Goal: Task Accomplishment & Management: Complete application form

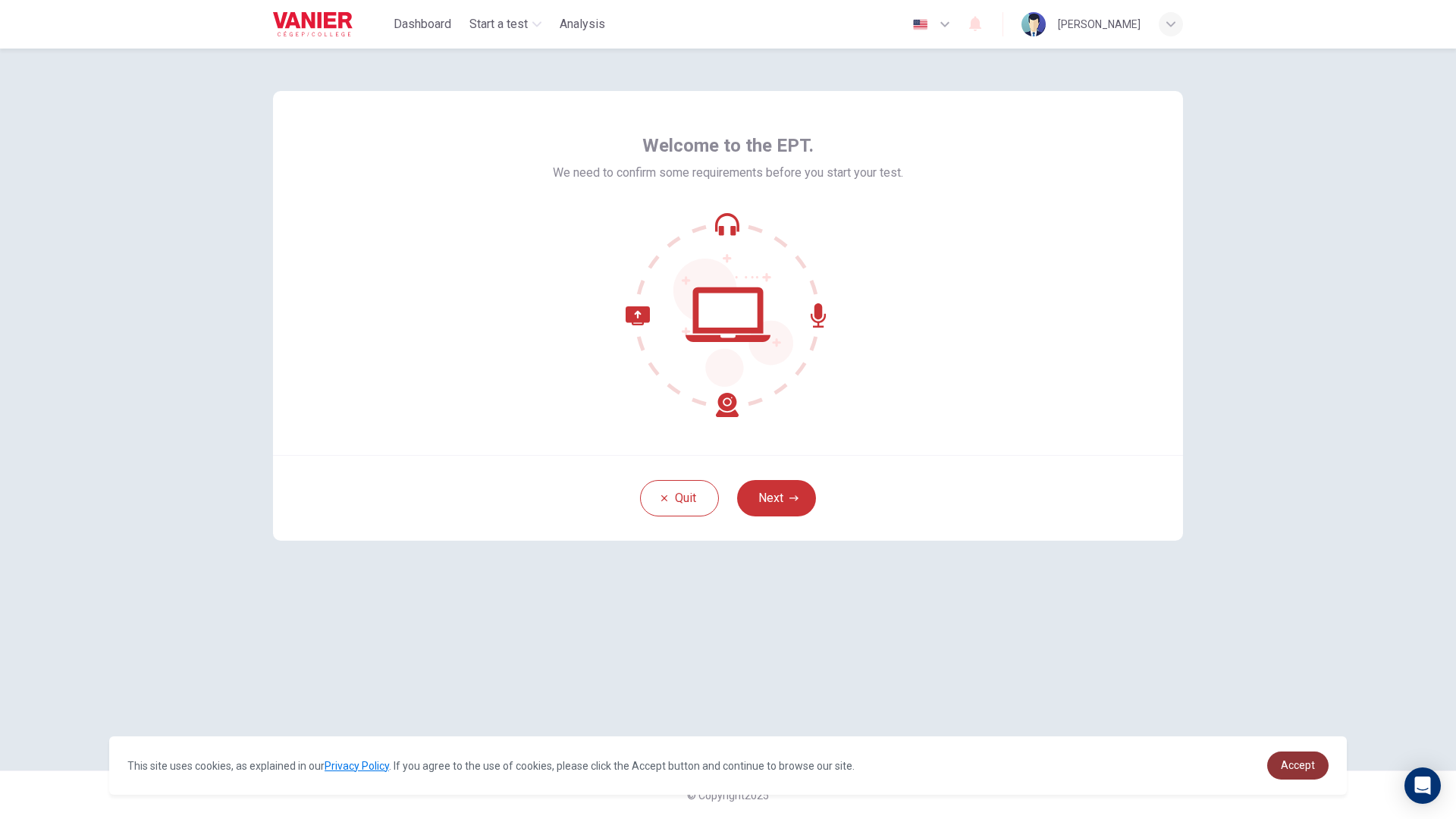
click at [1286, 716] on span "Accept" at bounding box center [1297, 764] width 34 height 12
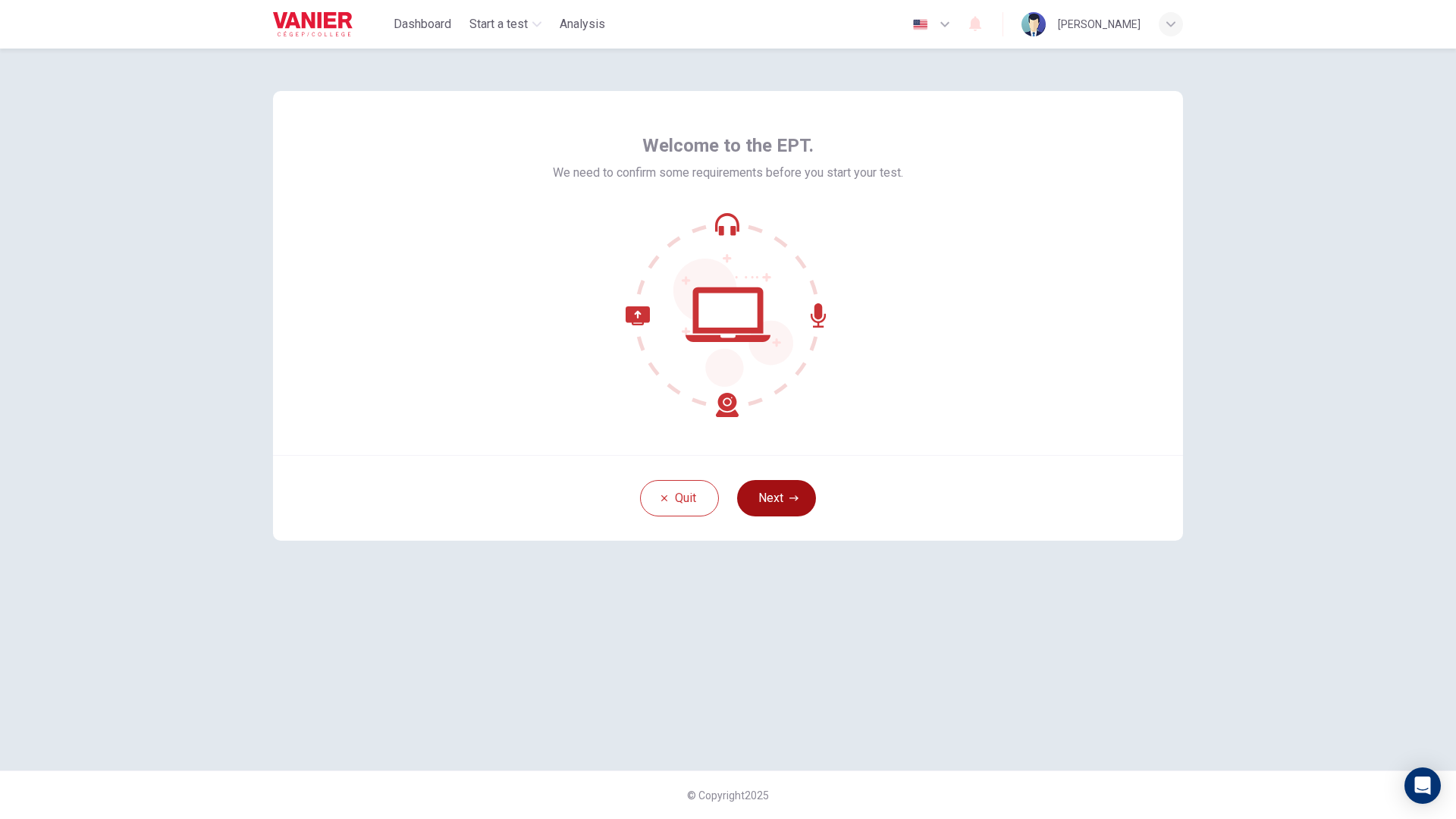
click at [793, 499] on icon "button" at bounding box center [794, 498] width 9 height 9
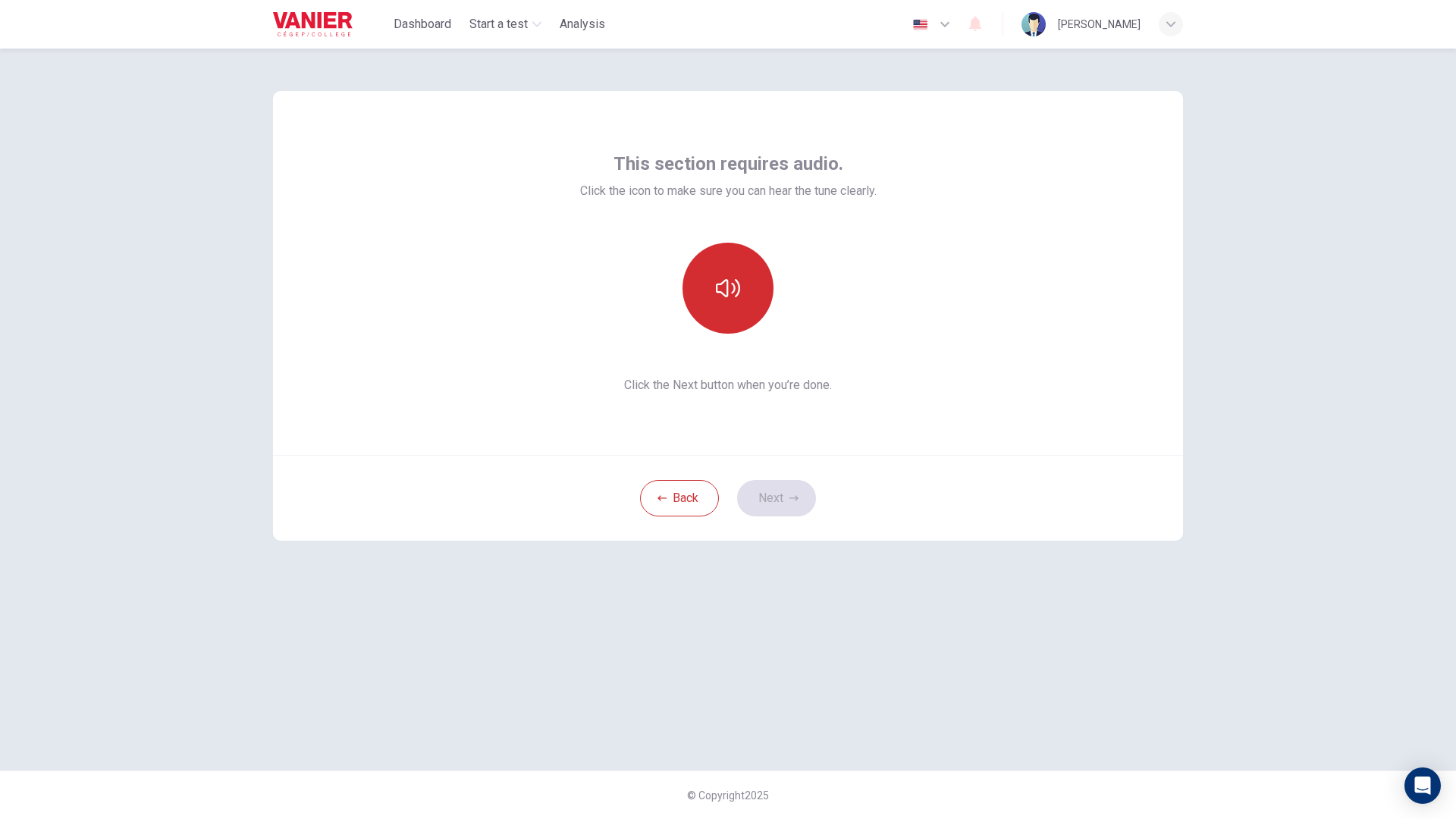
click at [749, 284] on button "button" at bounding box center [728, 289] width 91 height 91
click at [711, 288] on button "button" at bounding box center [728, 289] width 91 height 91
click at [765, 493] on button "Next" at bounding box center [776, 499] width 79 height 37
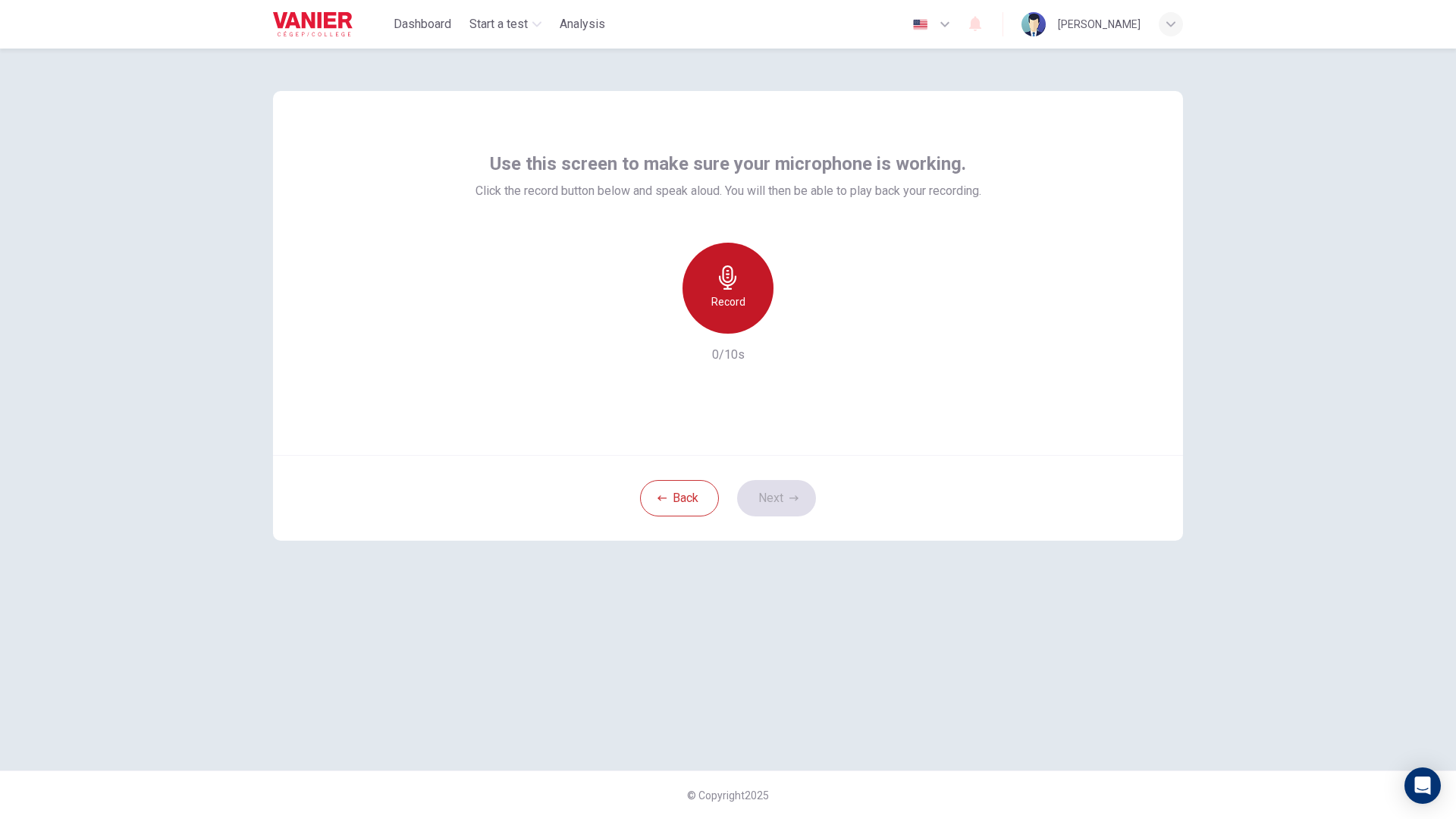
click at [754, 289] on div "Record" at bounding box center [728, 289] width 91 height 91
click at [809, 320] on div "button" at bounding box center [797, 321] width 25 height 25
click at [657, 325] on icon "button" at bounding box center [658, 321] width 14 height 14
click at [765, 488] on button "Next" at bounding box center [776, 499] width 79 height 37
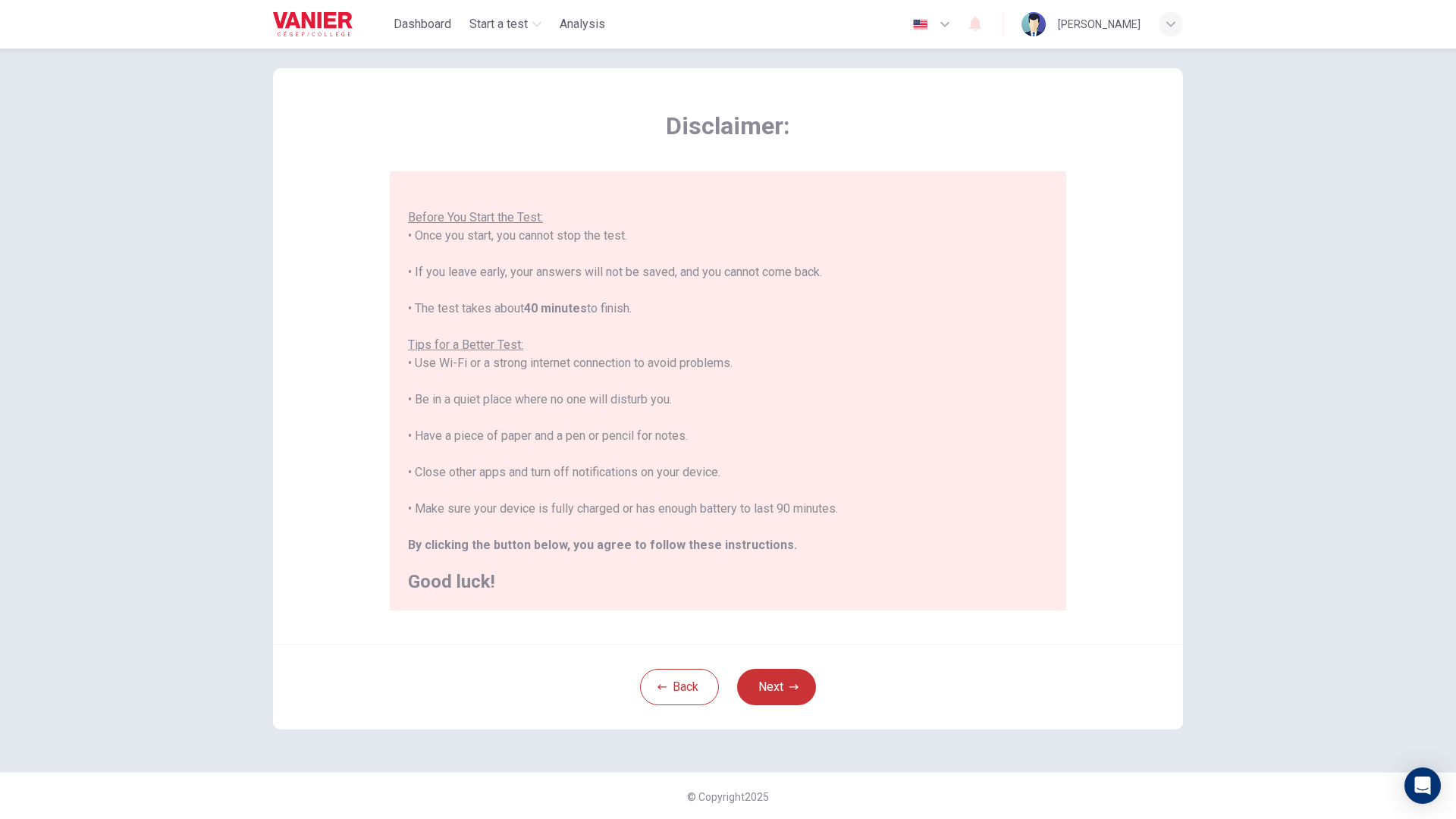
scroll to position [25, 0]
click at [789, 692] on button "Next" at bounding box center [776, 686] width 79 height 37
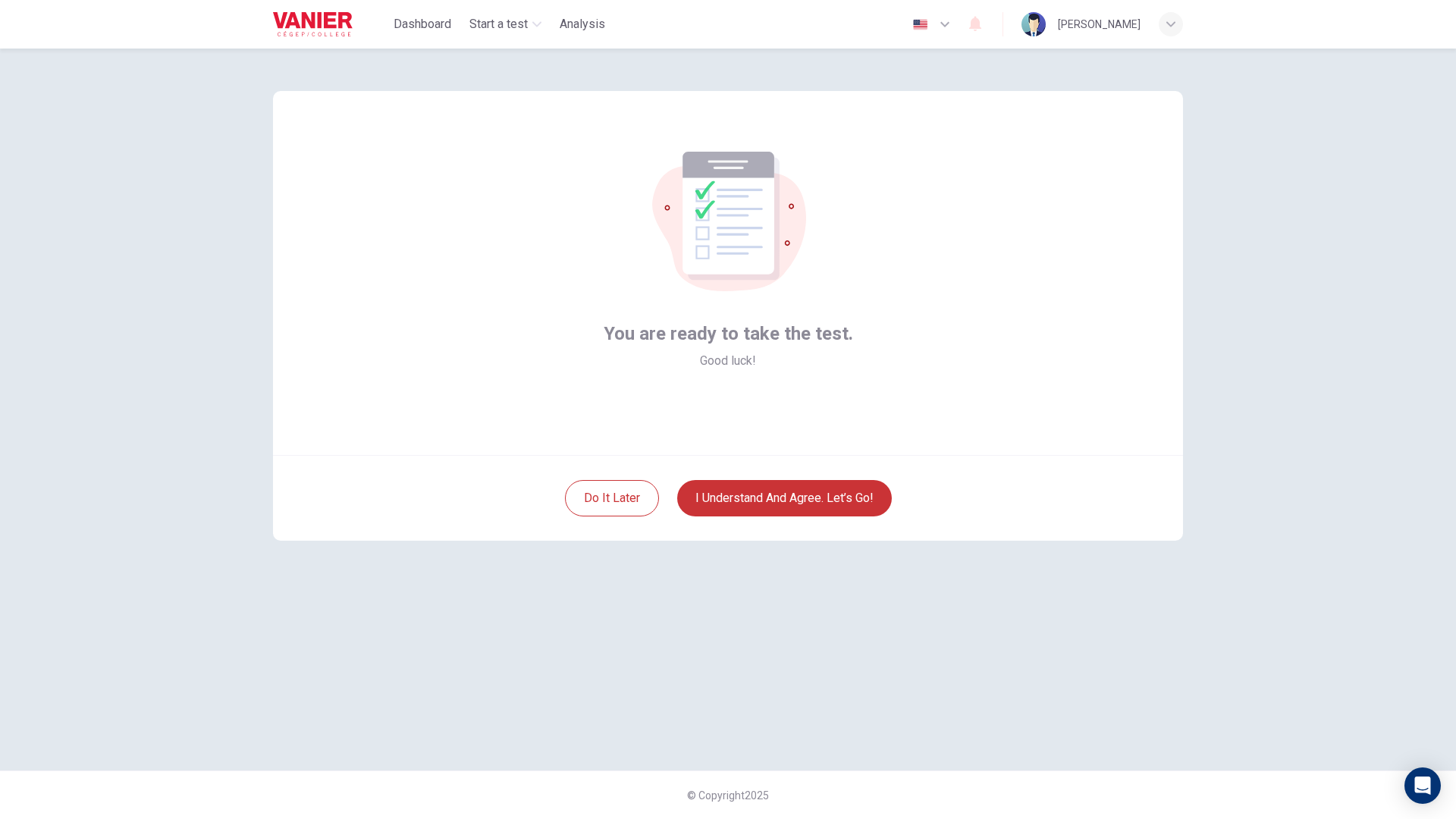
scroll to position [0, 0]
drag, startPoint x: 776, startPoint y: 507, endPoint x: 770, endPoint y: 512, distance: 7.8
click at [776, 509] on button "I understand and agree. Let’s go!" at bounding box center [784, 499] width 215 height 37
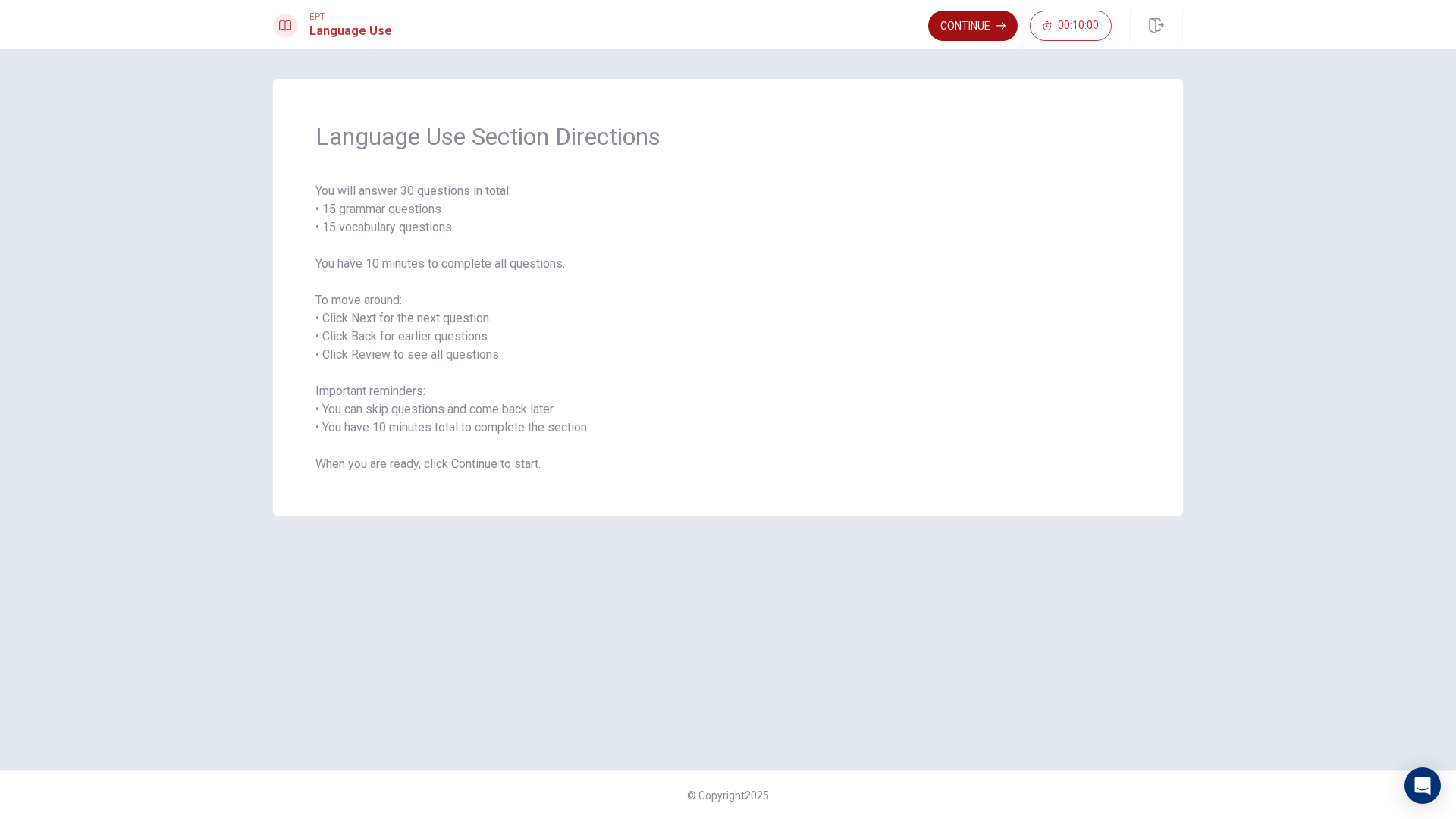
click at [976, 29] on button "Continue" at bounding box center [973, 26] width 90 height 30
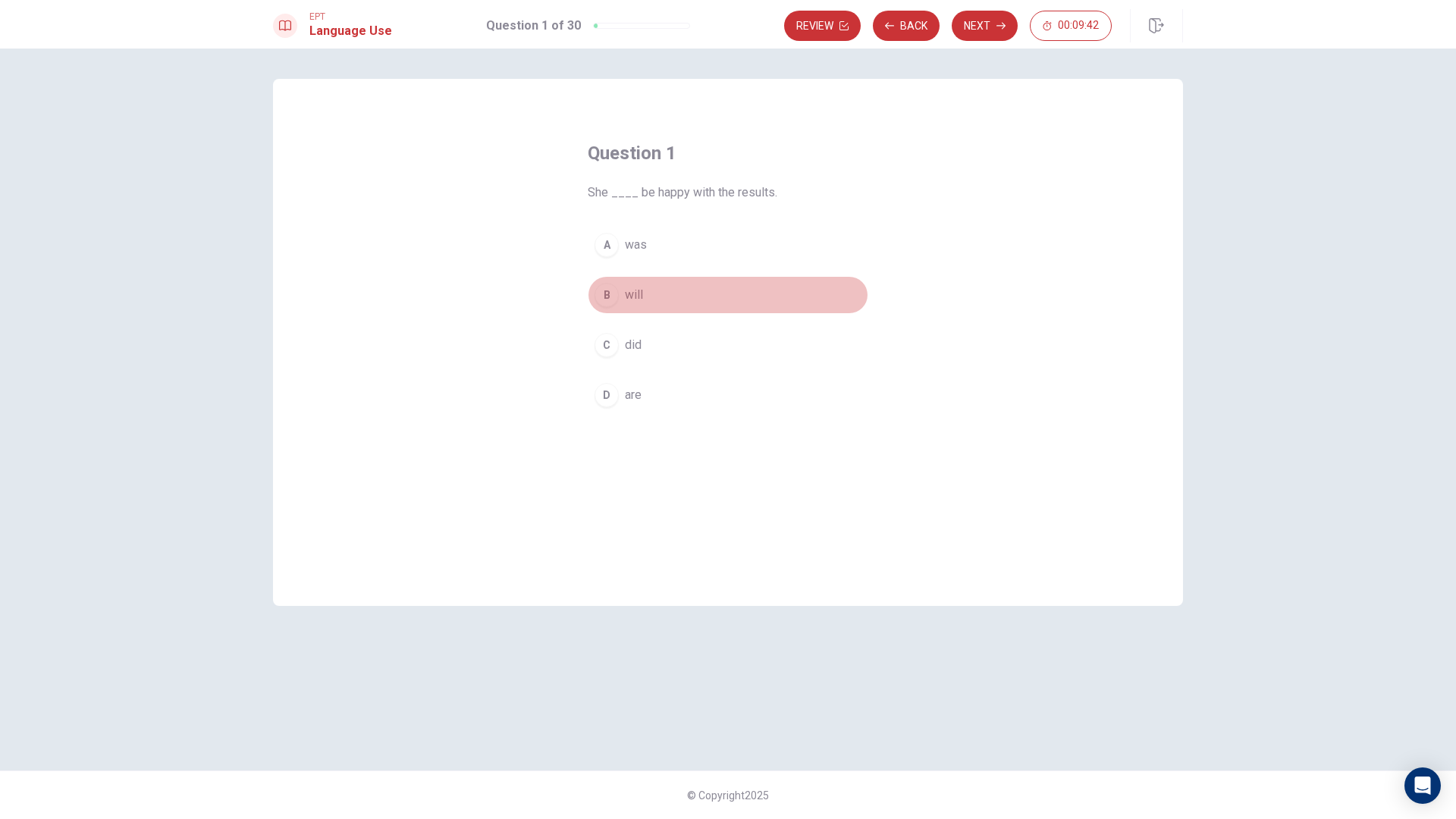
click at [616, 299] on div "B" at bounding box center [607, 295] width 25 height 25
click at [982, 20] on button "Next" at bounding box center [985, 26] width 66 height 30
drag, startPoint x: 750, startPoint y: 194, endPoint x: 784, endPoint y: 195, distance: 34.0
click at [784, 195] on span "____ you visit the museum last week?" at bounding box center [727, 193] width 280 height 18
drag, startPoint x: 734, startPoint y: 188, endPoint x: 786, endPoint y: 189, distance: 52.0
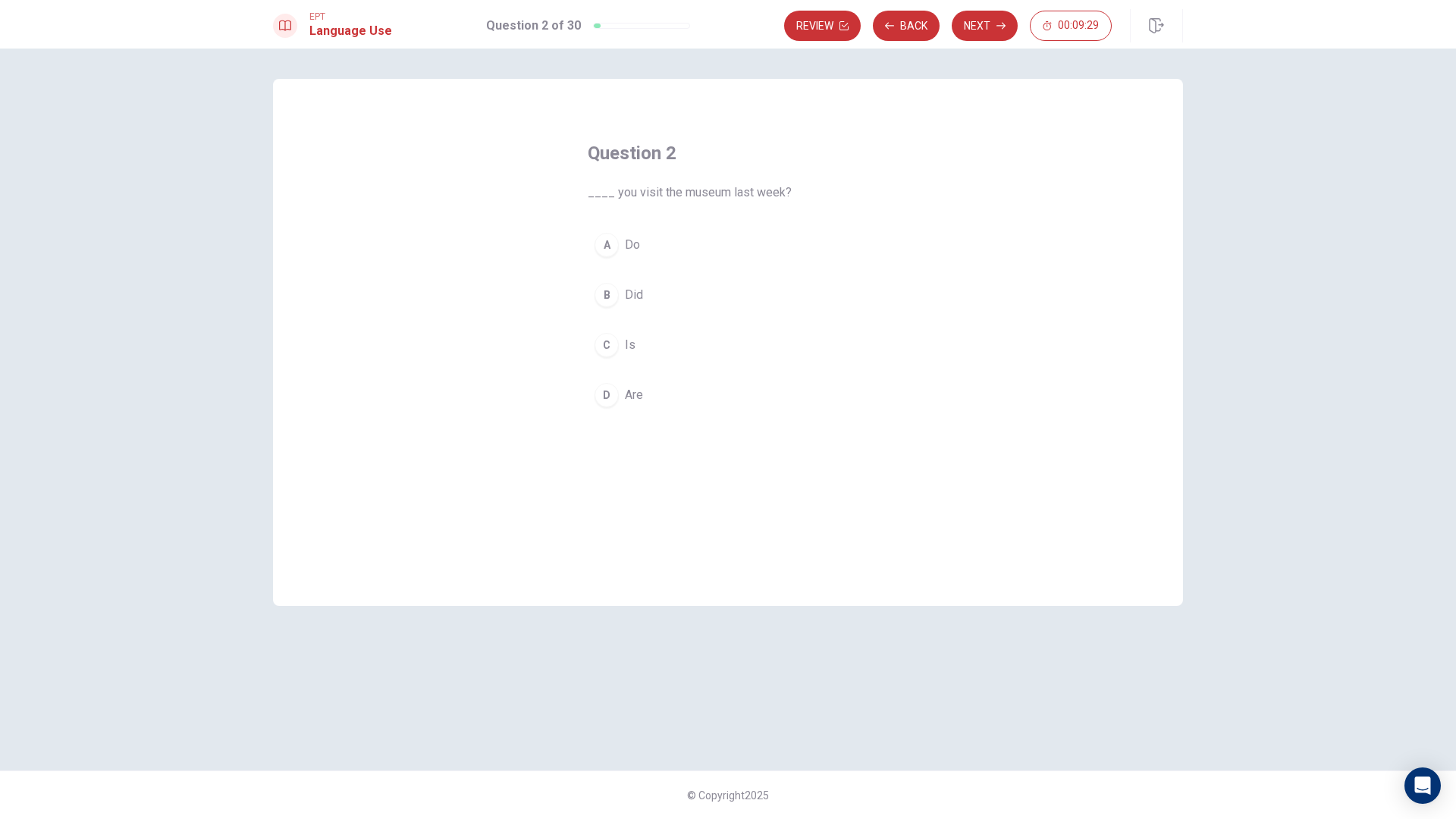
click at [786, 189] on span "____ you visit the museum last week?" at bounding box center [727, 193] width 280 height 18
click at [623, 288] on button "B Did" at bounding box center [727, 295] width 280 height 38
click at [987, 25] on button "Next" at bounding box center [985, 26] width 66 height 30
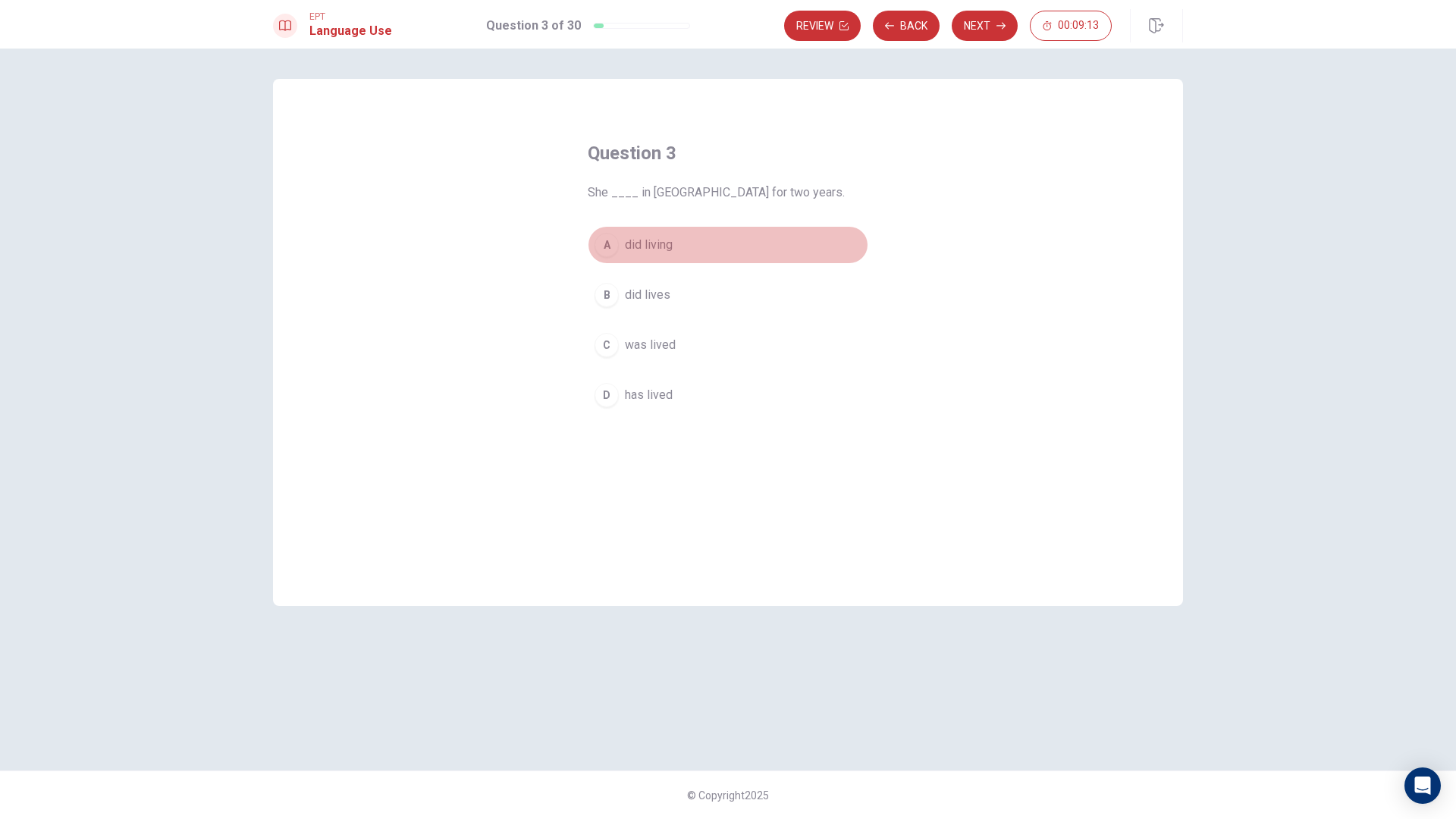
click at [614, 246] on div "A" at bounding box center [607, 245] width 25 height 25
click at [965, 27] on button "Next" at bounding box center [985, 26] width 66 height 30
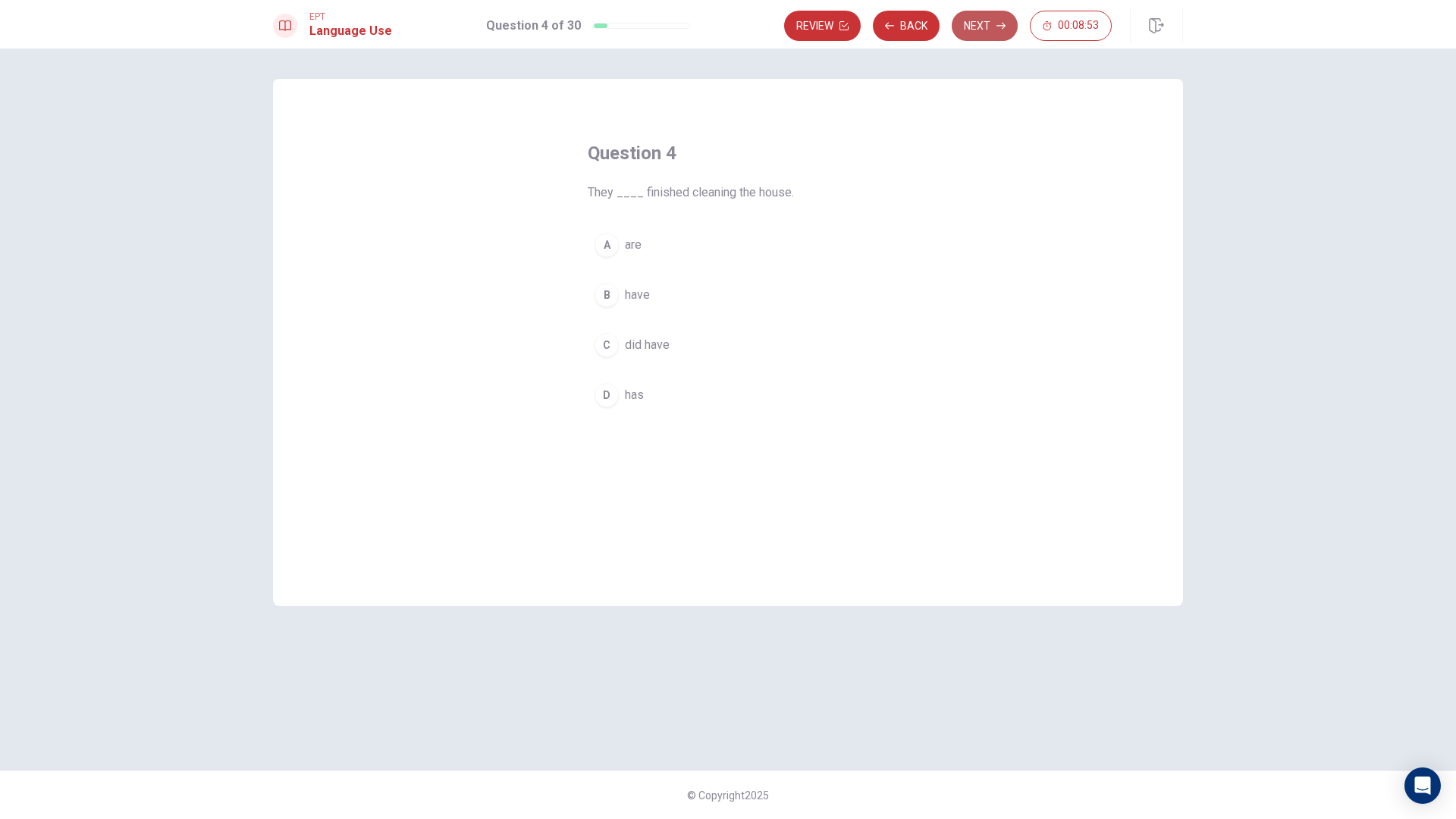
click at [970, 25] on button "Next" at bounding box center [985, 26] width 66 height 30
click at [614, 289] on div "B" at bounding box center [607, 295] width 25 height 25
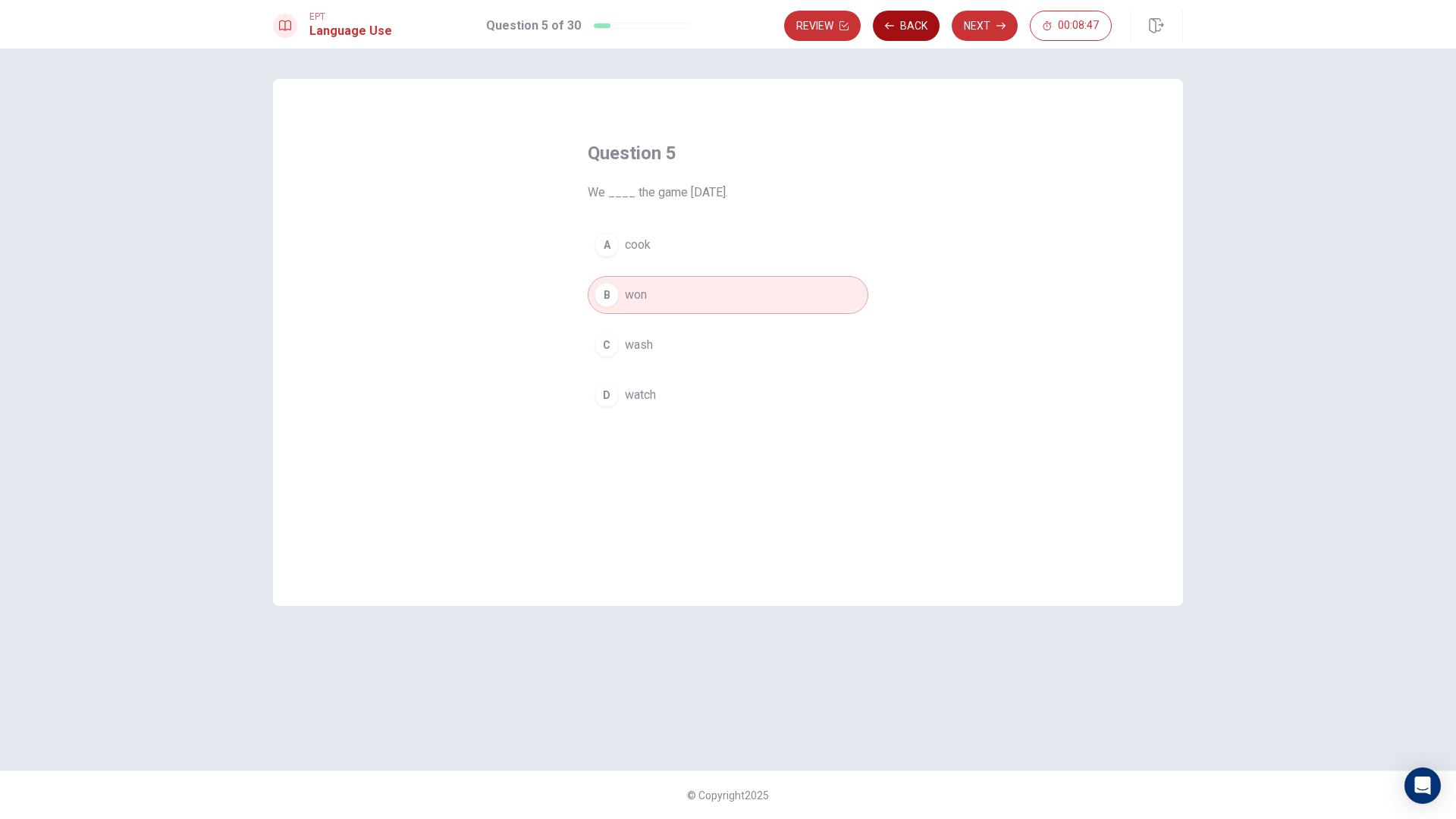
click at [914, 26] on button "Back" at bounding box center [906, 26] width 67 height 30
click at [620, 255] on button "A are" at bounding box center [727, 245] width 280 height 38
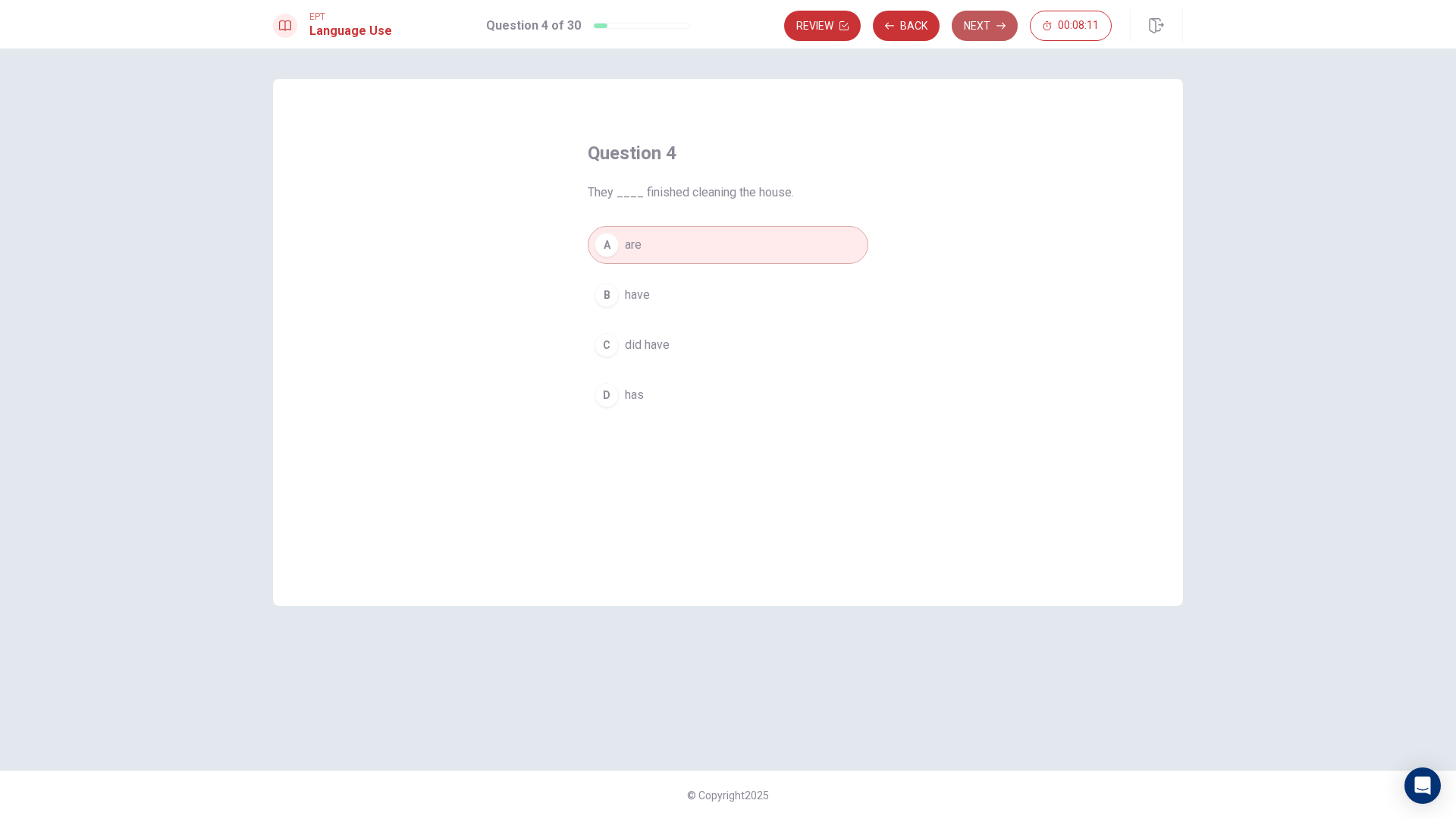
click at [992, 27] on button "Next" at bounding box center [985, 26] width 66 height 30
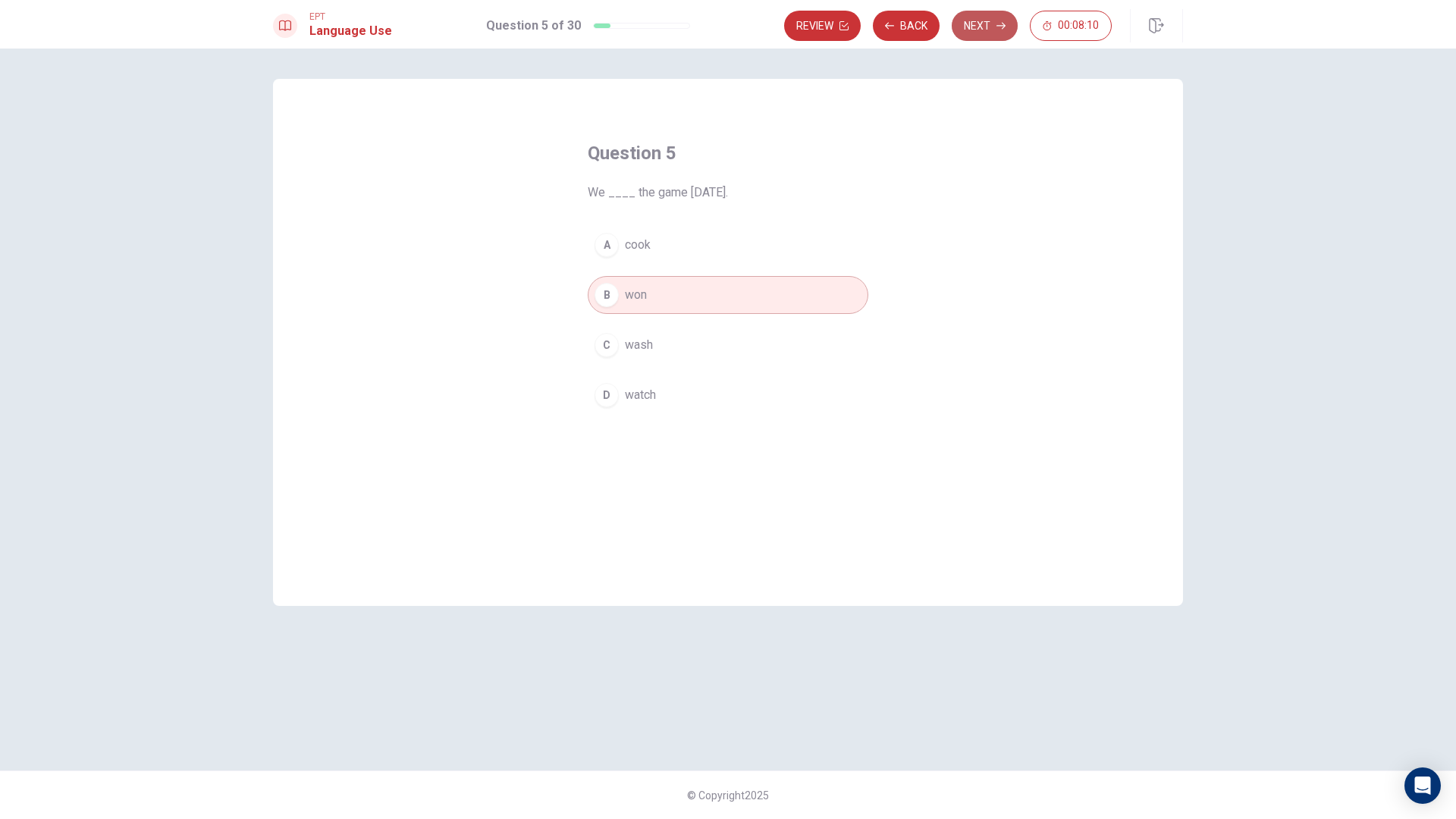
click at [978, 25] on button "Next" at bounding box center [985, 26] width 66 height 30
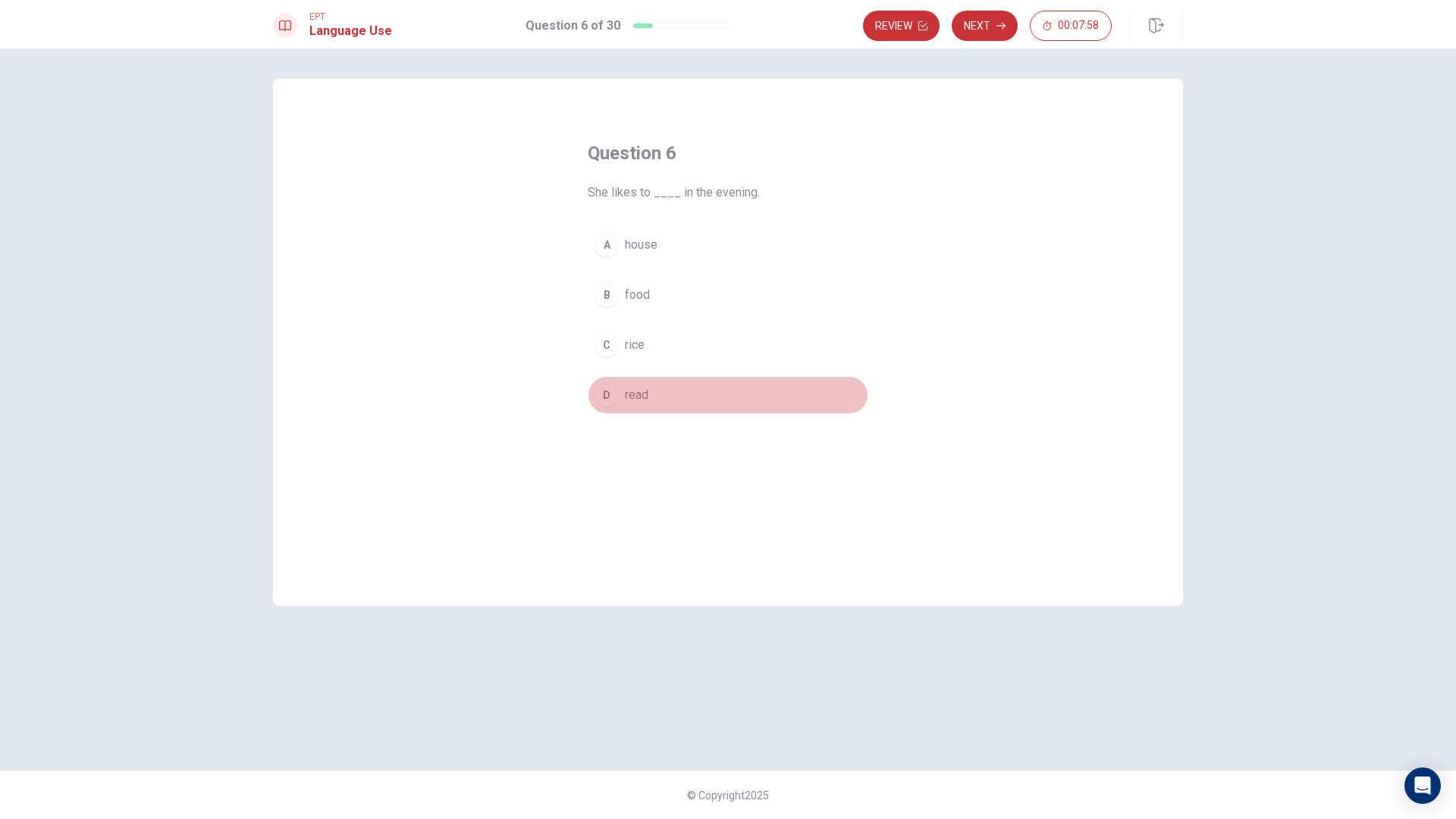
click at [614, 404] on div "D" at bounding box center [607, 394] width 25 height 25
click at [994, 16] on button "Next" at bounding box center [985, 26] width 66 height 30
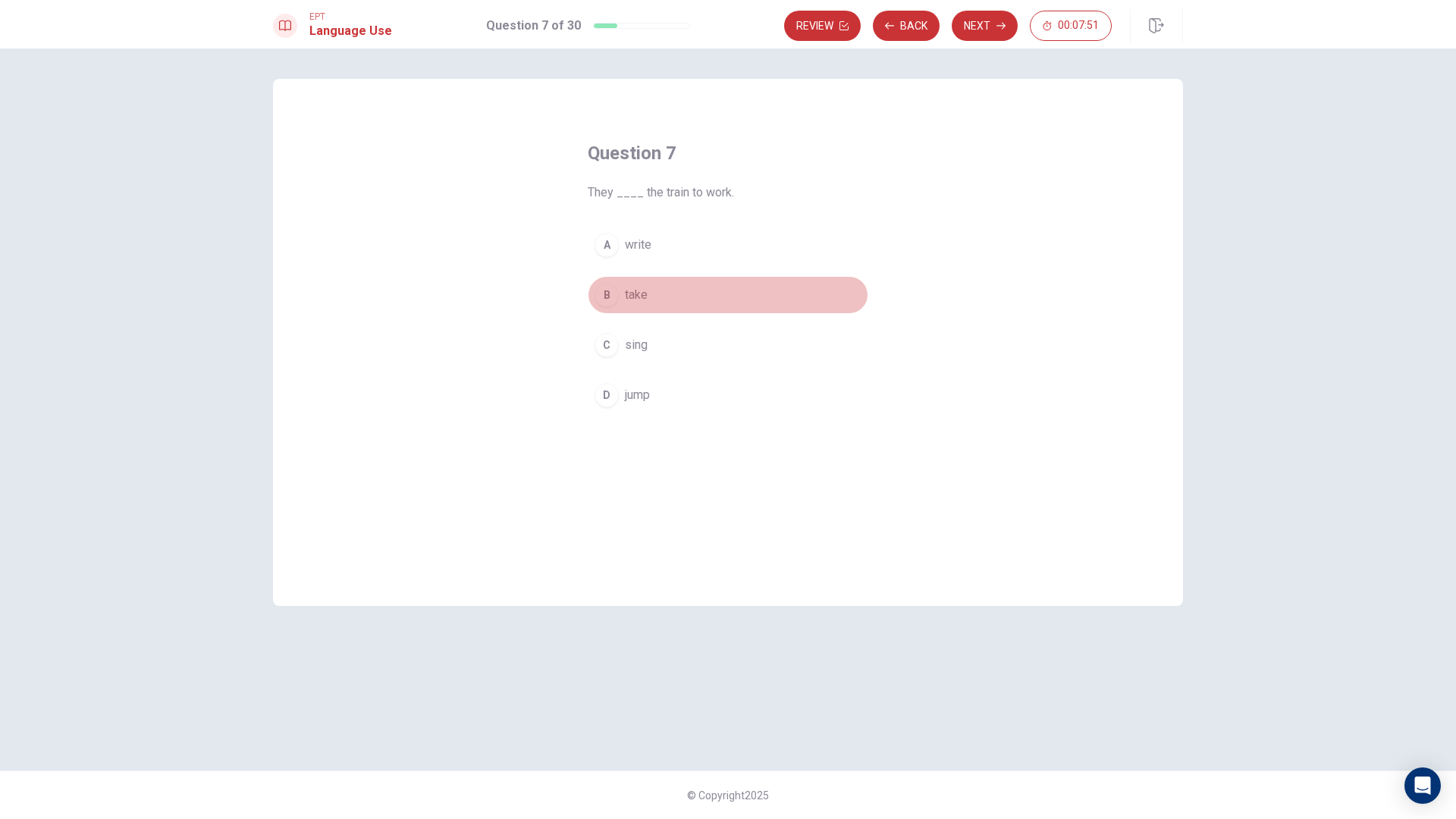
click at [610, 303] on div "B" at bounding box center [607, 295] width 25 height 25
click at [992, 34] on button "Next" at bounding box center [985, 26] width 66 height 30
click at [610, 299] on div "B" at bounding box center [607, 295] width 25 height 25
click at [978, 35] on button "Next" at bounding box center [985, 26] width 66 height 30
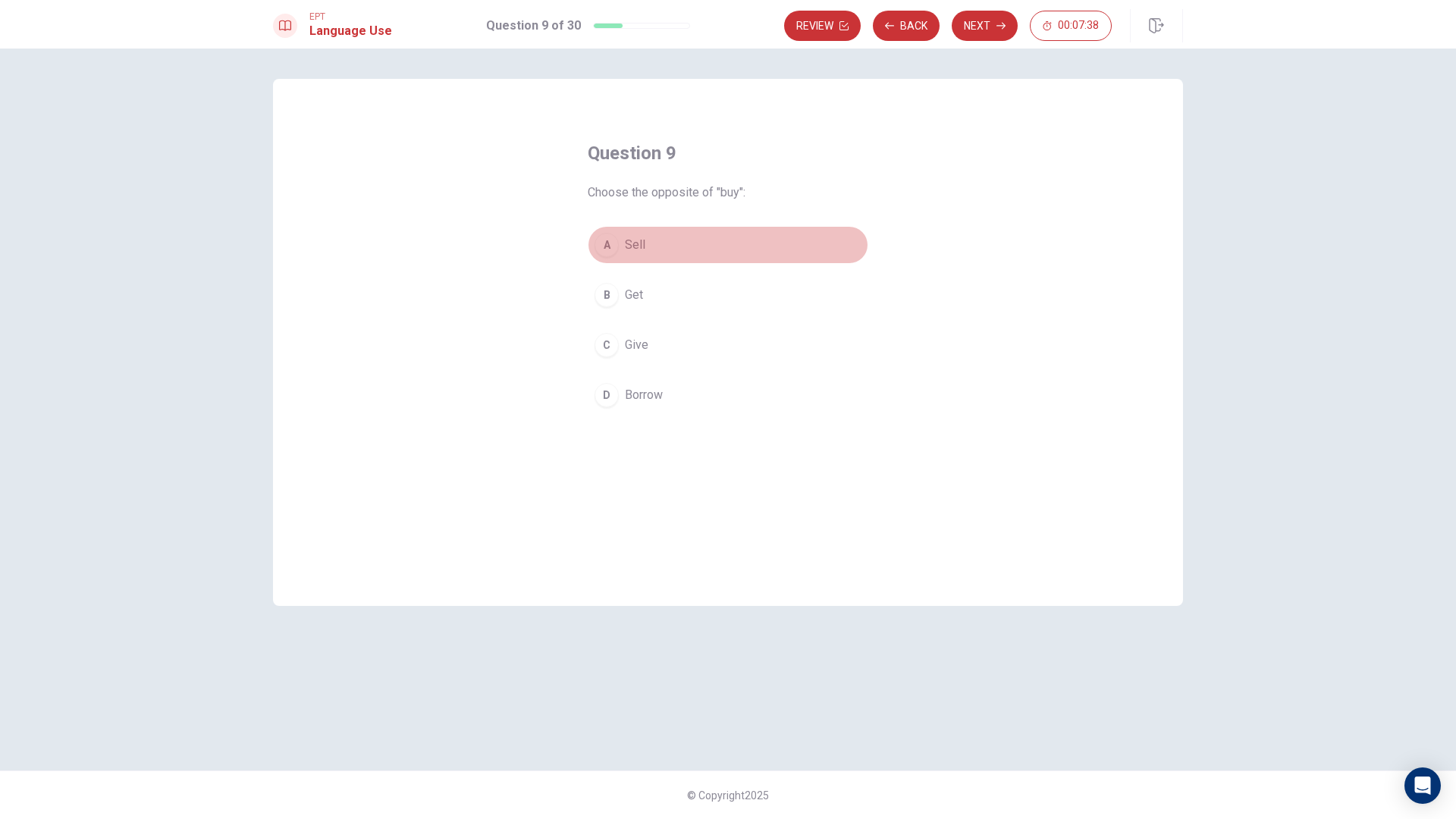
click at [613, 247] on div "A" at bounding box center [607, 245] width 25 height 25
click at [972, 26] on button "Next" at bounding box center [985, 26] width 66 height 30
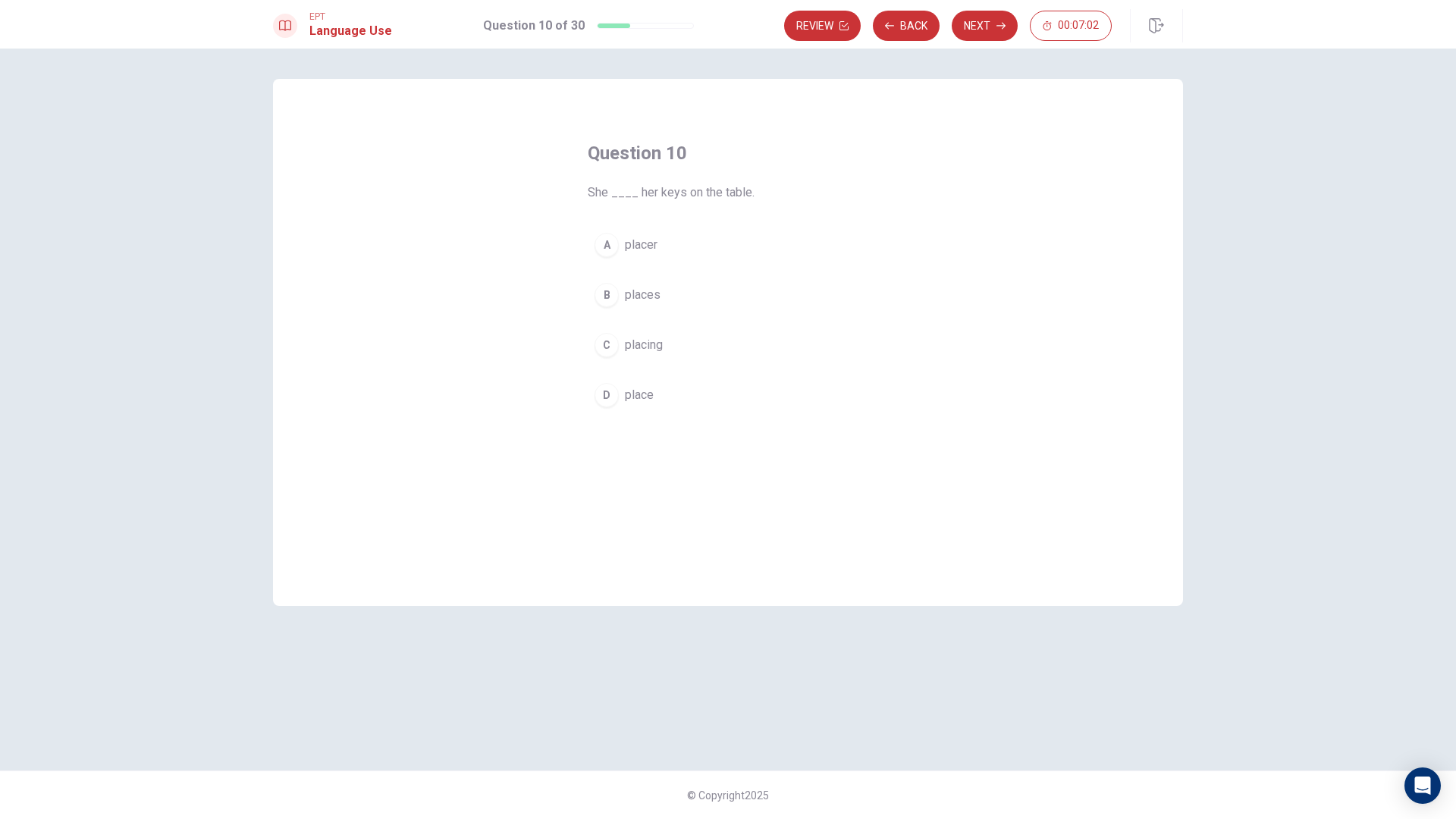
click at [614, 292] on div "B" at bounding box center [607, 295] width 25 height 25
click at [1002, 22] on icon "button" at bounding box center [1001, 26] width 9 height 9
click at [635, 403] on span "finished" at bounding box center [646, 395] width 42 height 18
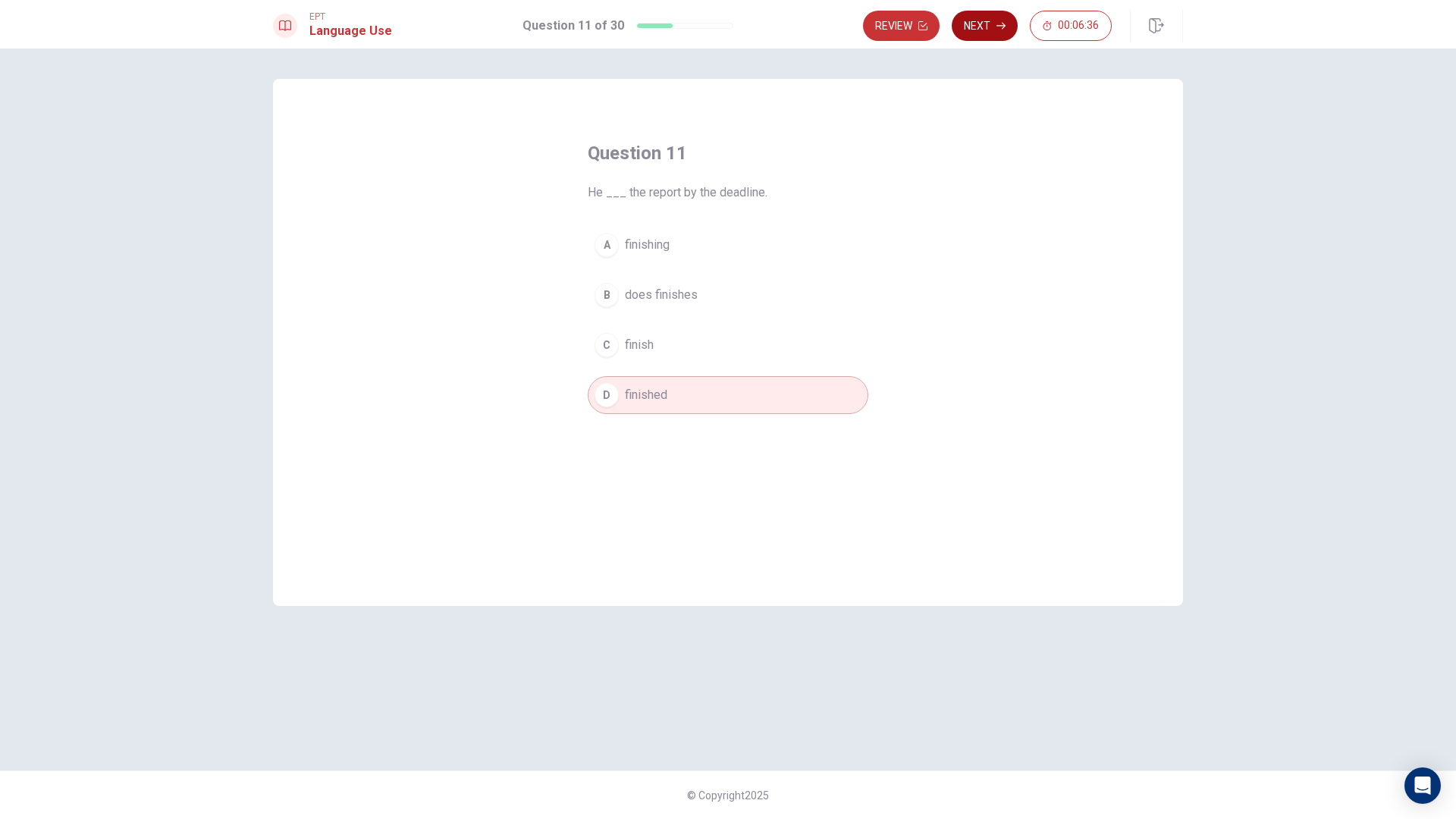
click at [998, 25] on icon "button" at bounding box center [1001, 26] width 9 height 9
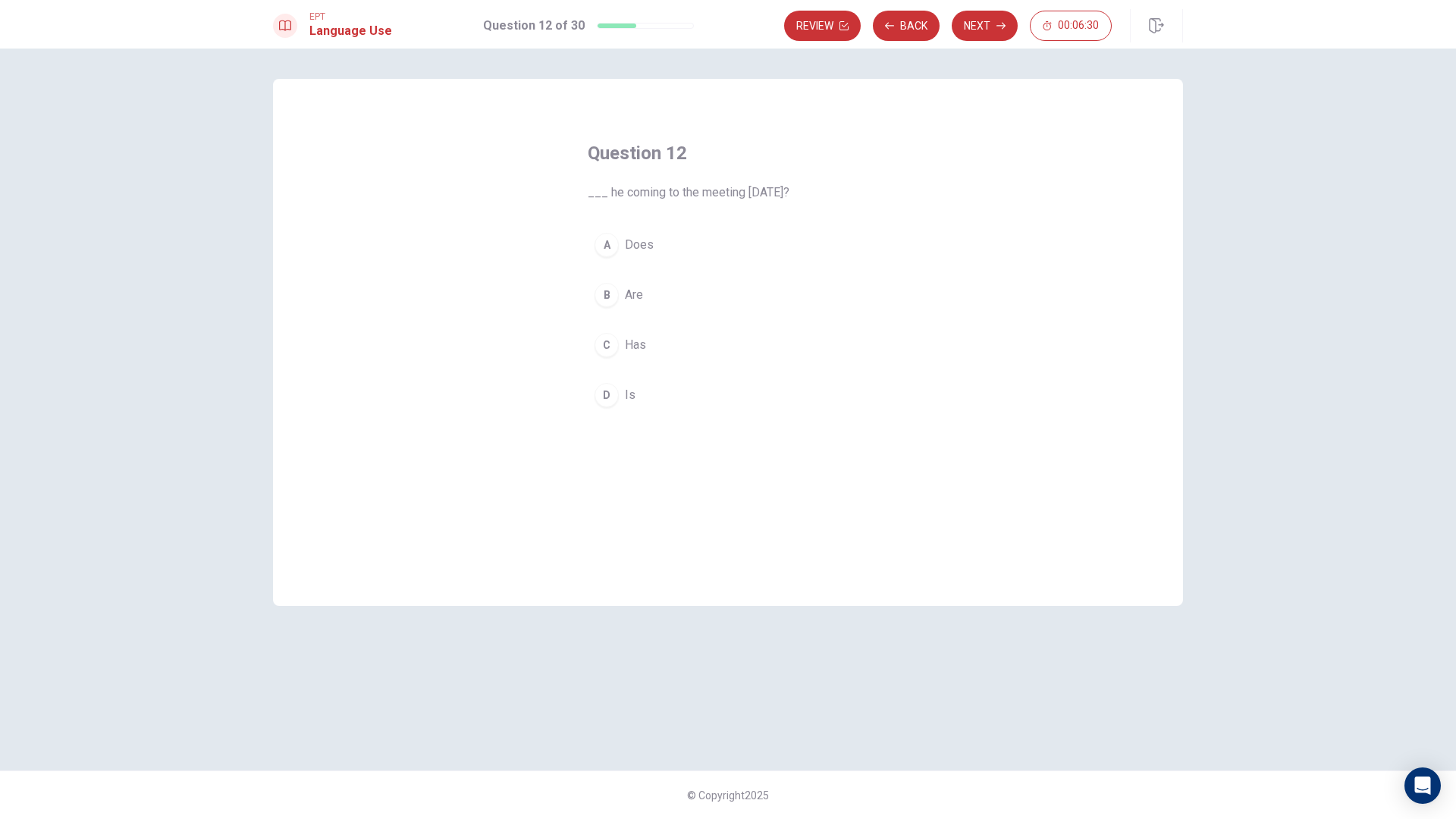
click at [618, 382] on button "D Is" at bounding box center [727, 395] width 280 height 38
click at [663, 245] on button "A Does" at bounding box center [727, 245] width 280 height 38
click at [986, 36] on button "Next" at bounding box center [985, 26] width 66 height 30
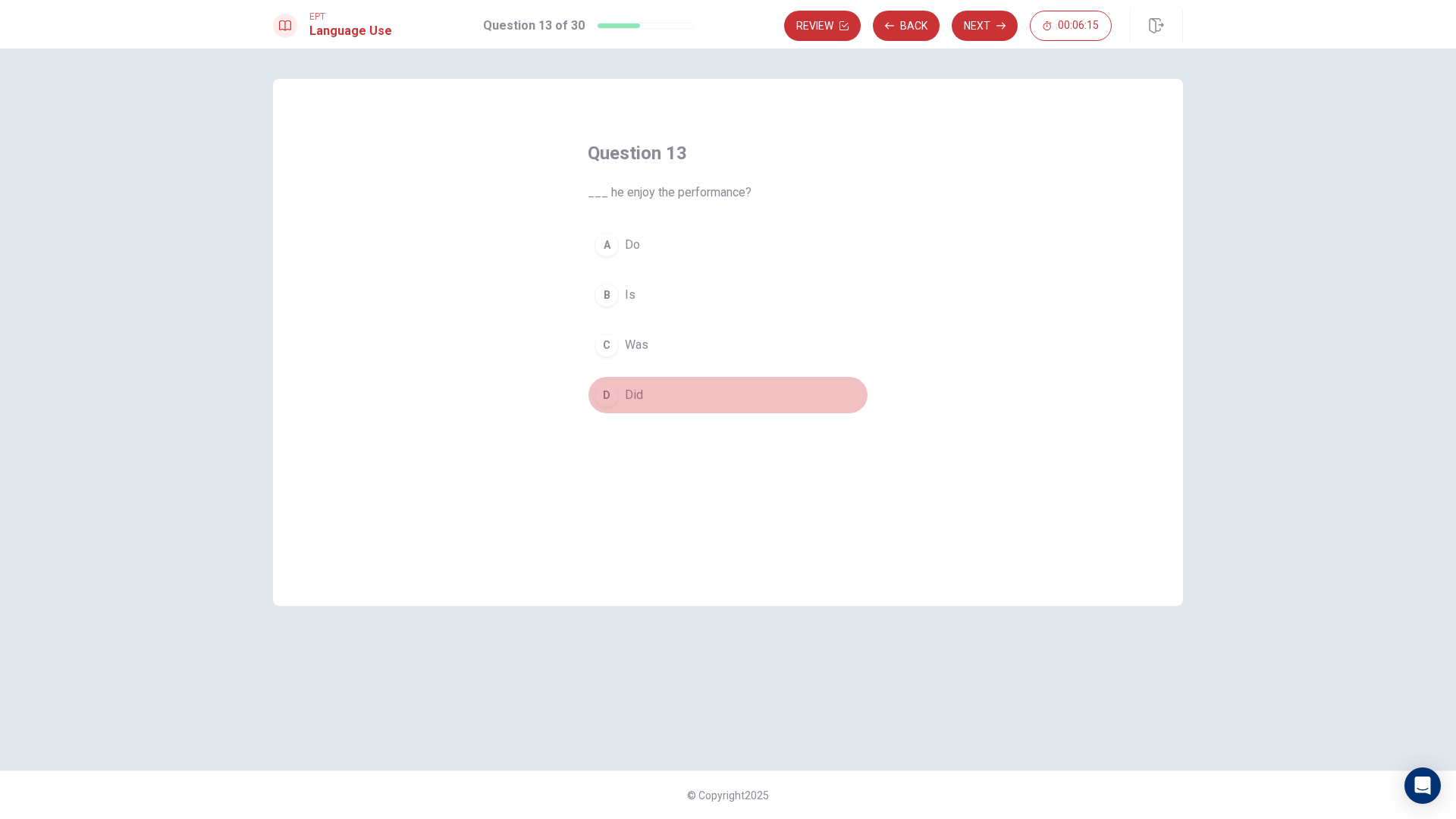
click at [647, 393] on button "D Did" at bounding box center [727, 395] width 280 height 38
click at [920, 26] on button "Back" at bounding box center [906, 26] width 67 height 30
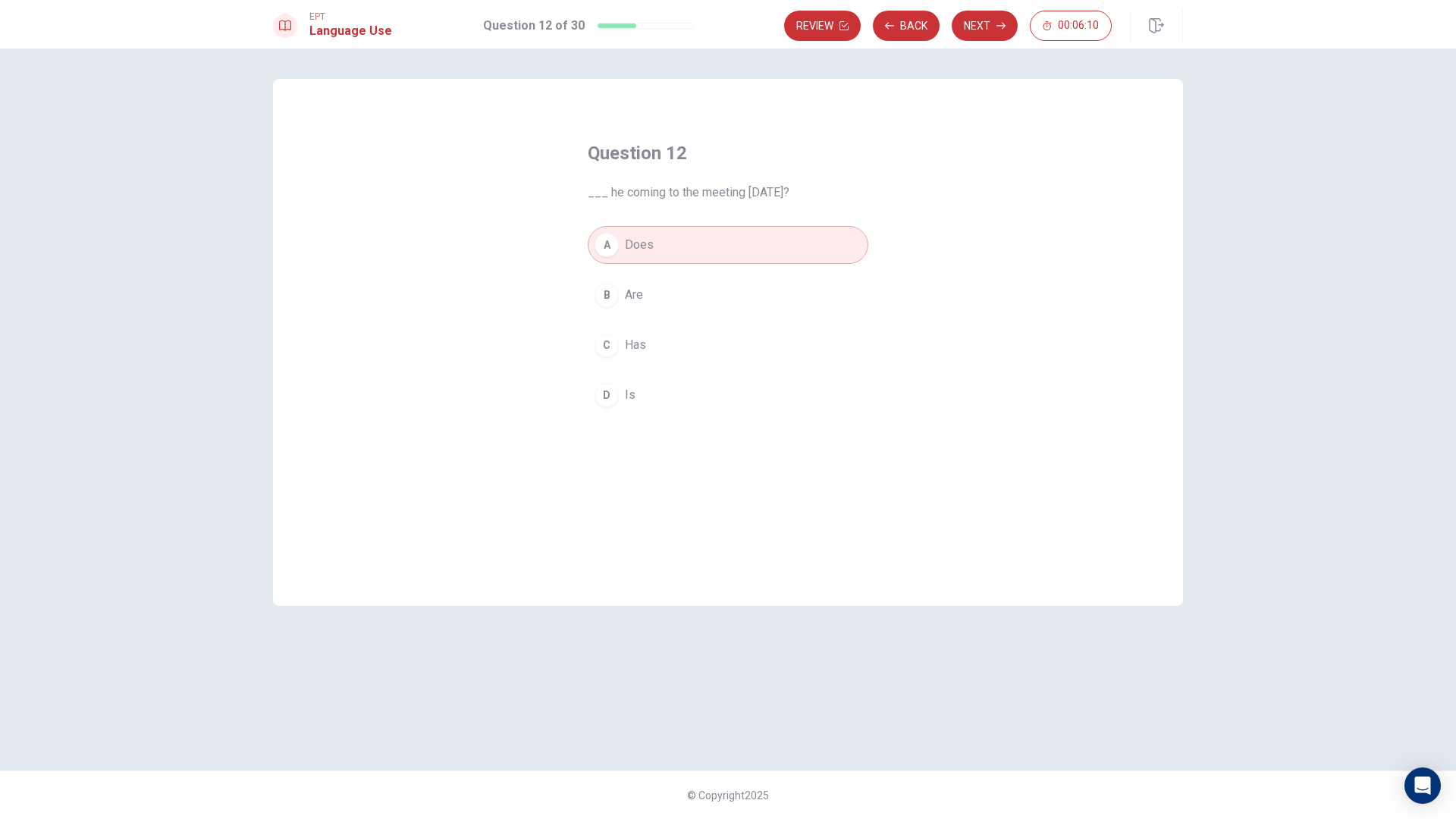
click at [650, 391] on button "D Is" at bounding box center [727, 395] width 280 height 38
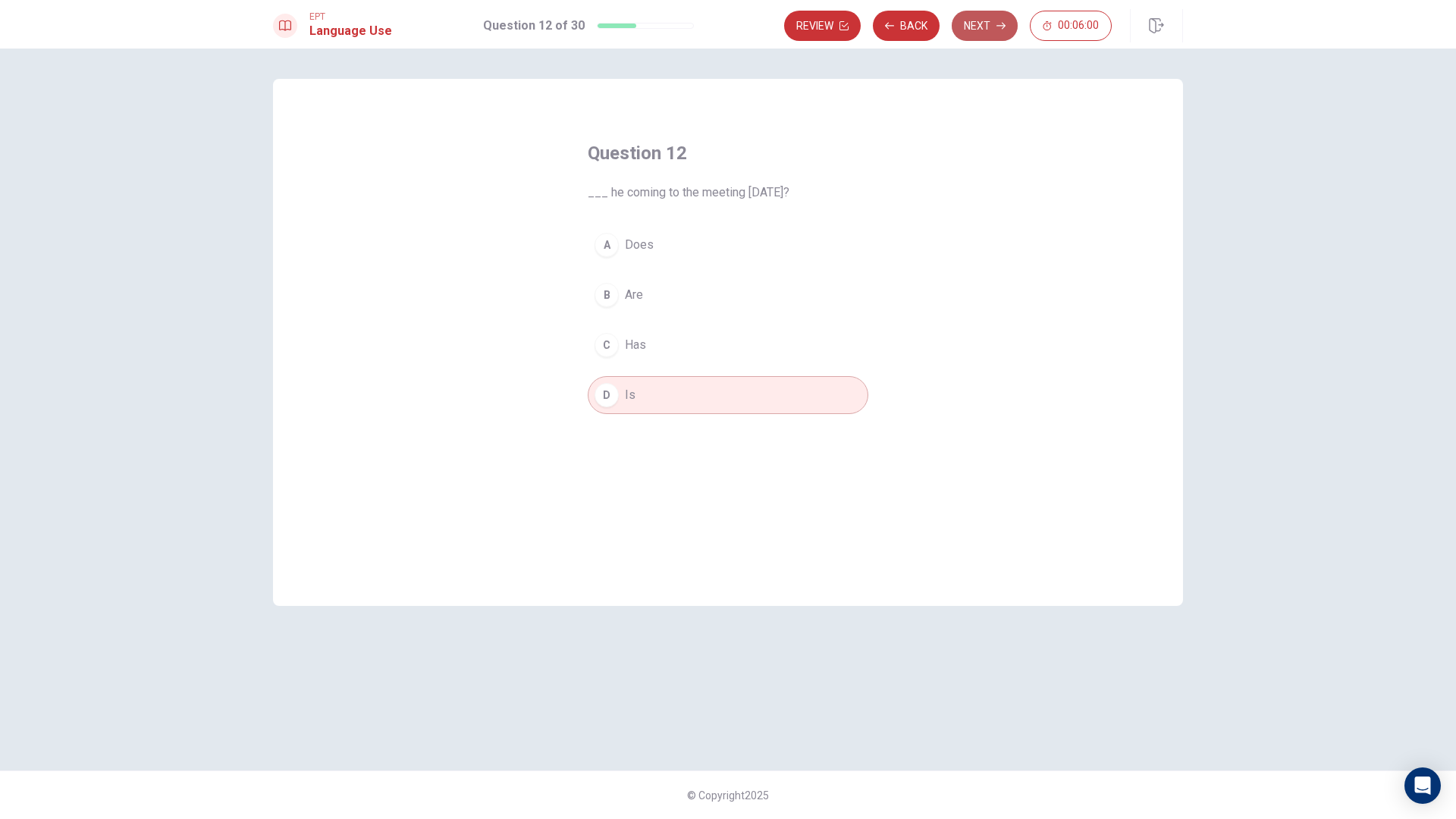
click at [989, 25] on button "Next" at bounding box center [985, 26] width 66 height 30
click at [989, 25] on div "Review Back Next 00:05:59" at bounding box center [947, 26] width 328 height 30
click at [995, 18] on button "Next" at bounding box center [985, 26] width 66 height 30
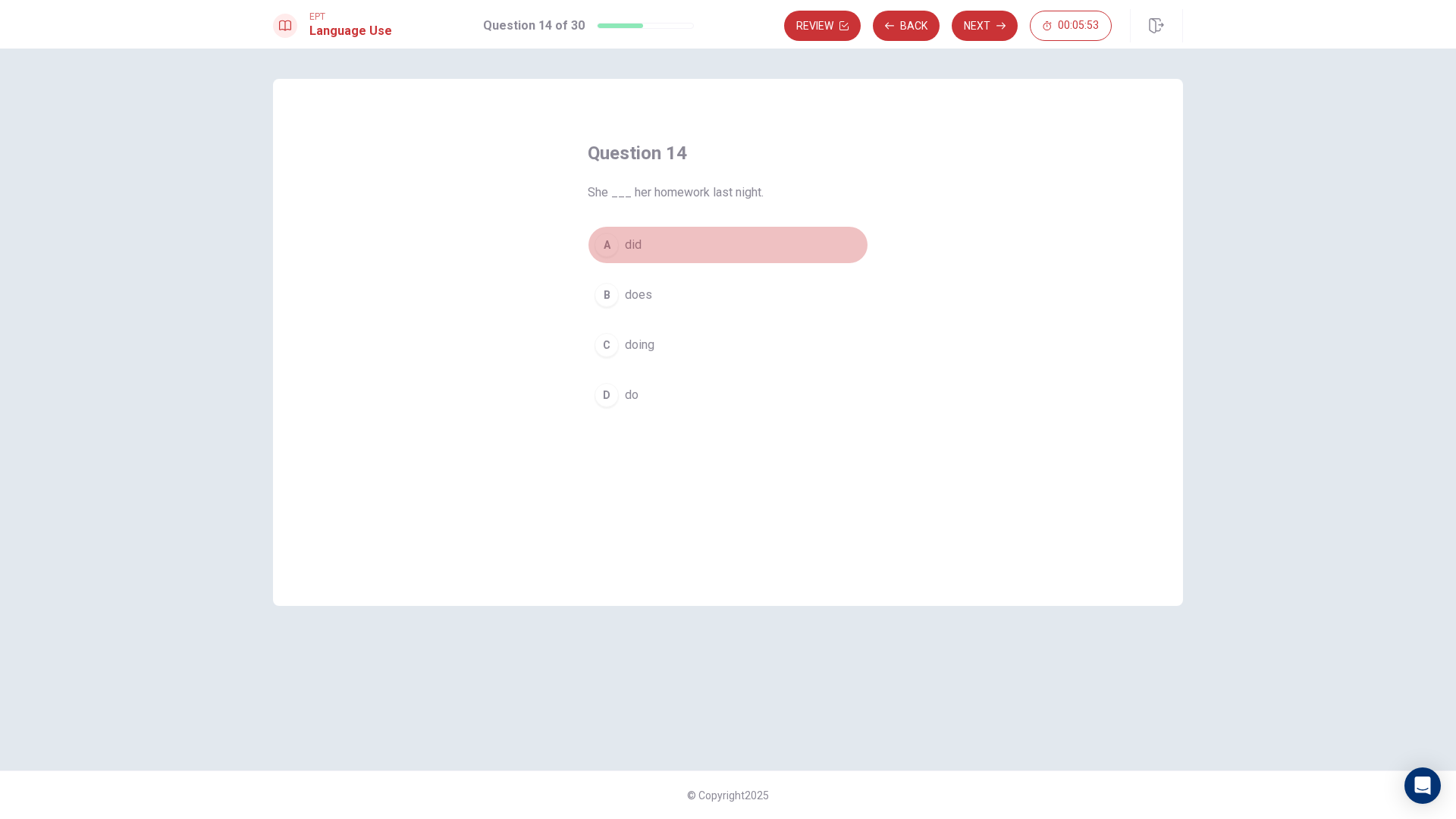
click at [628, 247] on span "did" at bounding box center [633, 245] width 16 height 18
click at [984, 16] on button "Next" at bounding box center [985, 26] width 66 height 30
click at [657, 400] on button "D belt" at bounding box center [727, 395] width 280 height 38
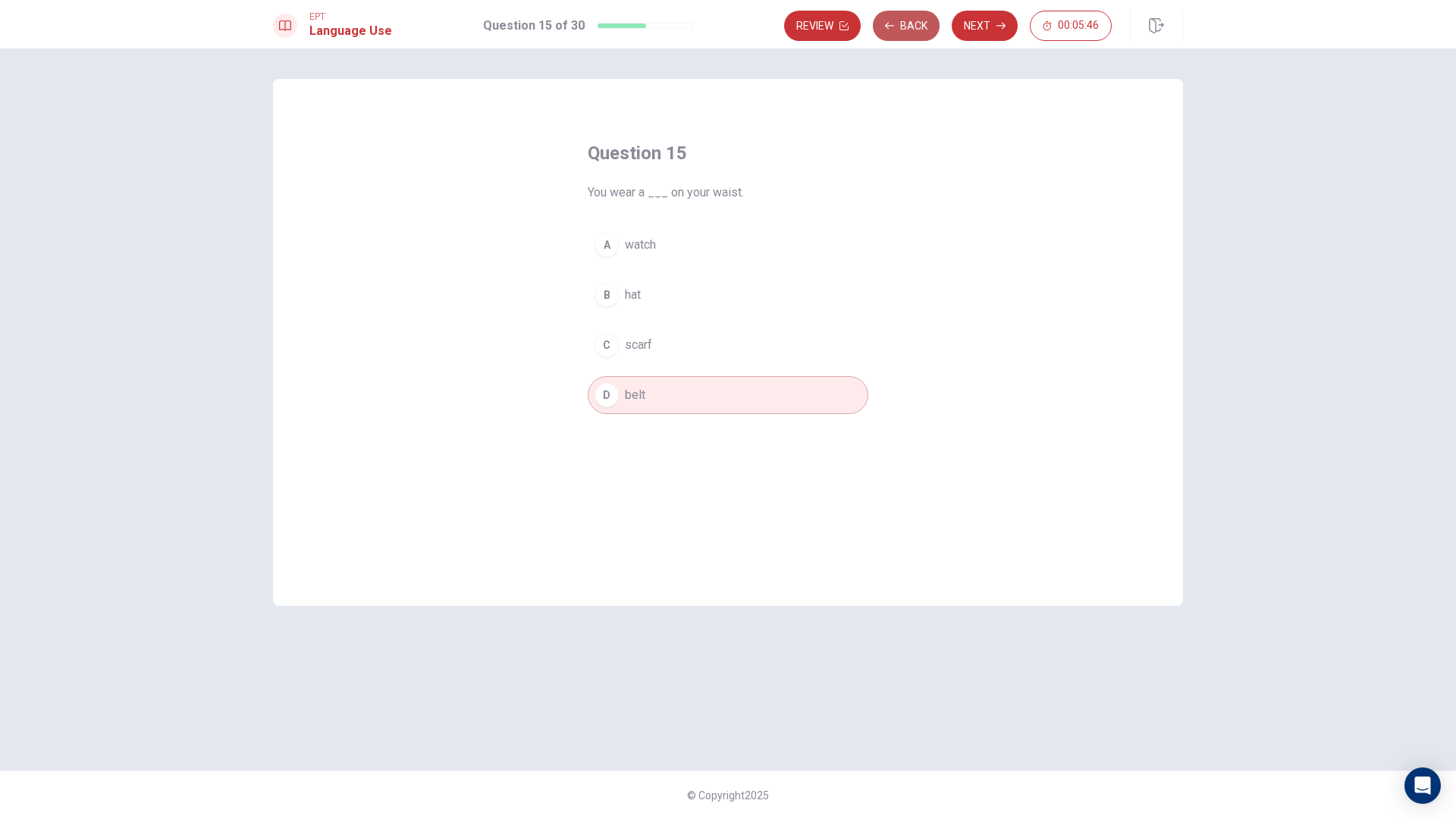
click at [899, 16] on button "Back" at bounding box center [906, 26] width 67 height 30
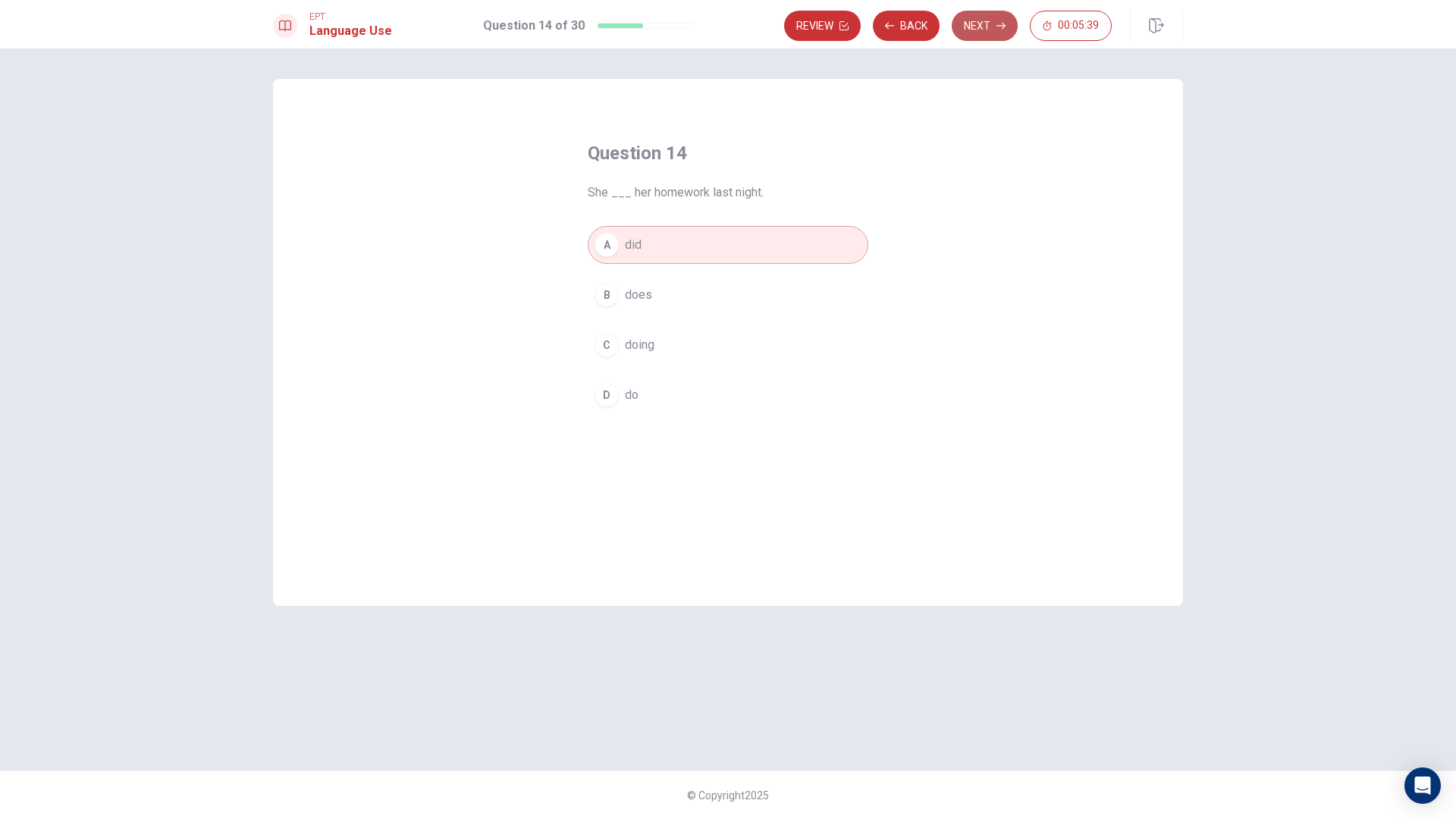
click at [987, 37] on button "Next" at bounding box center [985, 26] width 66 height 30
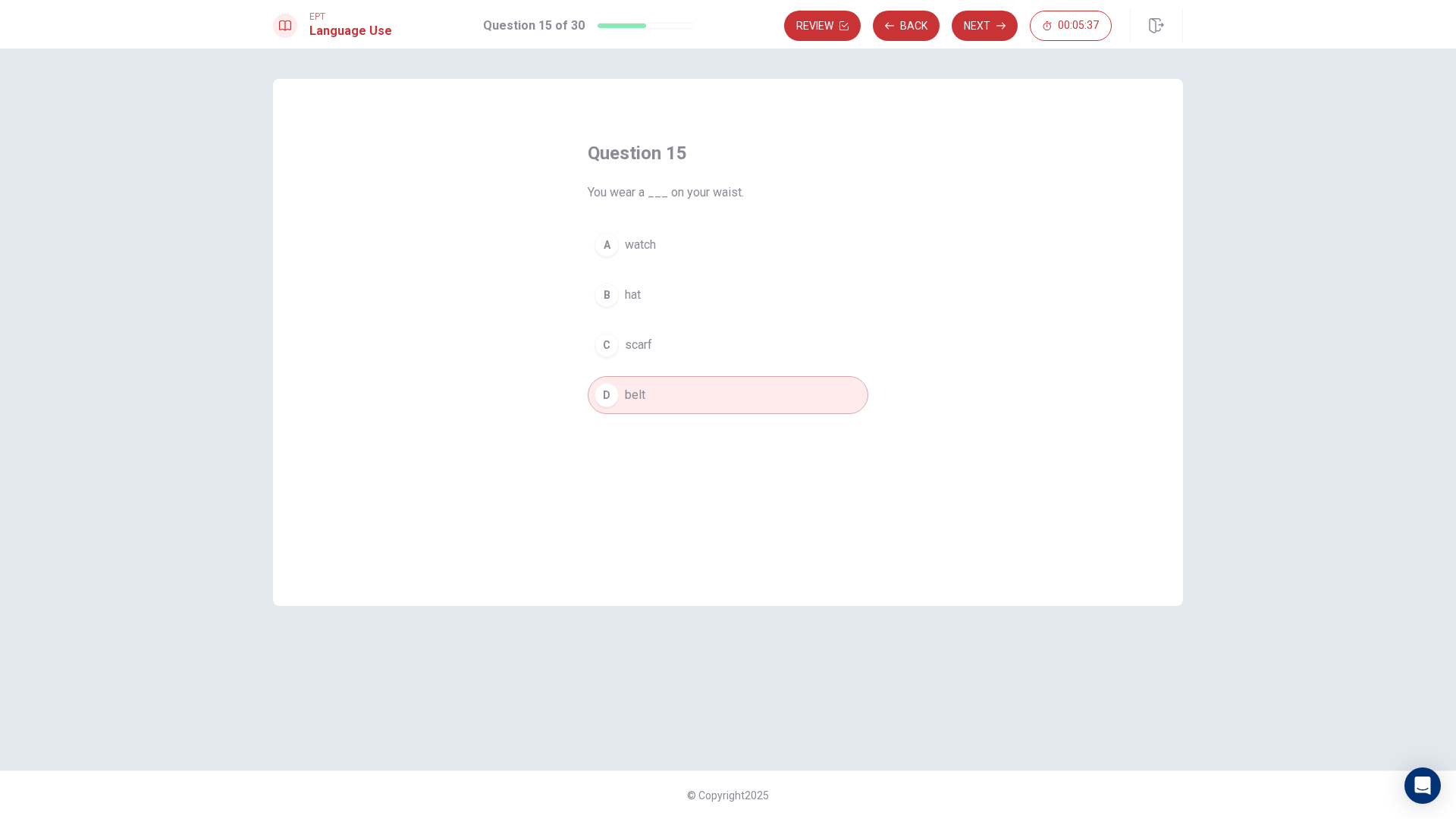
click at [985, 38] on button "Next" at bounding box center [985, 26] width 66 height 30
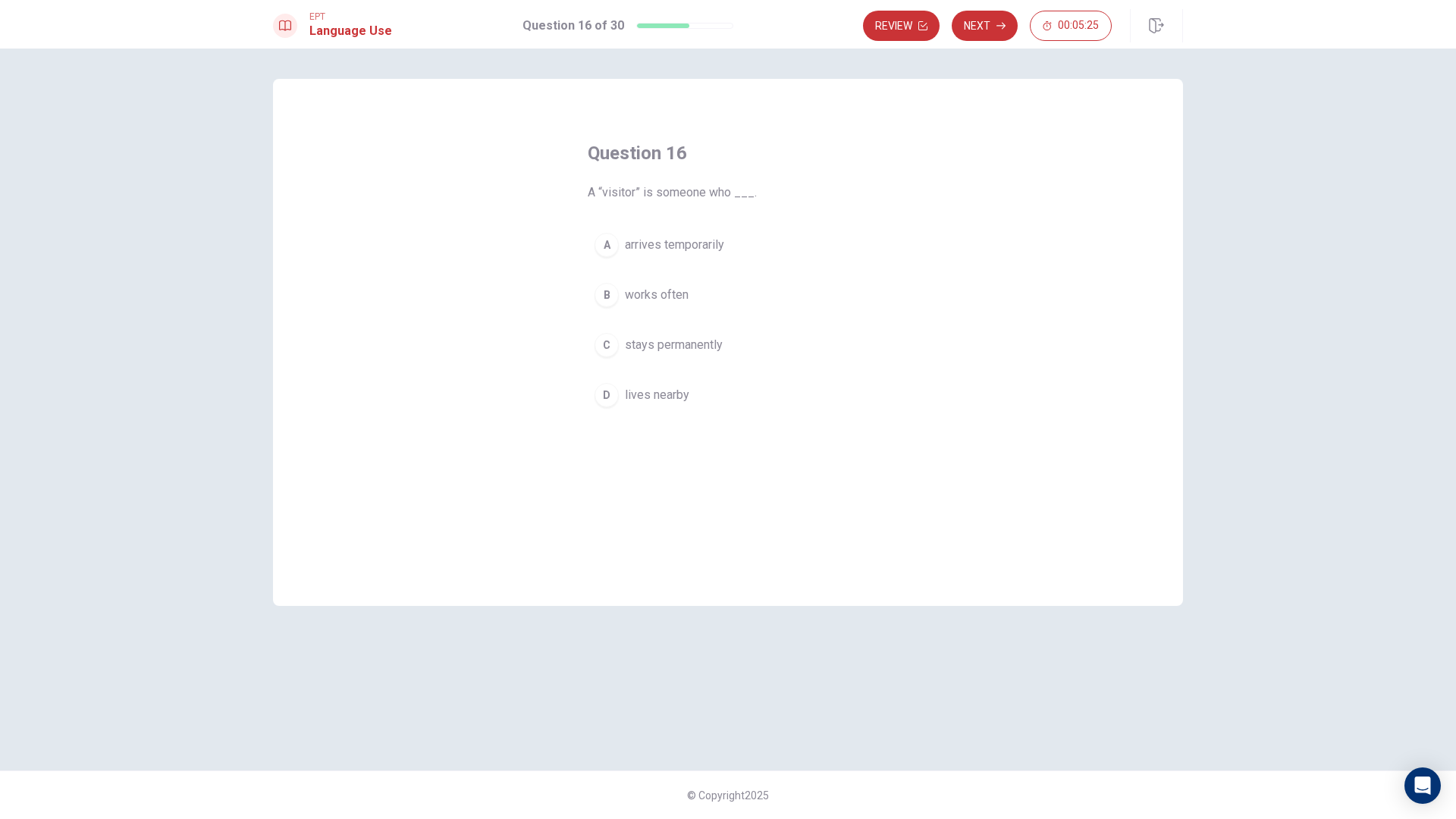
click at [615, 243] on div "A" at bounding box center [607, 245] width 25 height 25
click at [993, 26] on button "Next" at bounding box center [985, 26] width 66 height 30
click at [616, 387] on div "D" at bounding box center [607, 394] width 25 height 25
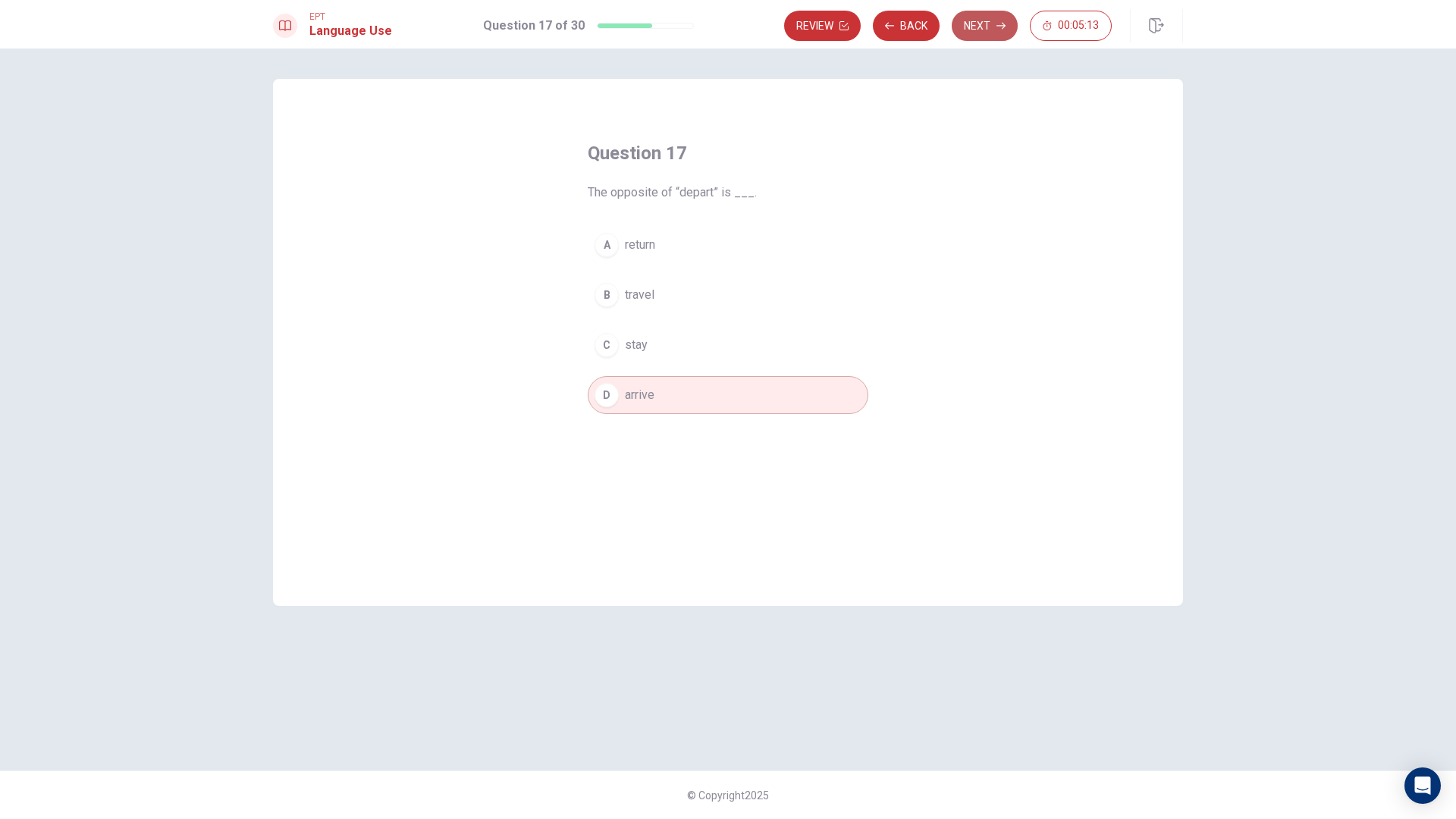
click at [965, 30] on button "Next" at bounding box center [985, 26] width 66 height 30
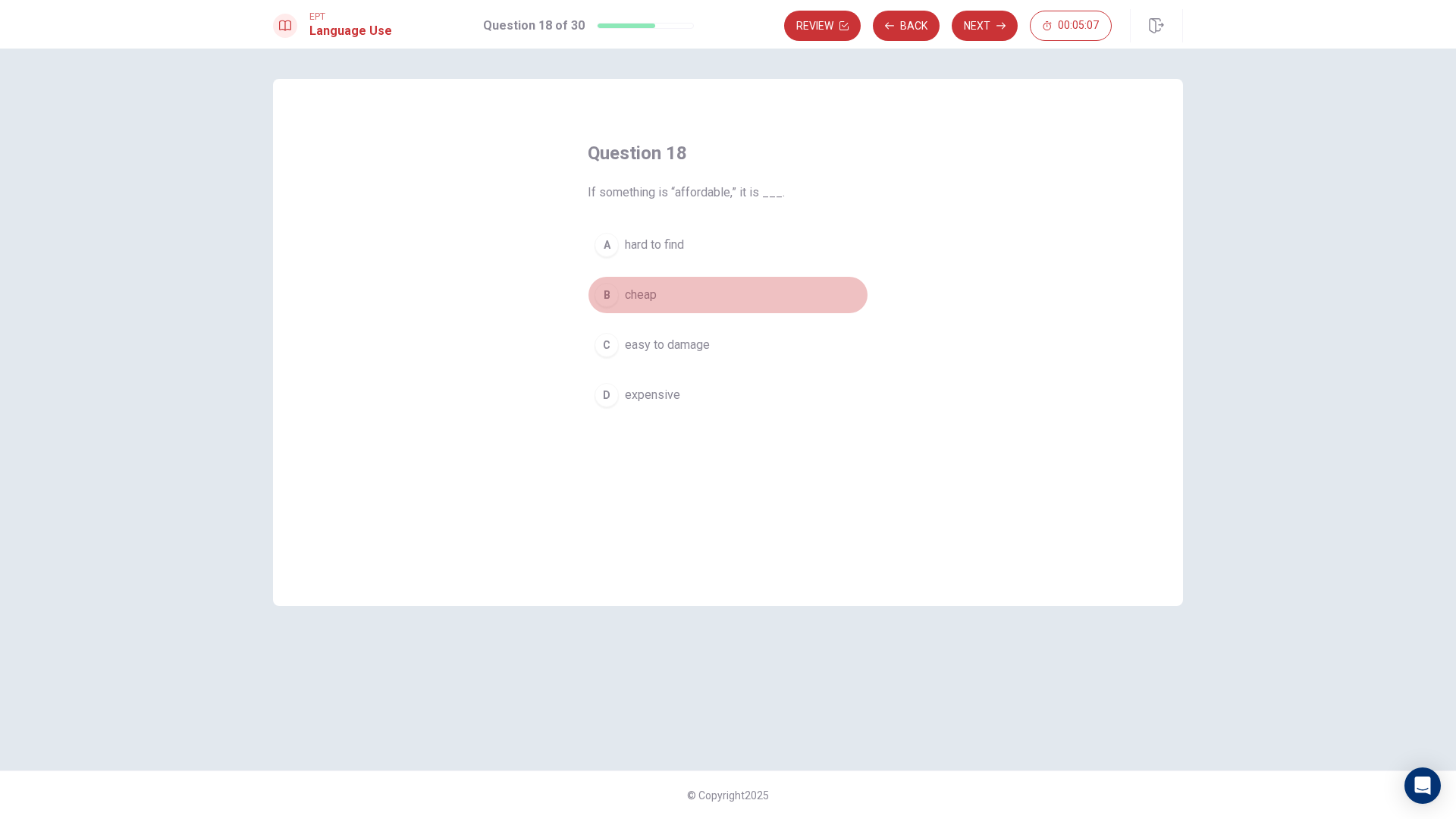
click at [613, 305] on div "B" at bounding box center [607, 295] width 25 height 25
click at [970, 29] on button "Next" at bounding box center [985, 26] width 66 height 30
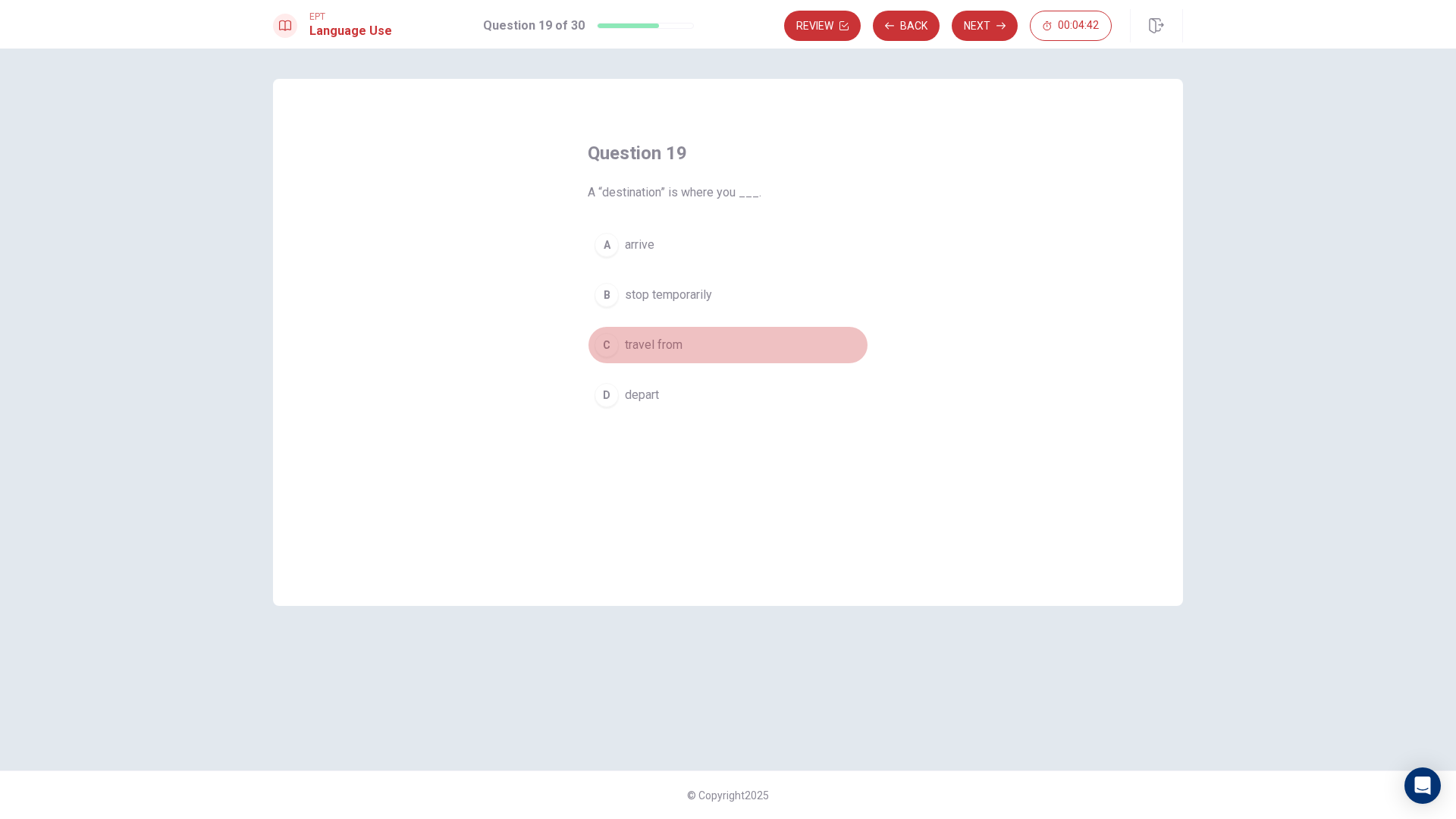
click at [606, 341] on div "C" at bounding box center [607, 344] width 25 height 25
click at [982, 37] on button "Next" at bounding box center [985, 26] width 66 height 30
click at [611, 251] on div "A" at bounding box center [607, 245] width 25 height 25
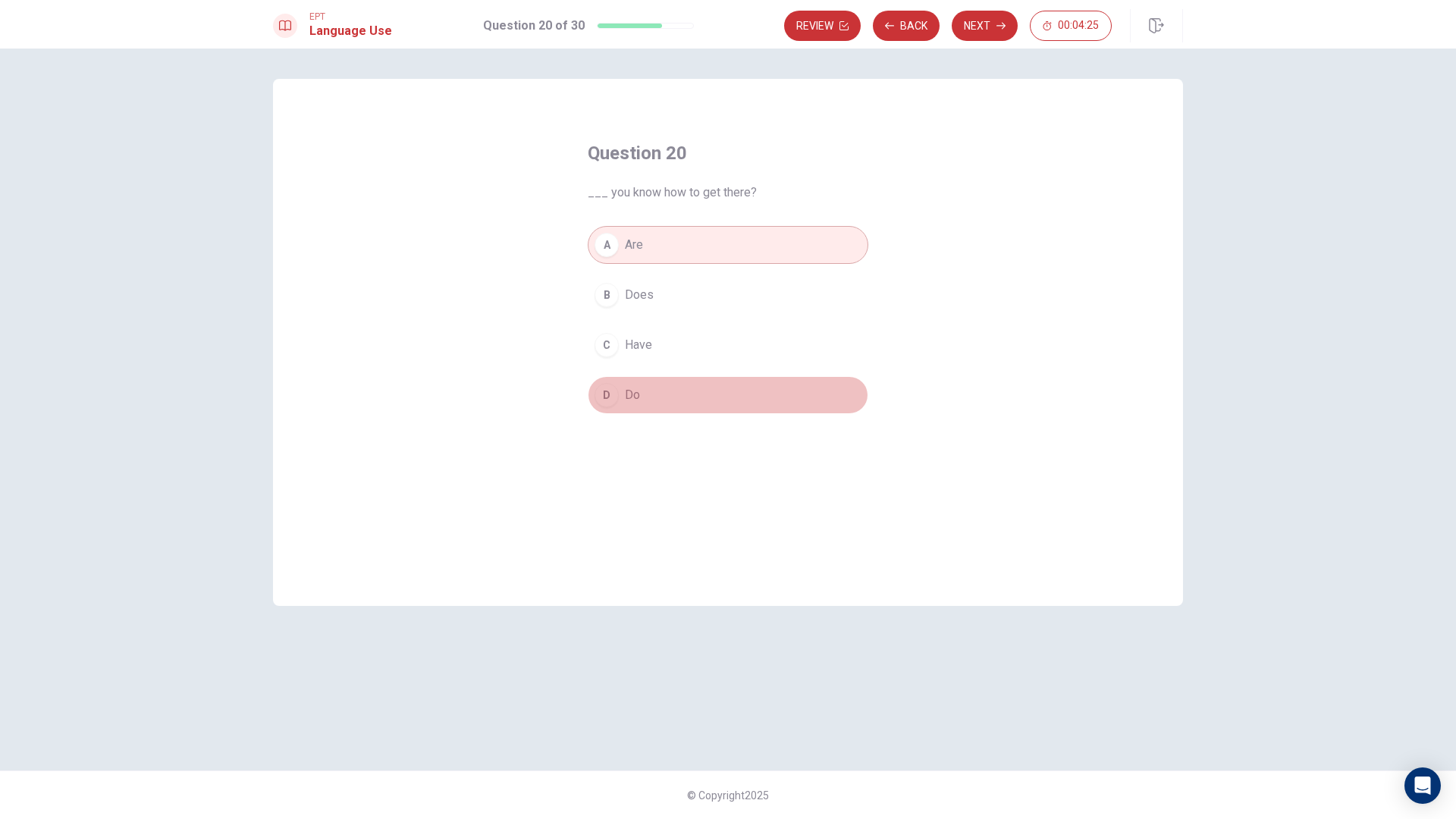
click at [614, 396] on div "D" at bounding box center [607, 394] width 25 height 25
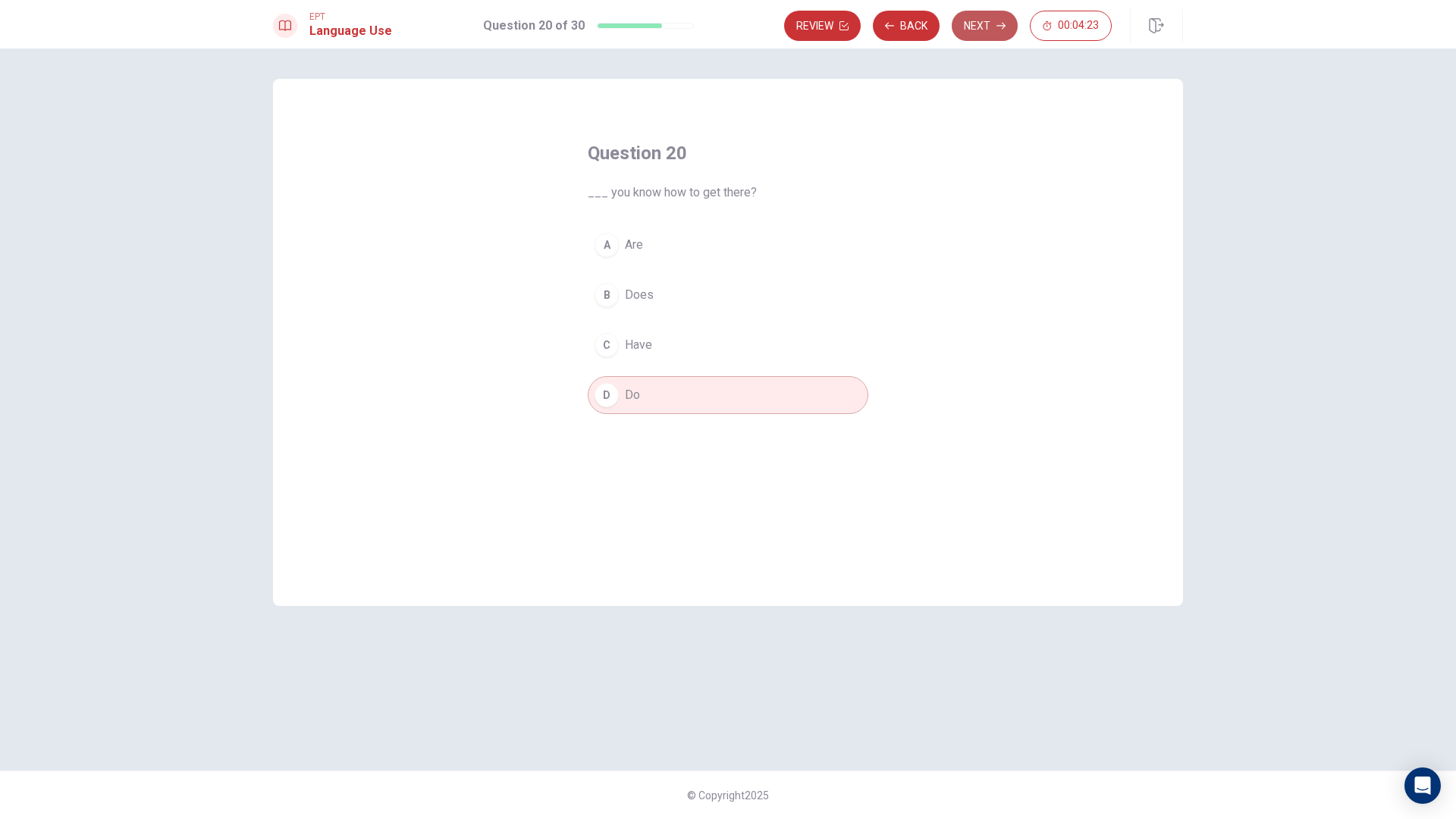
click at [985, 21] on button "Next" at bounding box center [985, 26] width 66 height 30
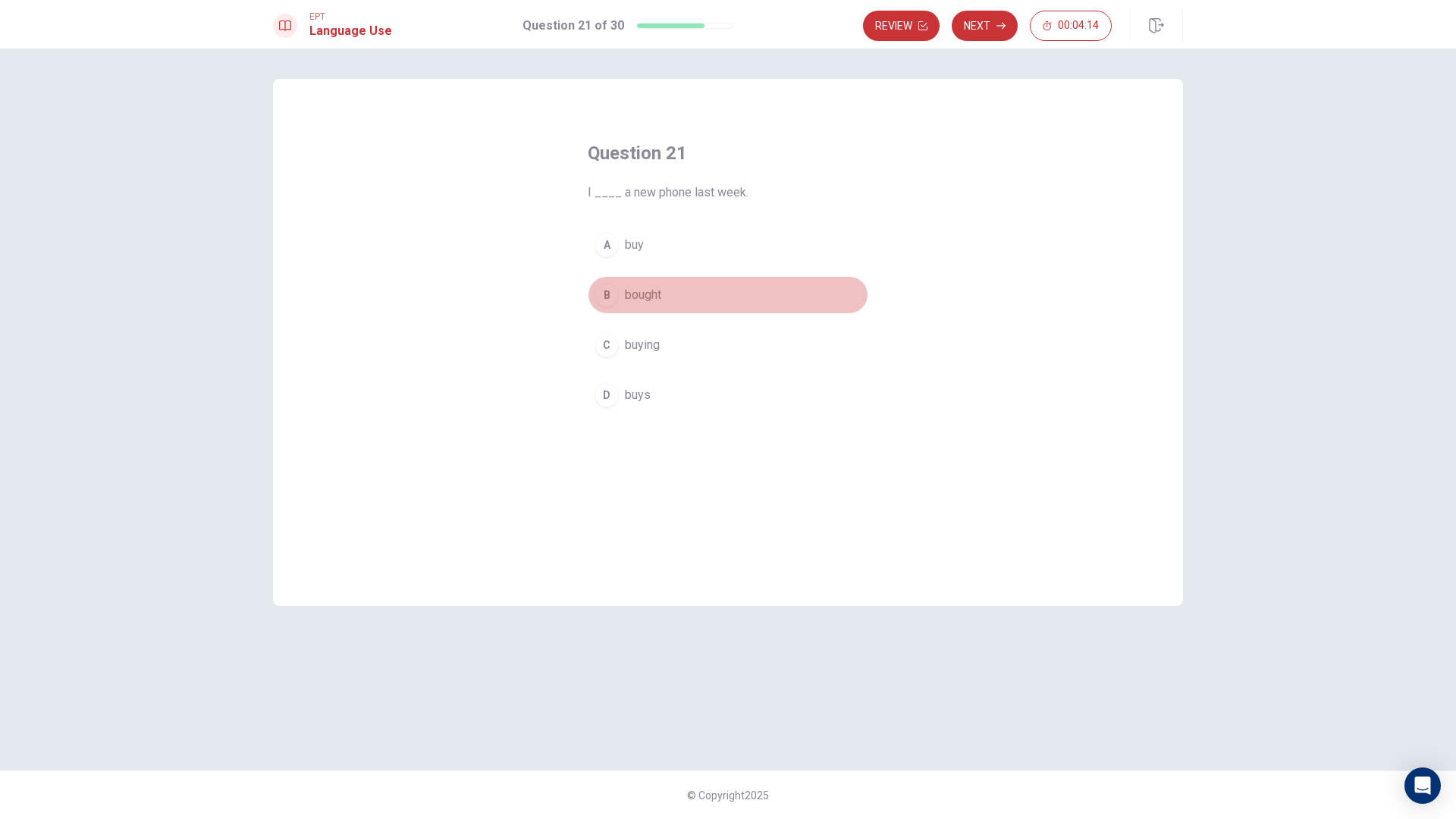
click at [628, 297] on span "bought" at bounding box center [643, 295] width 37 height 18
click at [980, 34] on button "Next" at bounding box center [985, 26] width 66 height 30
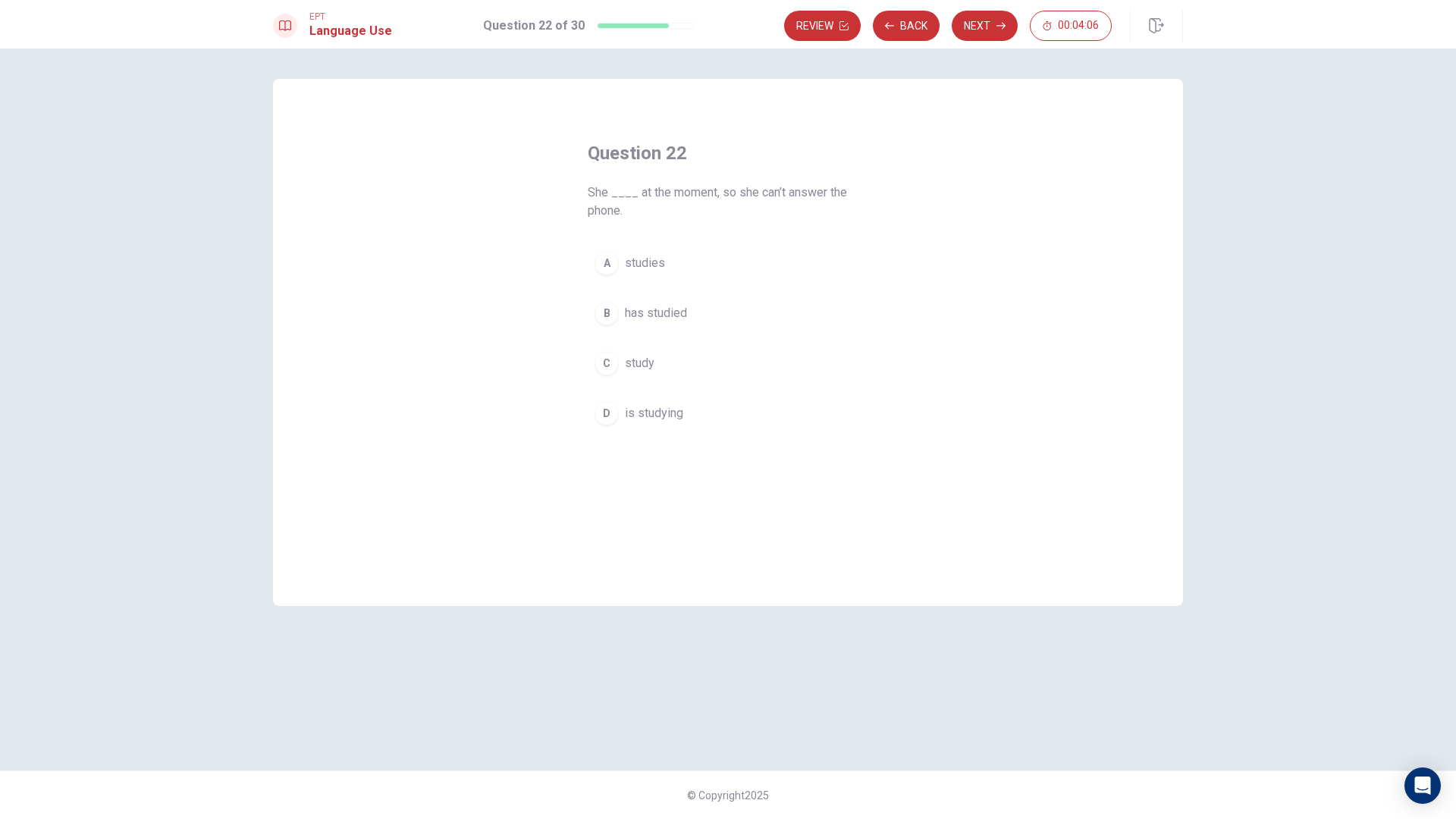
click at [668, 405] on span "is studying" at bounding box center [654, 413] width 58 height 18
click at [985, 29] on button "Next" at bounding box center [985, 26] width 66 height 30
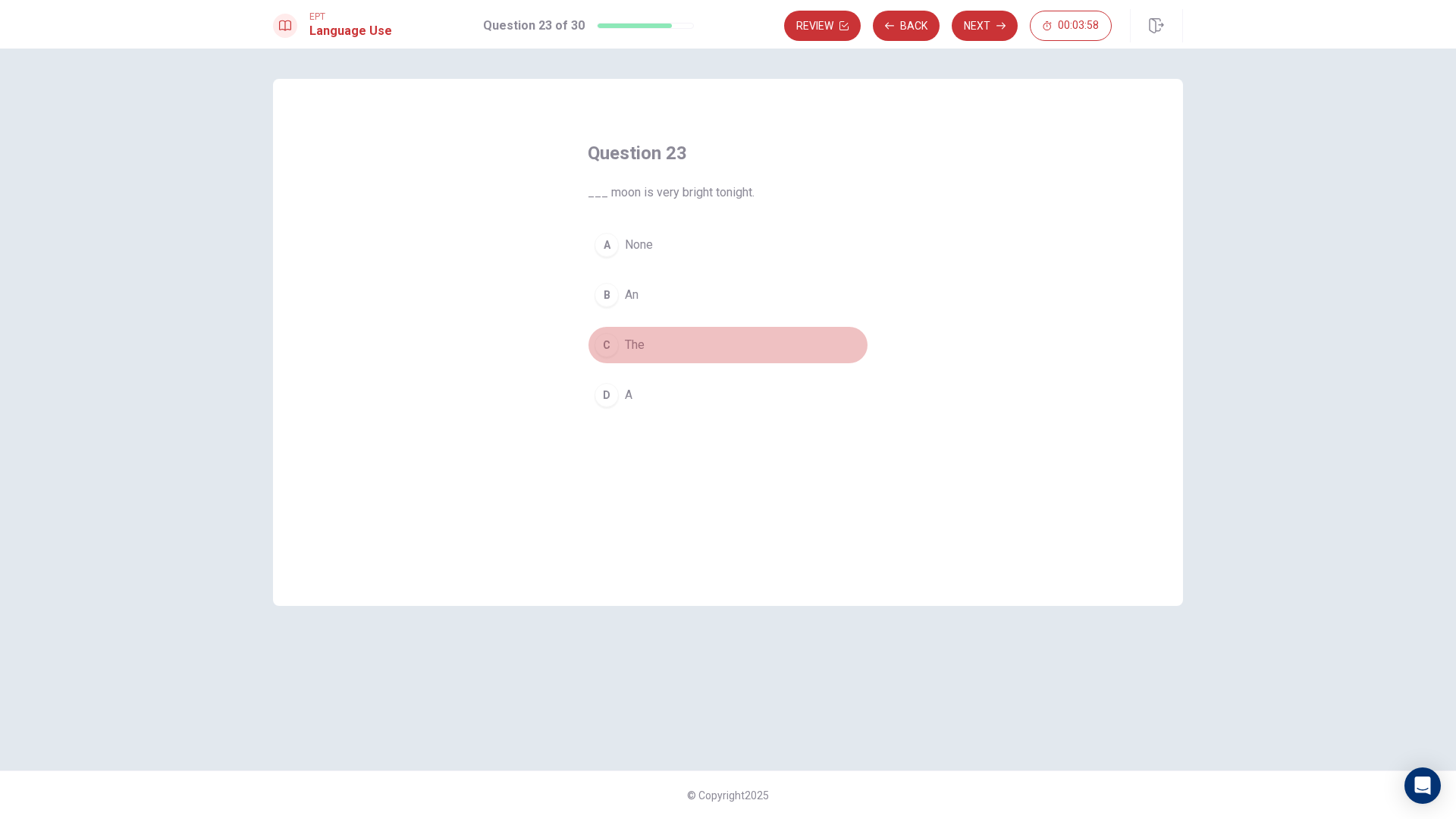
click at [645, 351] on span "The" at bounding box center [635, 345] width 20 height 18
click at [987, 29] on button "Next" at bounding box center [985, 26] width 66 height 30
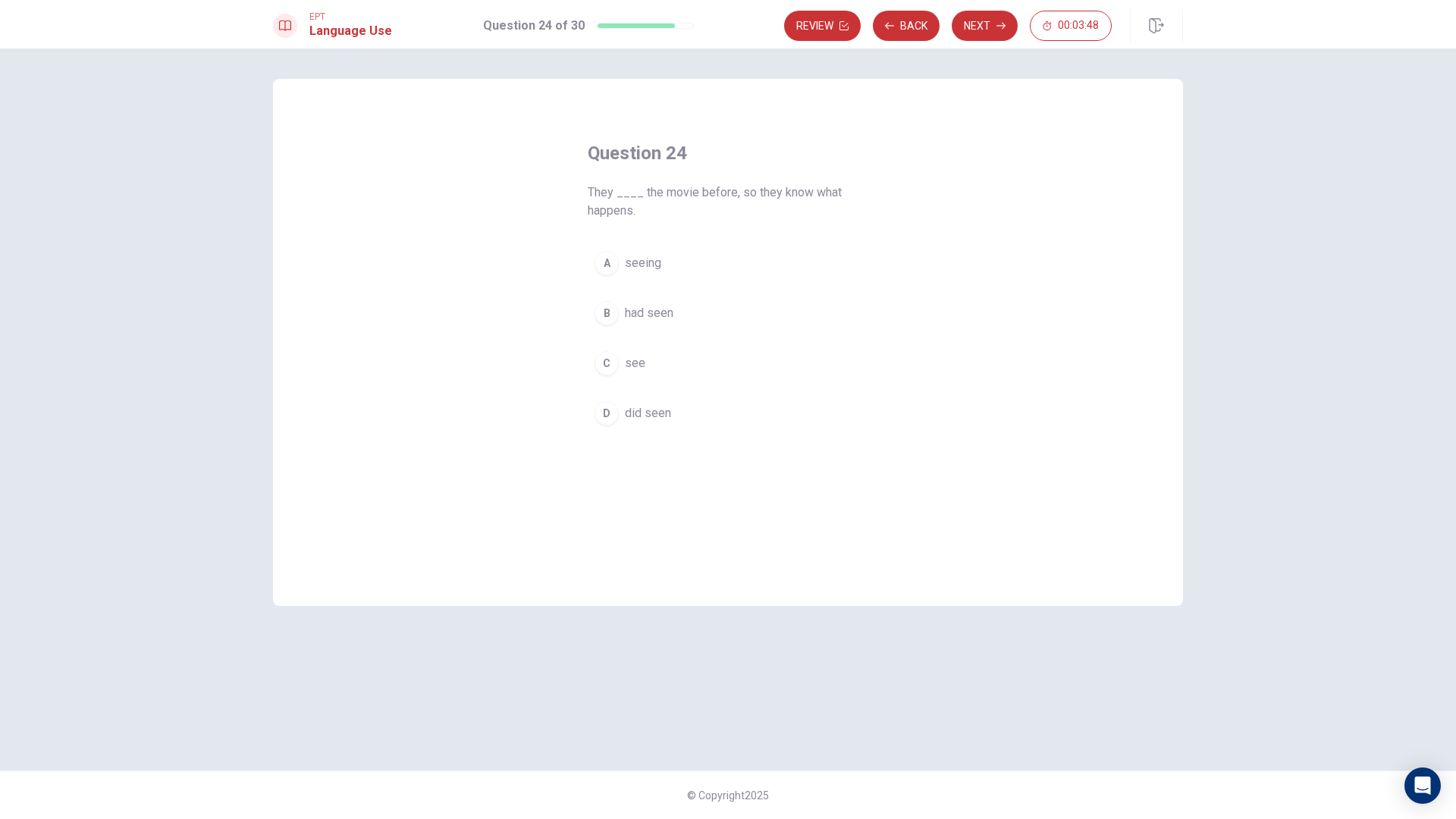
click at [649, 312] on span "had seen" at bounding box center [649, 313] width 48 height 18
click at [985, 32] on button "Next" at bounding box center [985, 26] width 66 height 30
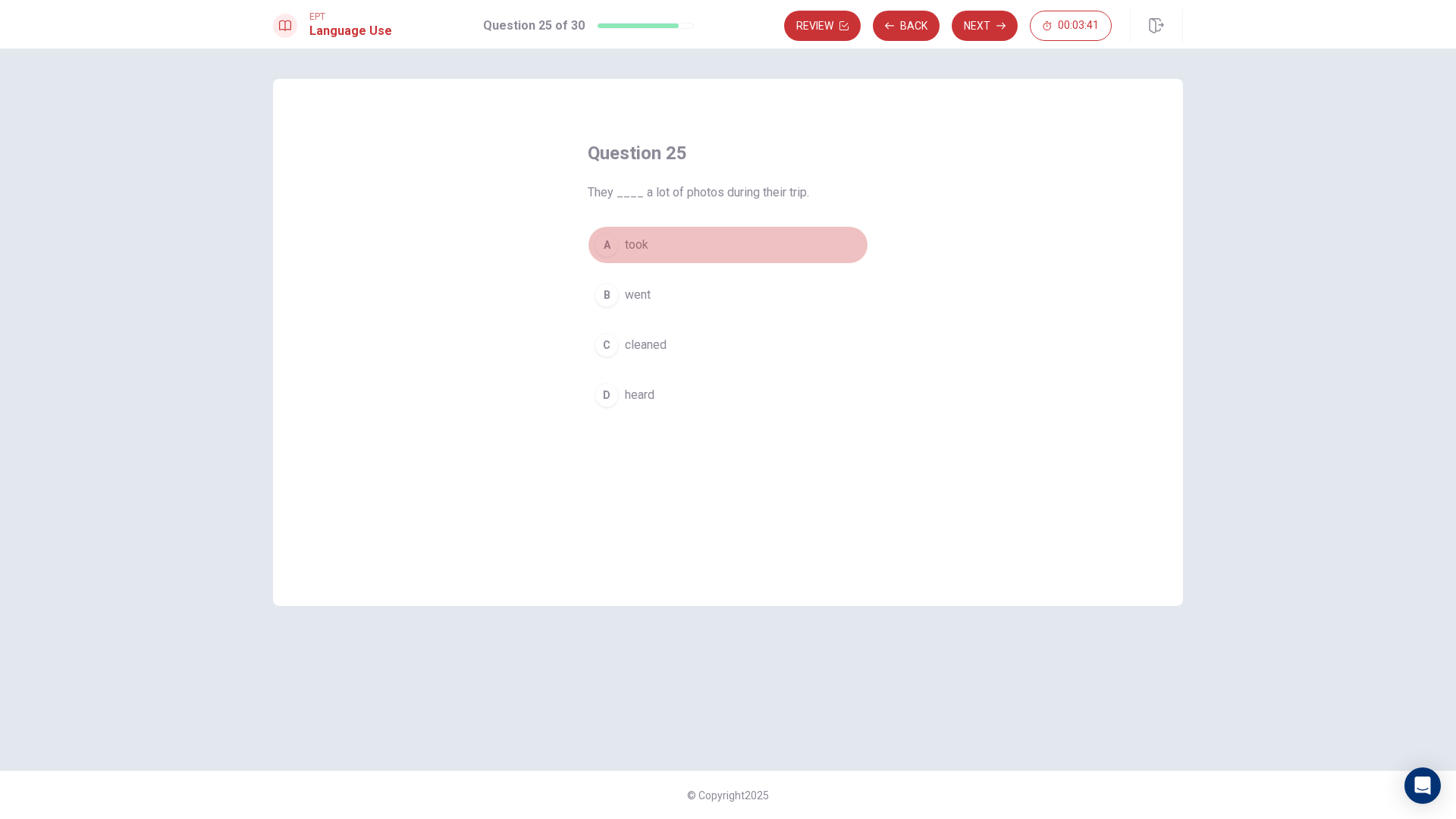
click at [629, 244] on span "took" at bounding box center [637, 245] width 24 height 18
click at [986, 16] on button "Next" at bounding box center [985, 26] width 66 height 30
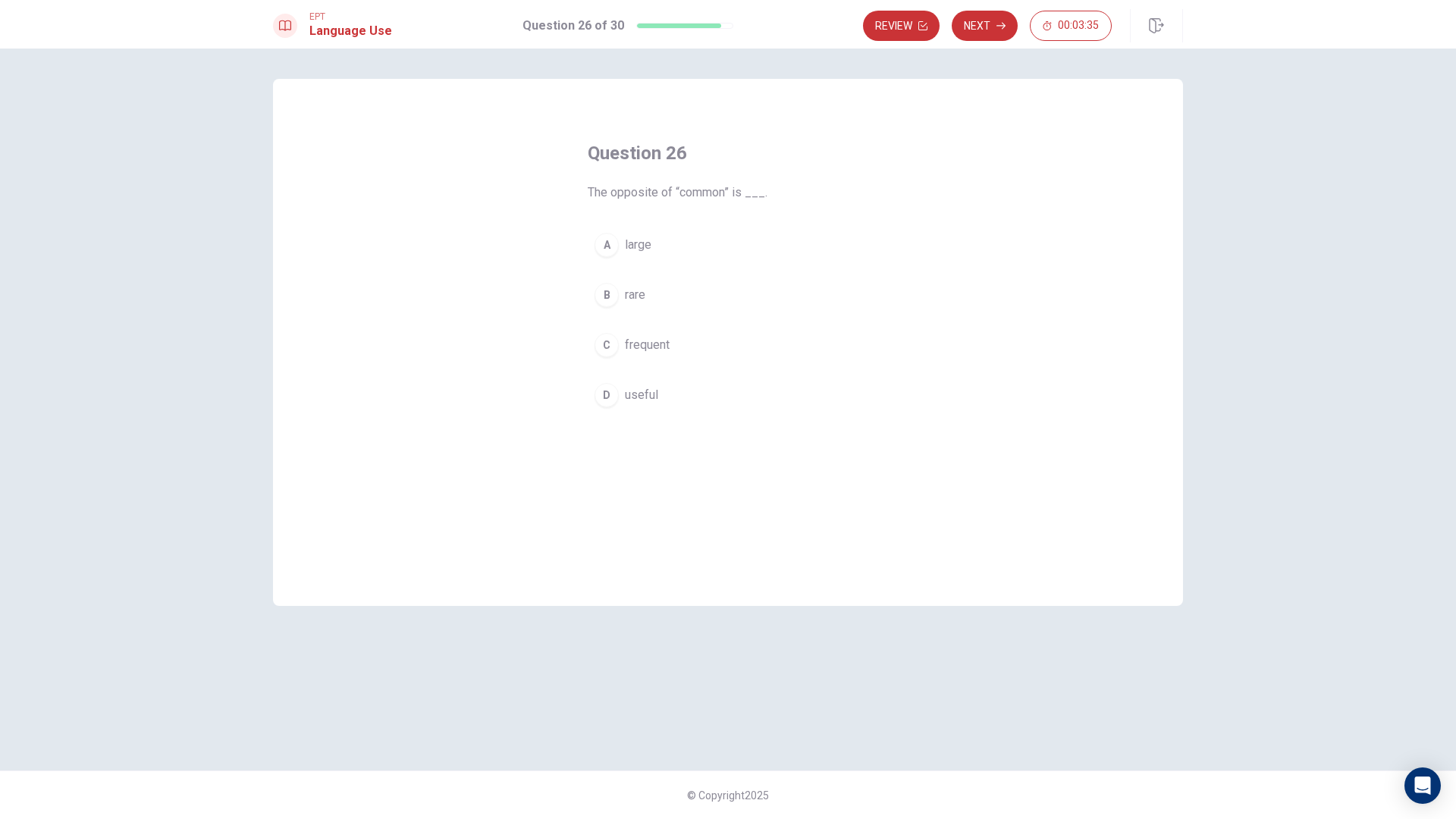
click at [653, 296] on button "B rare" at bounding box center [727, 295] width 280 height 38
click at [994, 26] on button "Next" at bounding box center [985, 26] width 66 height 30
click at [647, 247] on span "decision between options" at bounding box center [693, 245] width 138 height 18
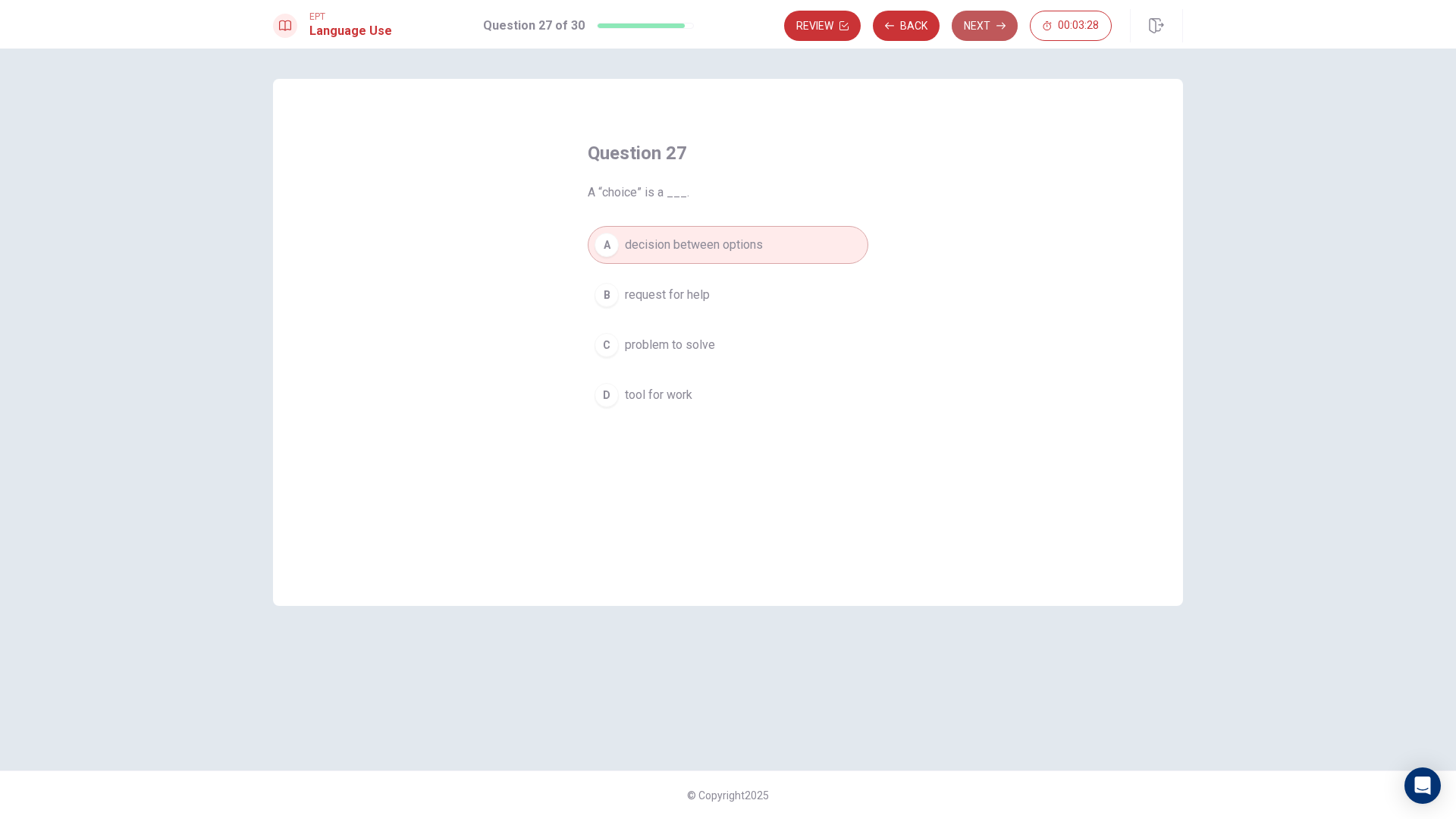
click at [990, 35] on button "Next" at bounding box center [985, 26] width 66 height 30
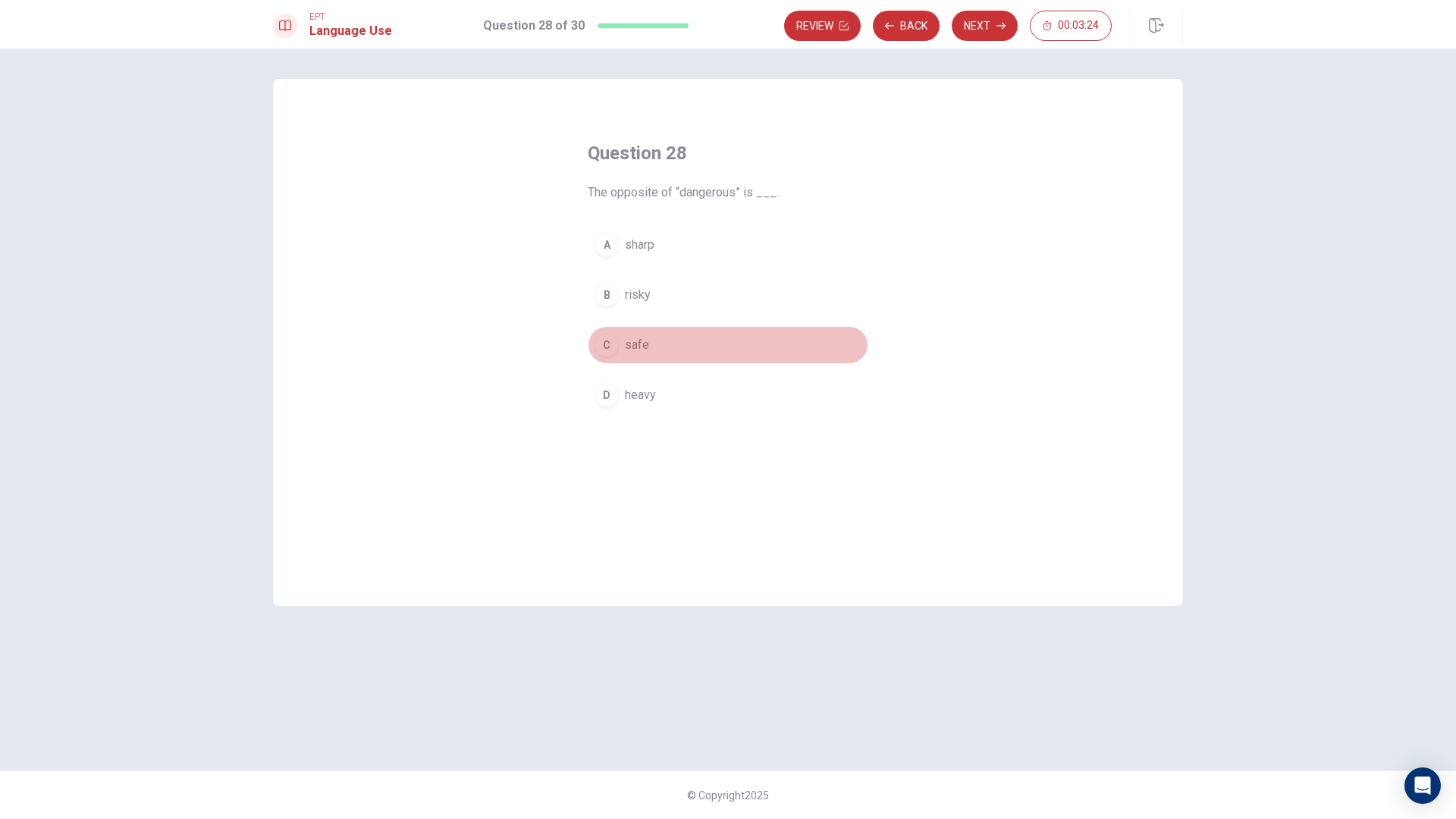
click at [648, 347] on span "safe" at bounding box center [637, 345] width 25 height 18
click at [1011, 20] on button "Next" at bounding box center [985, 26] width 66 height 30
click at [658, 347] on span "innocent" at bounding box center [647, 345] width 45 height 18
click at [976, 32] on button "Next" at bounding box center [985, 26] width 66 height 30
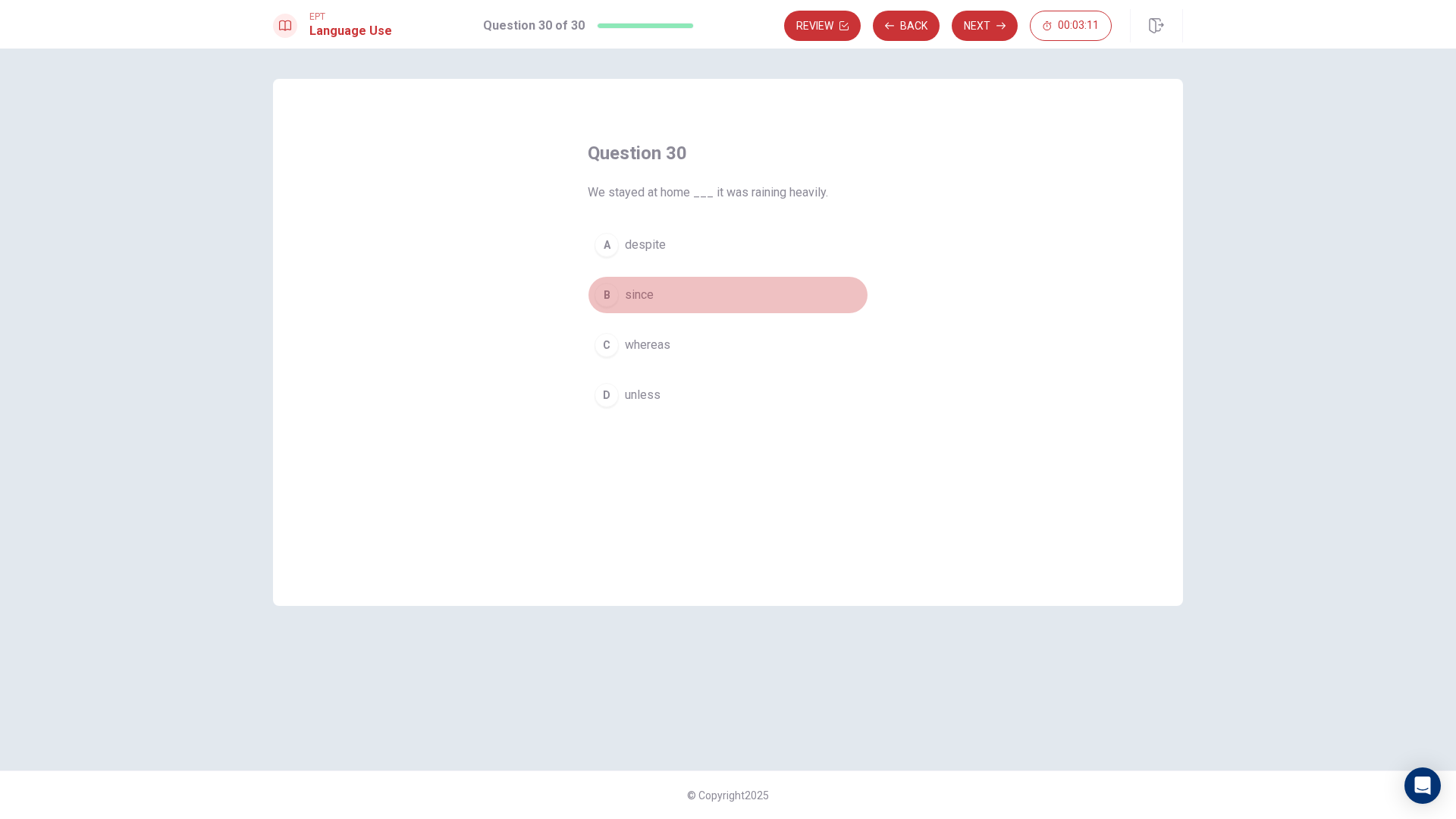
click at [650, 292] on span "since" at bounding box center [639, 295] width 29 height 18
click at [966, 24] on button "Next" at bounding box center [985, 26] width 66 height 30
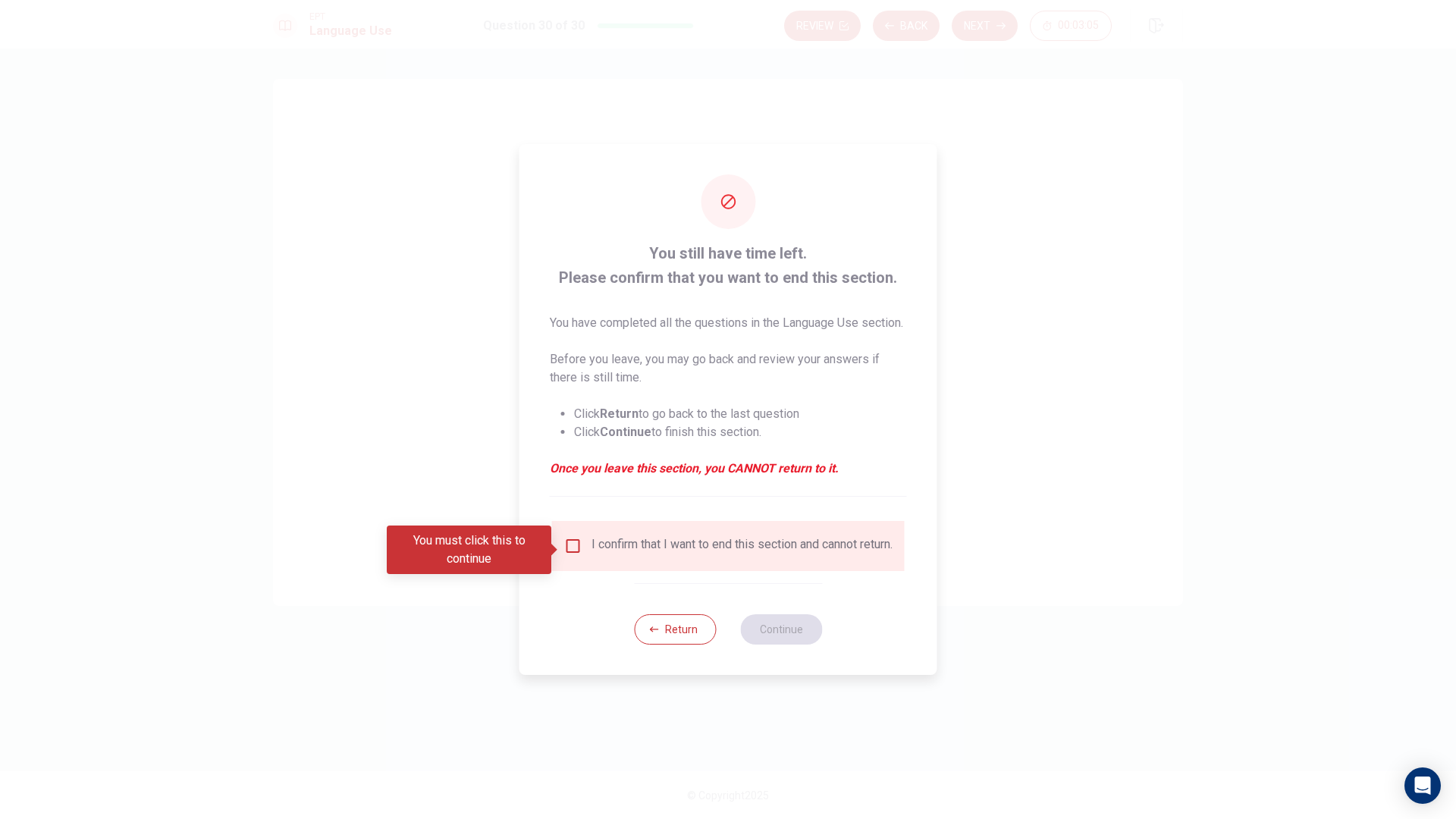
click at [659, 640] on button "Return" at bounding box center [675, 628] width 82 height 30
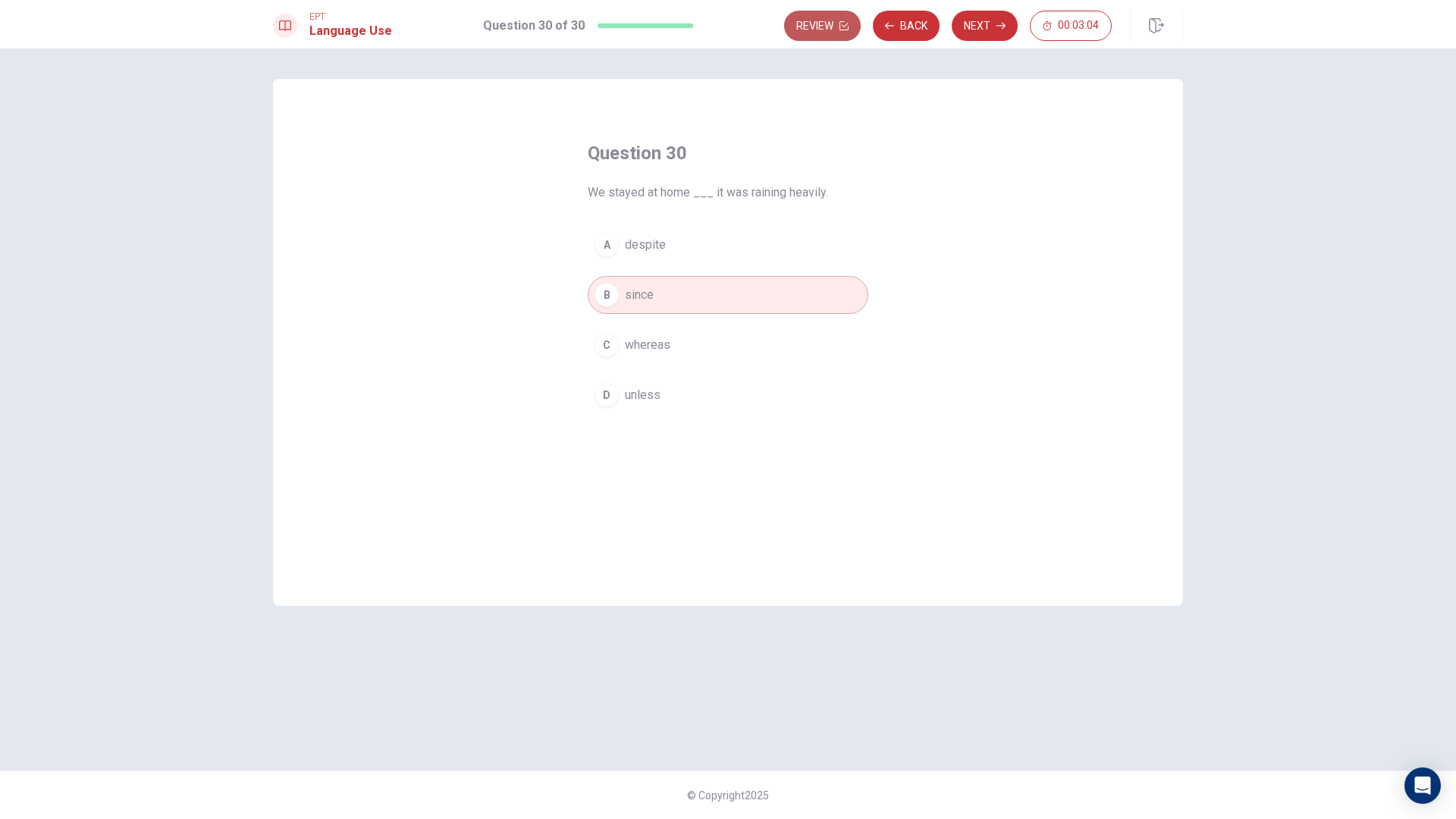
click at [838, 37] on button "Review" at bounding box center [822, 26] width 77 height 30
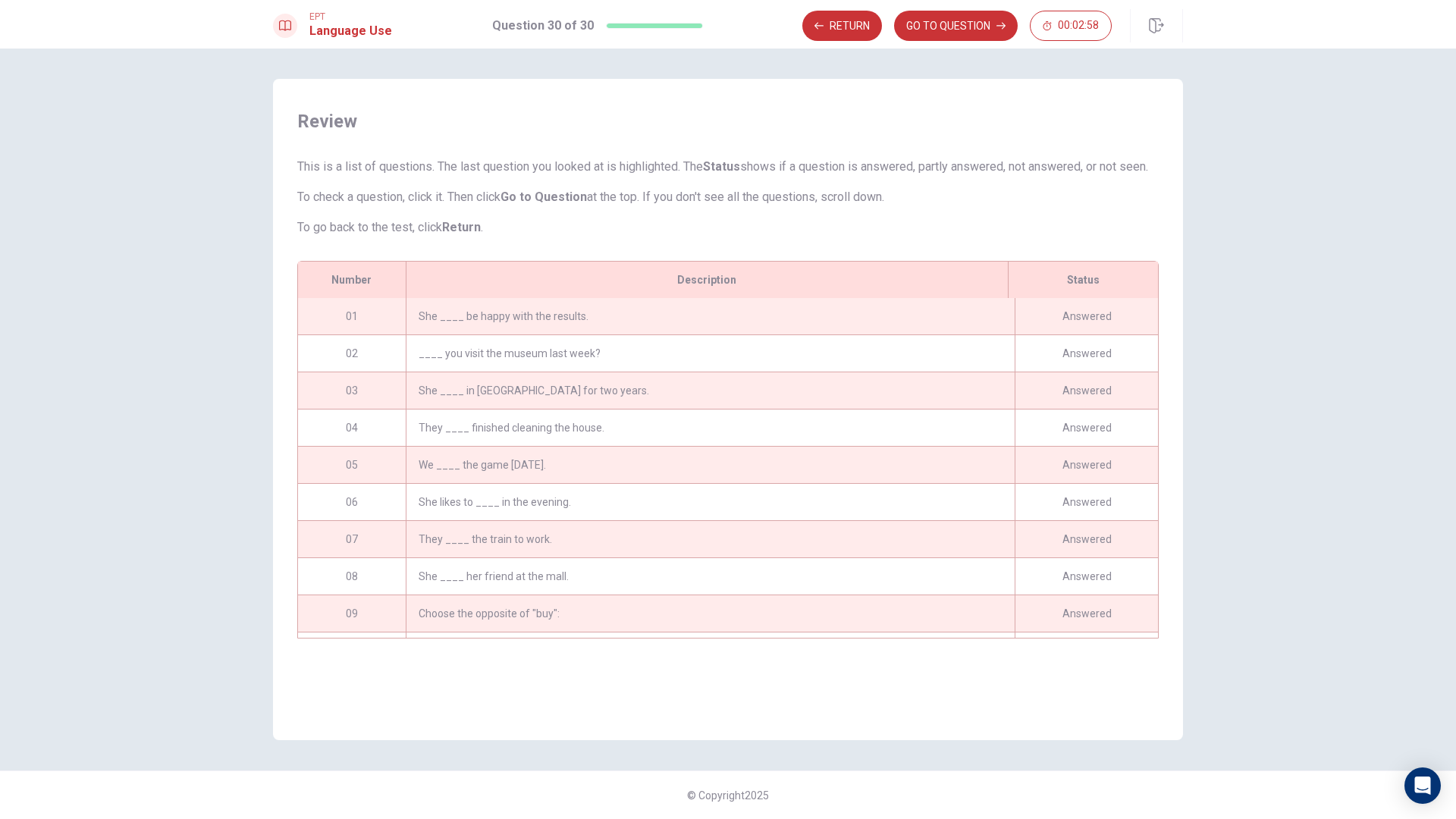
click at [674, 334] on div "She ____ be happy with the results." at bounding box center [710, 316] width 609 height 37
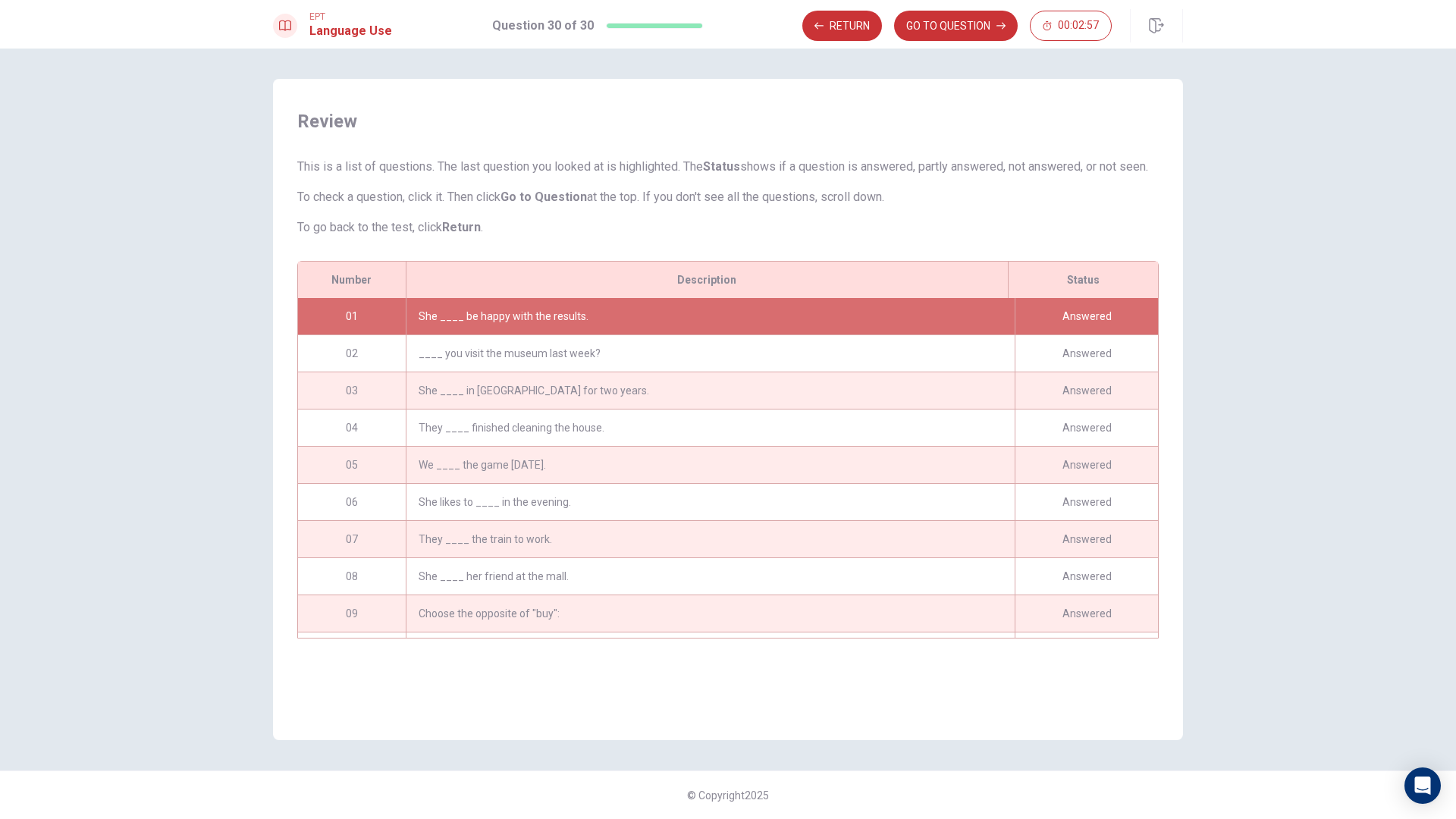
click at [640, 353] on div "____ you visit the museum last week?" at bounding box center [710, 353] width 609 height 37
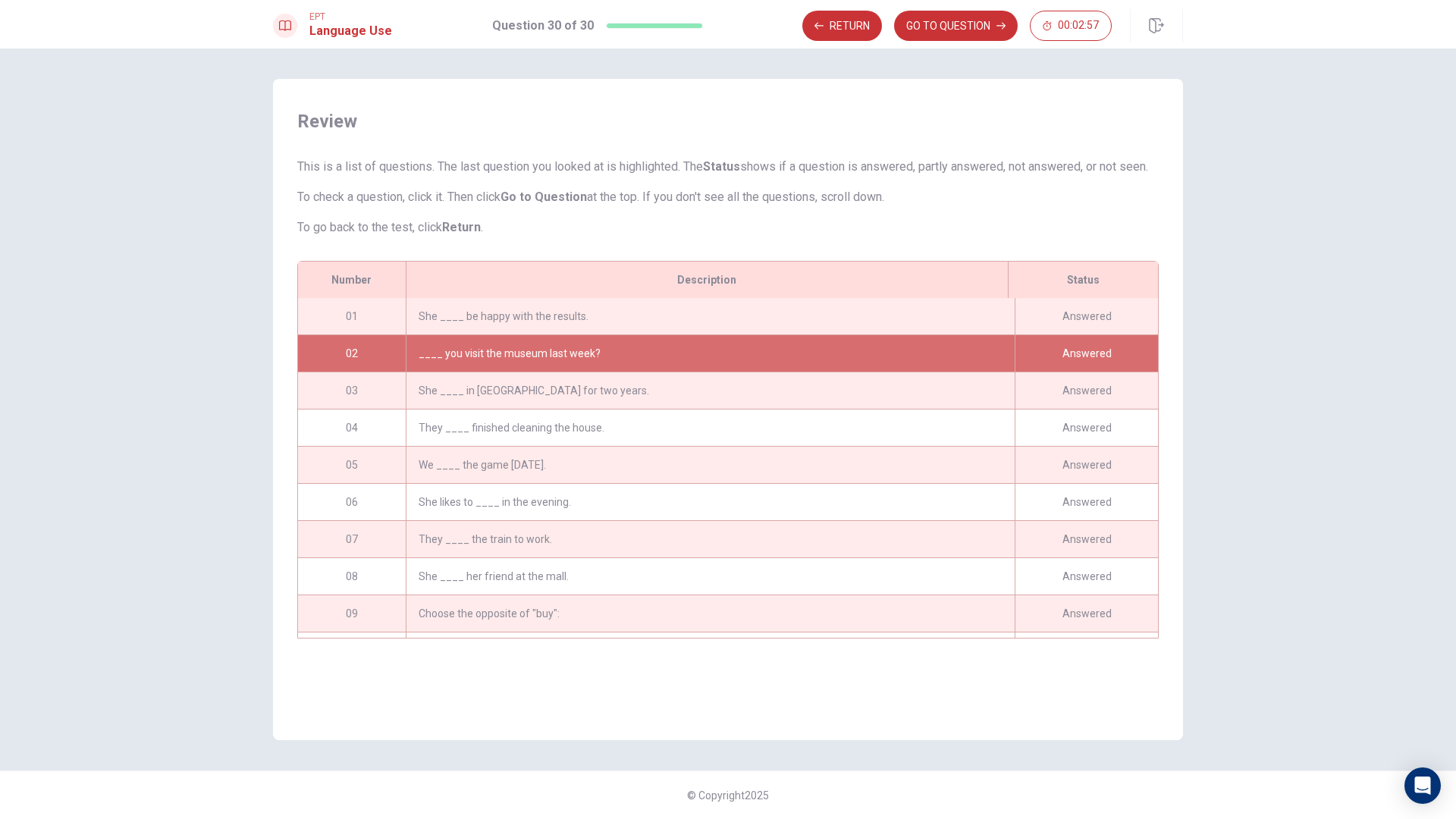
click at [645, 333] on div "She ____ be happy with the results." at bounding box center [710, 316] width 609 height 37
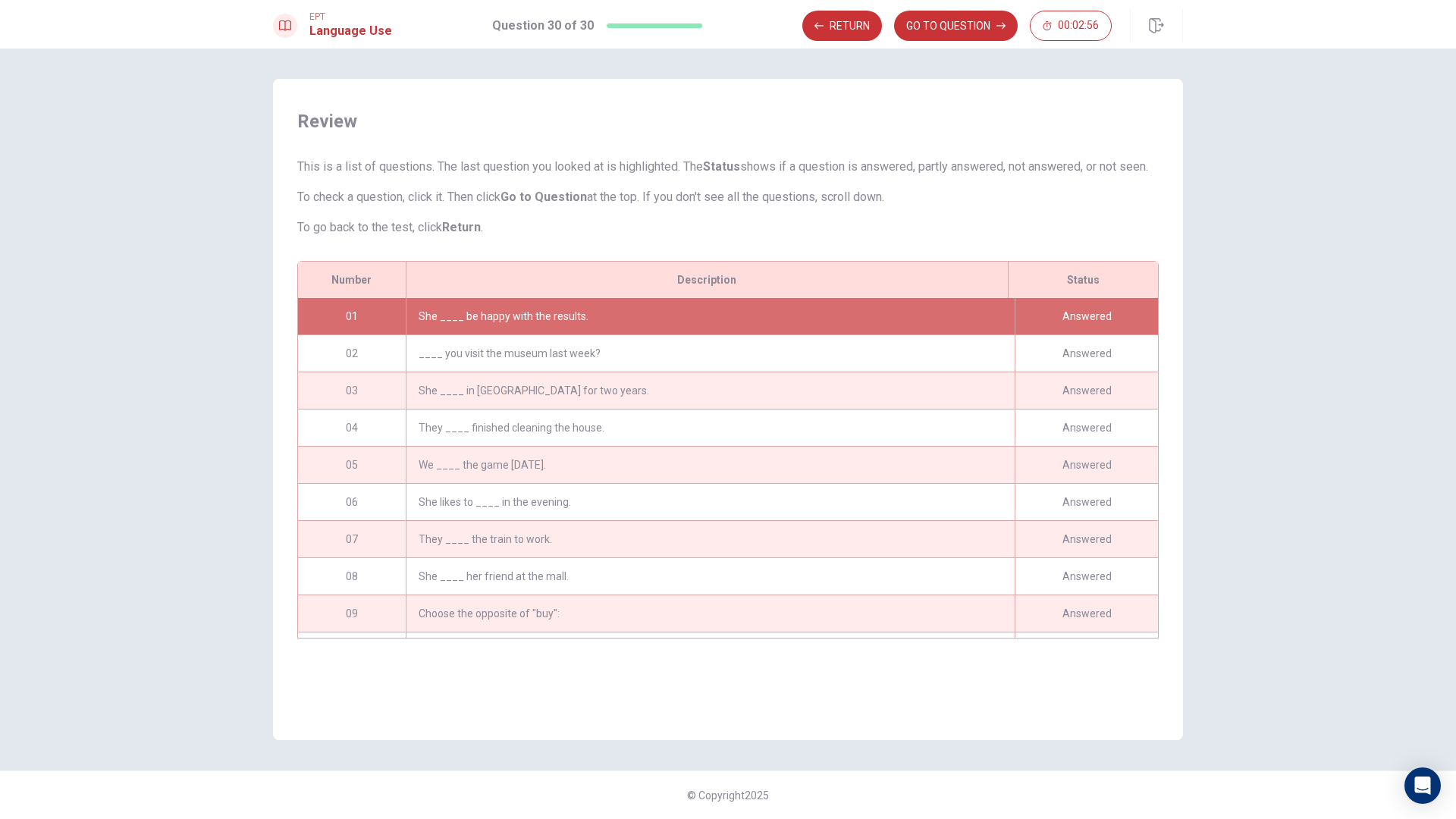
click at [645, 333] on div "She ____ be happy with the results." at bounding box center [710, 316] width 609 height 37
click at [1077, 334] on div "Answered" at bounding box center [1086, 316] width 143 height 37
drag, startPoint x: 1077, startPoint y: 342, endPoint x: 1071, endPoint y: 352, distance: 11.7
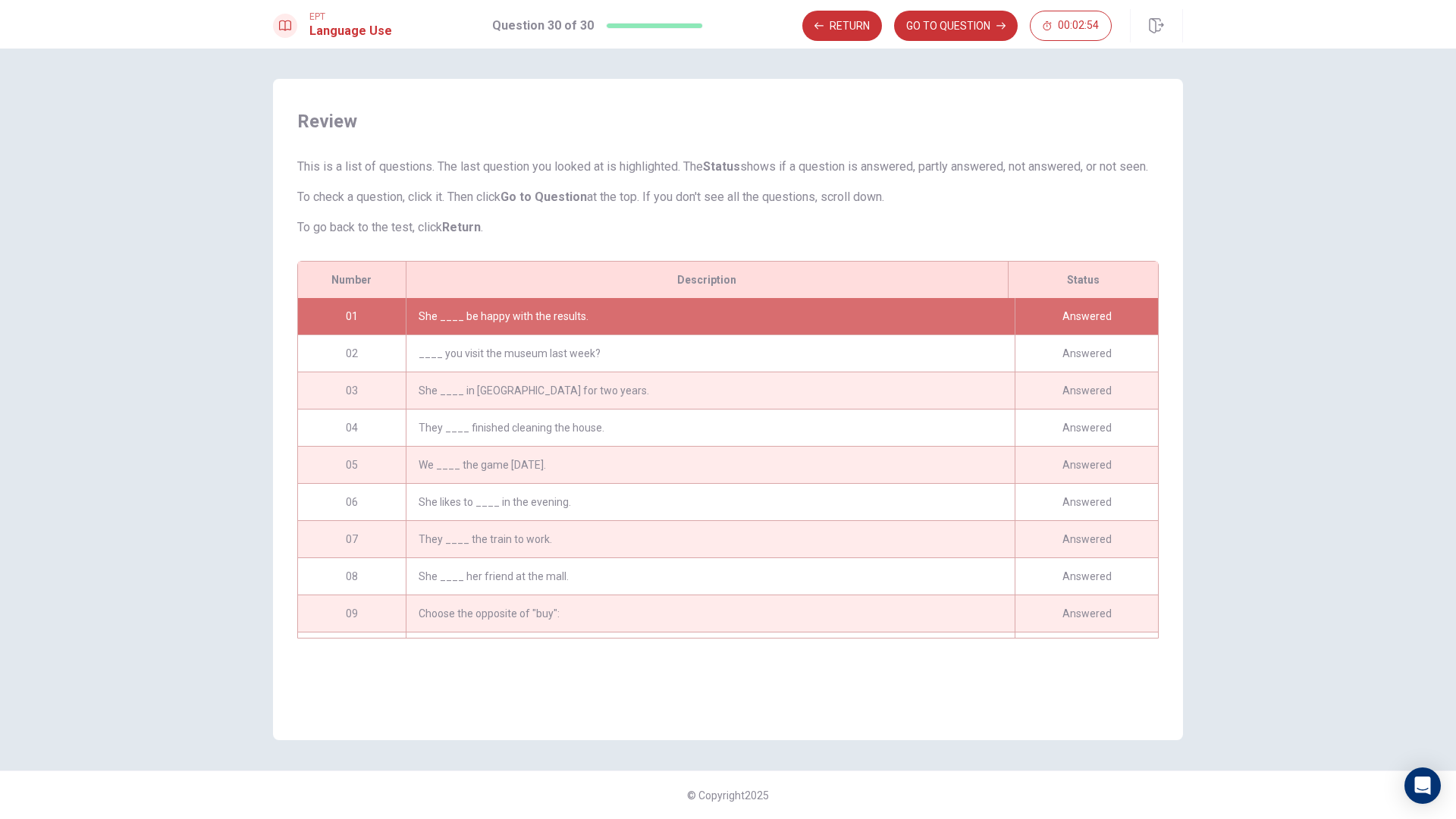
click at [1075, 334] on div "Answered" at bounding box center [1086, 316] width 143 height 37
click at [1067, 372] on div "Answered" at bounding box center [1086, 353] width 143 height 37
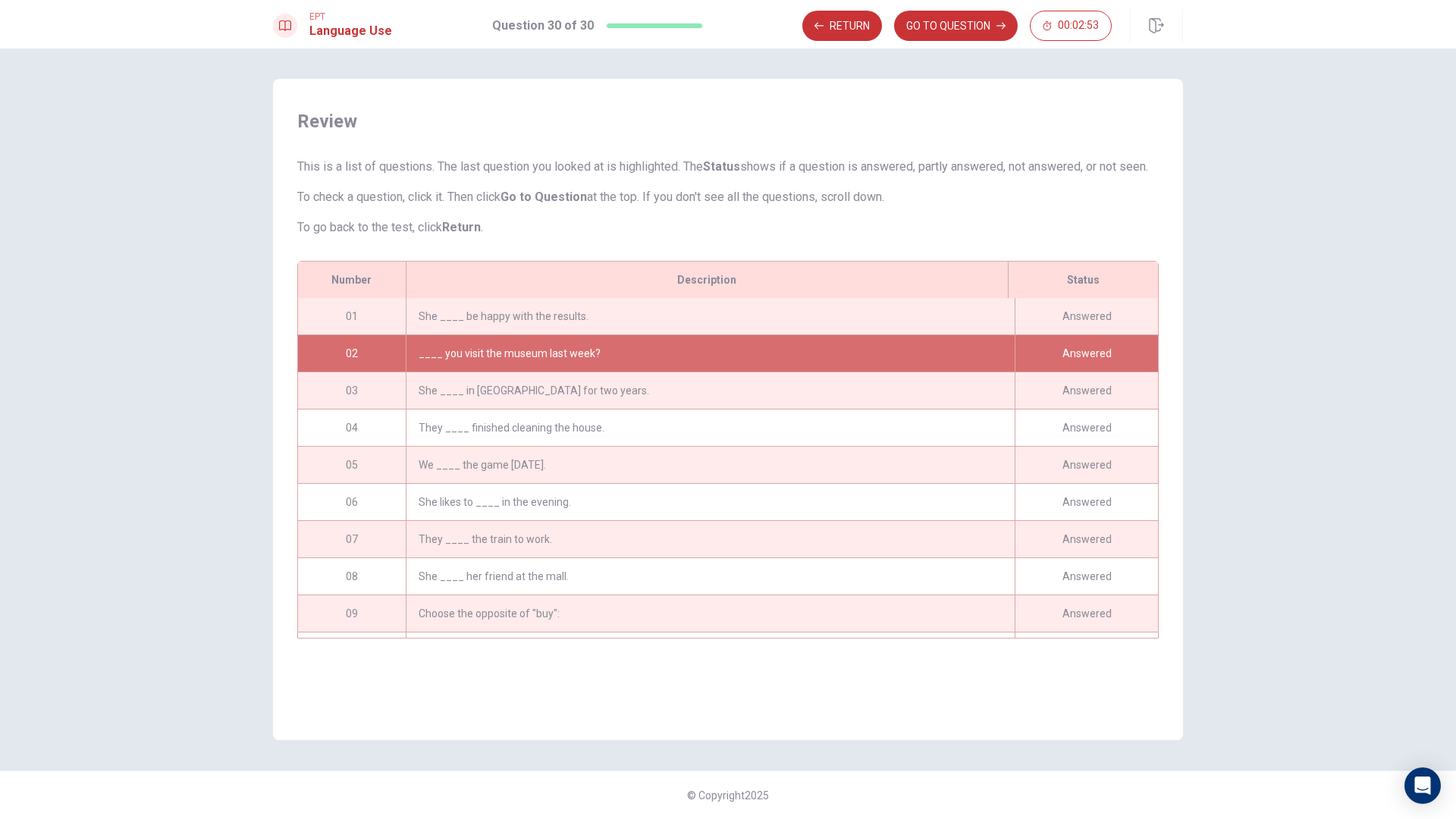
click at [1047, 432] on div "Answered" at bounding box center [1086, 427] width 143 height 37
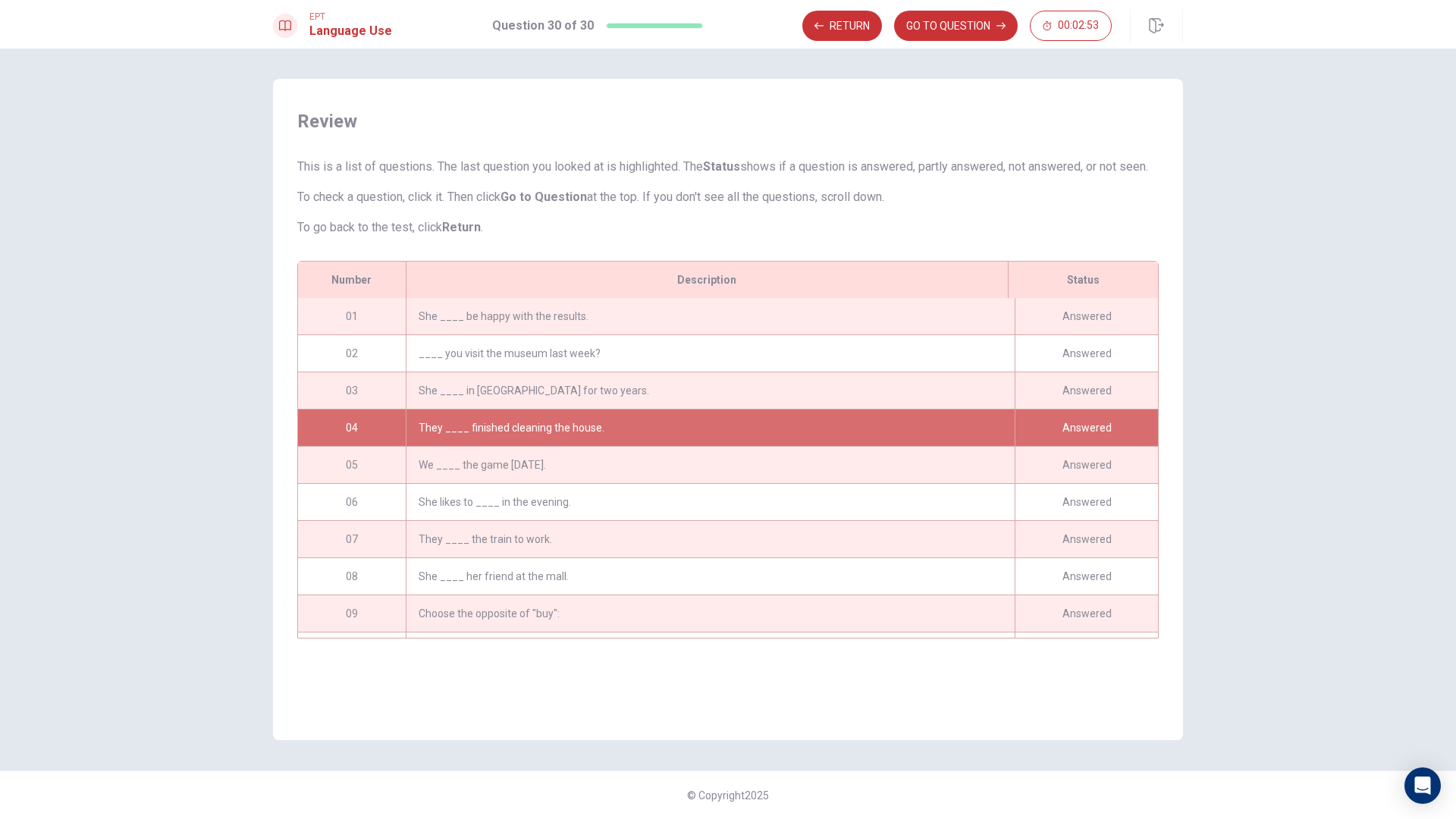
click at [1065, 334] on div "Answered" at bounding box center [1086, 316] width 143 height 37
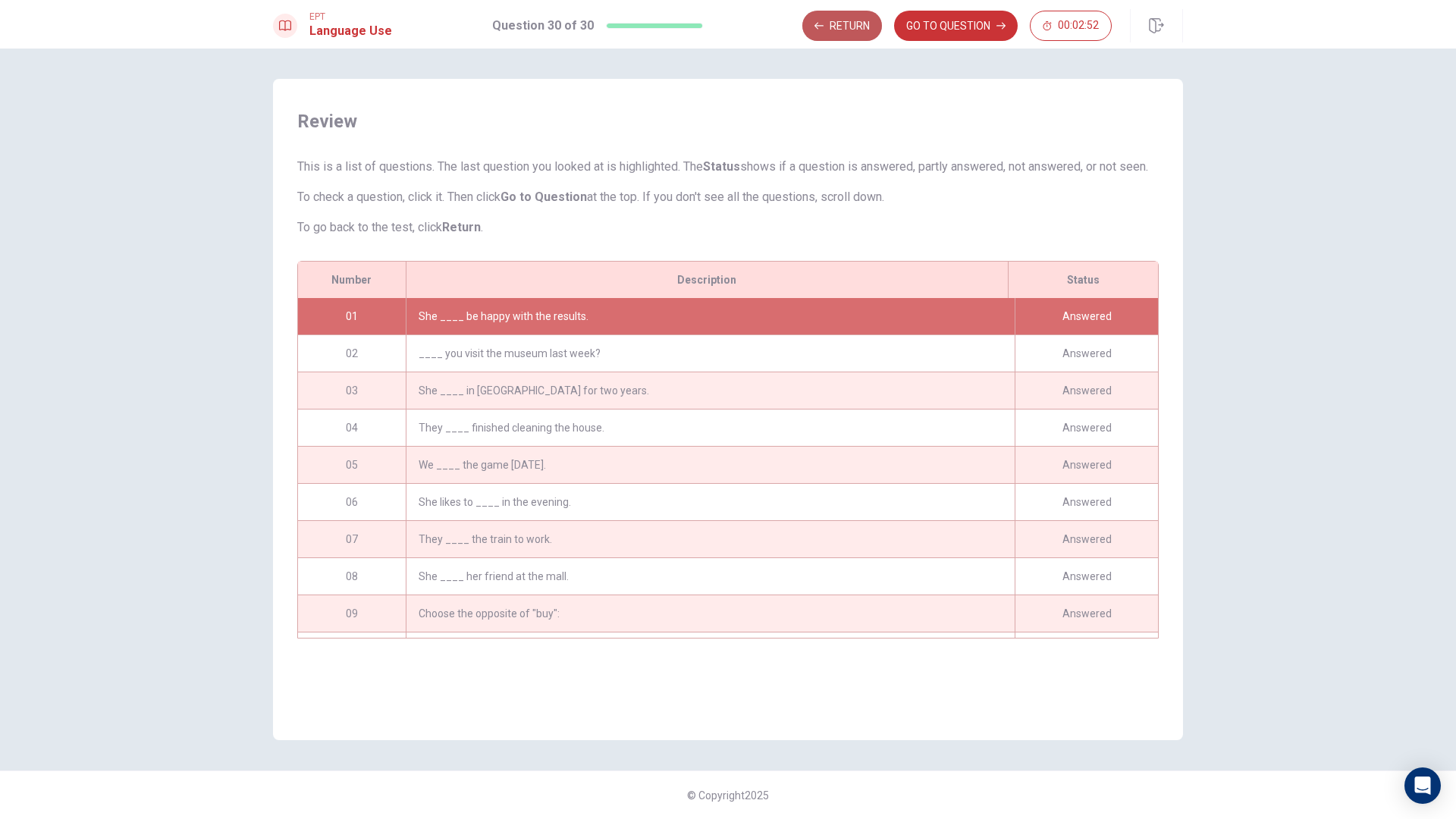
click at [855, 25] on button "Return" at bounding box center [841, 26] width 79 height 30
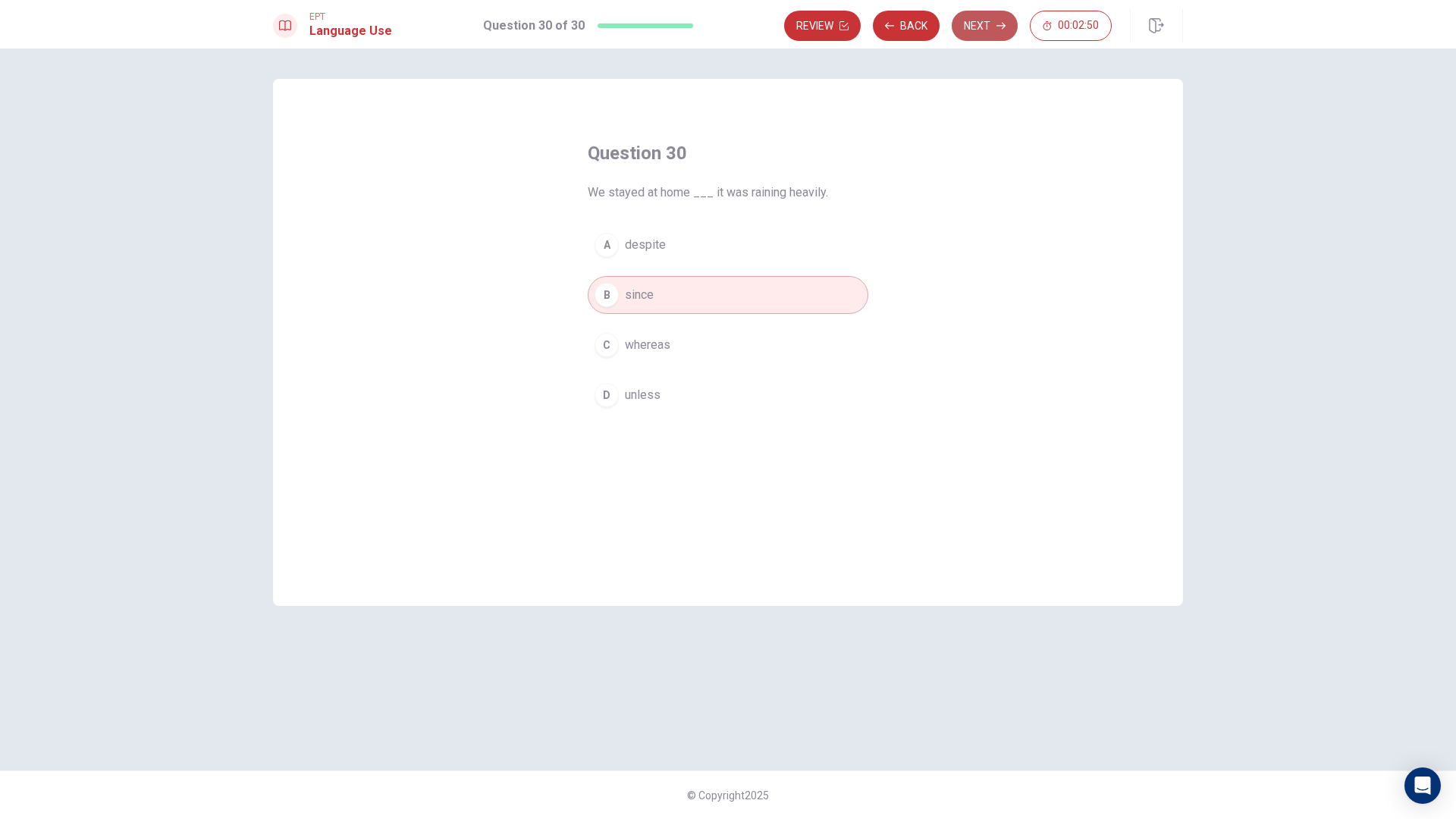
click at [980, 26] on button "Next" at bounding box center [985, 26] width 66 height 30
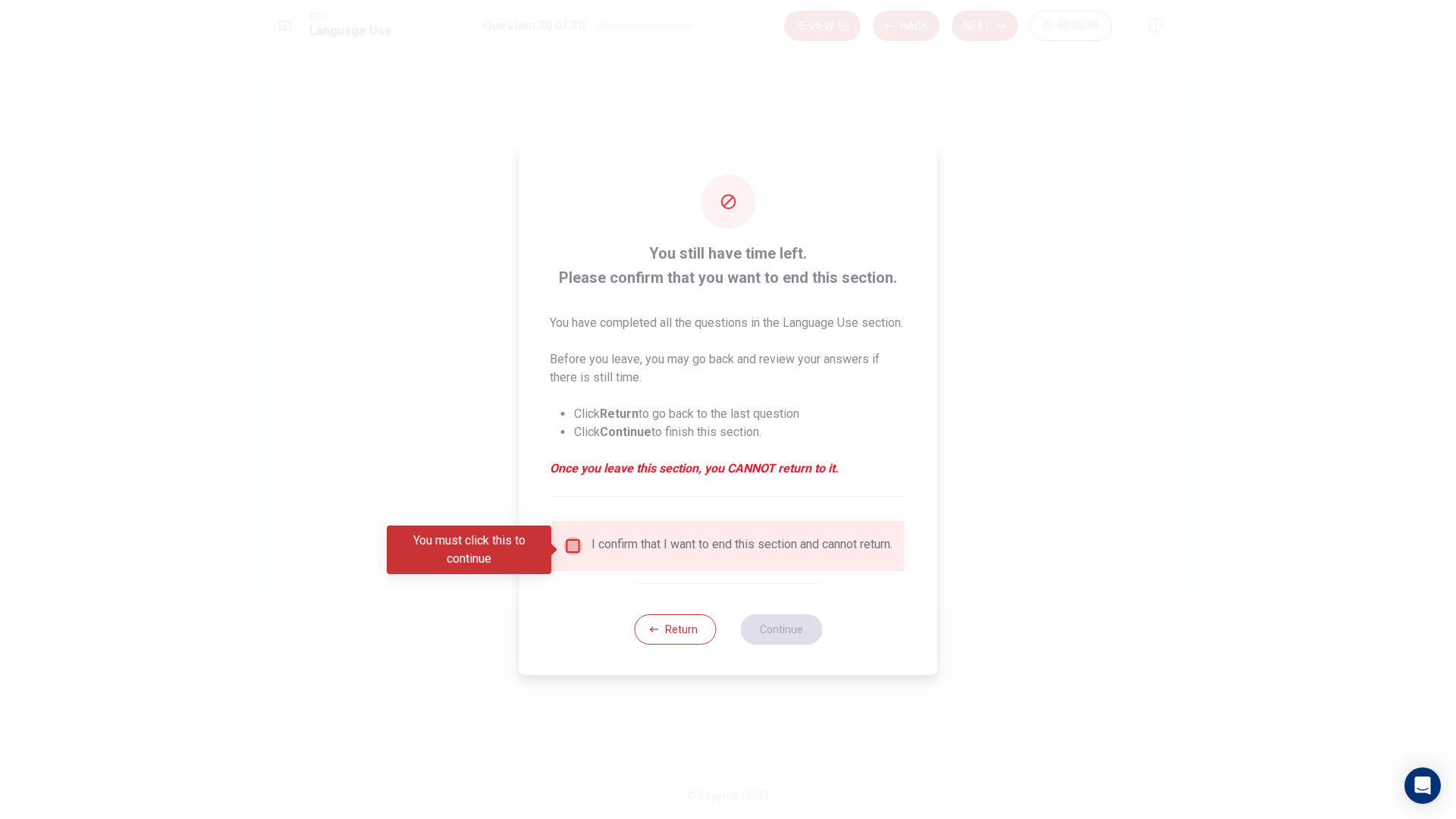
click at [574, 548] on input "You must click this to continue" at bounding box center [574, 546] width 18 height 18
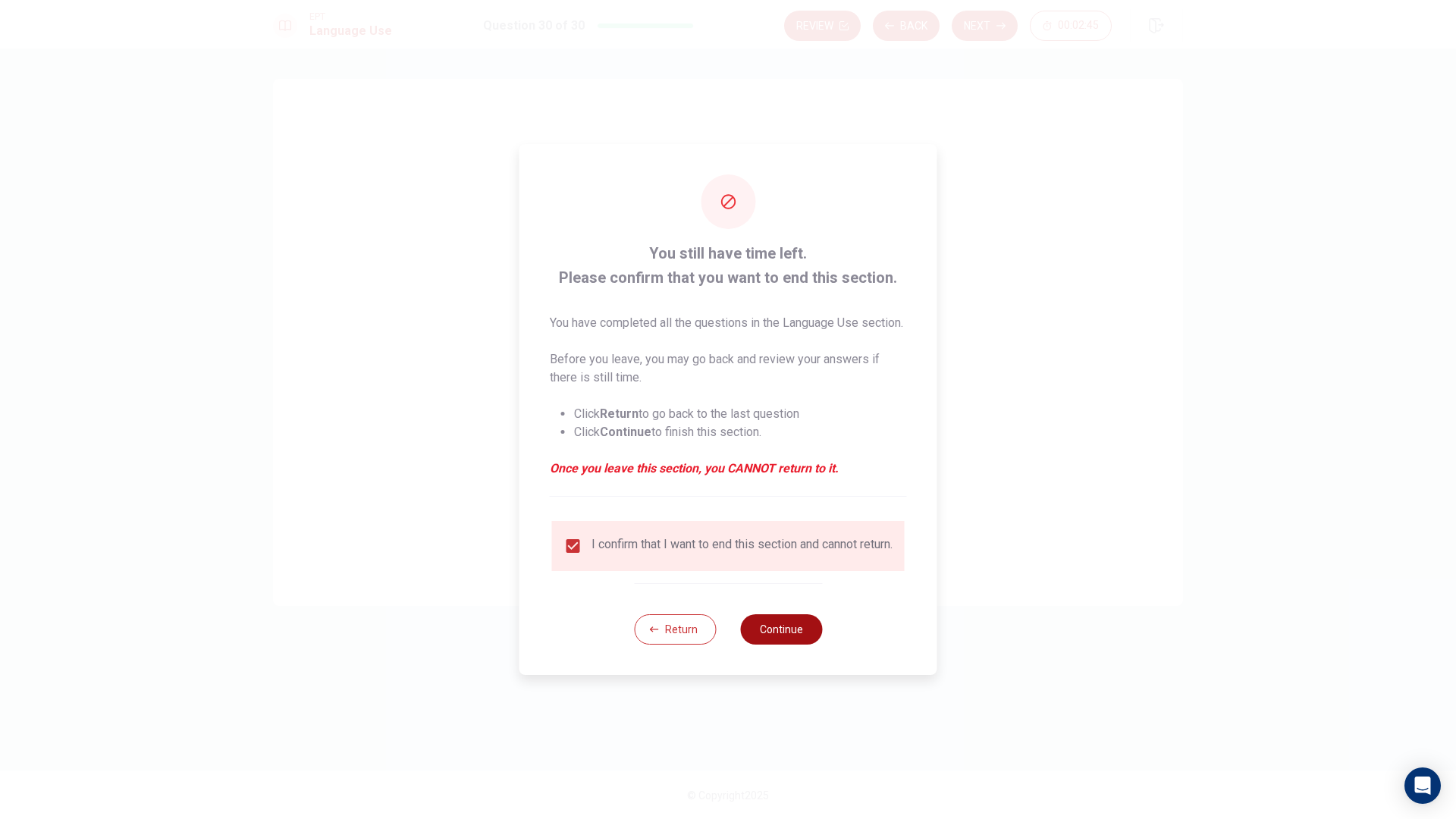
click at [784, 645] on button "Continue" at bounding box center [781, 628] width 82 height 30
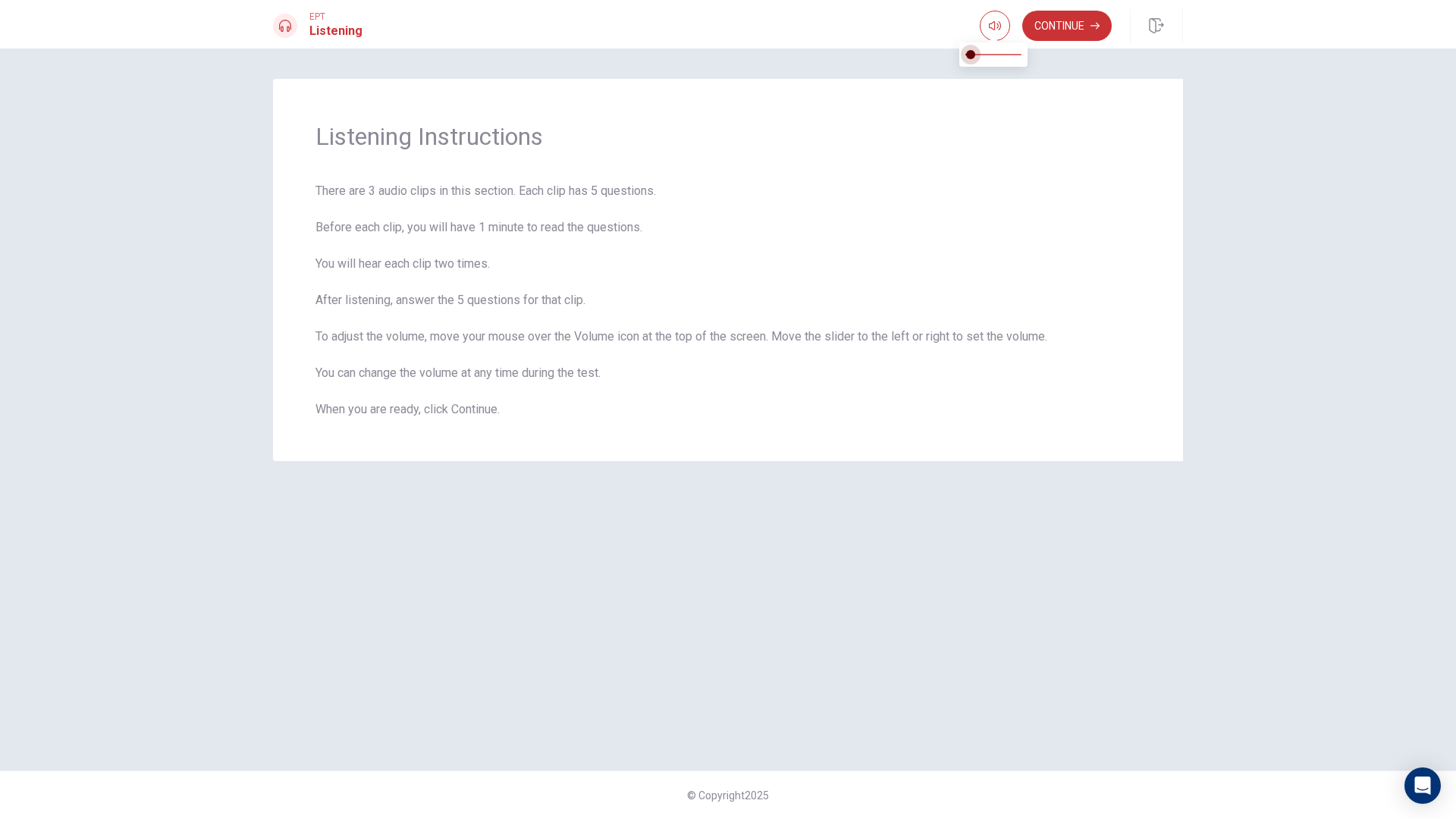
type input "1"
drag, startPoint x: 1016, startPoint y: 56, endPoint x: 1122, endPoint y: 62, distance: 106.2
click at [1122, 62] on body "This site uses cookies, as explained in our Privacy Policy . If you agree to th…" at bounding box center [728, 409] width 1456 height 819
click at [878, 154] on div "Listening Instructions There are 3 audio clips in this section. Each clip has 5…" at bounding box center [728, 269] width 910 height 382
click at [1071, 37] on button "Continue" at bounding box center [1067, 26] width 90 height 30
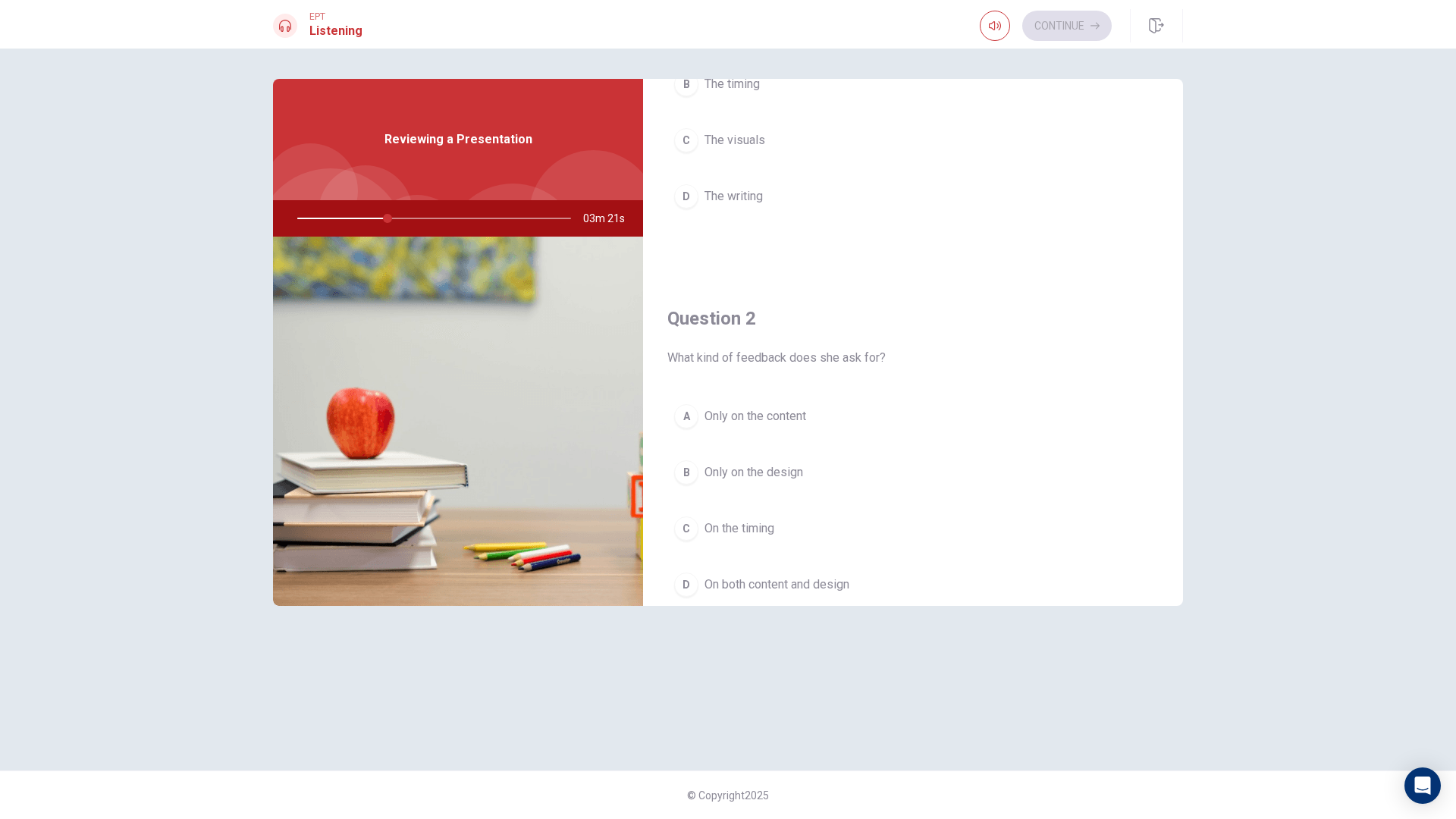
scroll to position [227, 0]
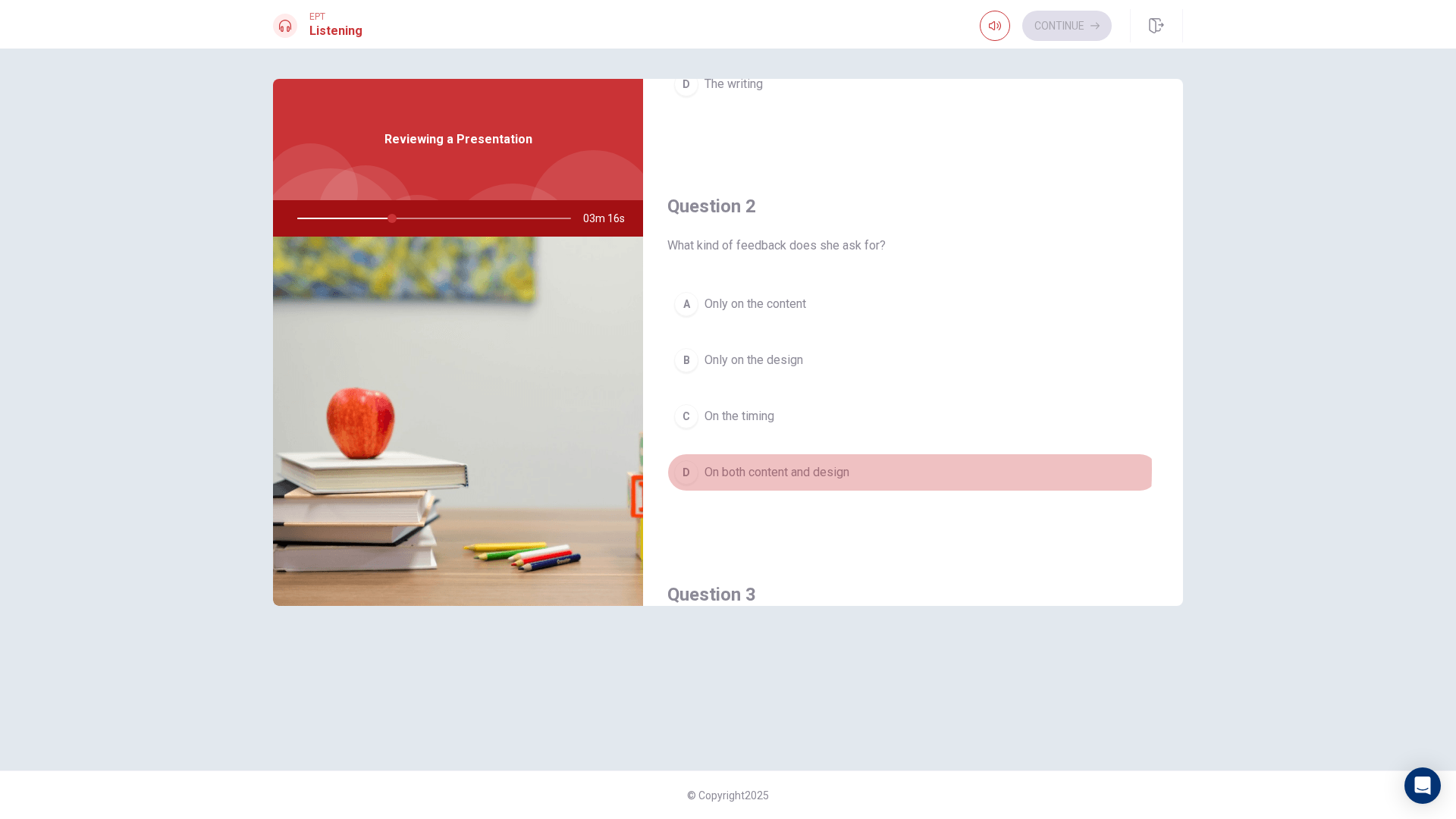
click at [798, 469] on span "On both content and design" at bounding box center [776, 472] width 145 height 18
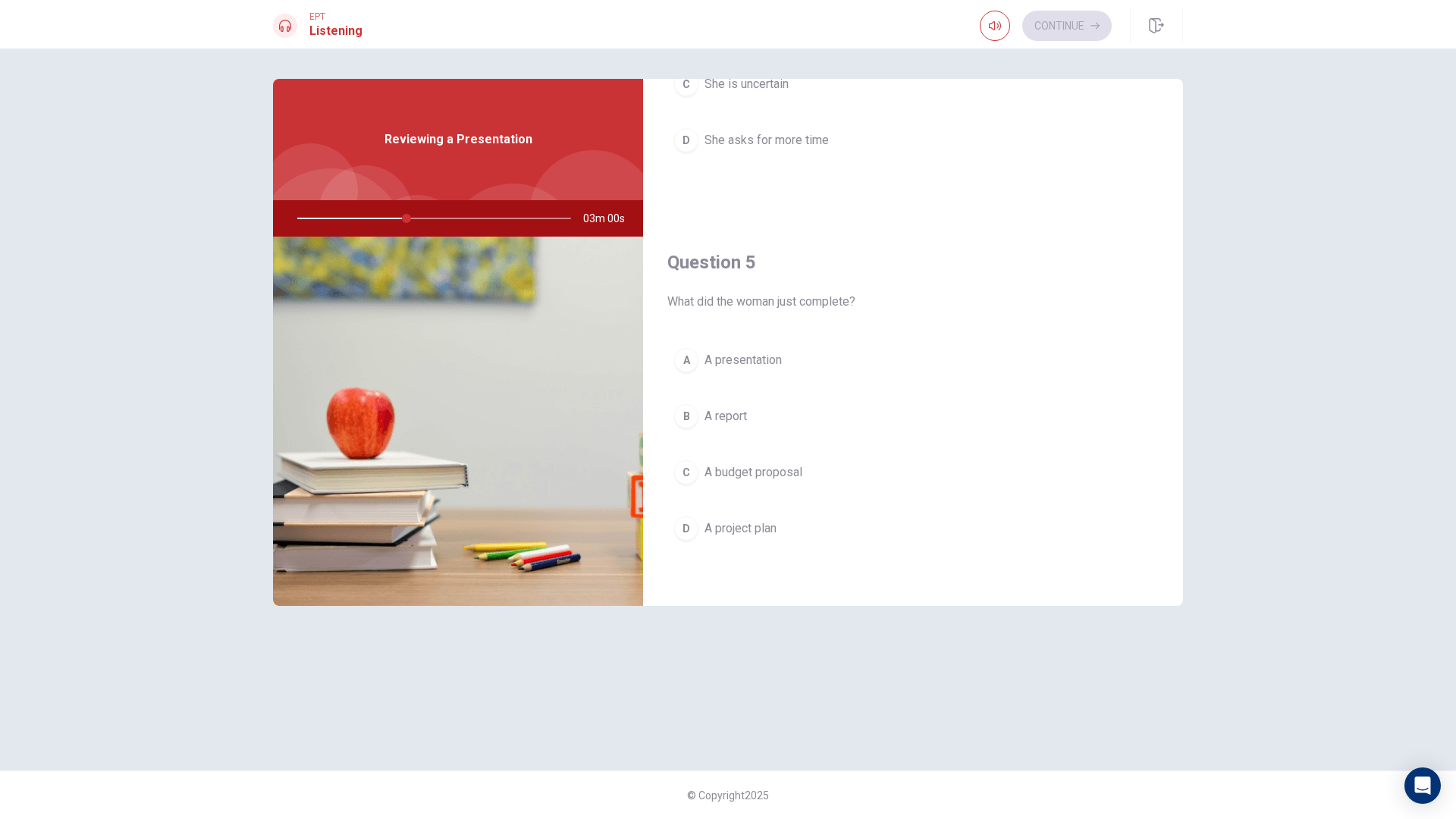
scroll to position [1413, 0]
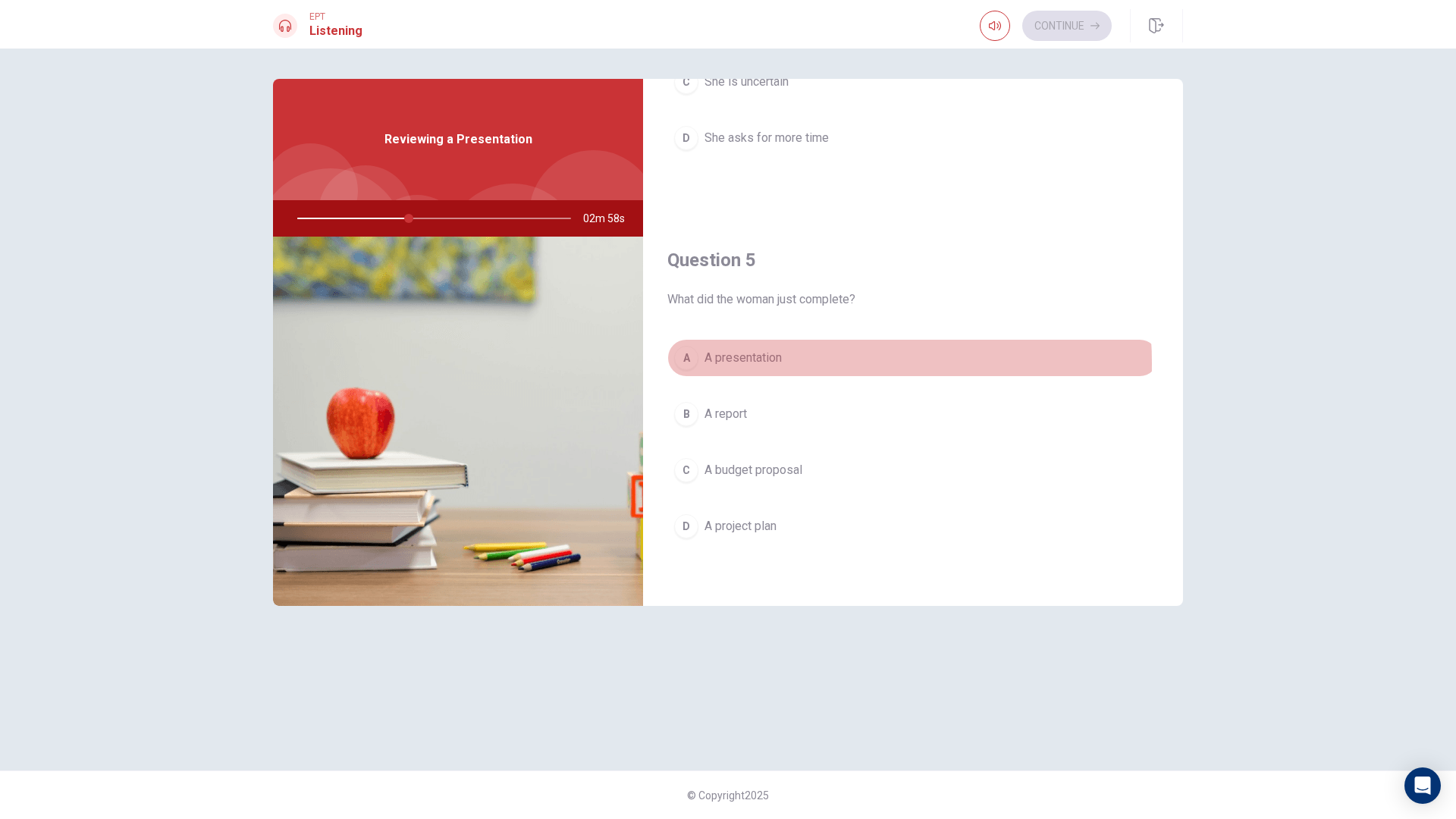
click at [782, 363] on span "A presentation" at bounding box center [743, 358] width 78 height 18
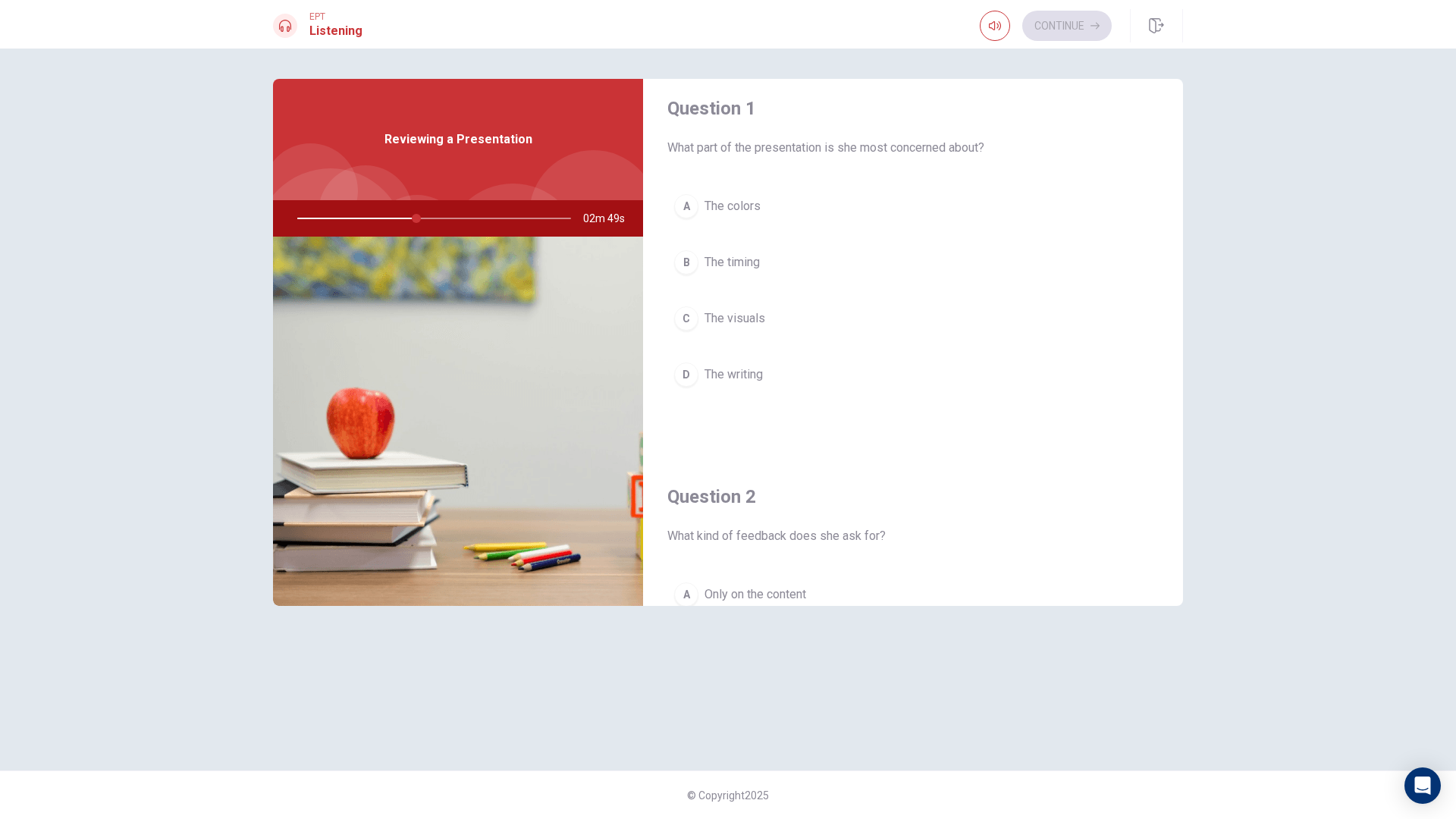
scroll to position [0, 0]
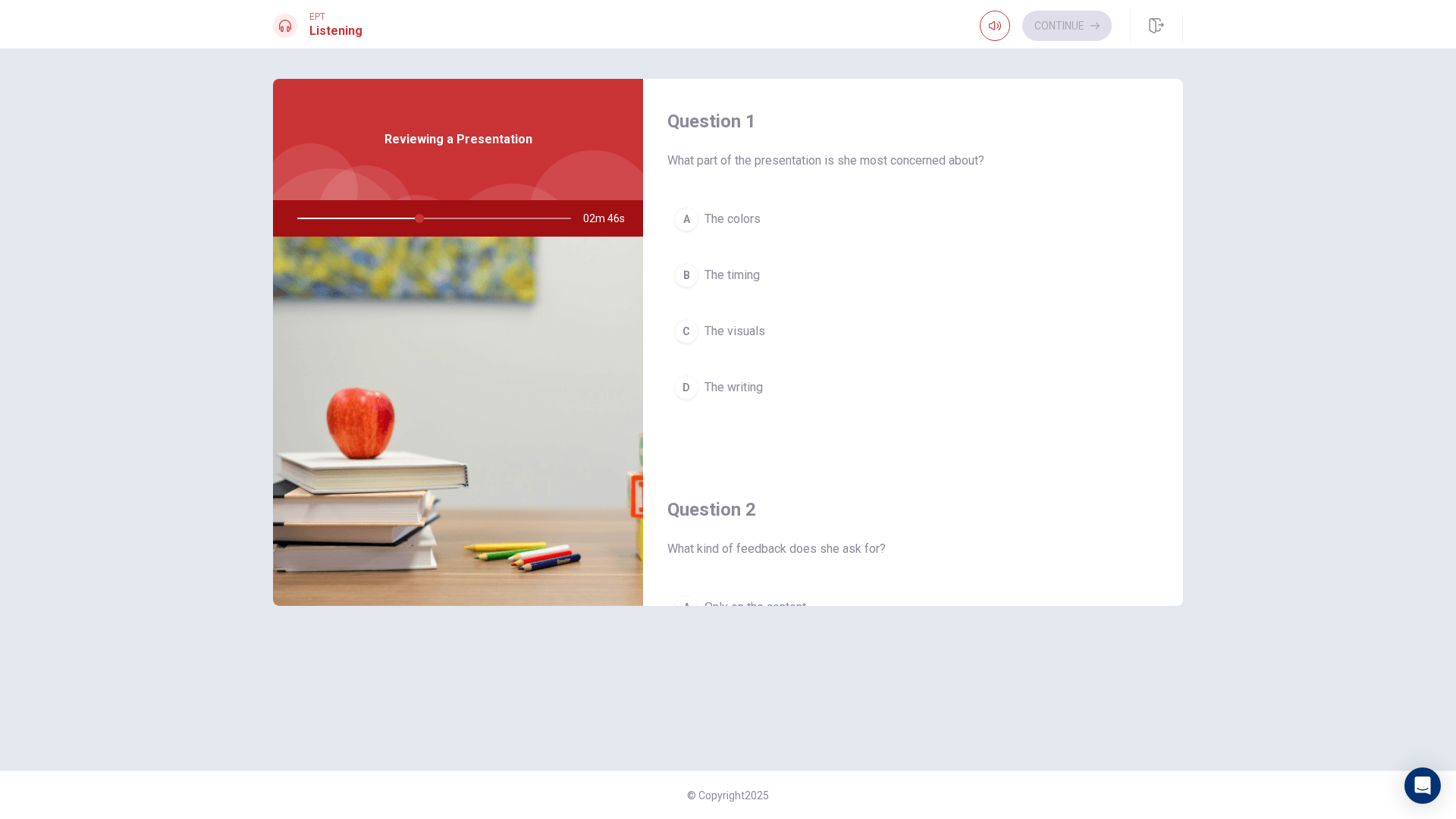
click at [755, 331] on span "The visuals" at bounding box center [734, 331] width 60 height 18
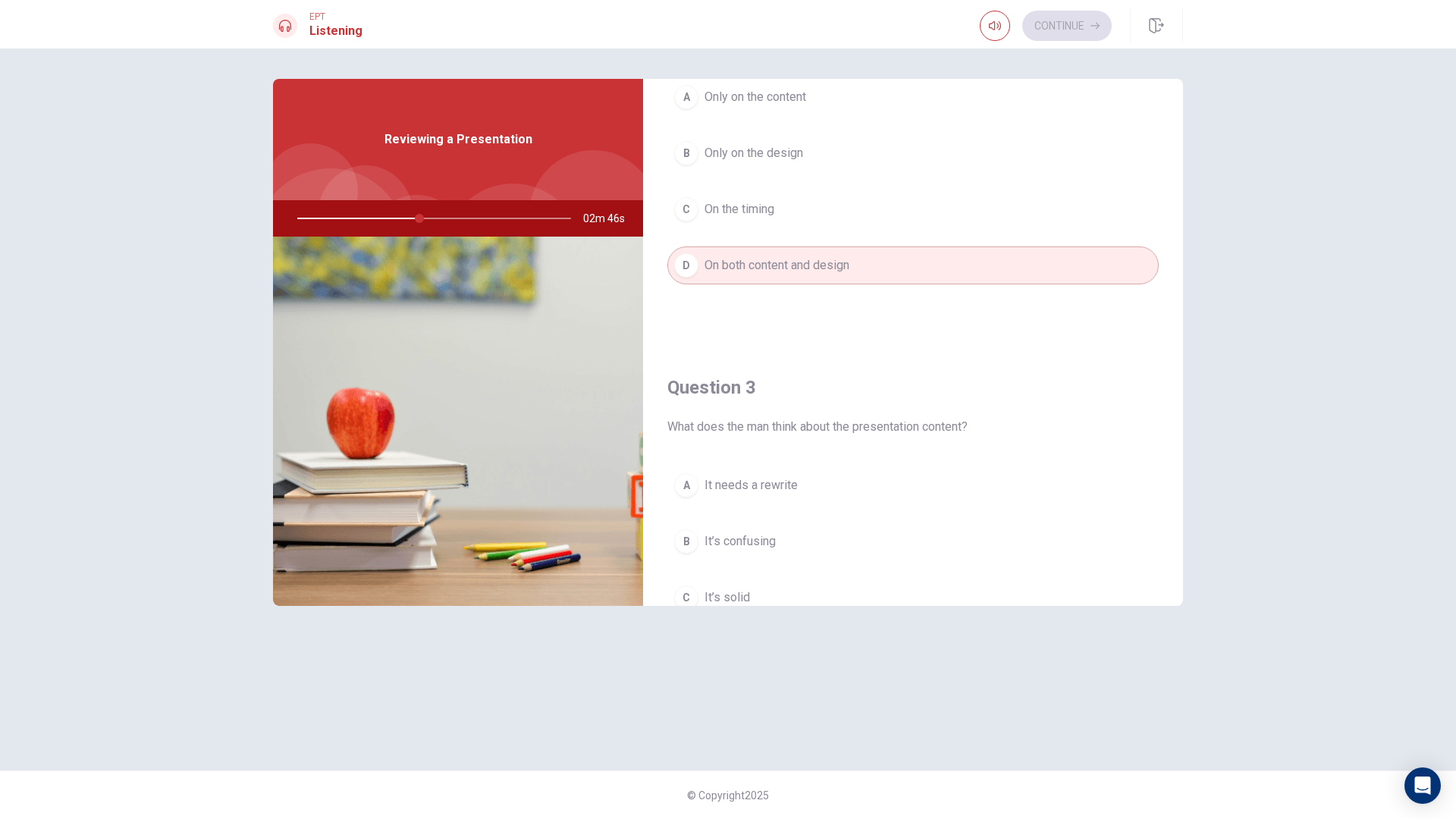
scroll to position [682, 0]
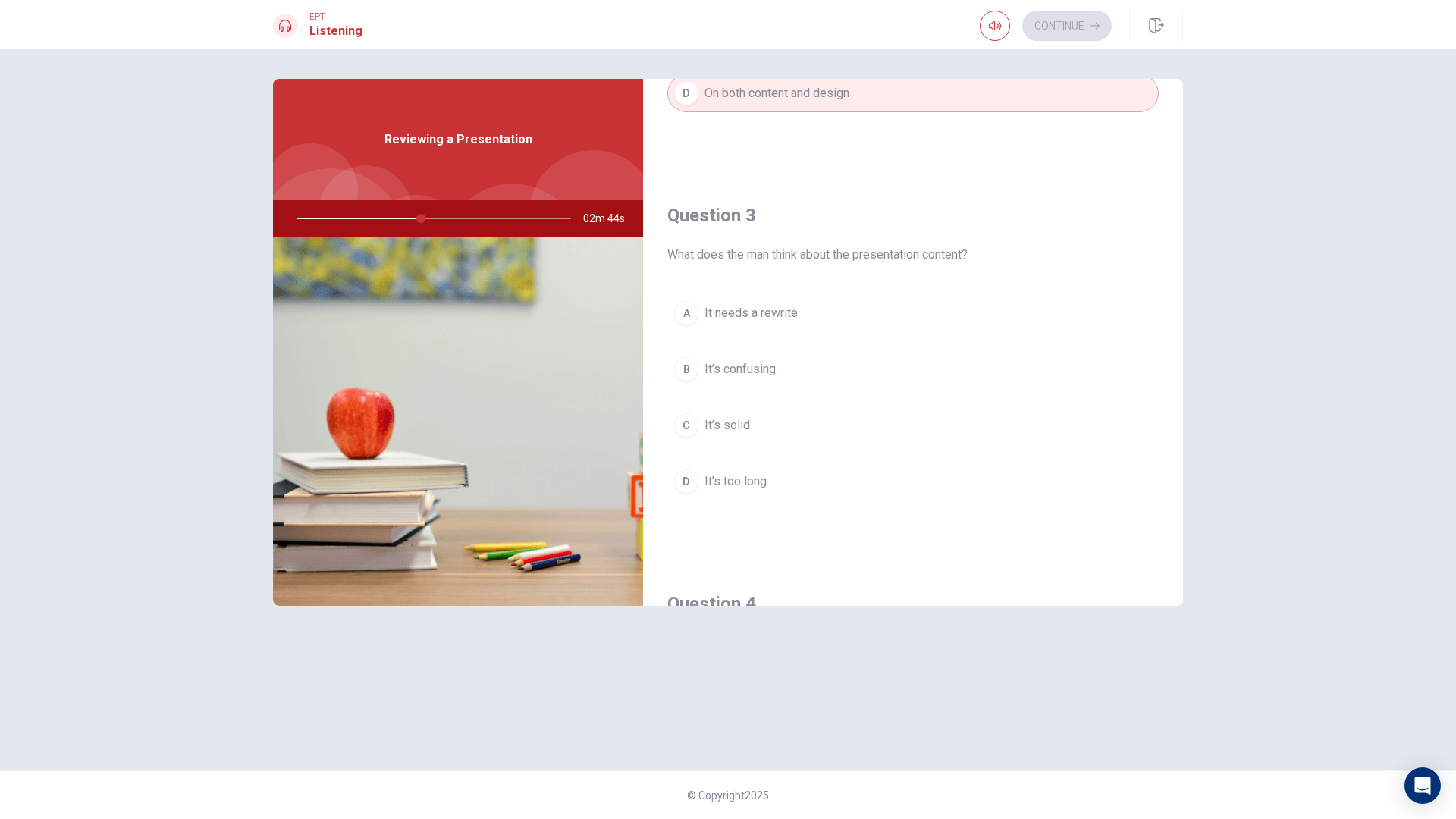
drag, startPoint x: 714, startPoint y: 252, endPoint x: 902, endPoint y: 258, distance: 188.1
click at [902, 258] on span "What does the man think about the presentation content?" at bounding box center [913, 255] width 491 height 18
drag, startPoint x: 916, startPoint y: 257, endPoint x: 854, endPoint y: 259, distance: 62.0
click at [854, 259] on span "What does the man think about the presentation content?" at bounding box center [913, 255] width 491 height 18
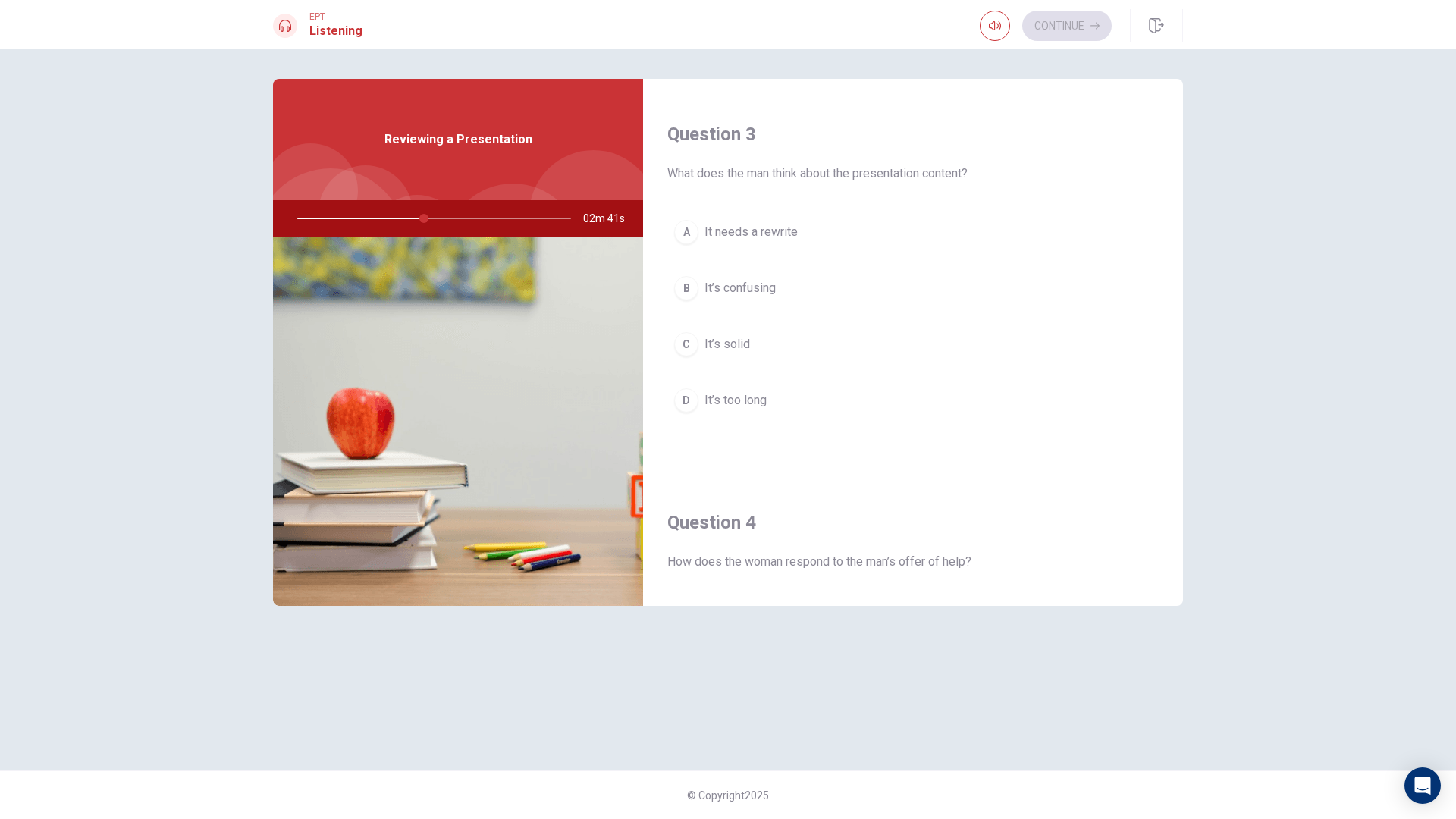
scroll to position [758, 0]
click at [775, 348] on button "C It’s solid" at bounding box center [913, 350] width 491 height 38
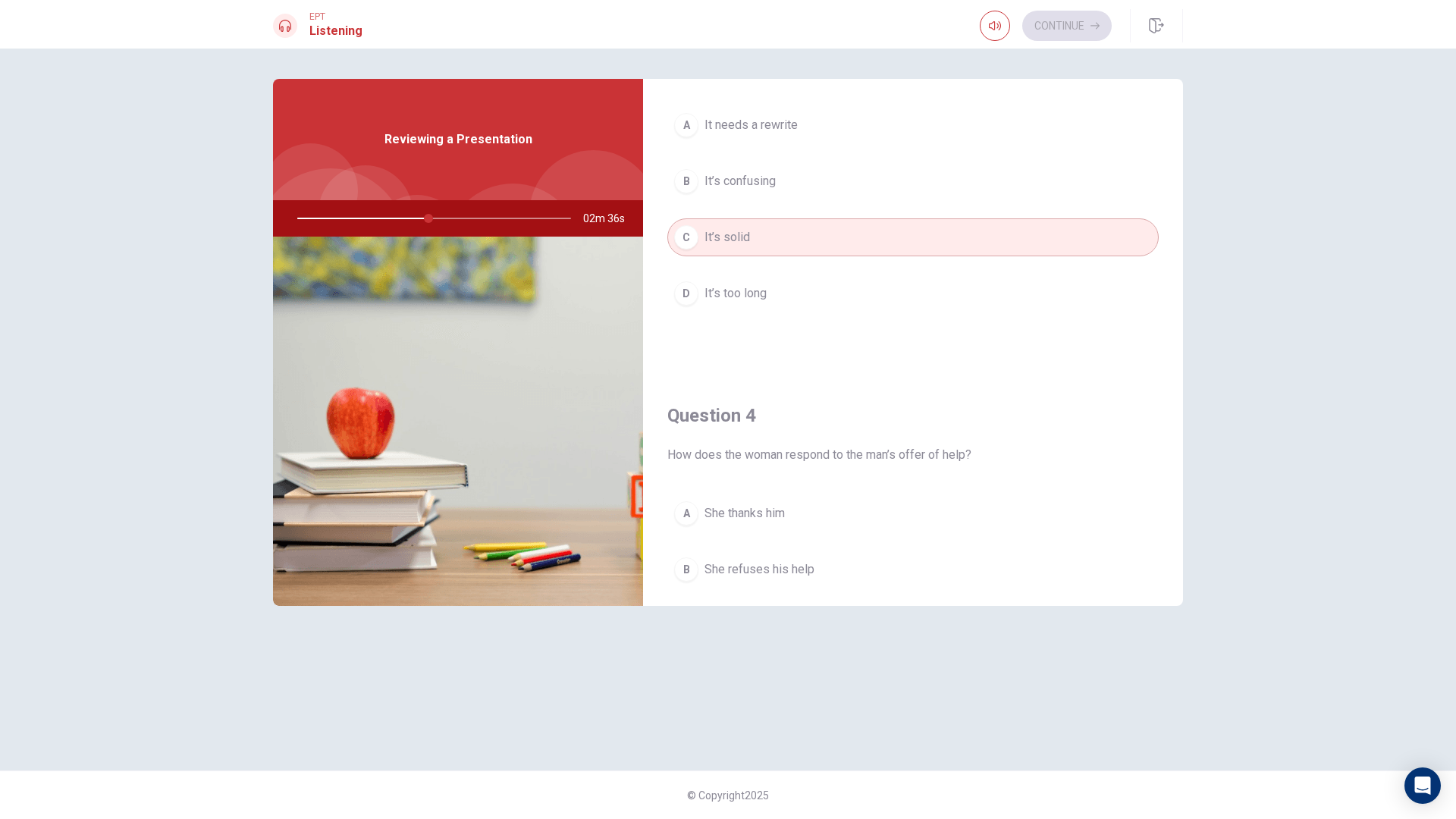
scroll to position [1061, 0]
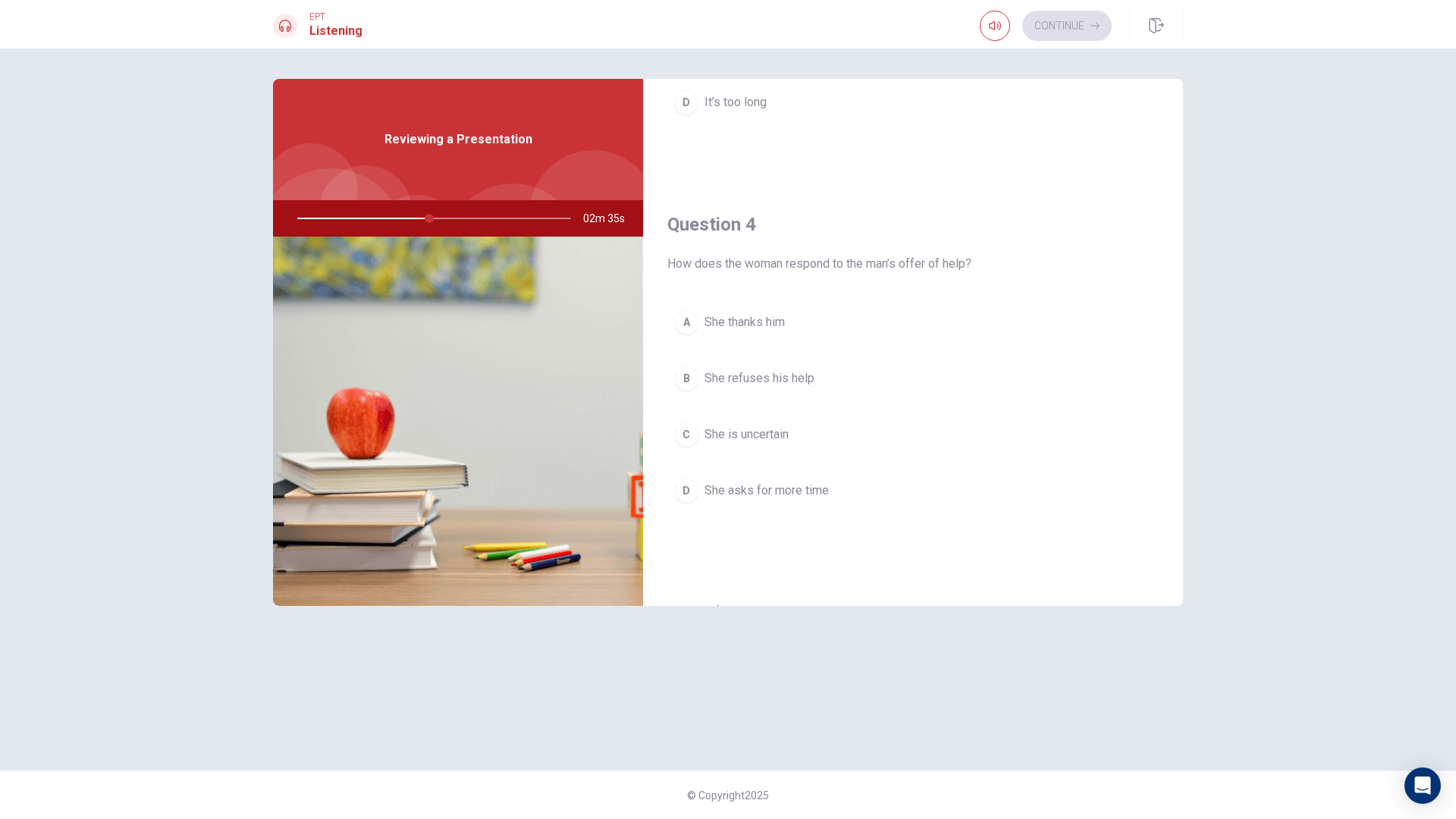
drag, startPoint x: 681, startPoint y: 262, endPoint x: 850, endPoint y: 273, distance: 169.4
click at [850, 273] on div "Question 4 How does the woman respond to the man’s offer of help? A She thanks …" at bounding box center [913, 375] width 540 height 388
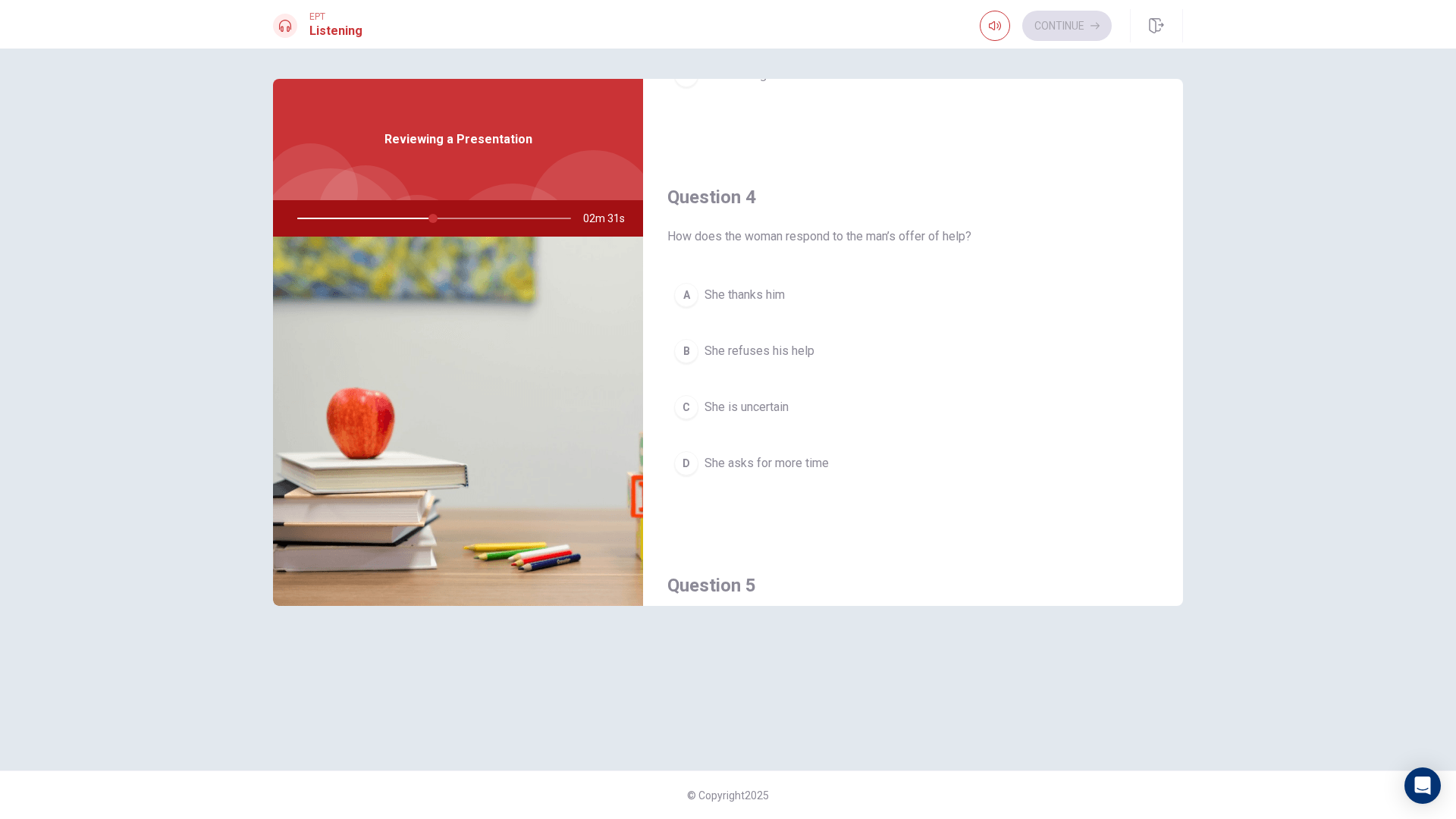
scroll to position [1137, 0]
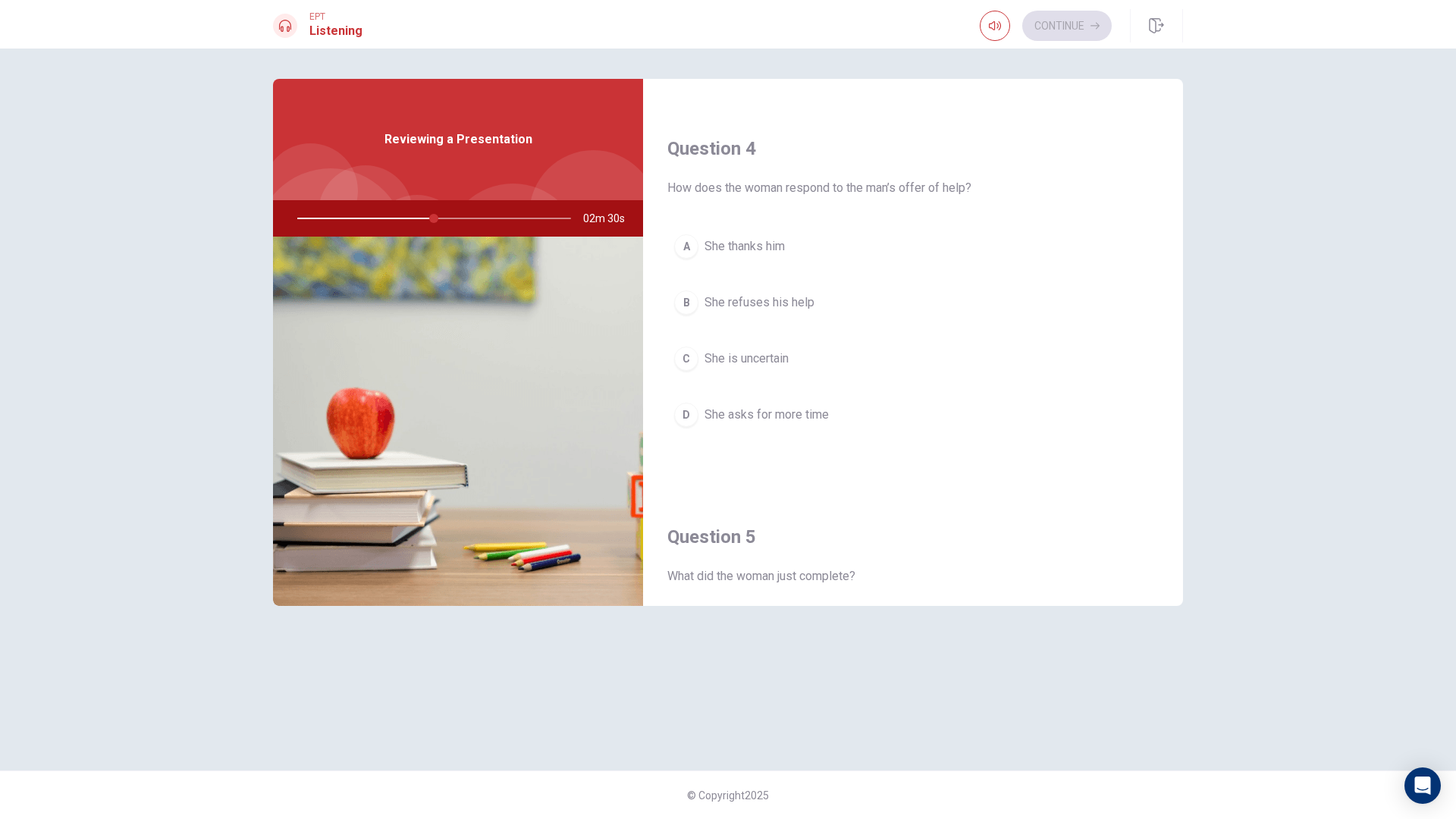
click at [769, 243] on span "She thanks him" at bounding box center [744, 247] width 80 height 18
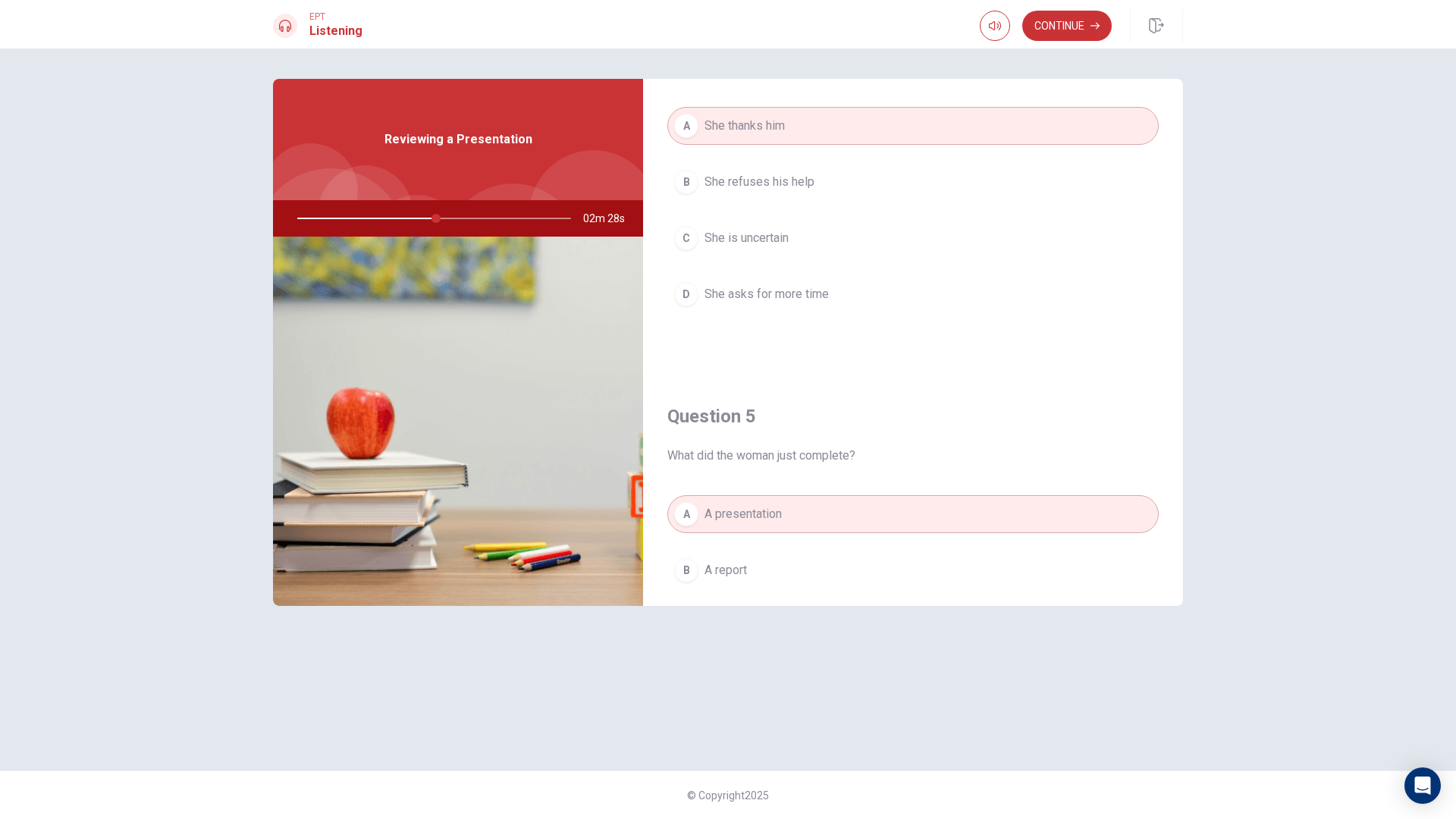
scroll to position [1413, 0]
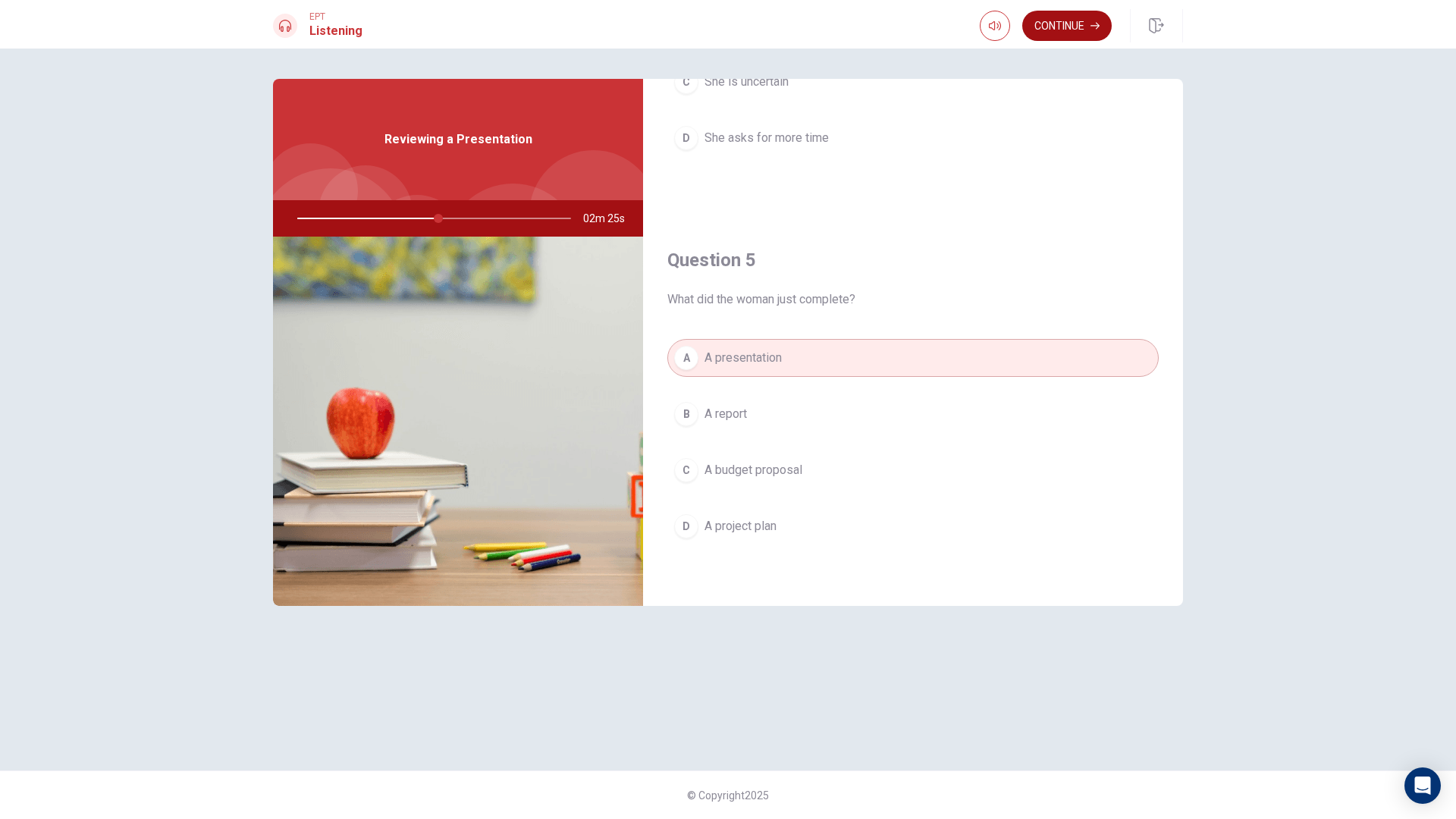
click at [1100, 33] on button "Continue" at bounding box center [1067, 26] width 90 height 30
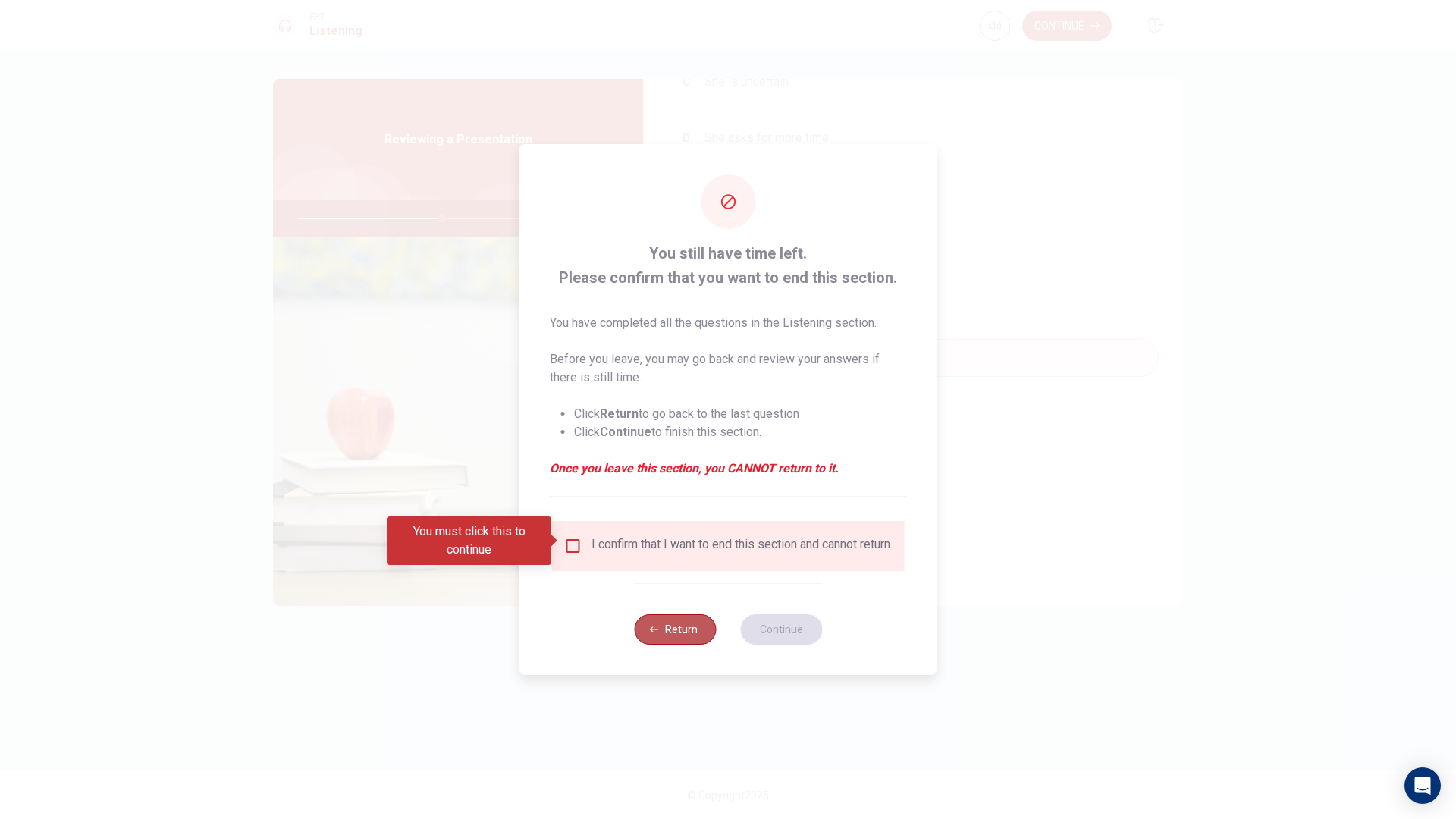
click at [674, 636] on button "Return" at bounding box center [675, 628] width 82 height 30
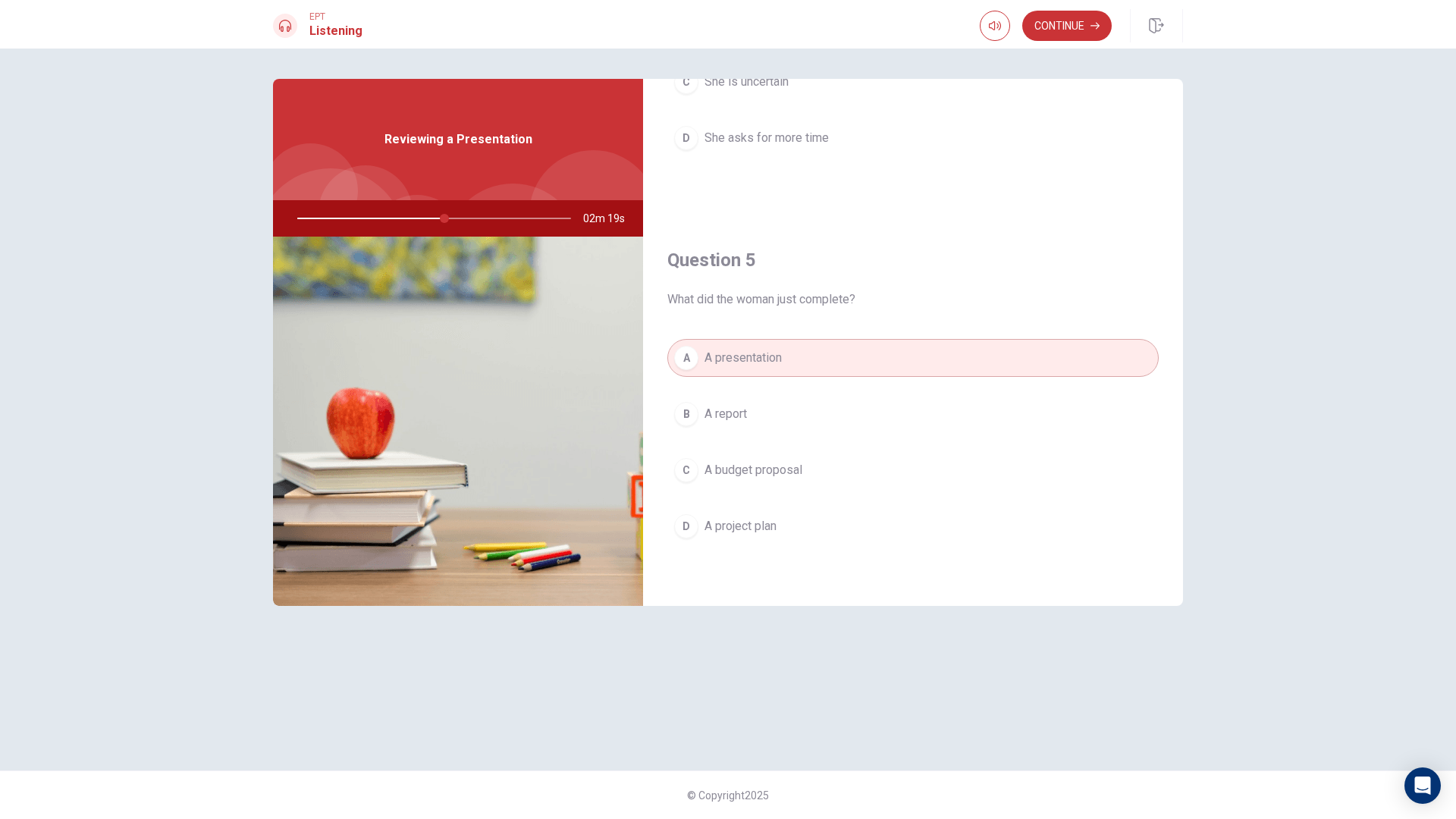
click at [476, 218] on div at bounding box center [431, 218] width 304 height 37
drag, startPoint x: 433, startPoint y: 221, endPoint x: 542, endPoint y: 230, distance: 109.4
click at [505, 219] on div at bounding box center [431, 218] width 304 height 37
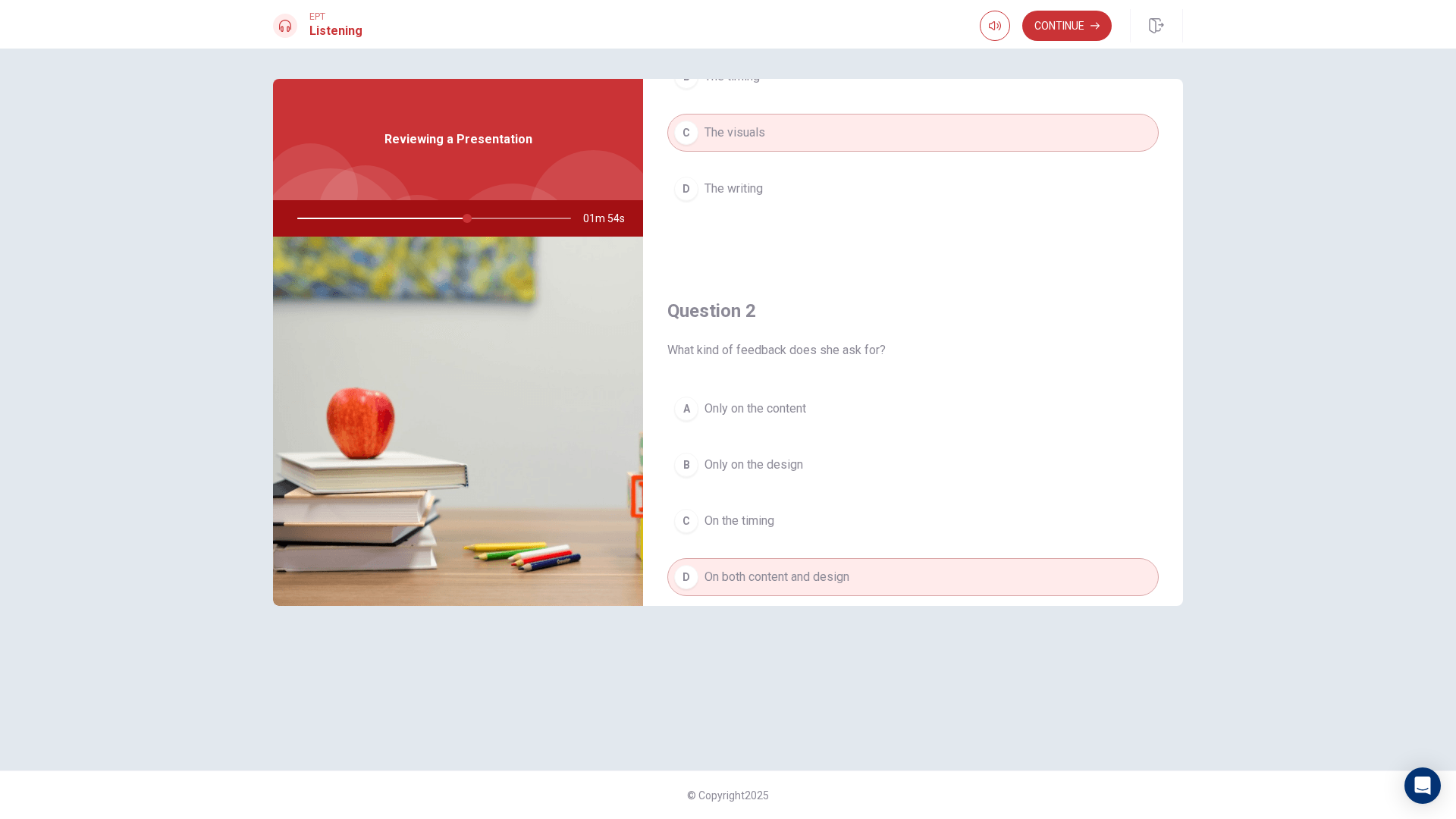
scroll to position [0, 0]
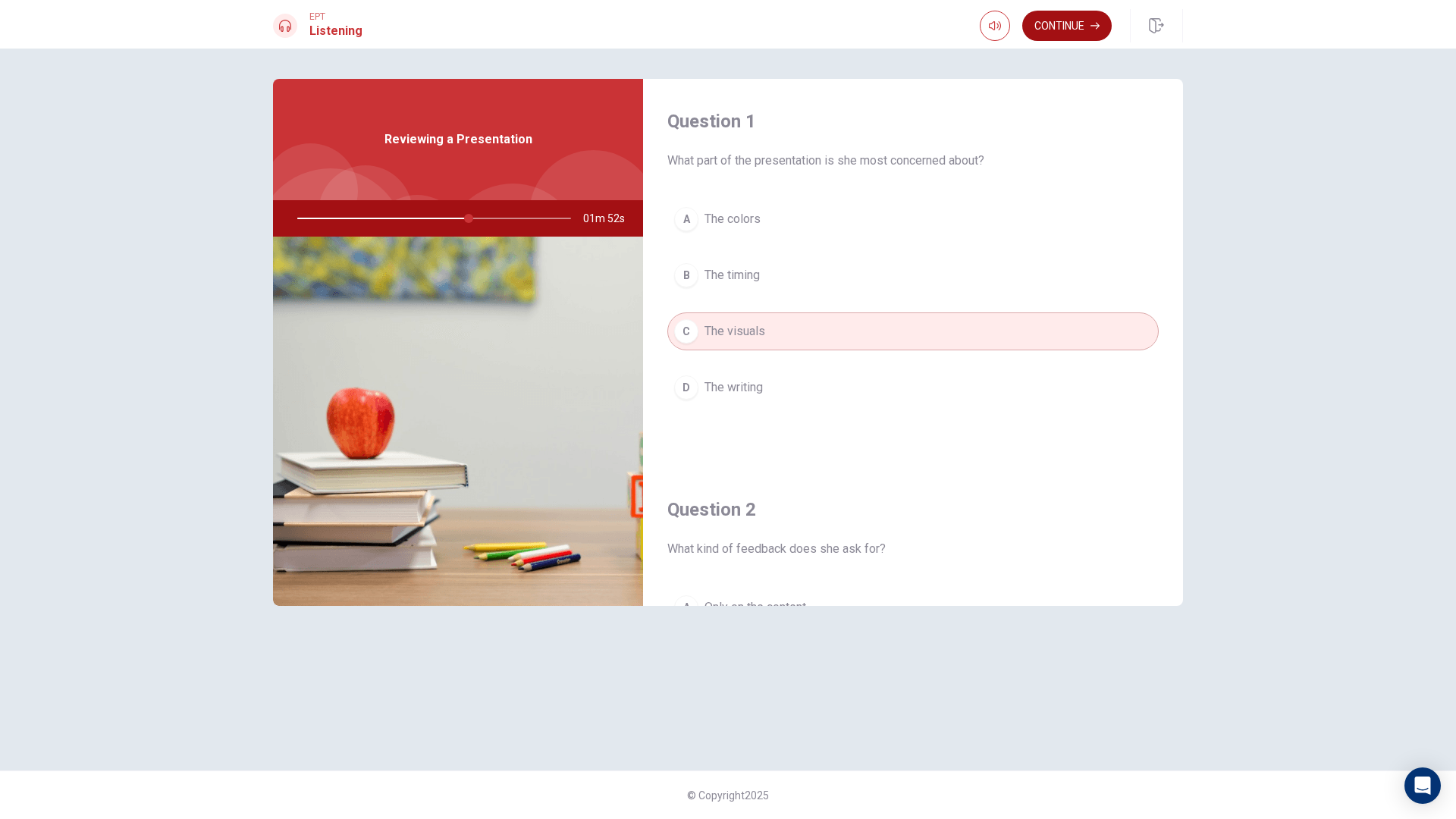
click at [1045, 24] on button "Continue" at bounding box center [1067, 26] width 90 height 30
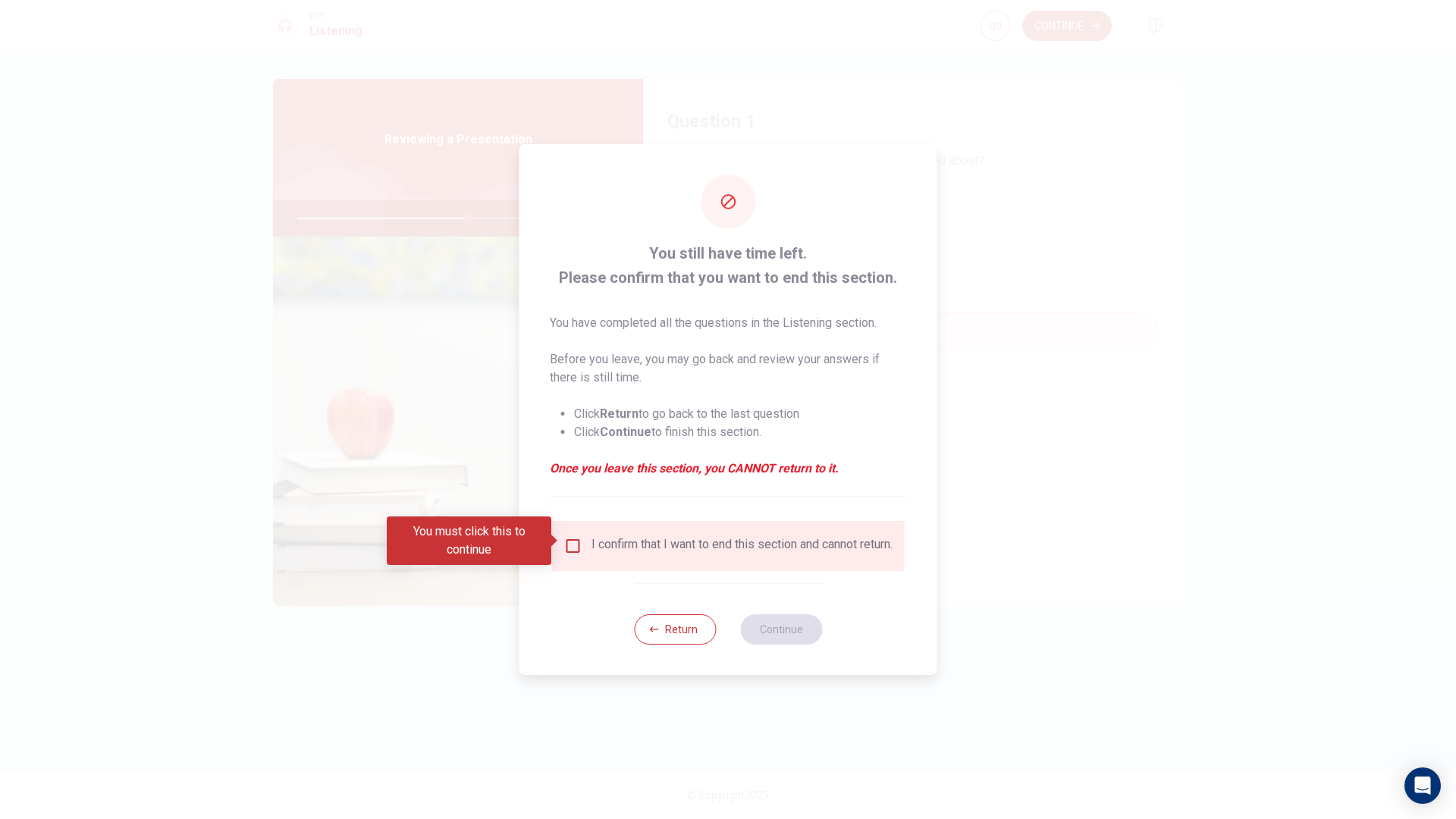
click at [583, 543] on div "I confirm that I want to end this section and cannot return." at bounding box center [728, 546] width 328 height 18
click at [564, 537] on input "You must click this to continue" at bounding box center [574, 546] width 18 height 18
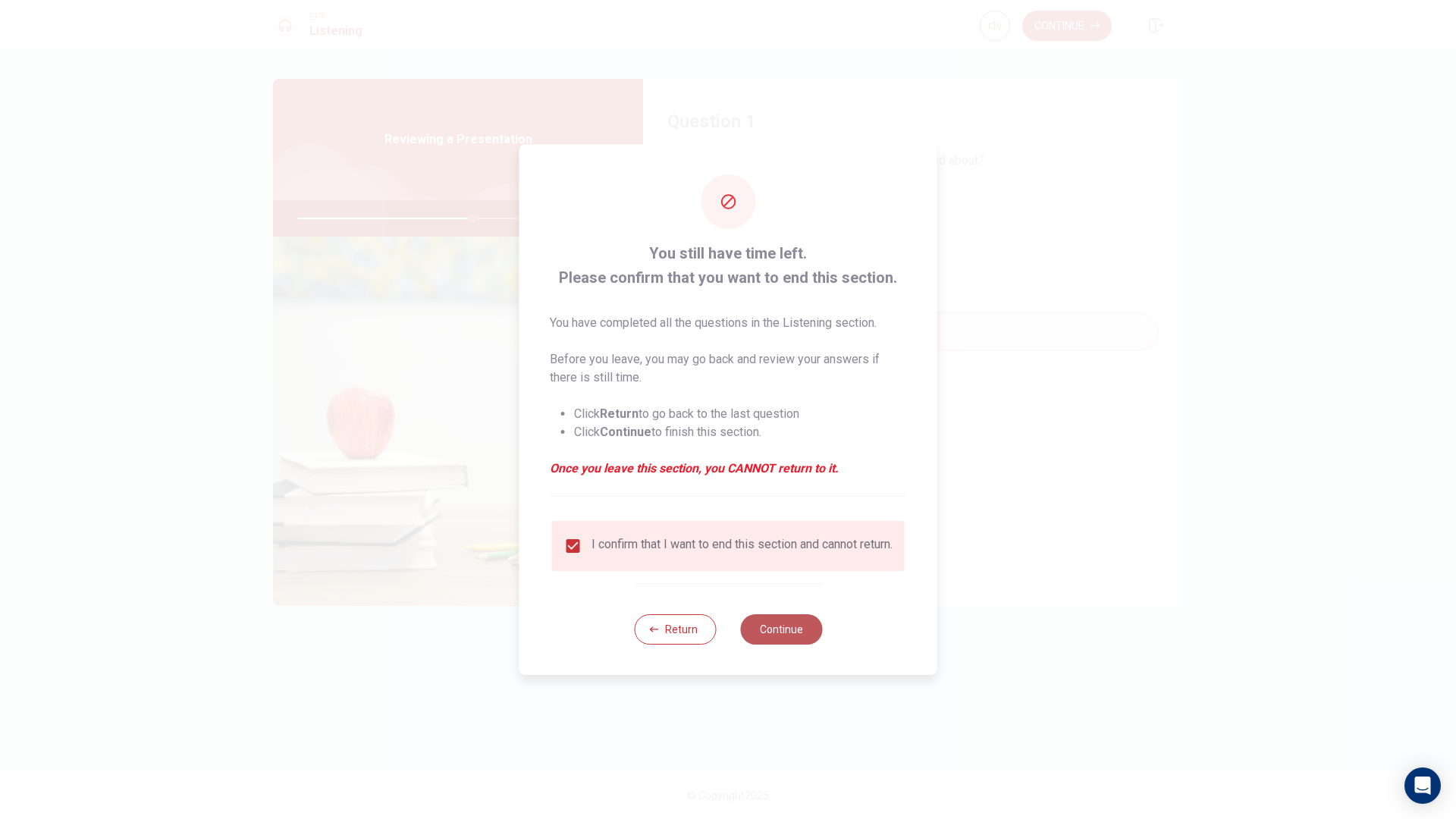
click at [786, 635] on button "Continue" at bounding box center [781, 628] width 82 height 30
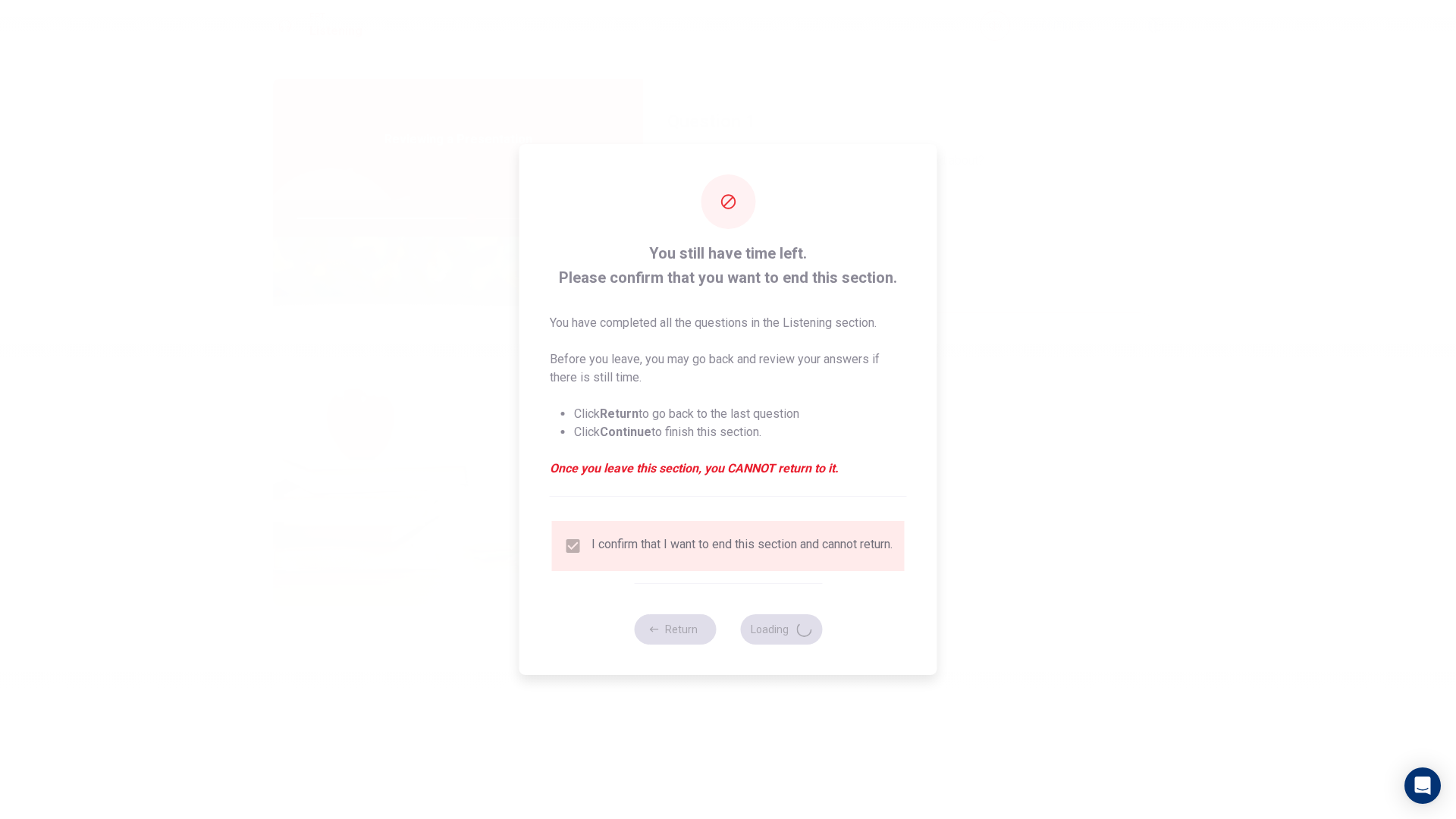
type input "64"
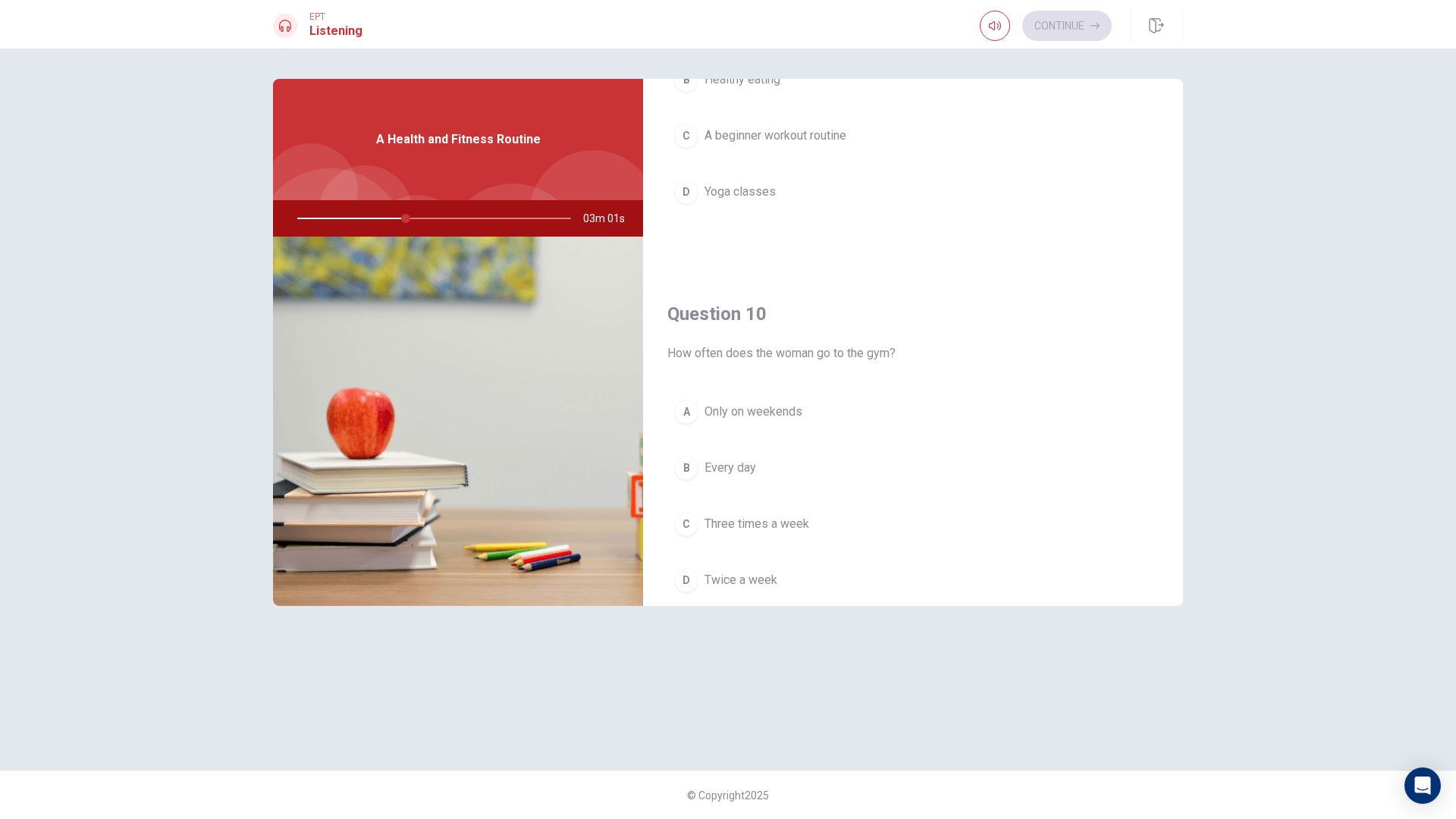
scroll to position [1413, 0]
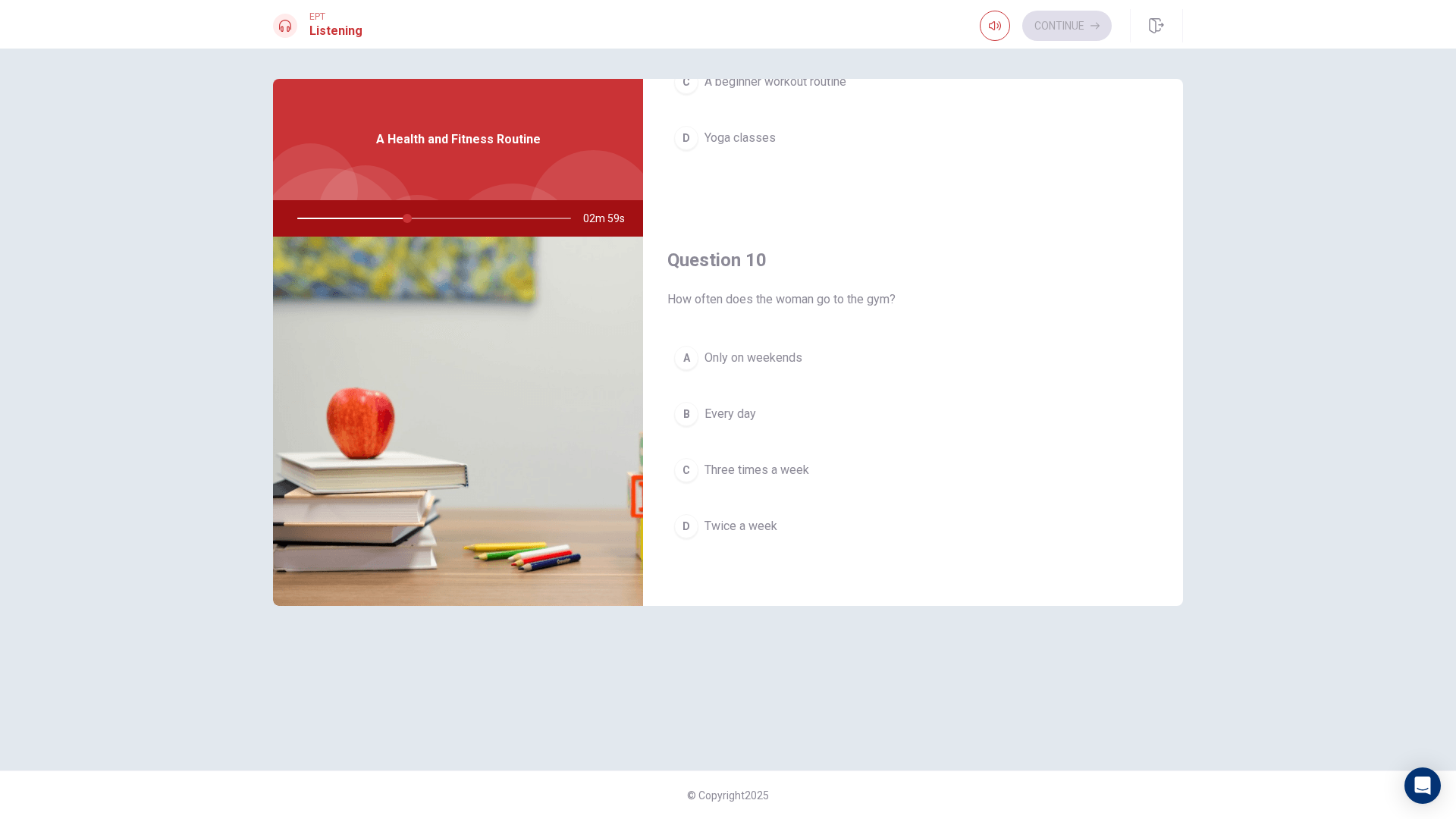
click at [778, 478] on span "Three times a week" at bounding box center [756, 470] width 105 height 18
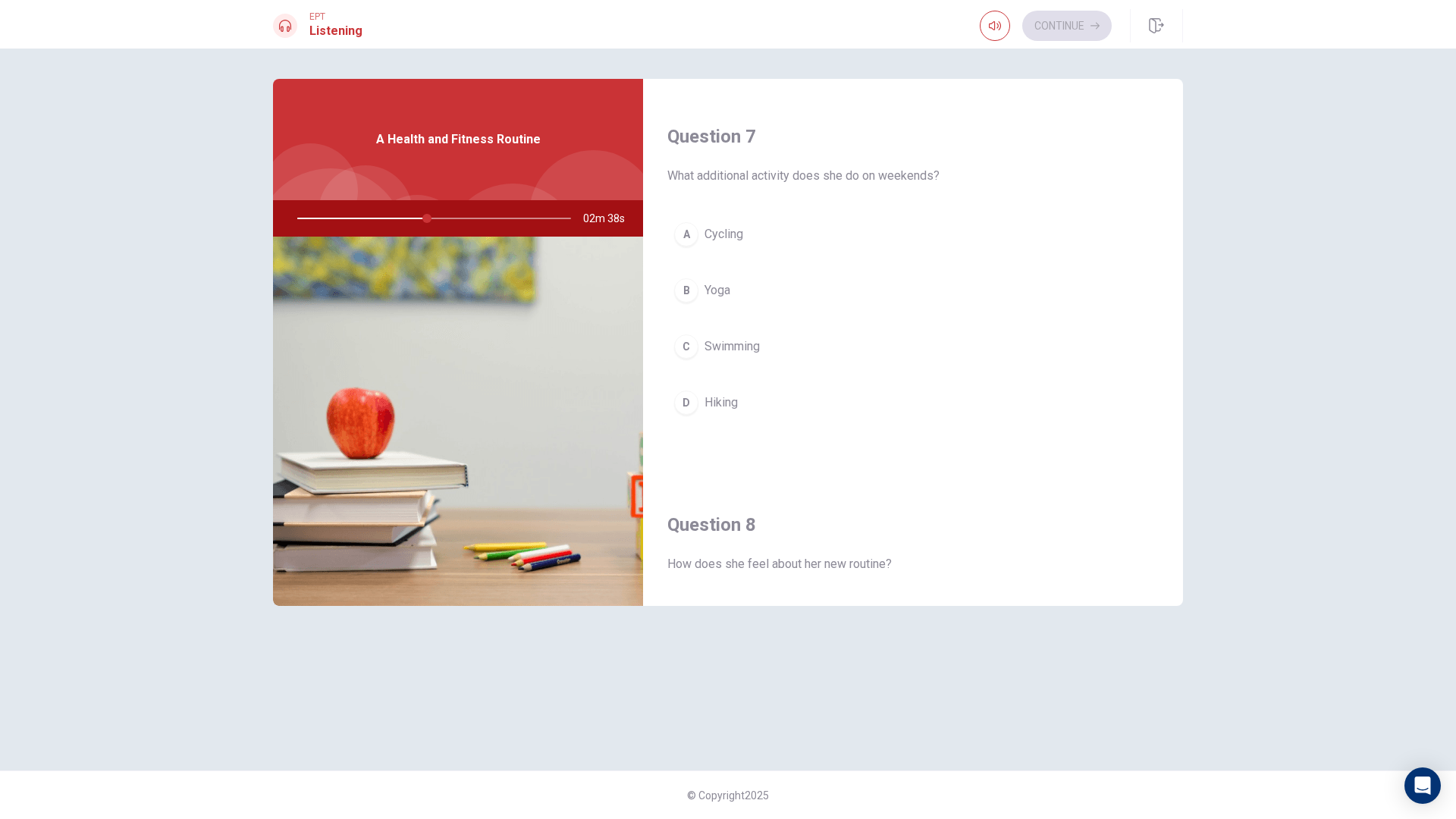
scroll to position [379, 0]
click at [733, 289] on button "B Yoga" at bounding box center [913, 285] width 491 height 38
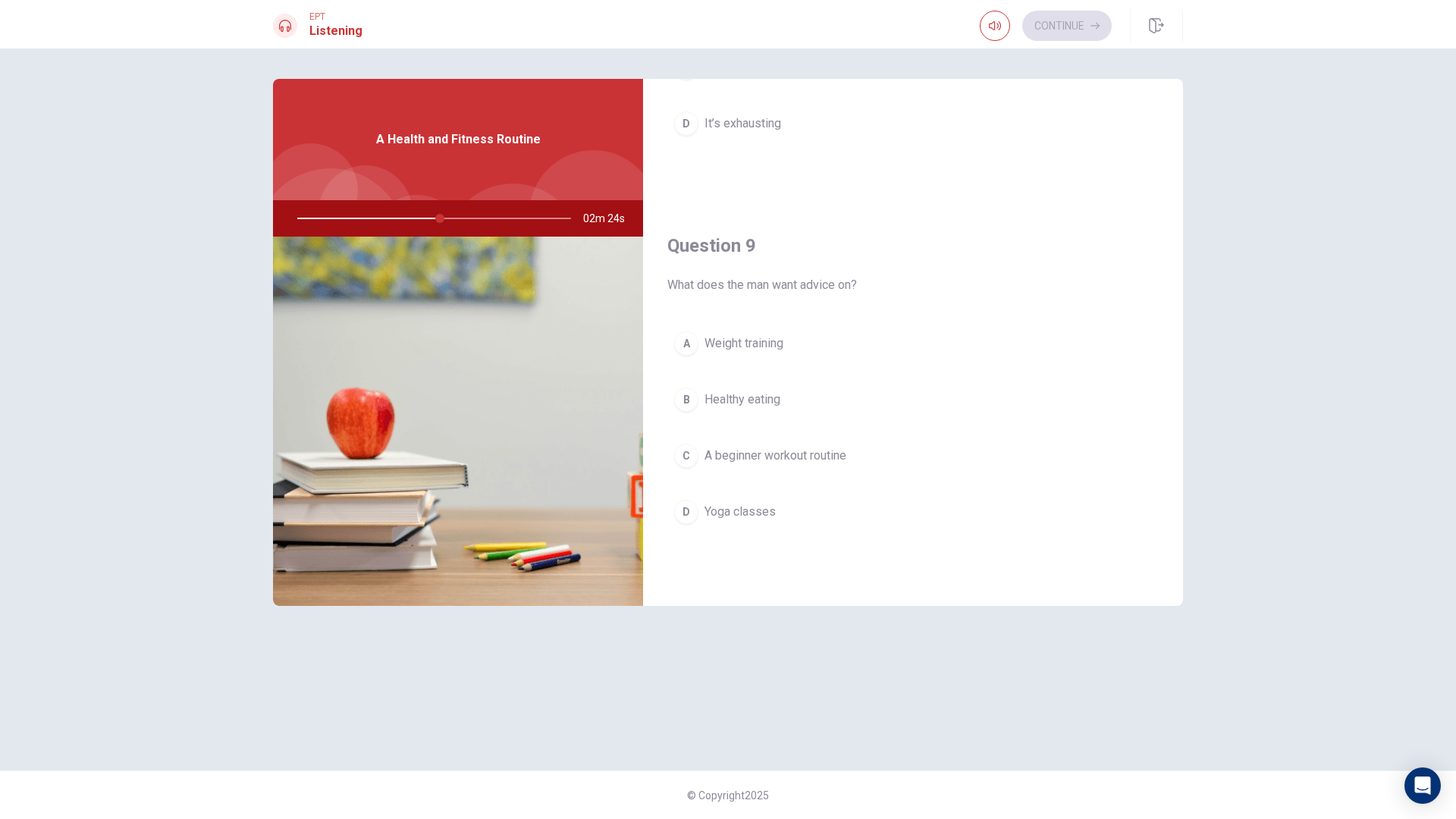
scroll to position [1034, 0]
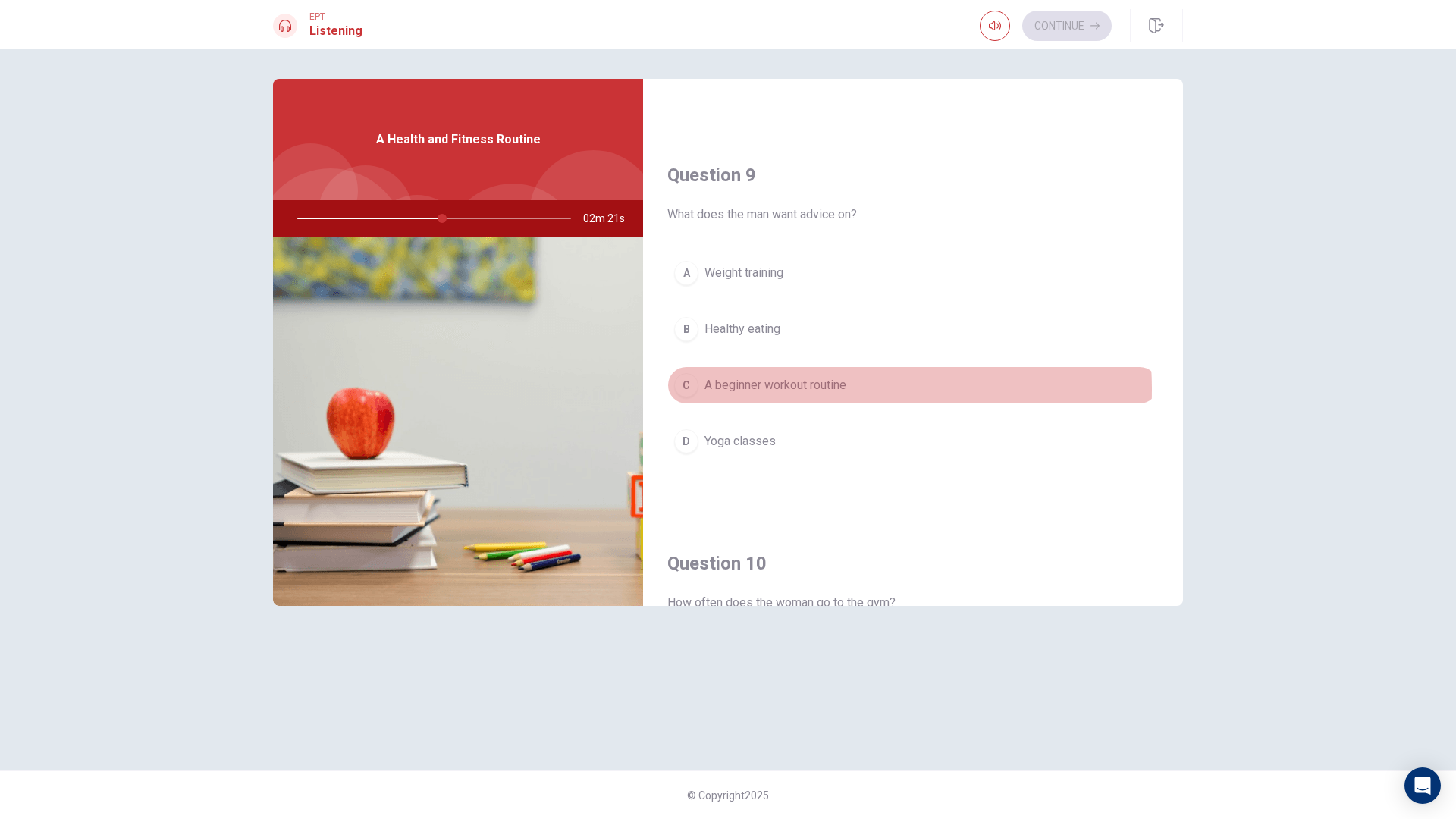
click at [787, 390] on span "A beginner workout routine" at bounding box center [775, 385] width 142 height 18
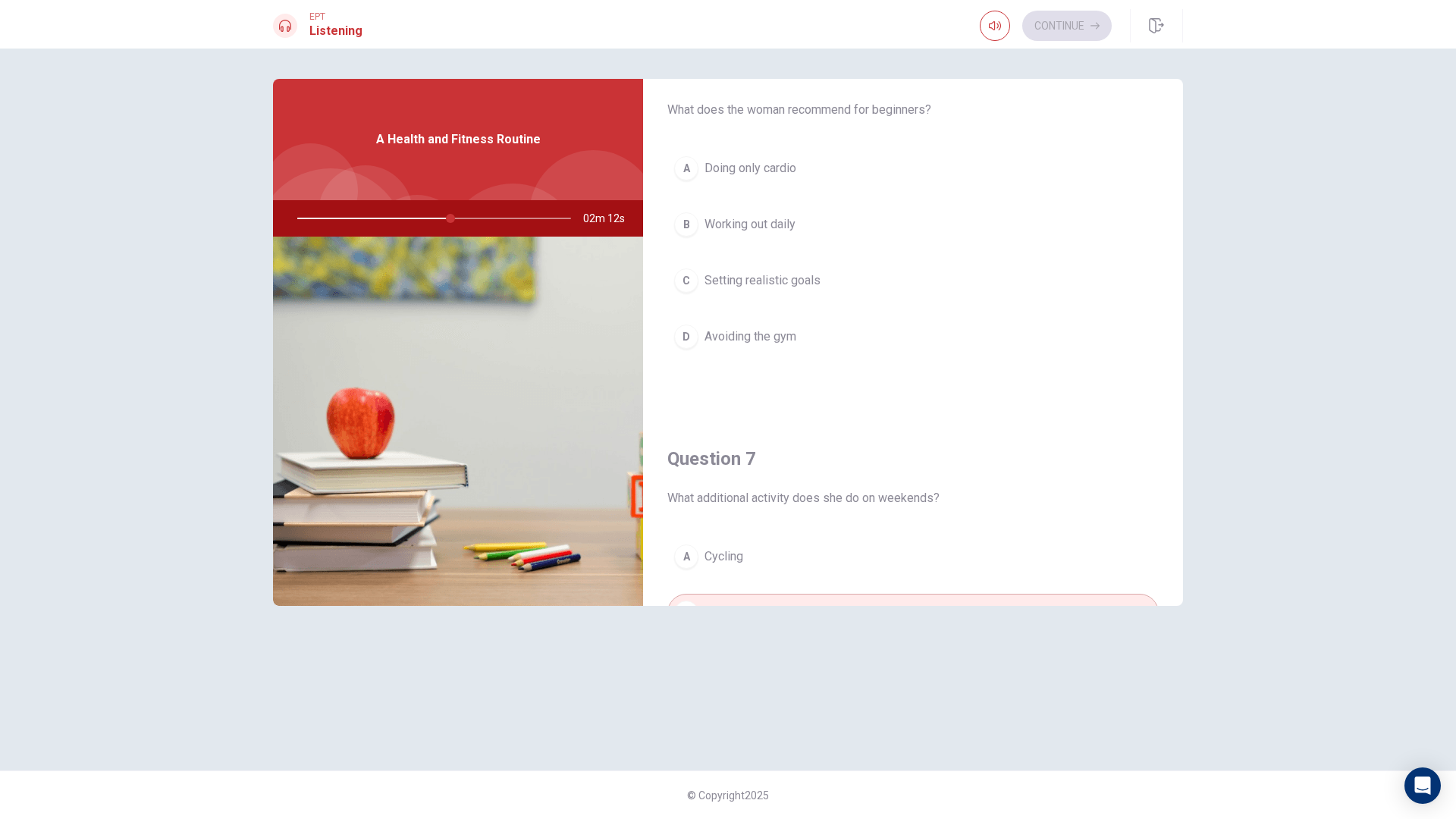
scroll to position [0, 0]
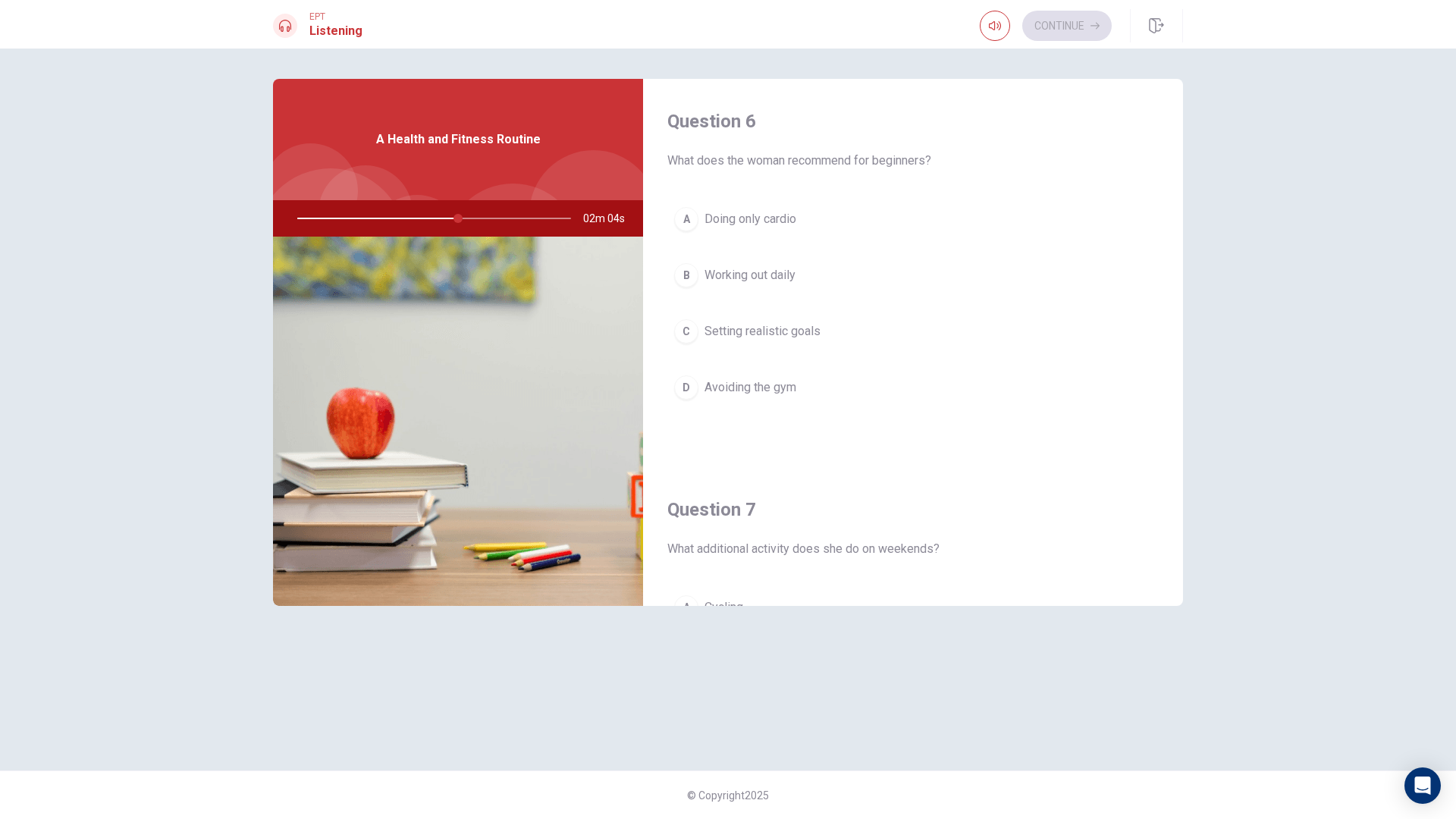
click at [765, 273] on span "Working out daily" at bounding box center [750, 275] width 91 height 18
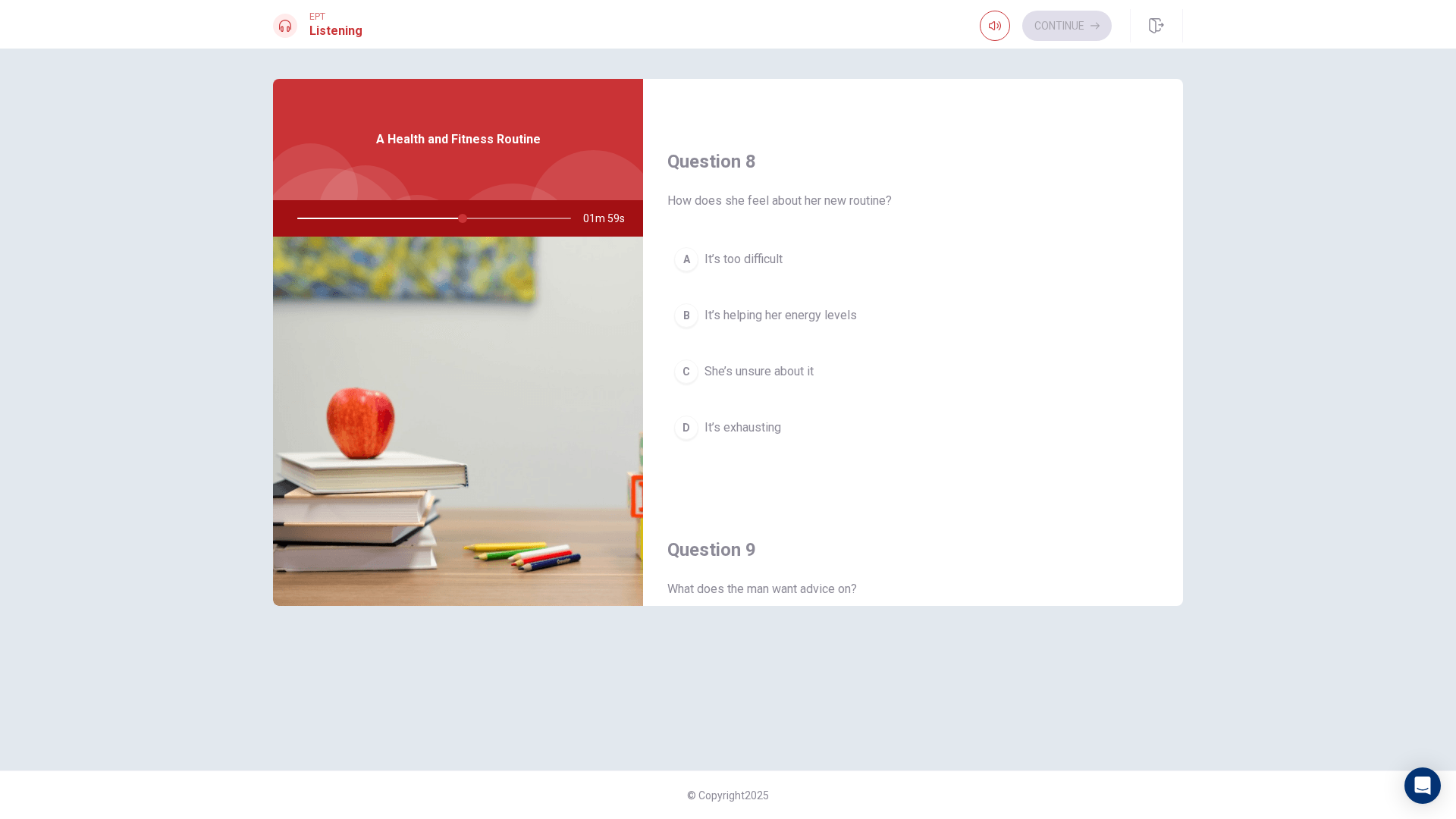
scroll to position [758, 0]
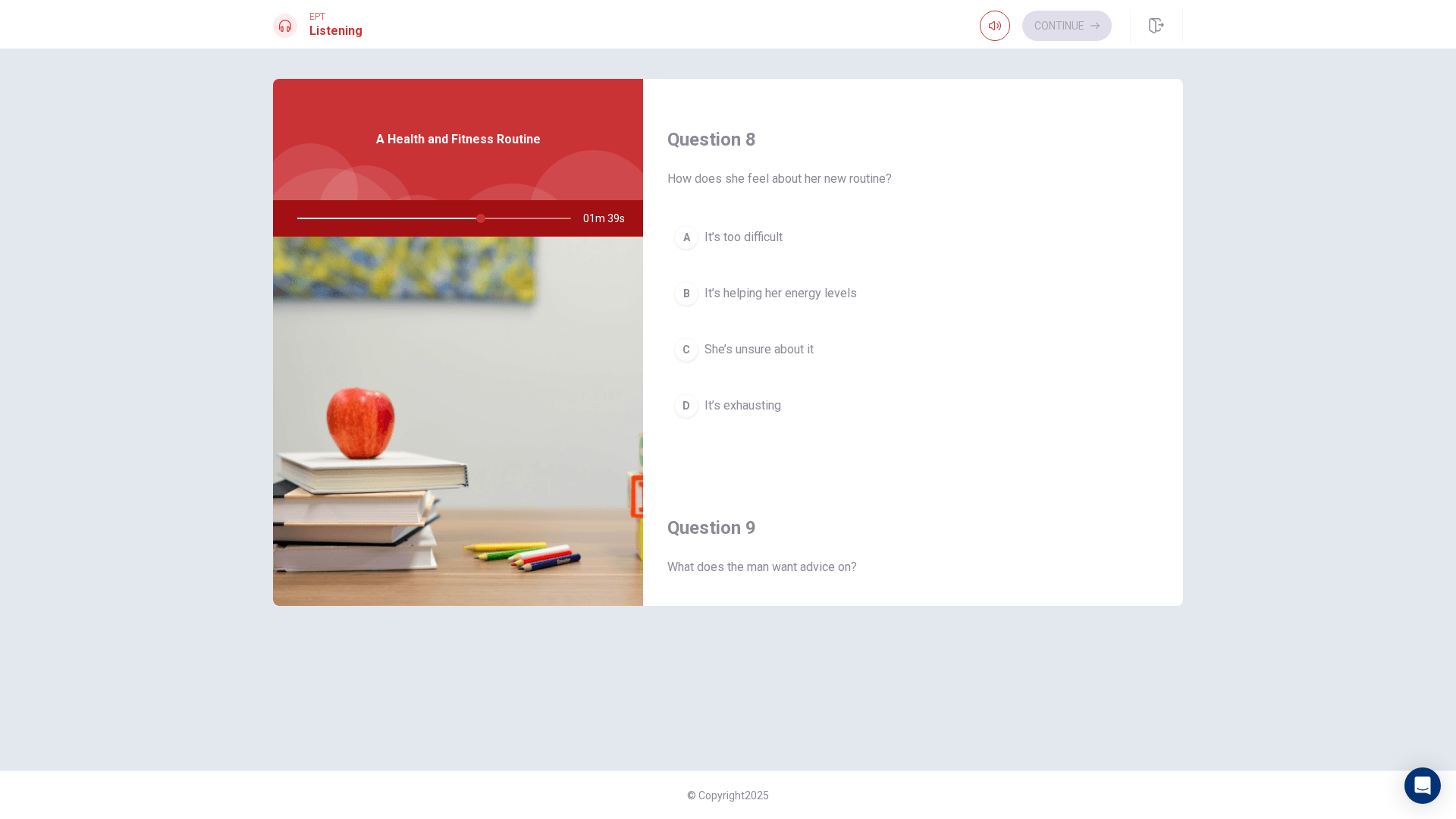
click at [788, 293] on span "It’s helping her energy levels" at bounding box center [780, 293] width 153 height 18
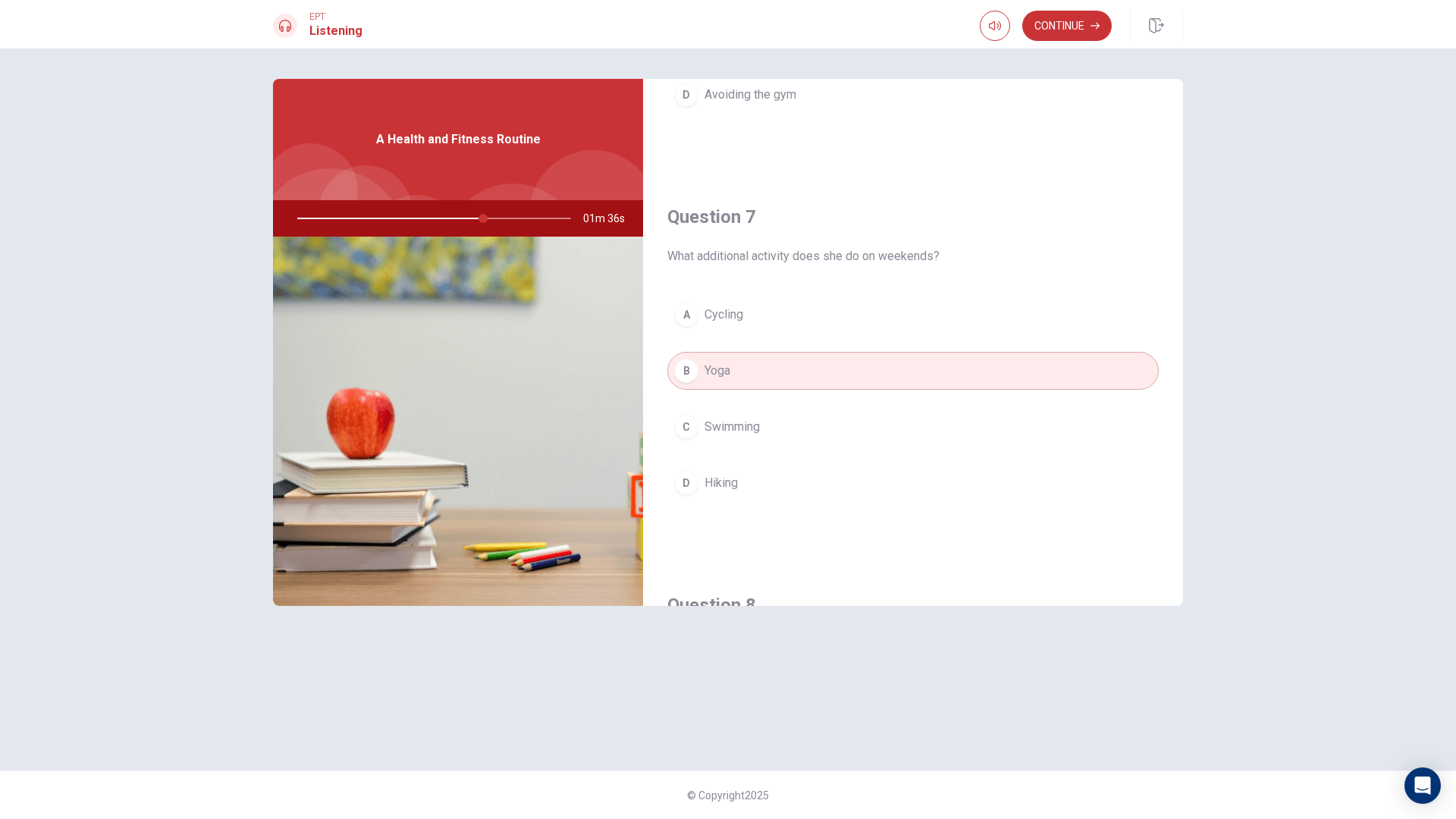
scroll to position [0, 0]
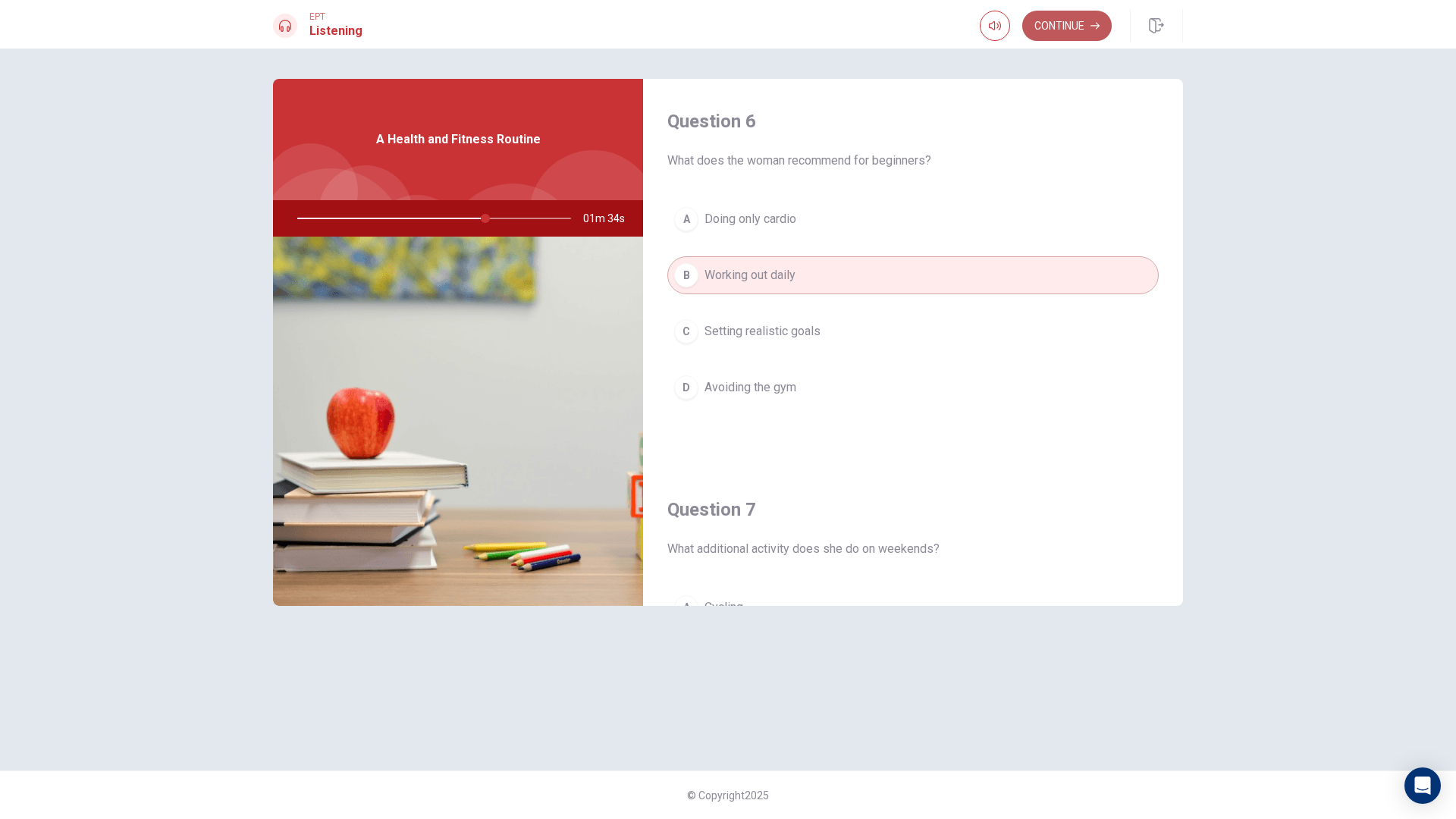
click at [1045, 20] on button "Continue" at bounding box center [1067, 26] width 90 height 30
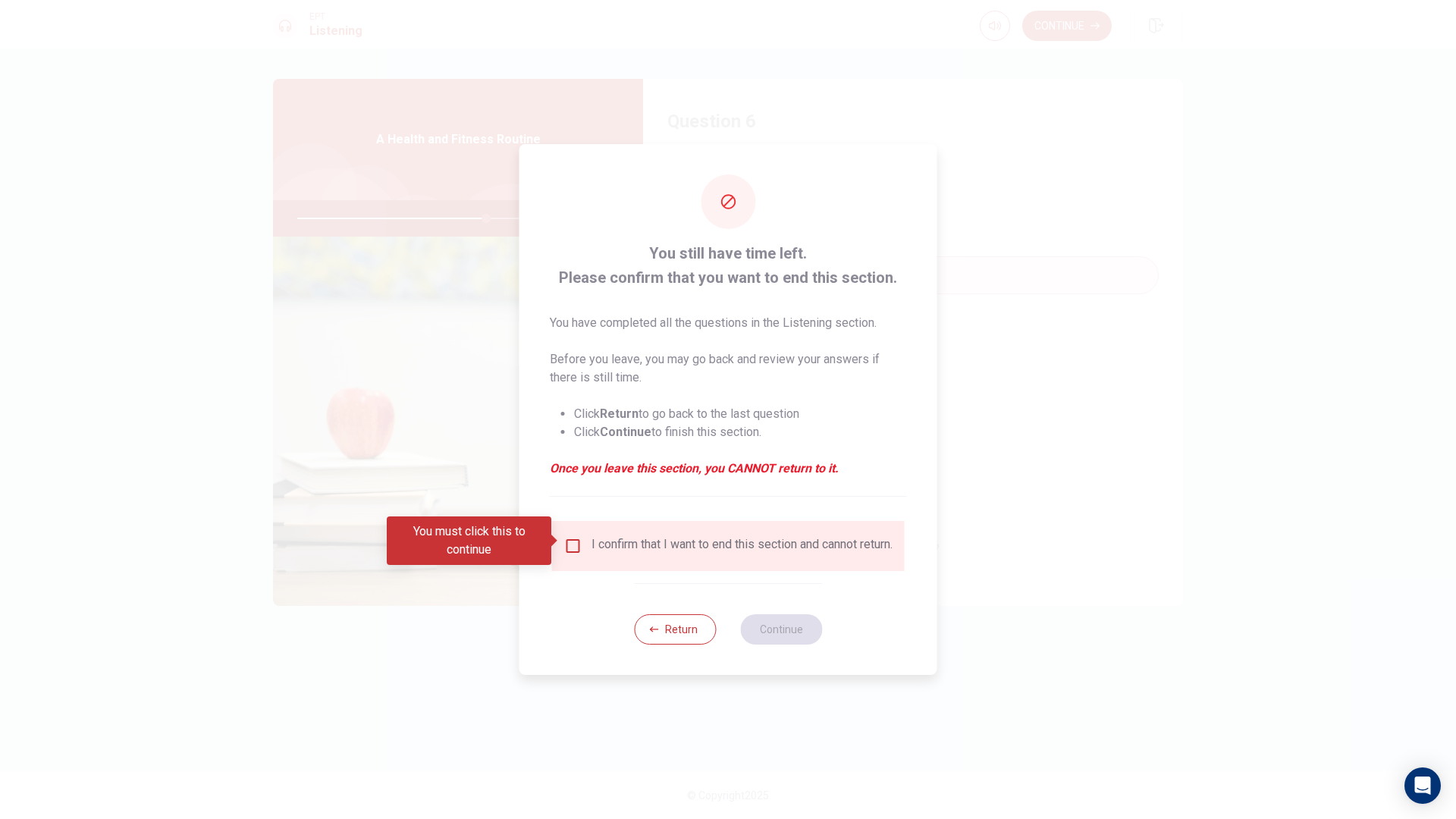
click at [600, 540] on div "I confirm that I want to end this section and cannot return." at bounding box center [743, 546] width 301 height 18
click at [574, 539] on input "You must click this to continue" at bounding box center [574, 546] width 18 height 18
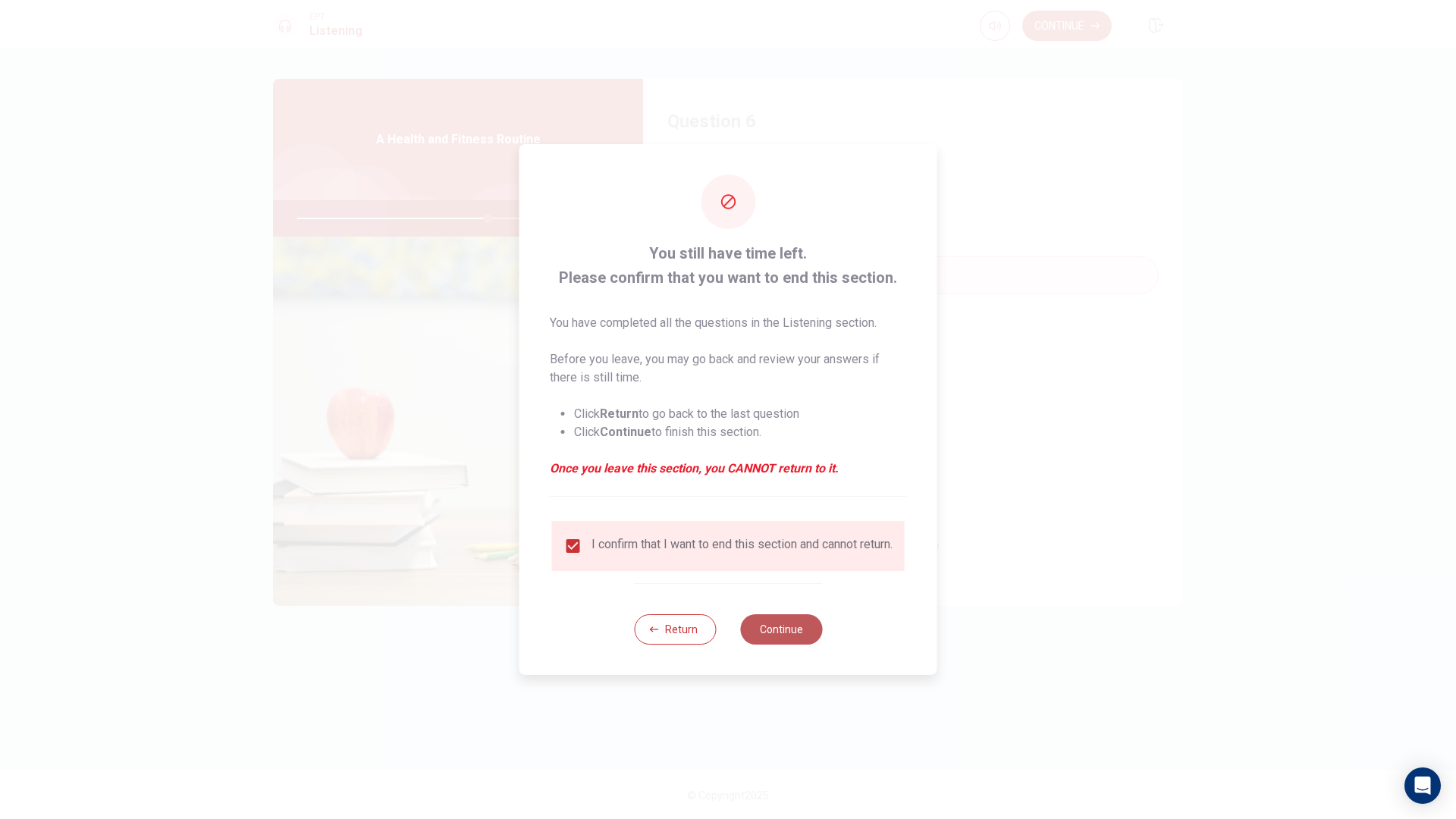
click at [772, 634] on button "Continue" at bounding box center [781, 628] width 82 height 30
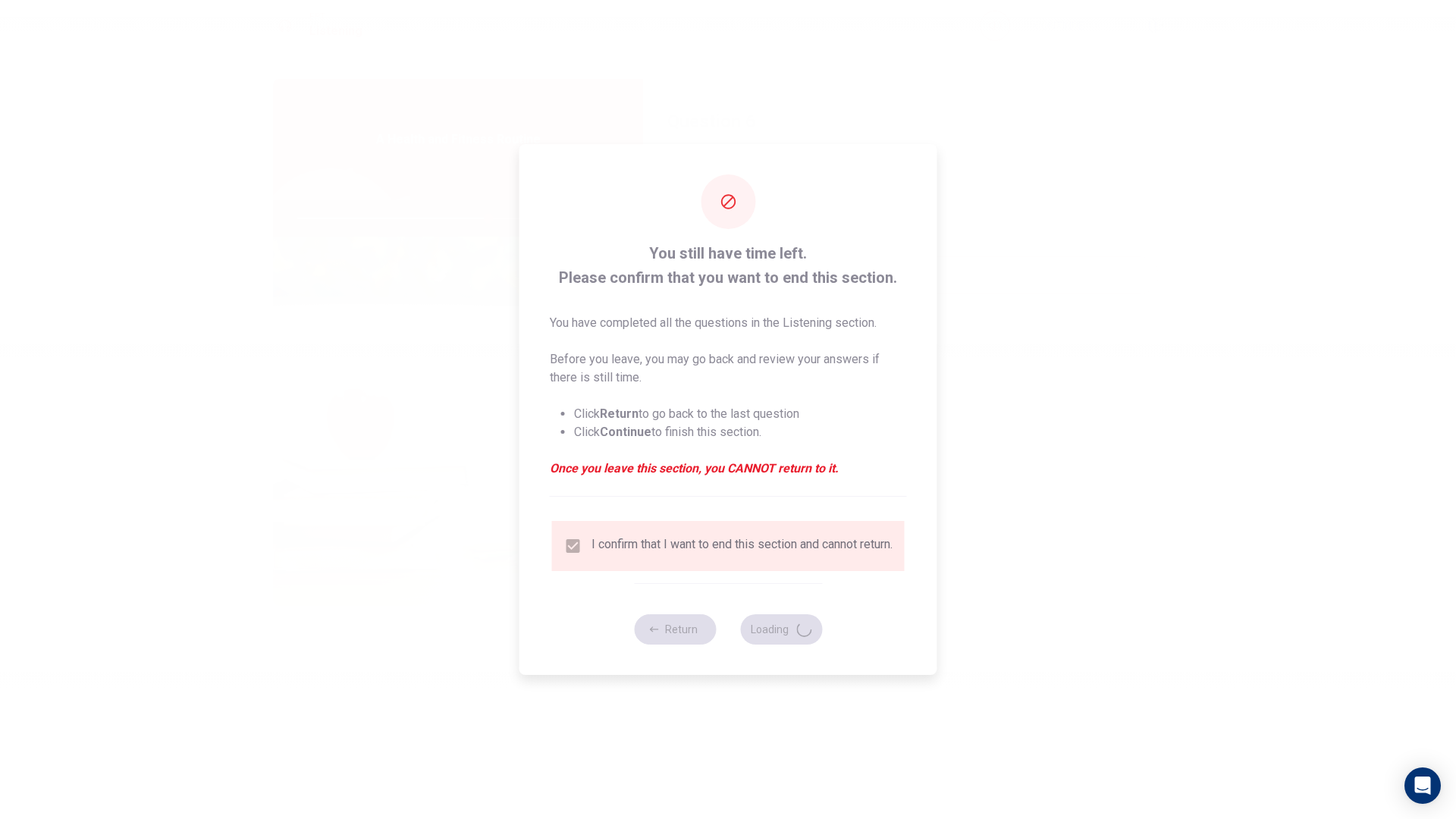
type input "70"
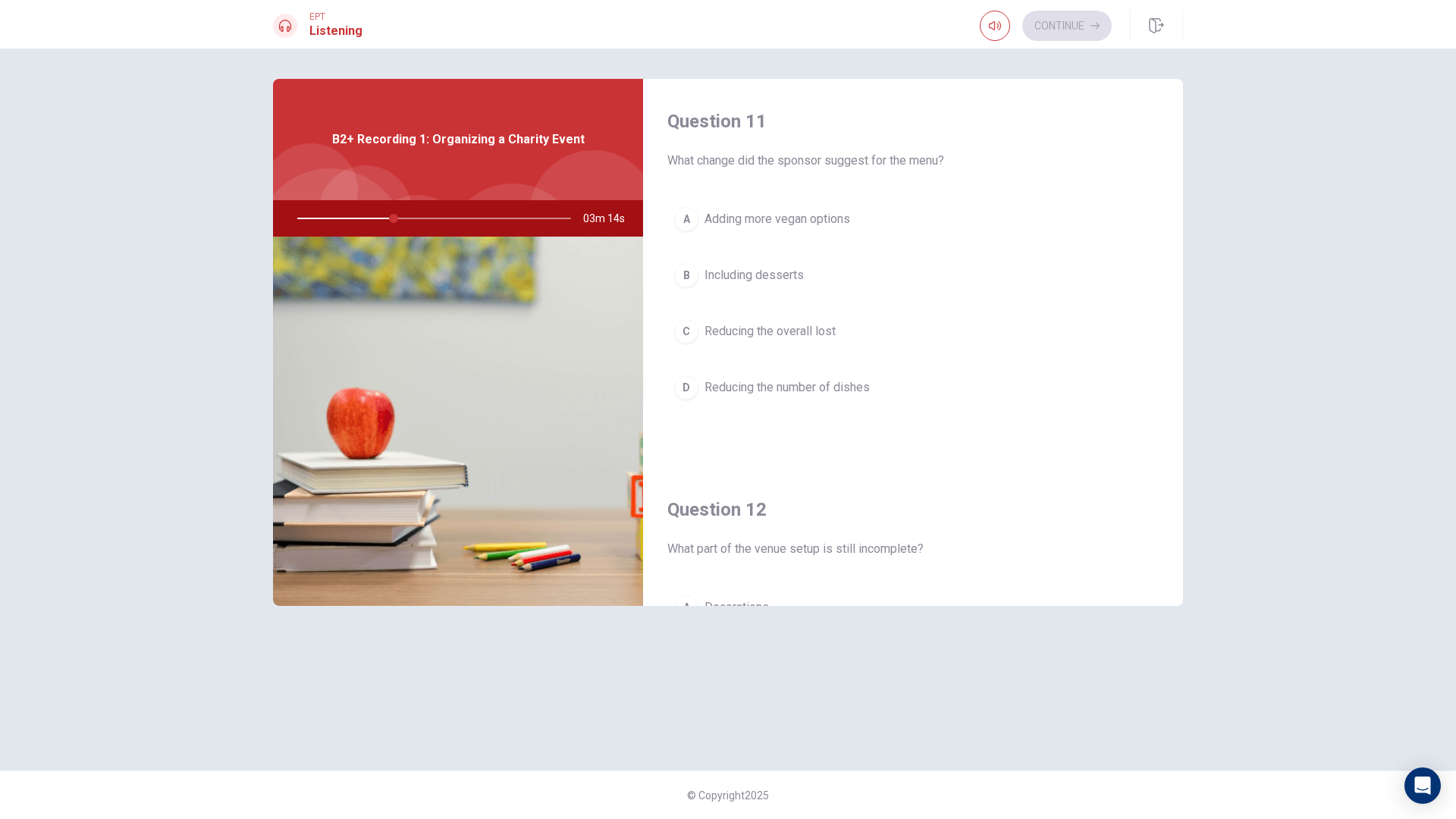
click at [773, 231] on button "A Adding more vegan options" at bounding box center [913, 219] width 491 height 38
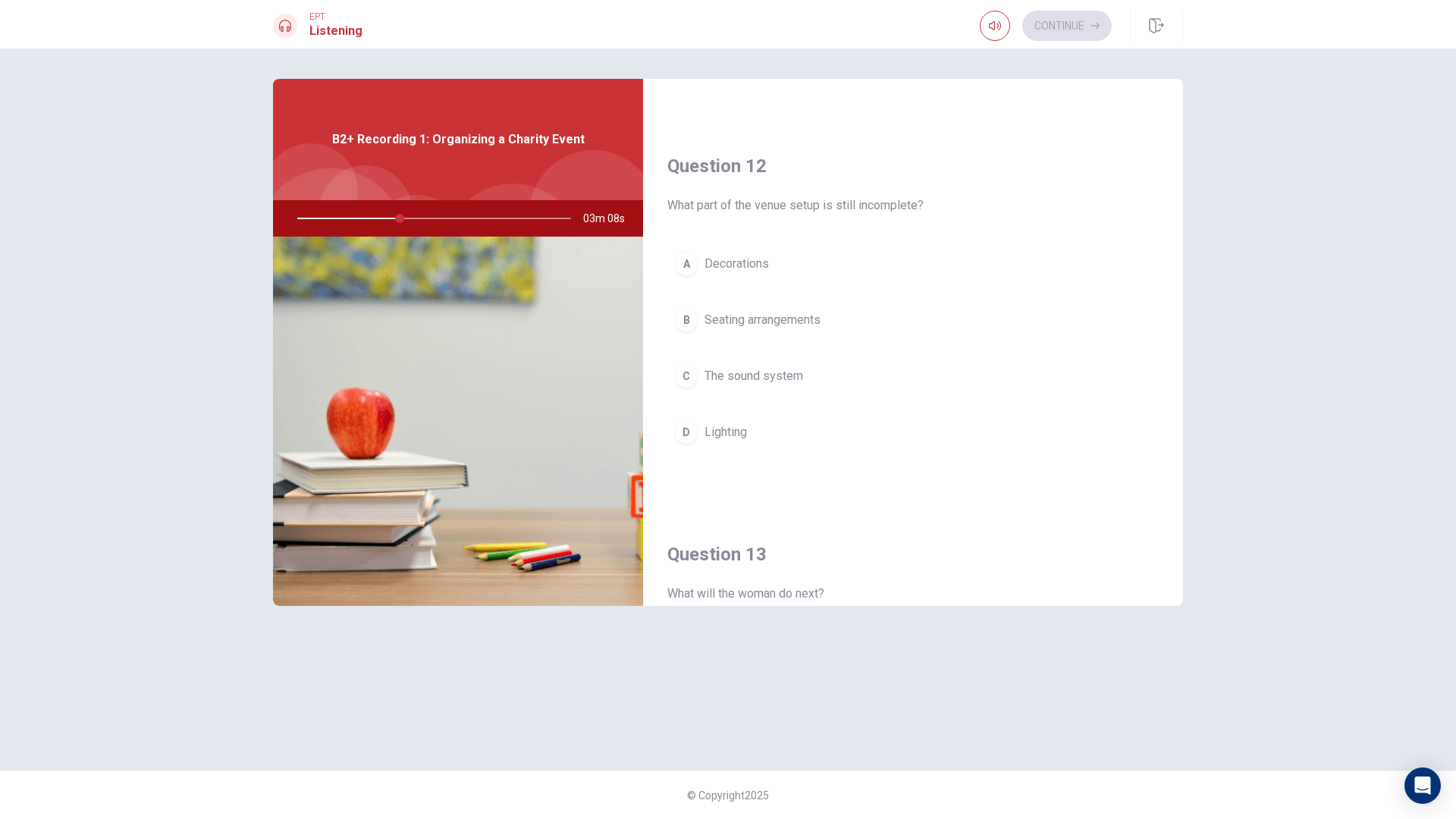
scroll to position [379, 0]
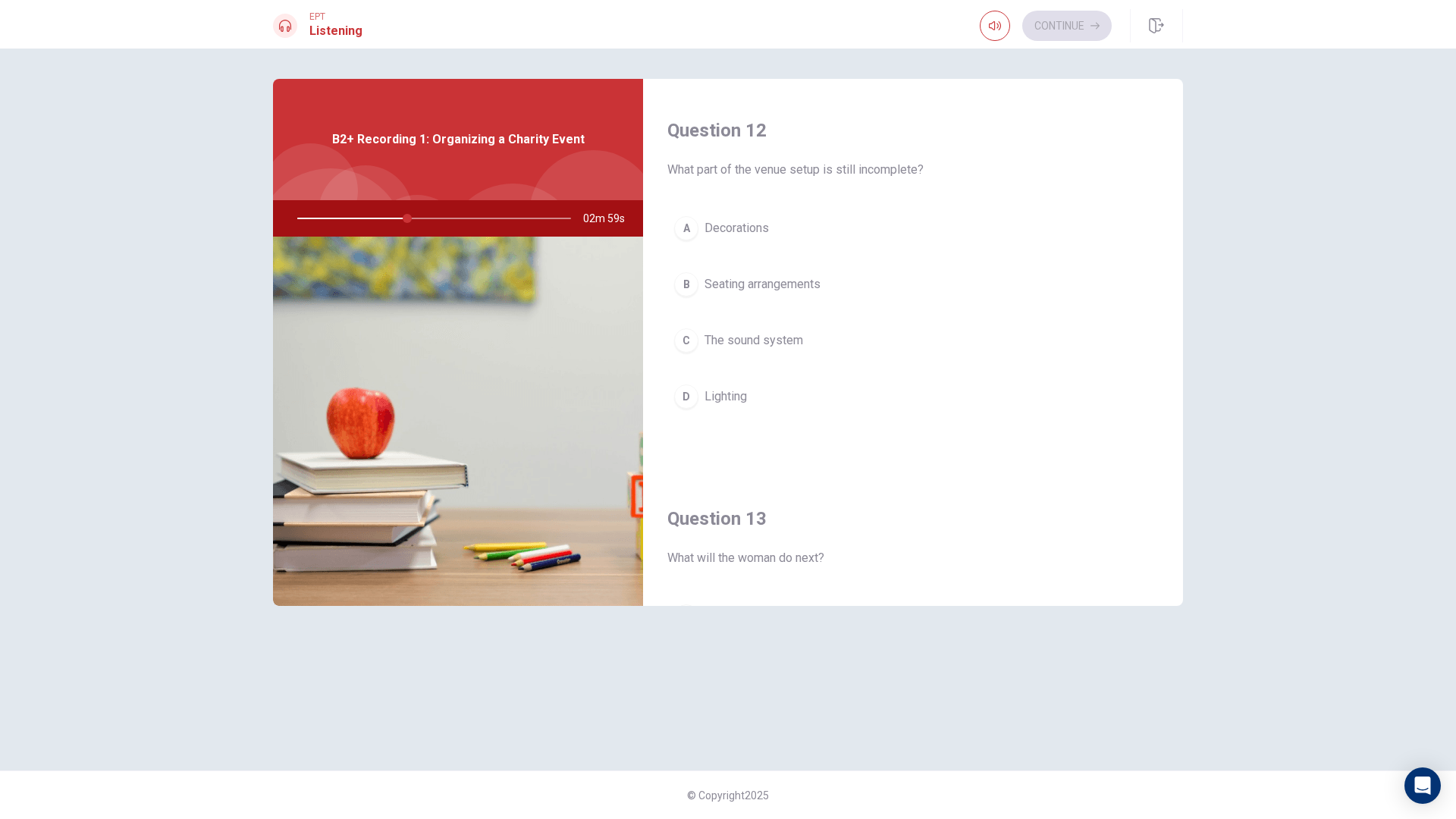
click at [749, 348] on span "The sound system" at bounding box center [754, 341] width 99 height 18
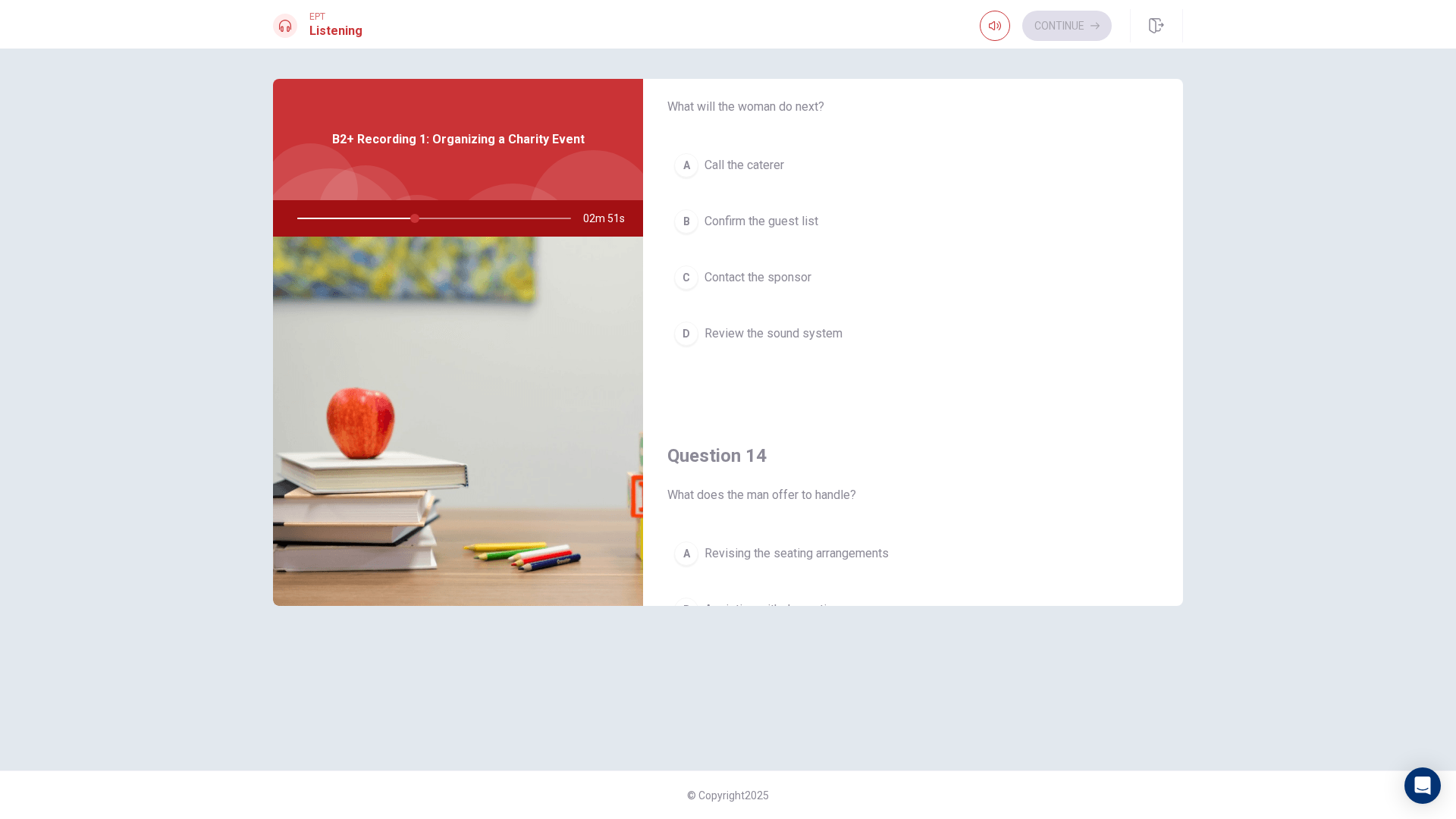
scroll to position [758, 0]
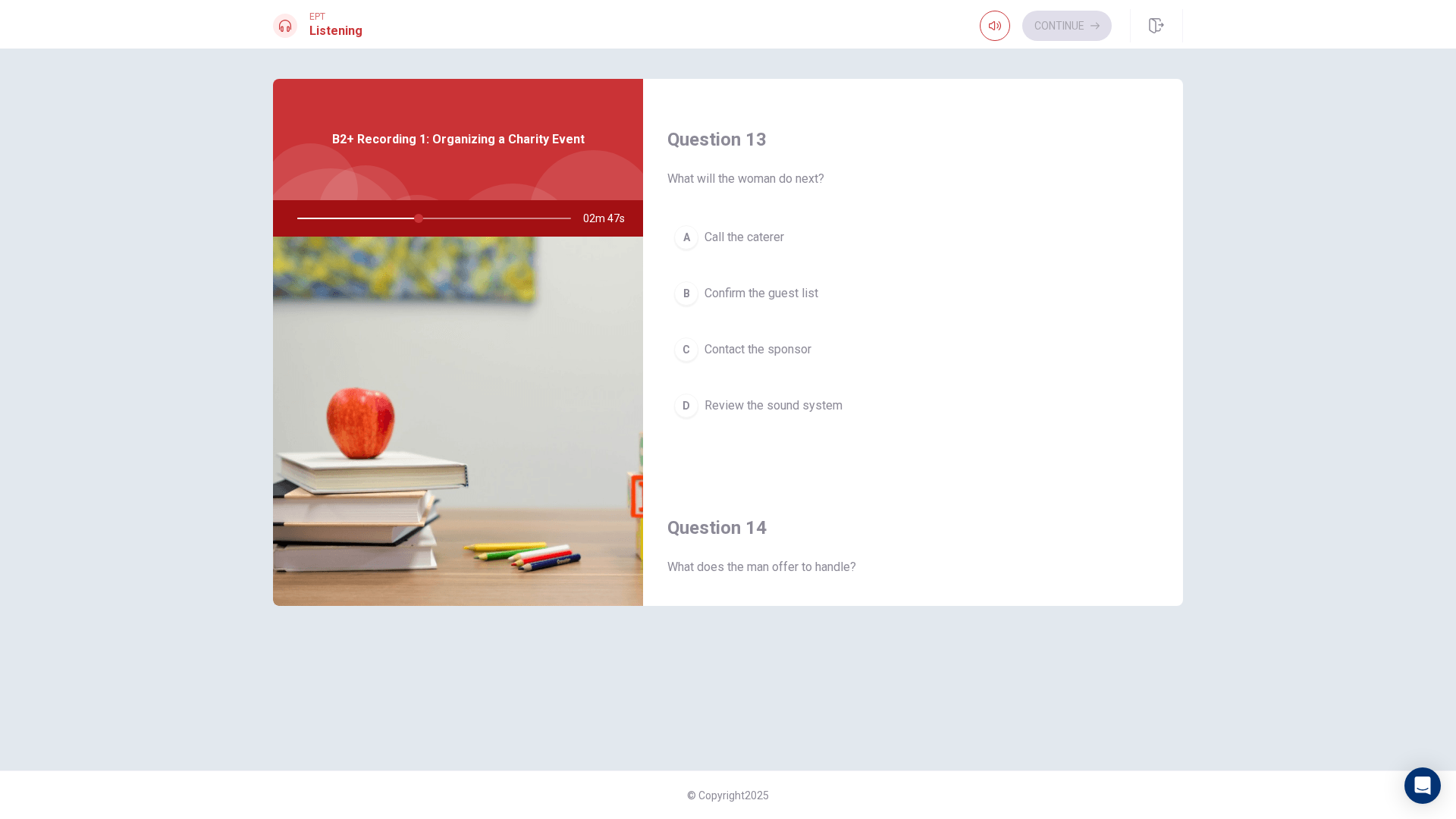
click at [775, 246] on span "Call the caterer" at bounding box center [744, 237] width 79 height 18
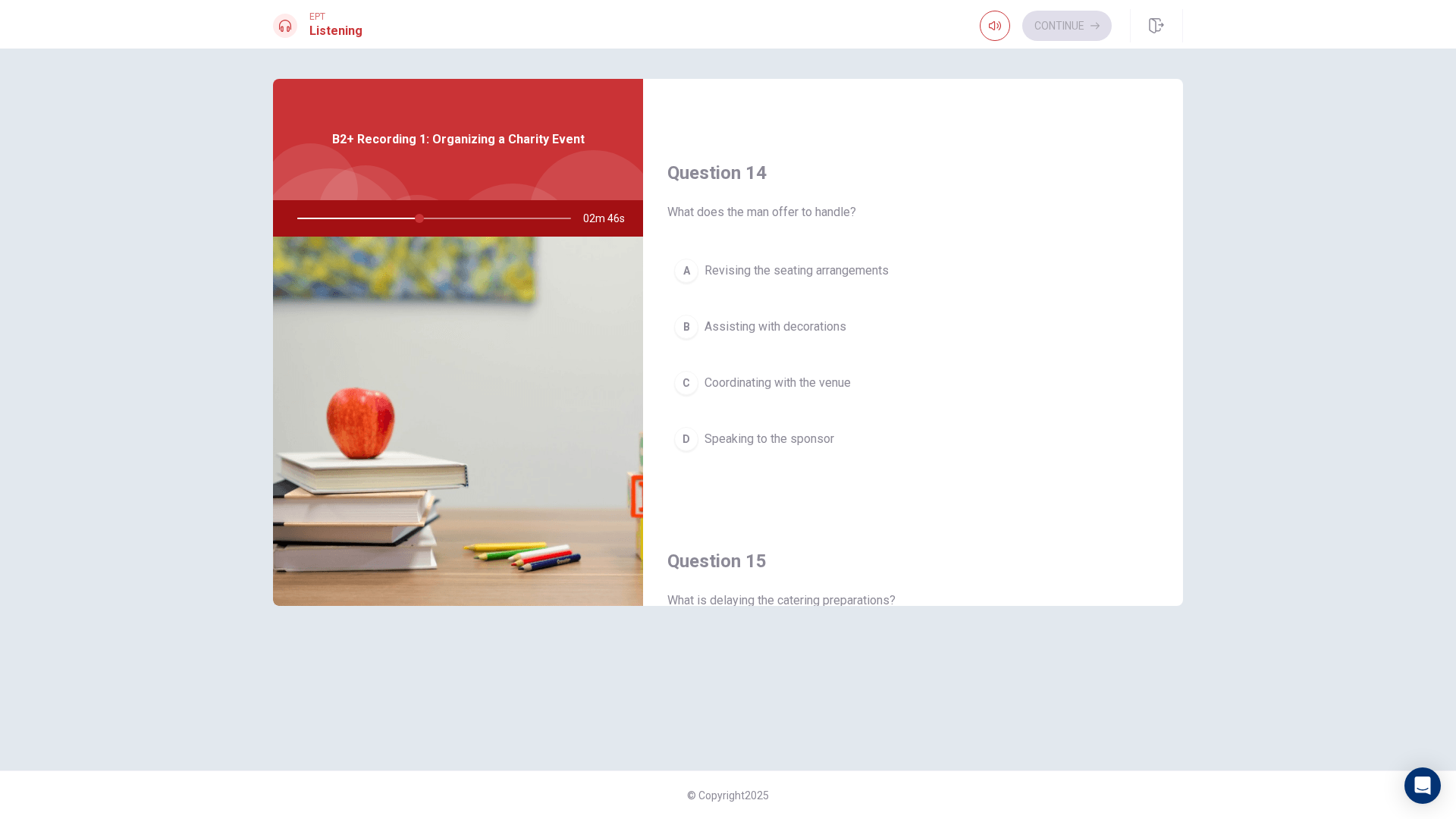
scroll to position [1137, 0]
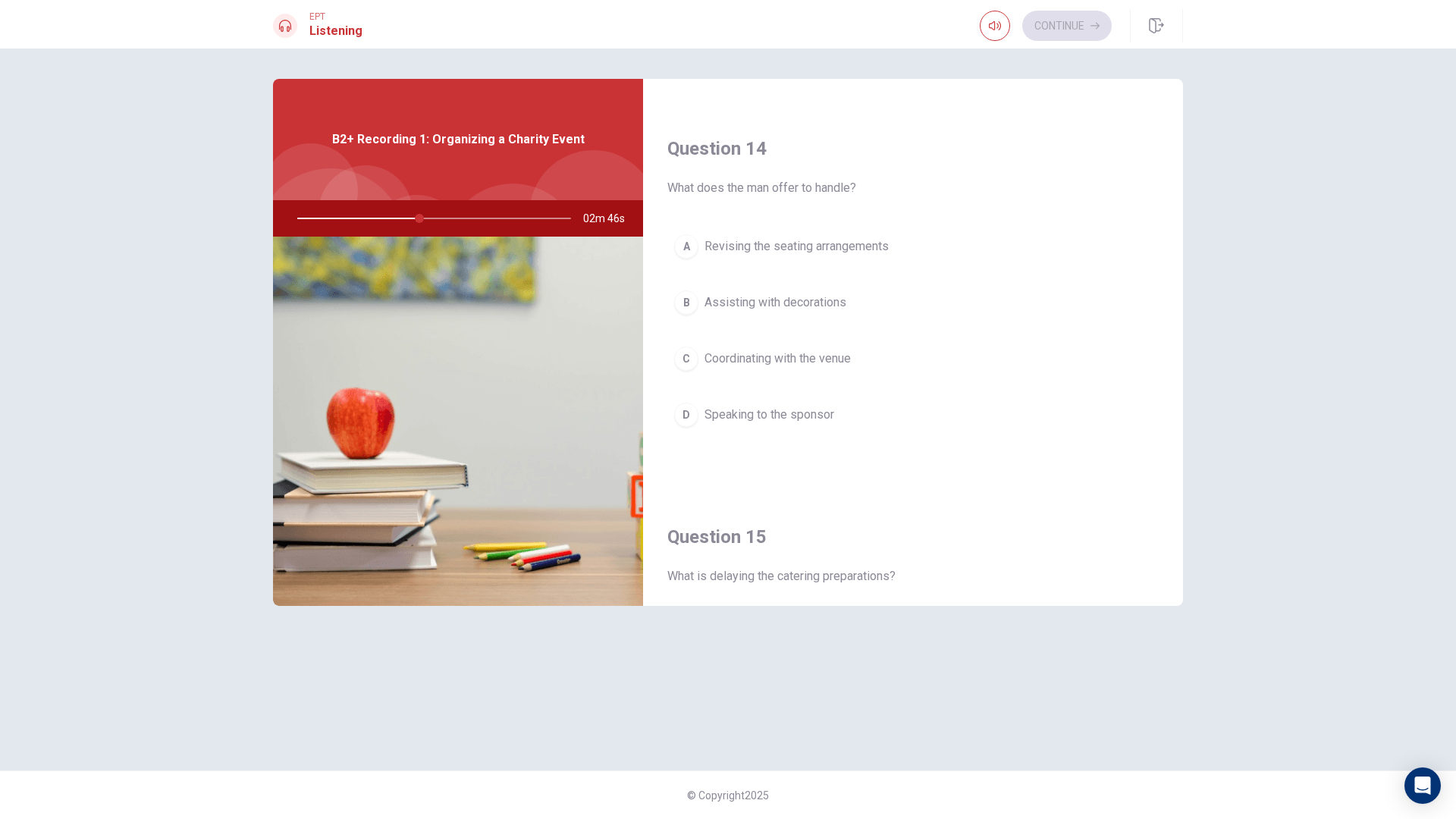
click at [781, 358] on span "Coordinating with the venue" at bounding box center [777, 359] width 146 height 18
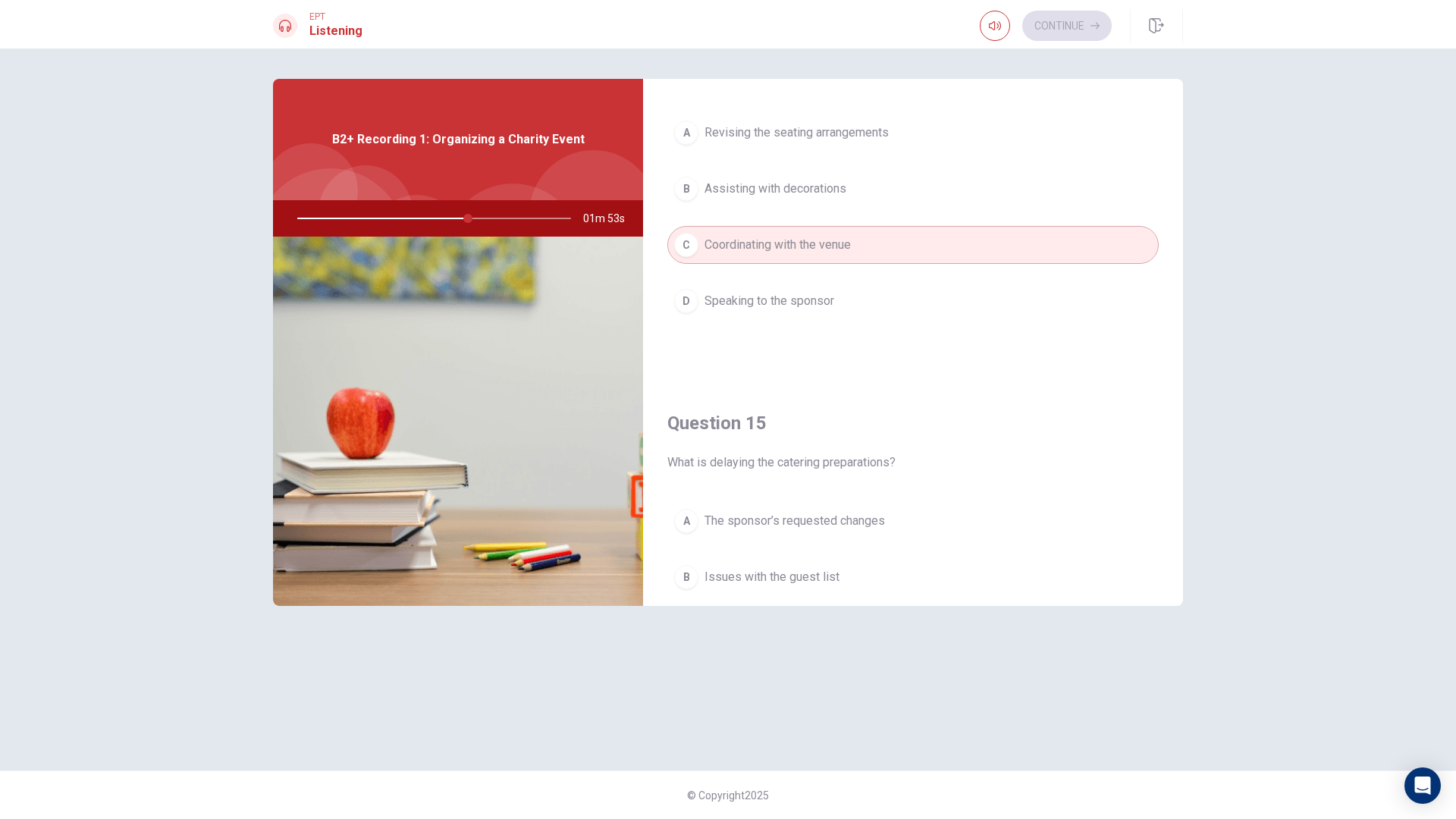
scroll to position [1413, 0]
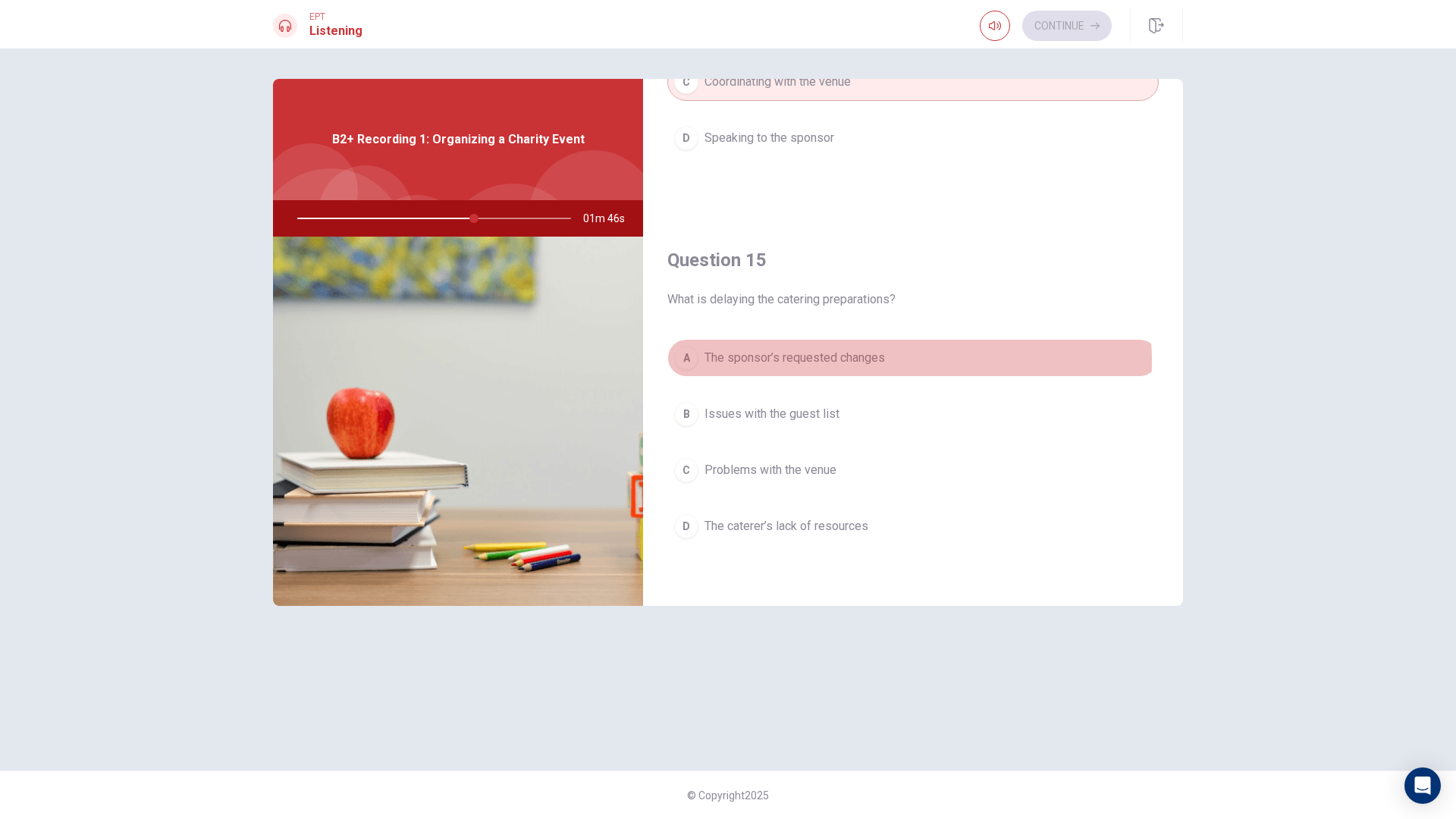
click at [865, 362] on span "The sponsor’s requested changes" at bounding box center [795, 358] width 181 height 18
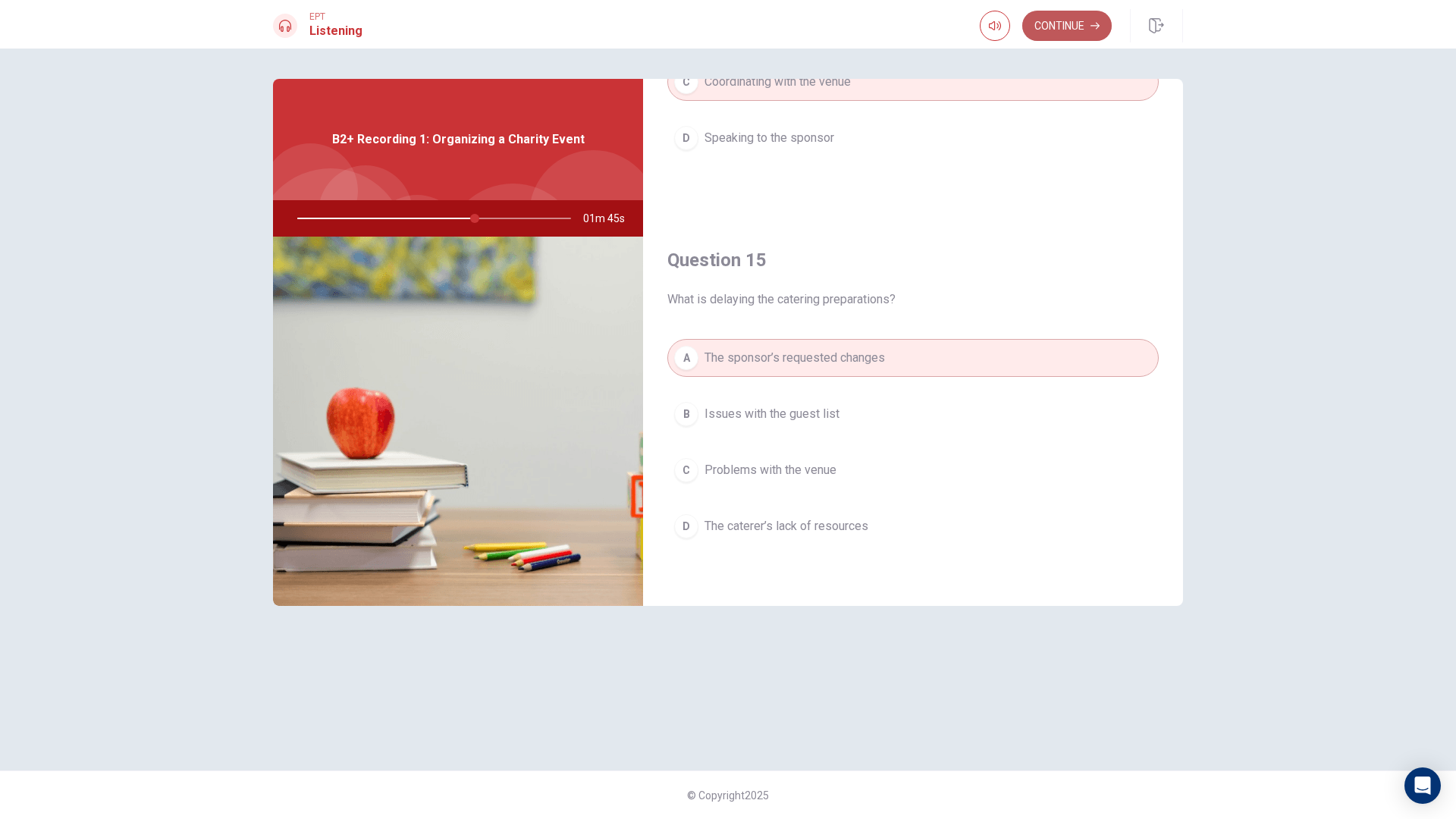
click at [1065, 30] on button "Continue" at bounding box center [1067, 26] width 90 height 30
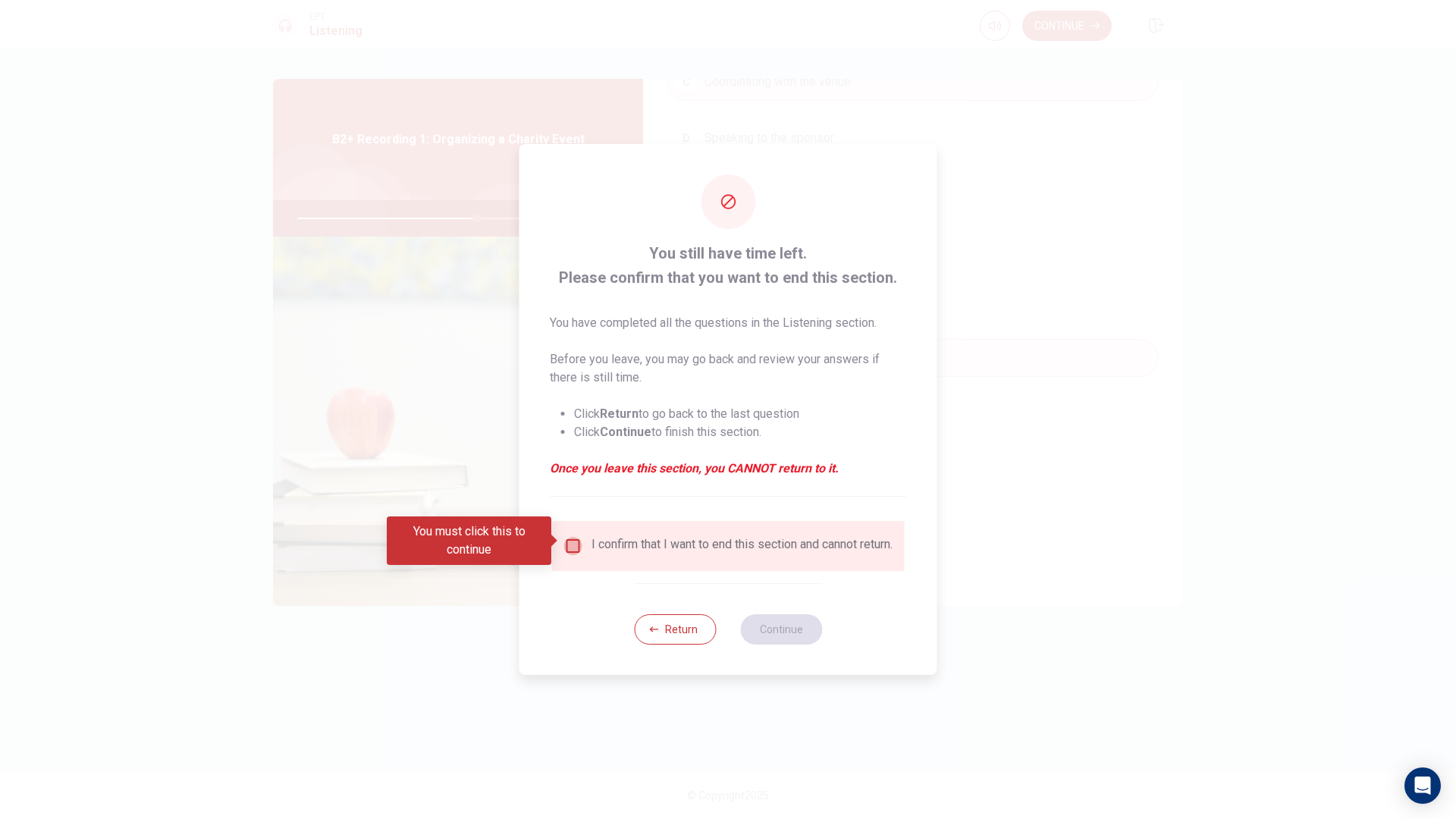
click at [575, 538] on input "You must click this to continue" at bounding box center [574, 546] width 18 height 18
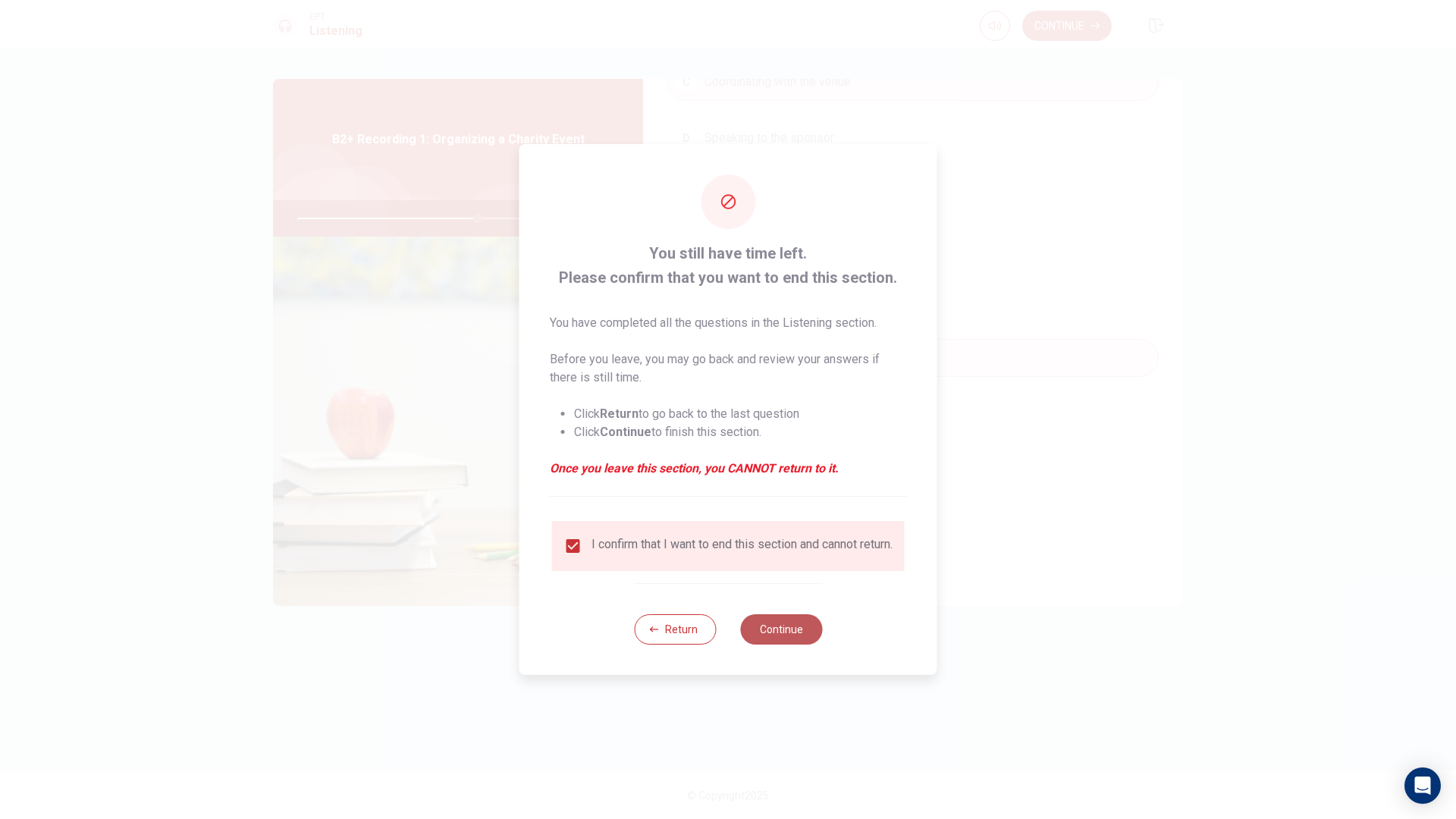
click at [801, 637] on button "Continue" at bounding box center [781, 628] width 82 height 30
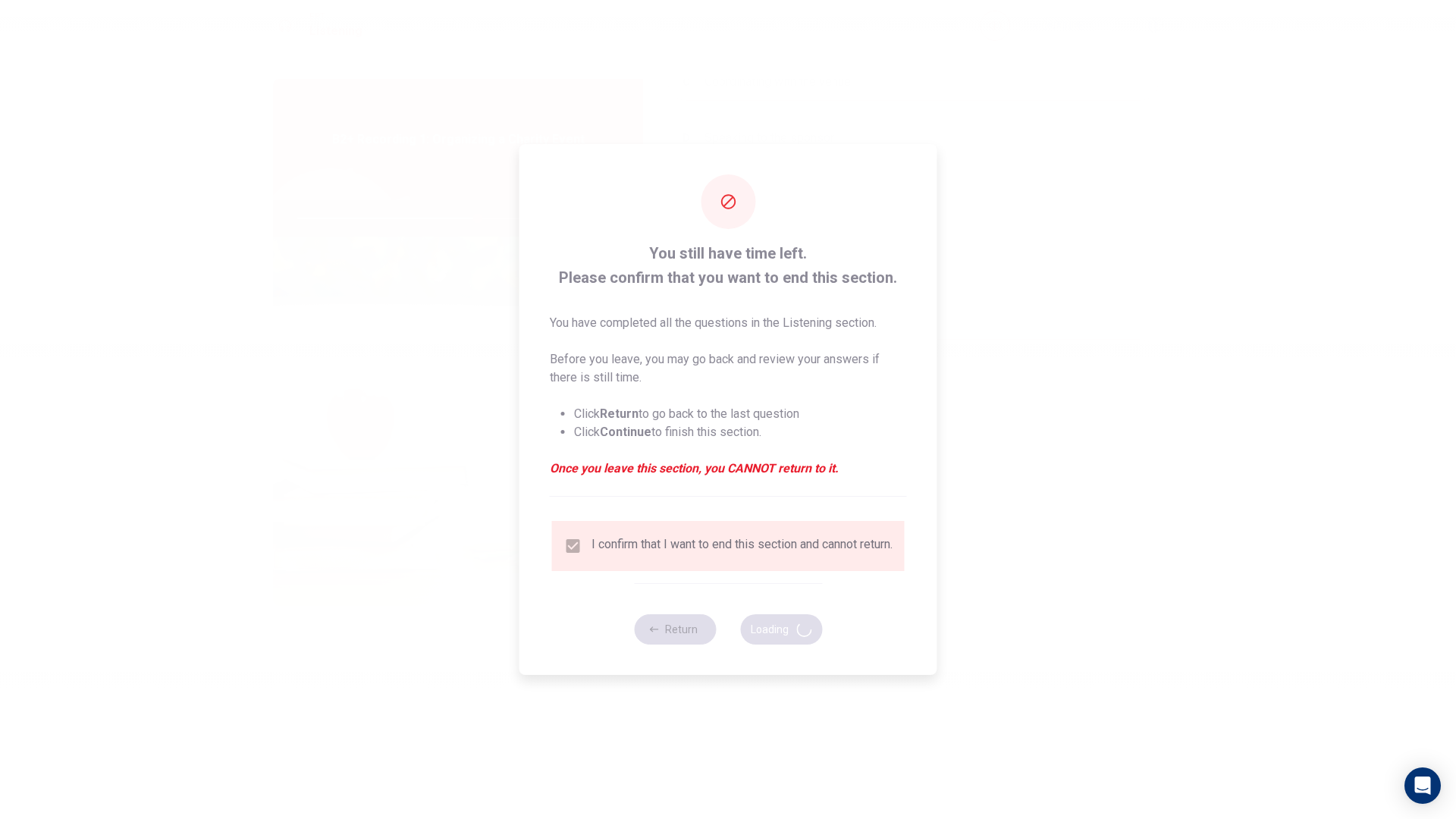
type input "66"
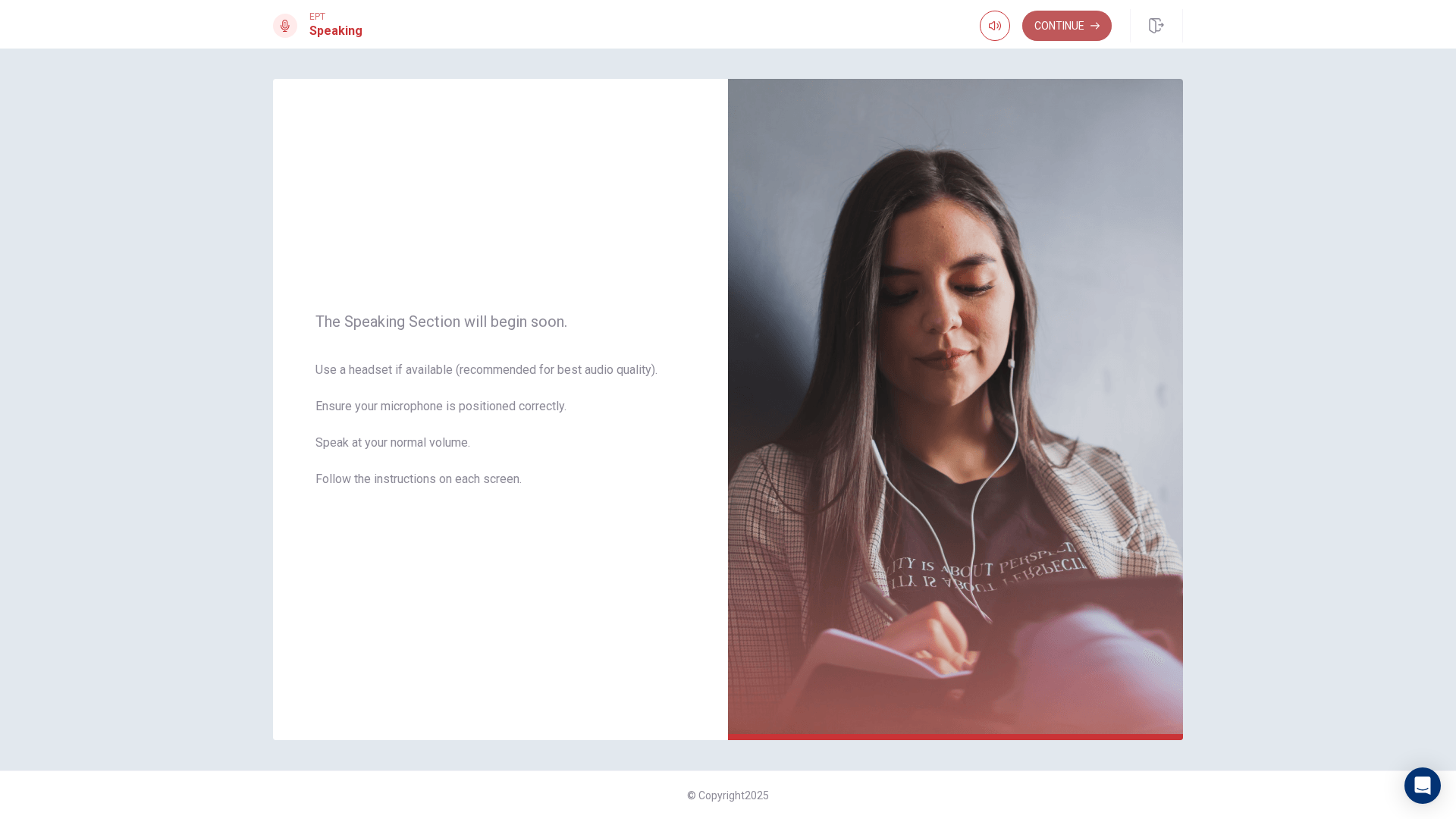
click at [1081, 32] on button "Continue" at bounding box center [1067, 26] width 90 height 30
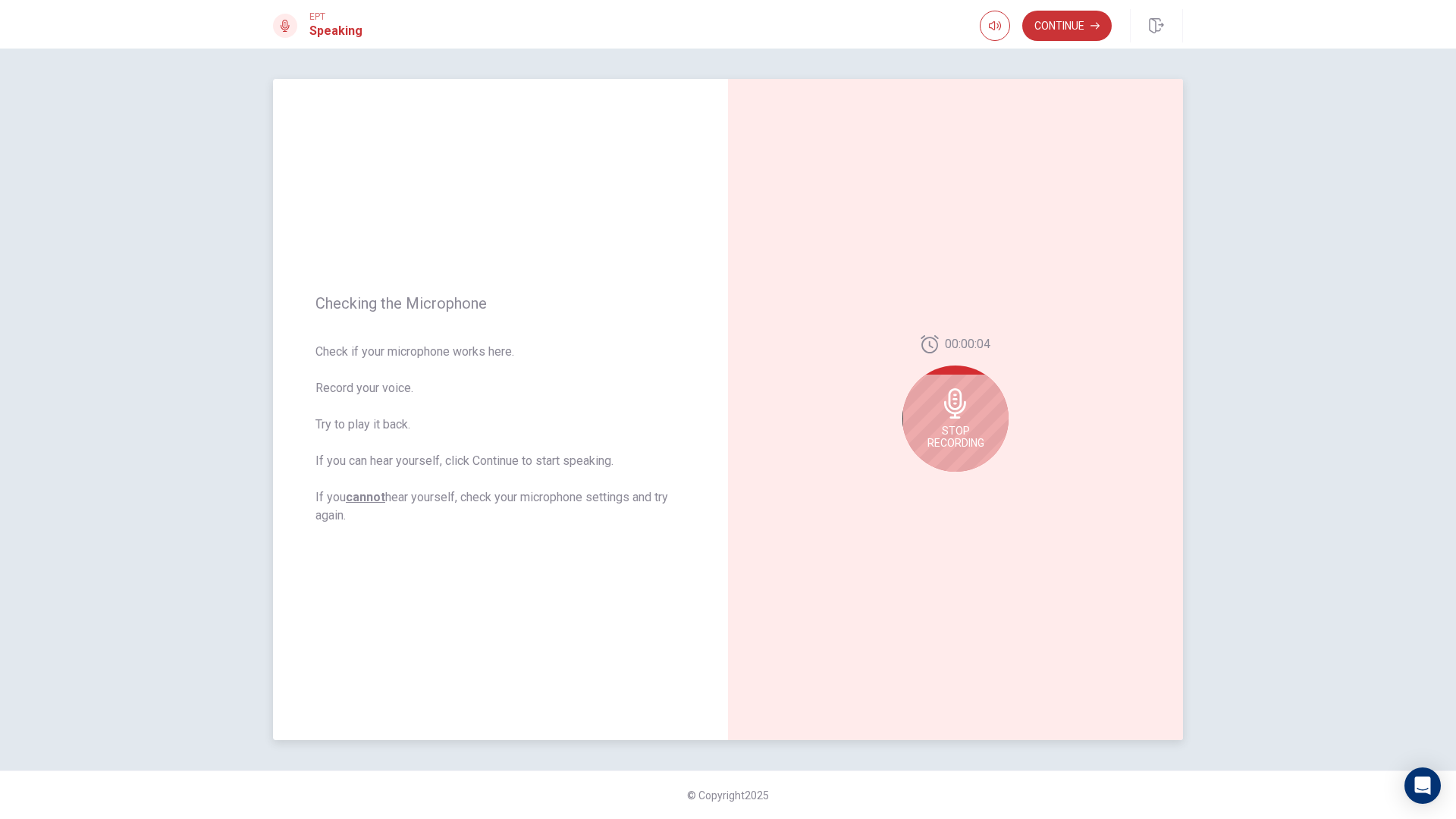
click at [956, 395] on icon at bounding box center [955, 403] width 22 height 30
click at [968, 493] on button "Play Audio" at bounding box center [972, 483] width 21 height 21
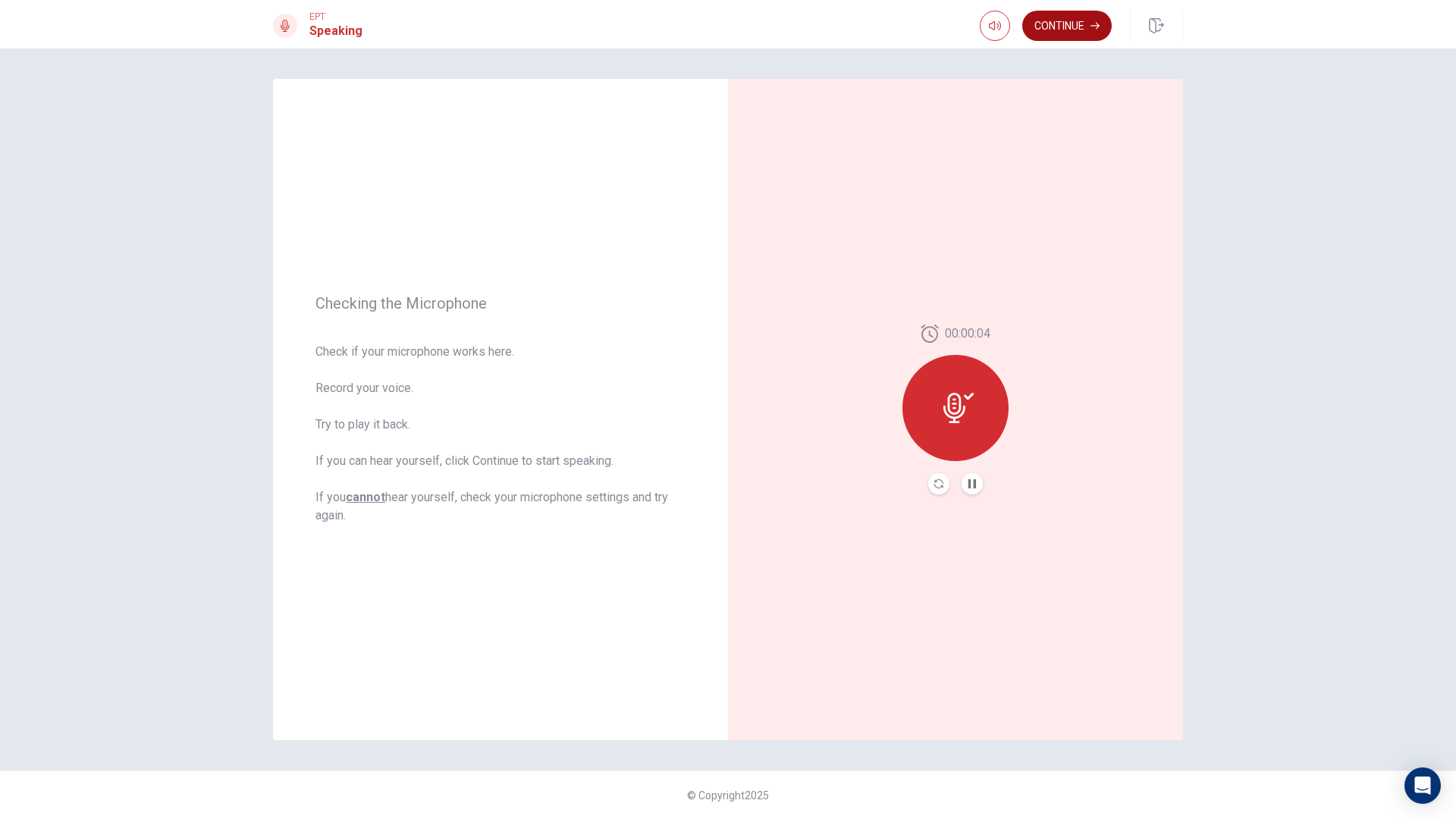
click at [1079, 34] on button "Continue" at bounding box center [1067, 26] width 90 height 30
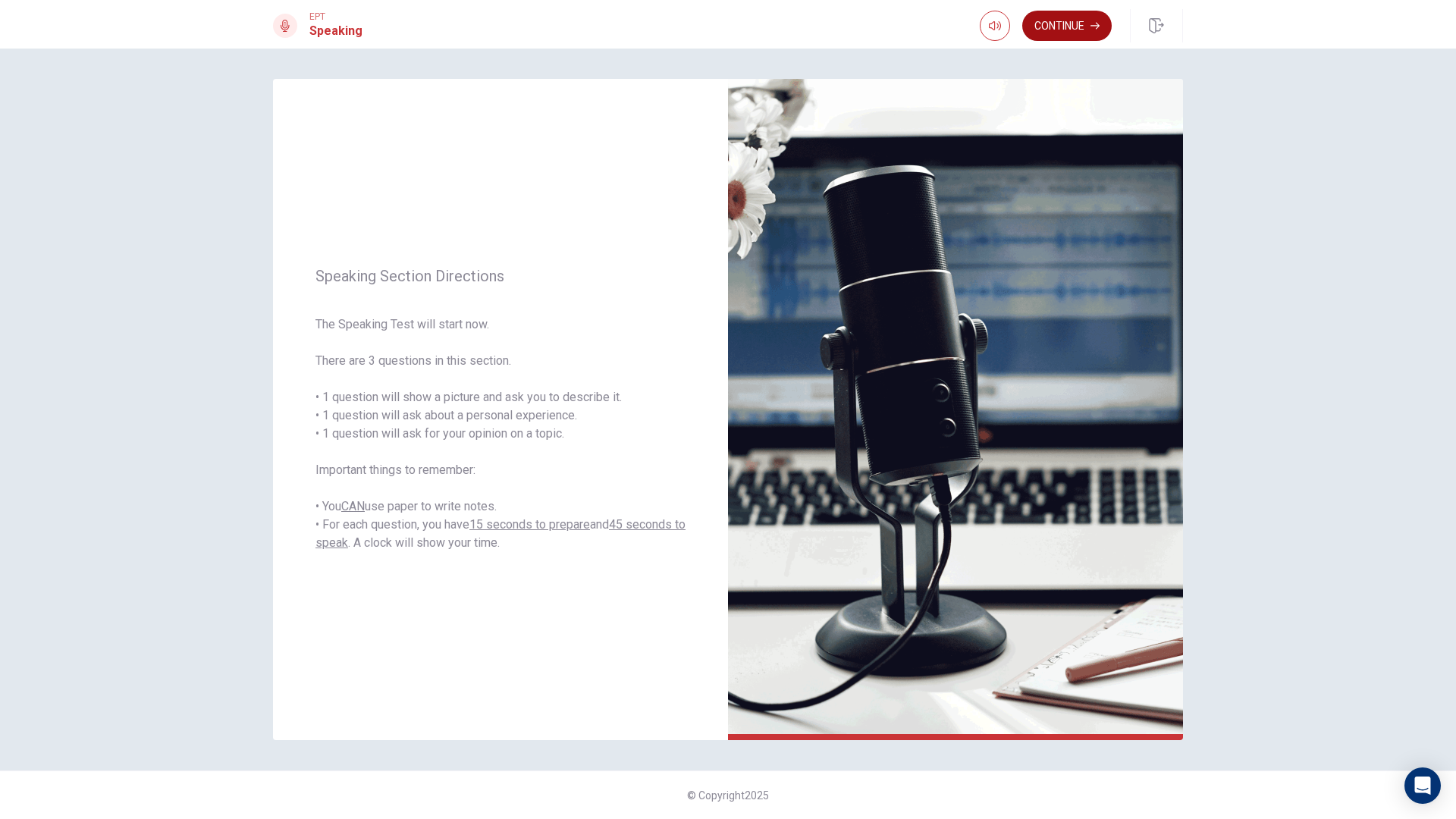
click at [1082, 30] on button "Continue" at bounding box center [1067, 26] width 90 height 30
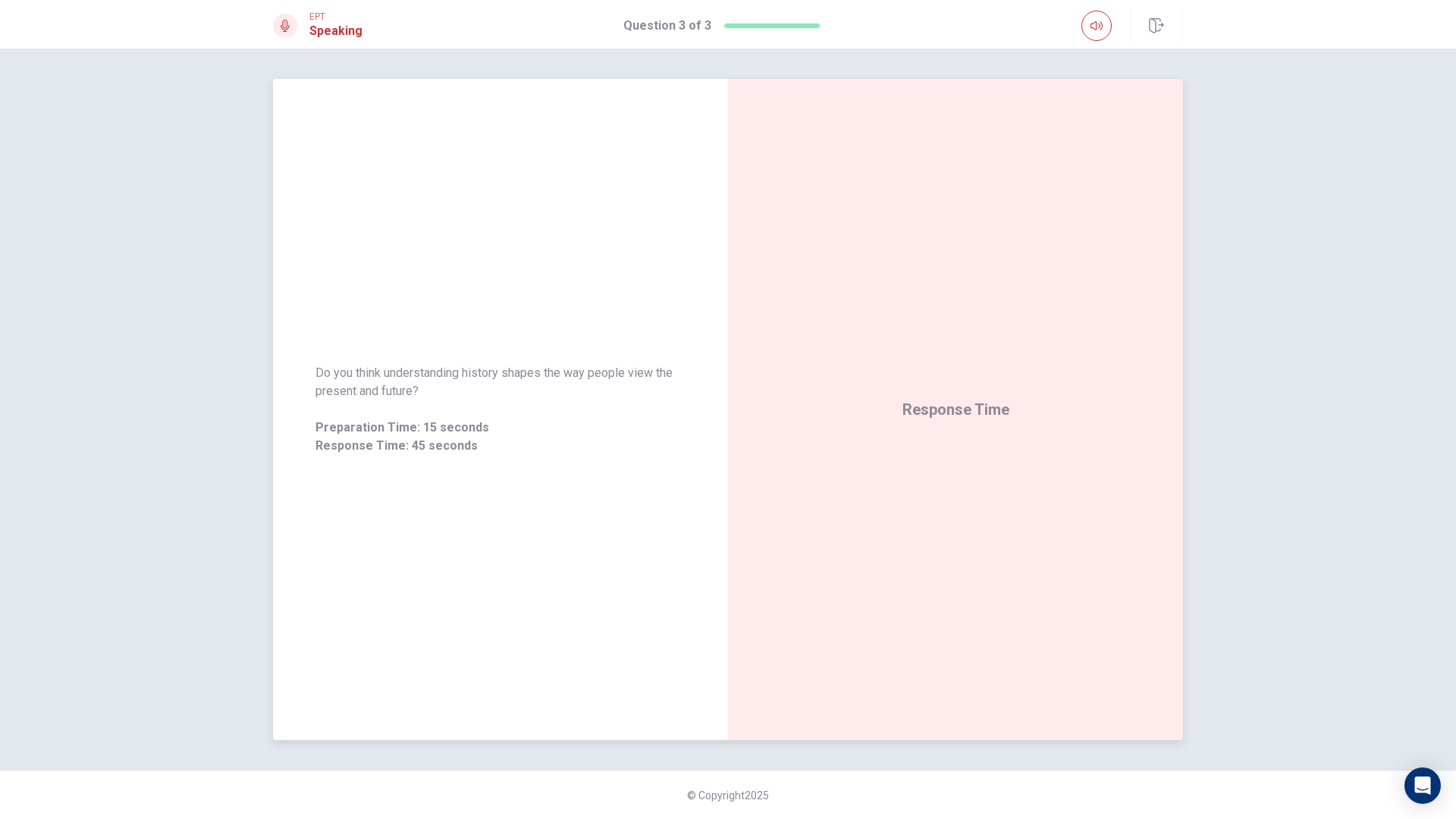
drag, startPoint x: 427, startPoint y: 382, endPoint x: 355, endPoint y: 386, distance: 72.1
click at [377, 387] on span "Do you think understanding history shapes the way people view the present and f…" at bounding box center [500, 382] width 370 height 37
drag, startPoint x: 315, startPoint y: 363, endPoint x: 318, endPoint y: 374, distance: 11.4
click at [321, 373] on div "Do you think understanding history shapes the way people view the present and f…" at bounding box center [501, 409] width 455 height 127
drag, startPoint x: 318, startPoint y: 374, endPoint x: 434, endPoint y: 400, distance: 118.9
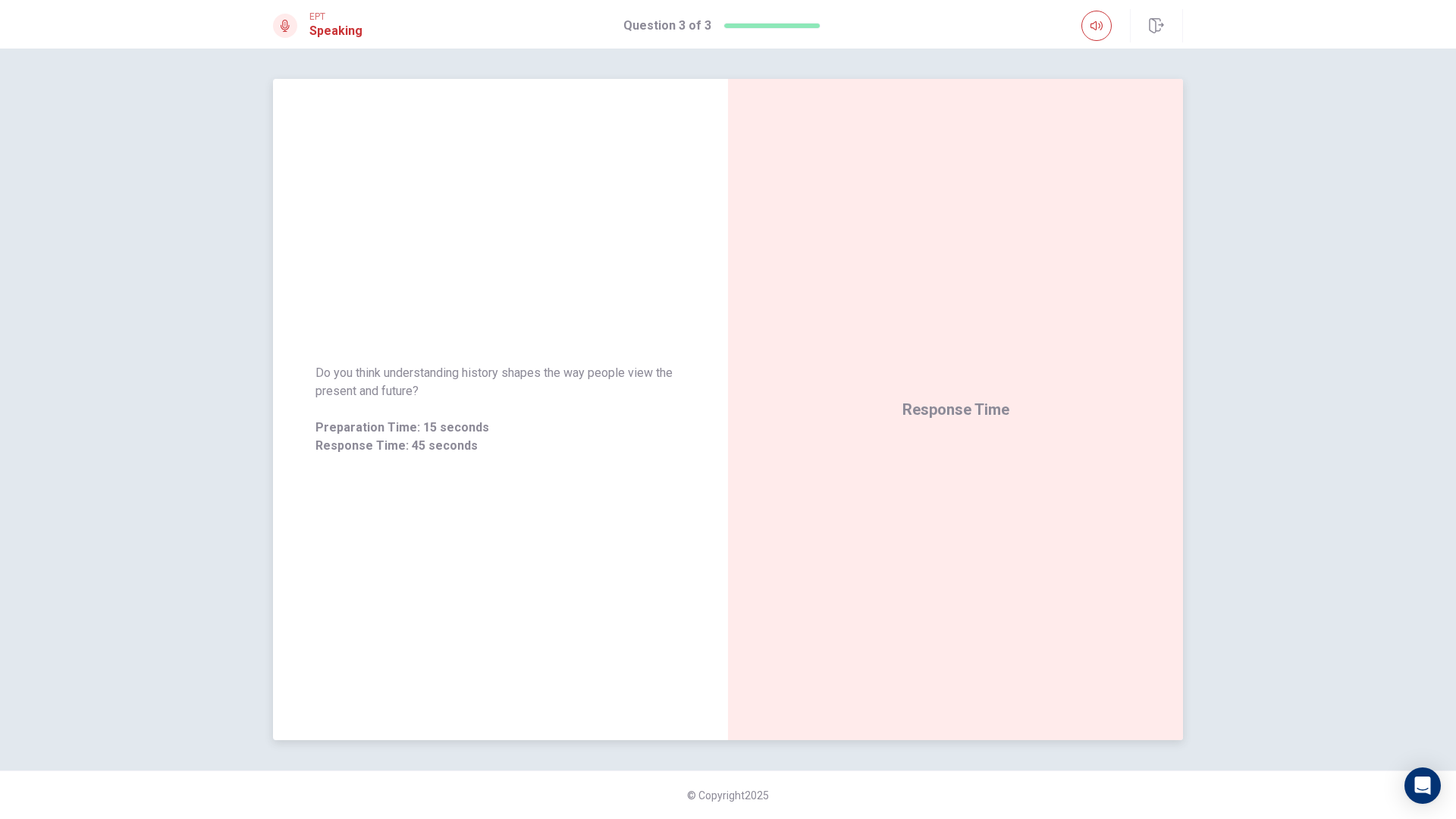
click at [434, 400] on span "Do you think understanding history shapes the way people view the present and f…" at bounding box center [500, 382] width 370 height 37
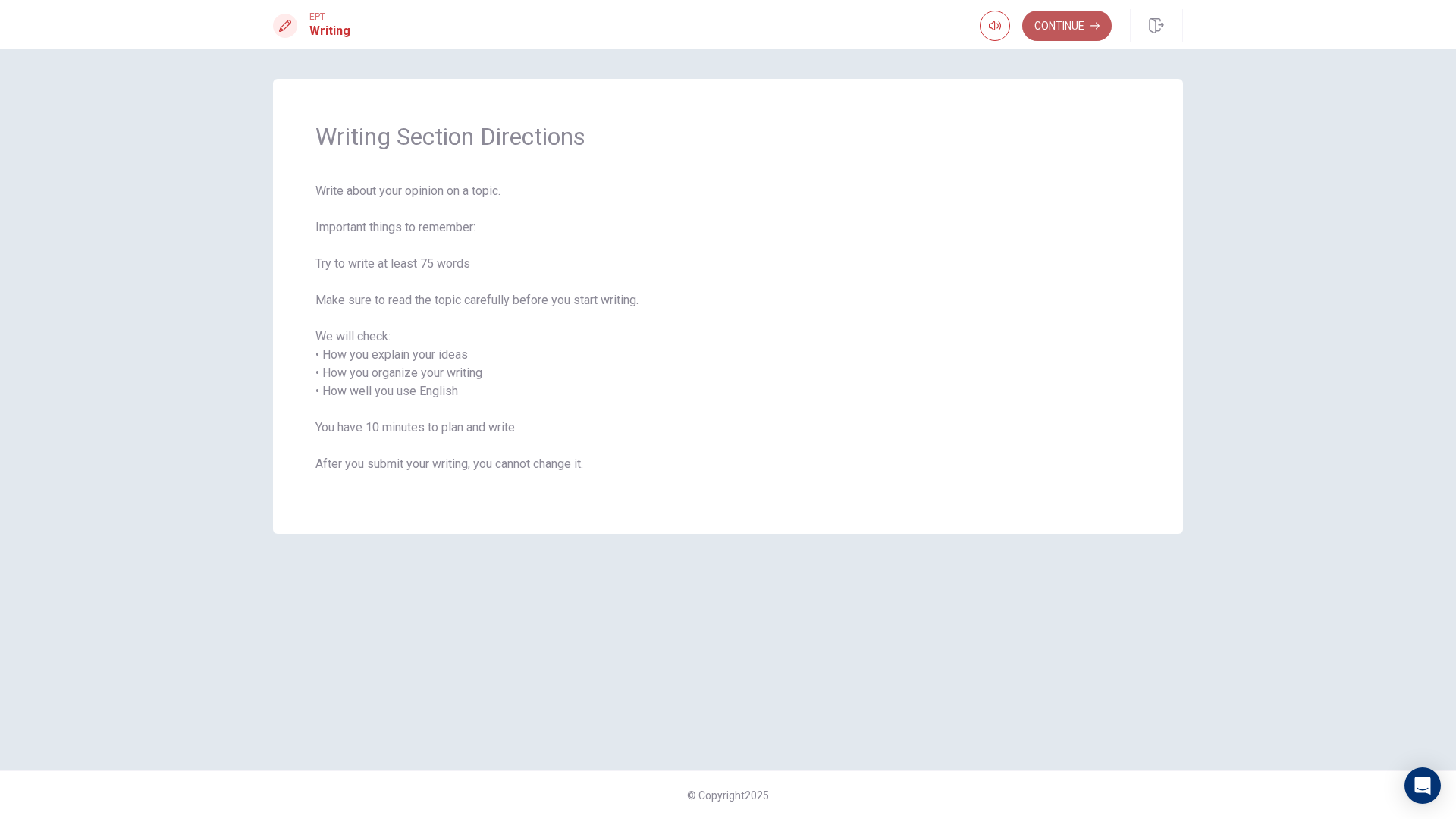
click at [1050, 33] on button "Continue" at bounding box center [1067, 26] width 90 height 30
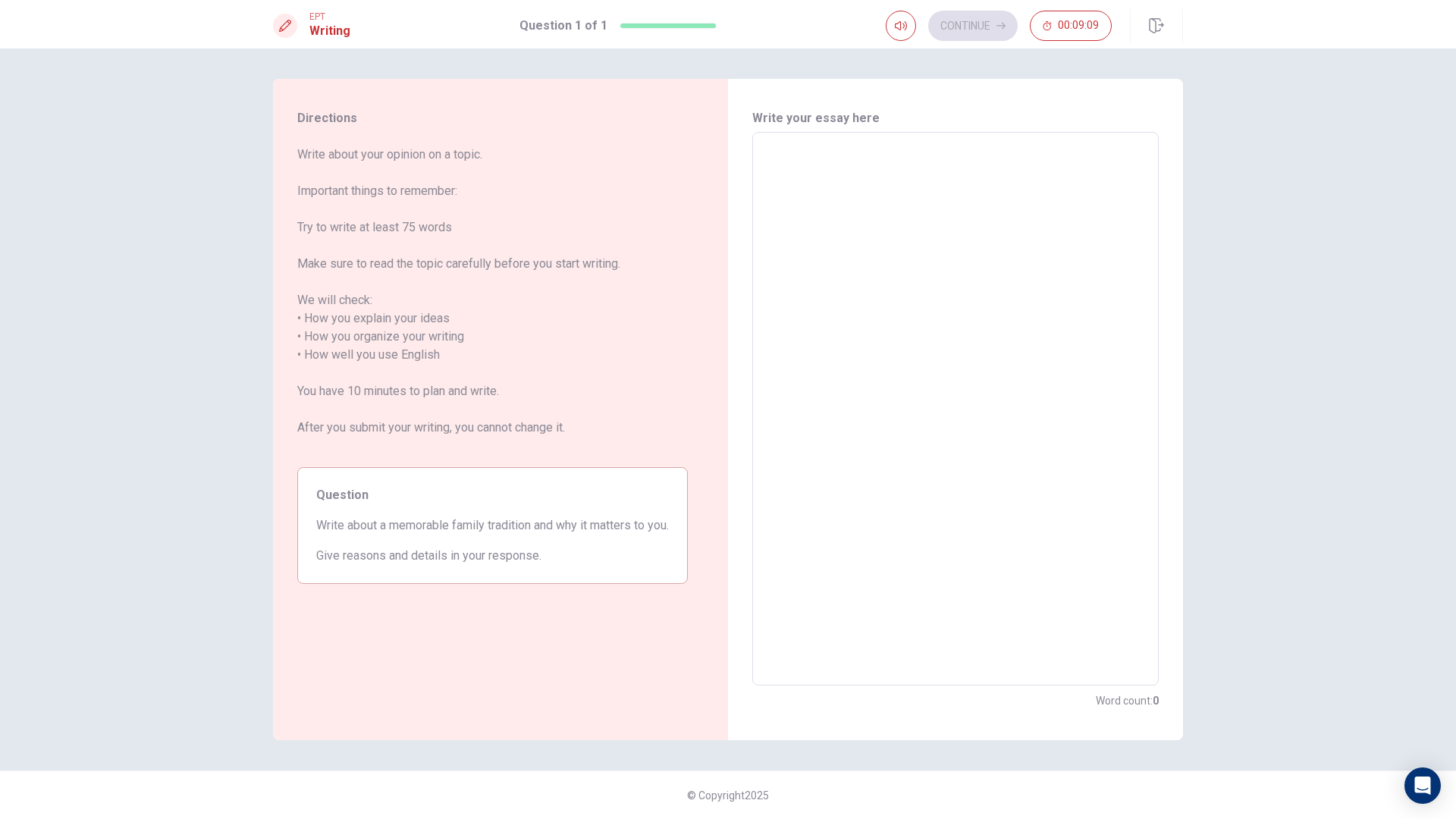
click at [785, 184] on textarea at bounding box center [955, 409] width 385 height 529
type textarea "W"
type textarea "x"
type textarea "We"
type textarea "x"
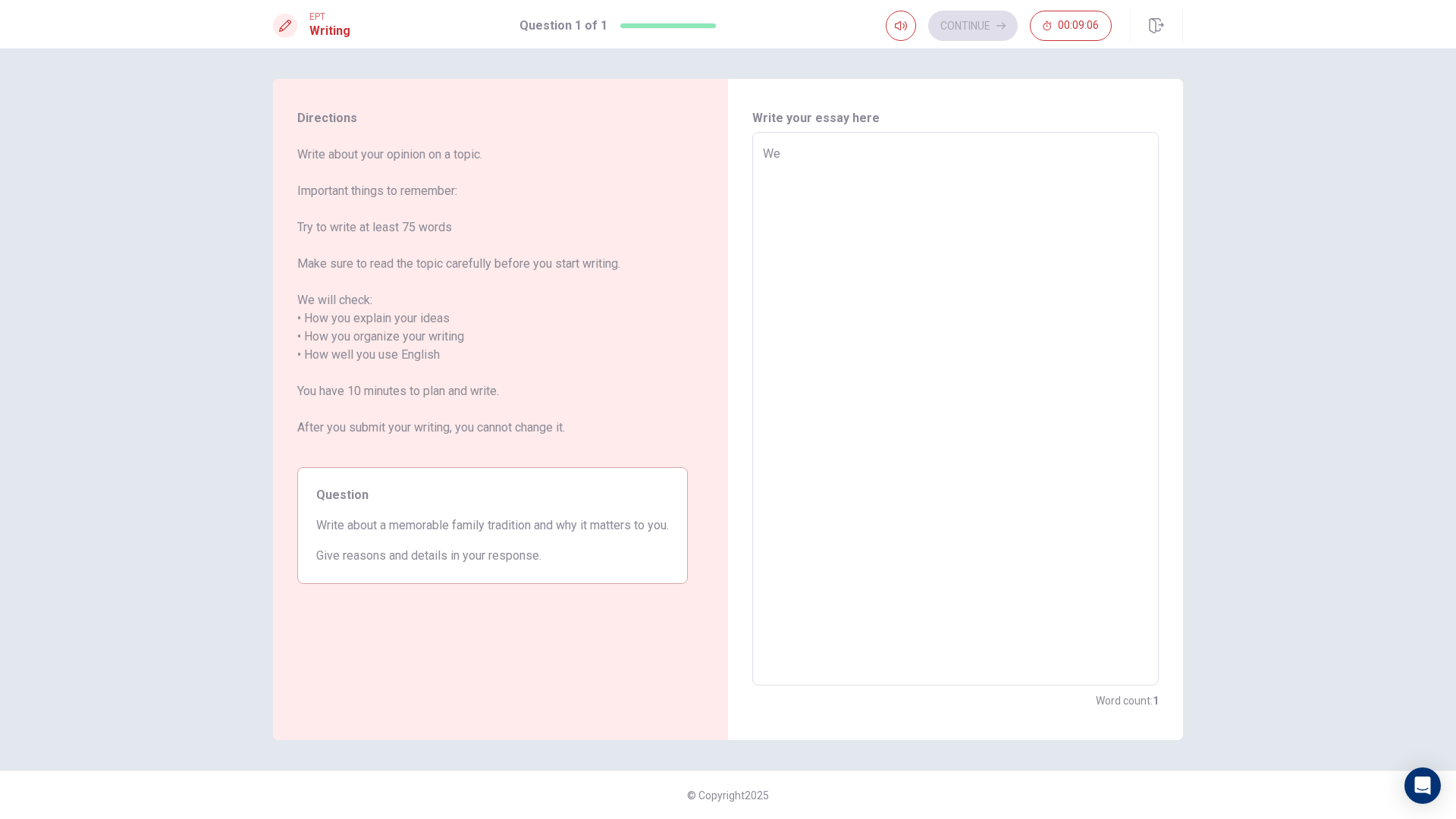
type textarea "We"
type textarea "x"
type textarea "We a"
type textarea "x"
type textarea "We al"
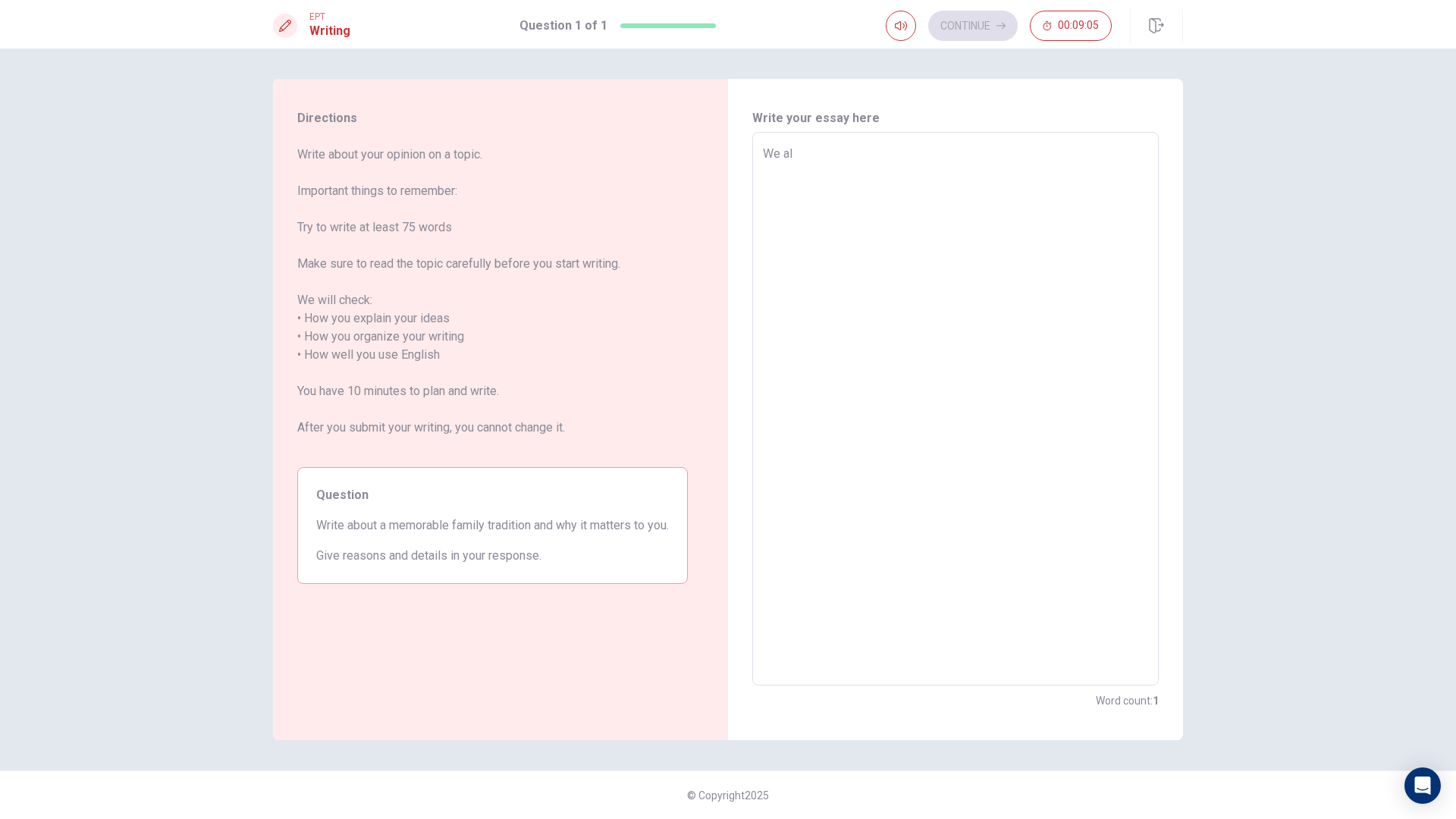
type textarea "x"
type textarea "We alw"
type textarea "x"
type textarea "We alwa"
type textarea "x"
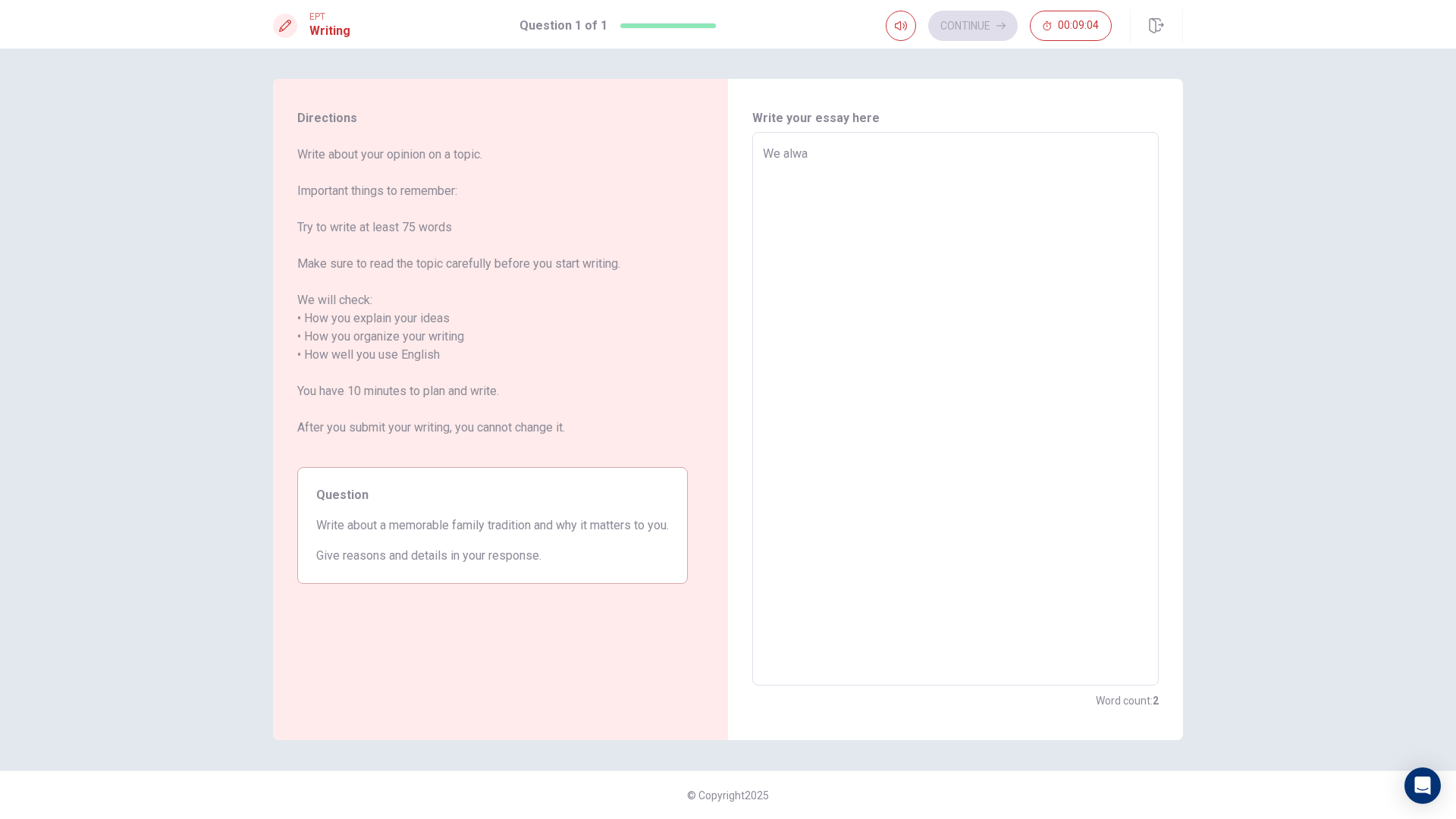
type textarea "We alway"
type textarea "x"
type textarea "We always"
type textarea "x"
type textarea "We always"
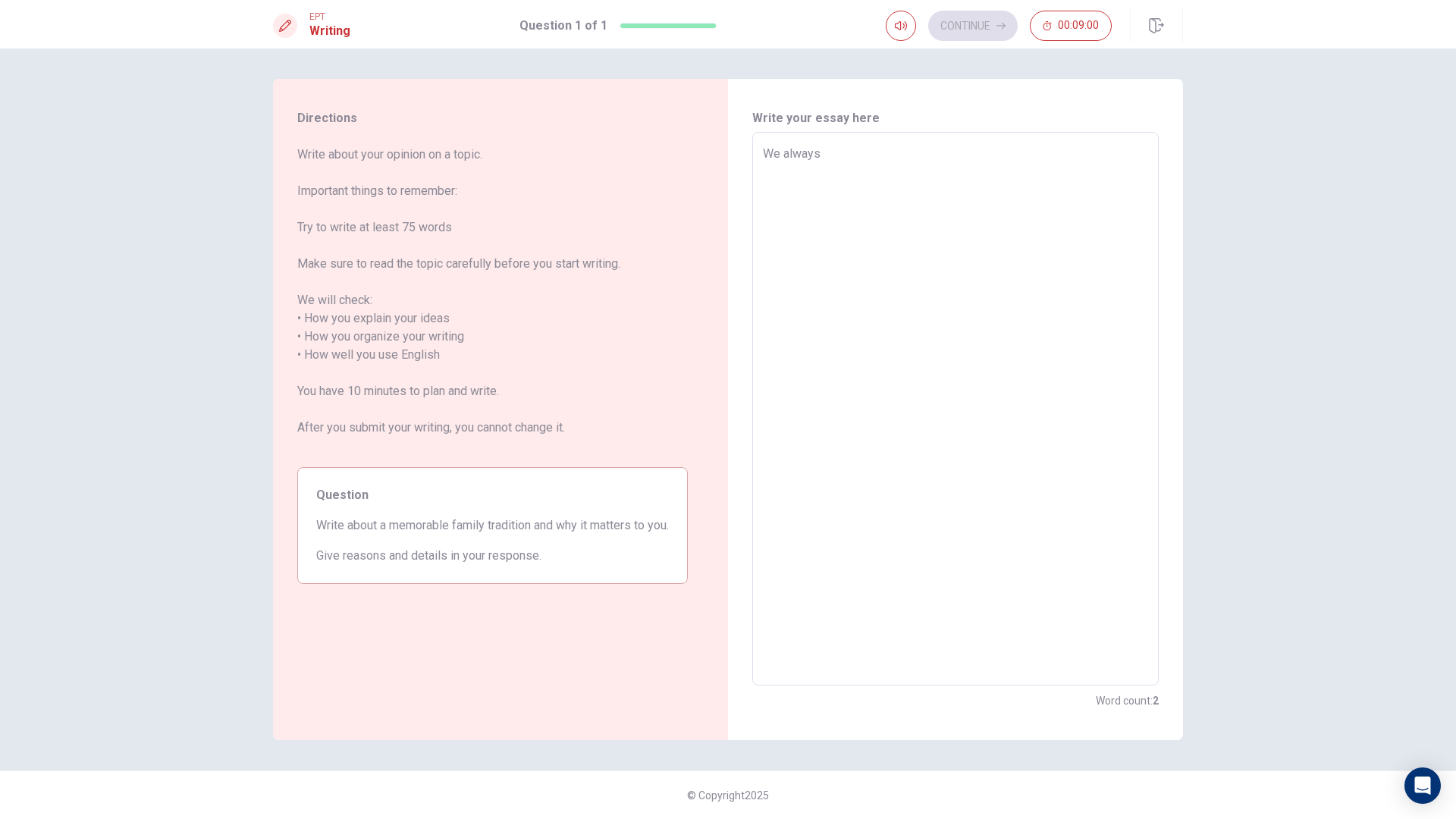
type textarea "x"
type textarea "We always e"
type textarea "x"
type textarea "We always ea"
type textarea "x"
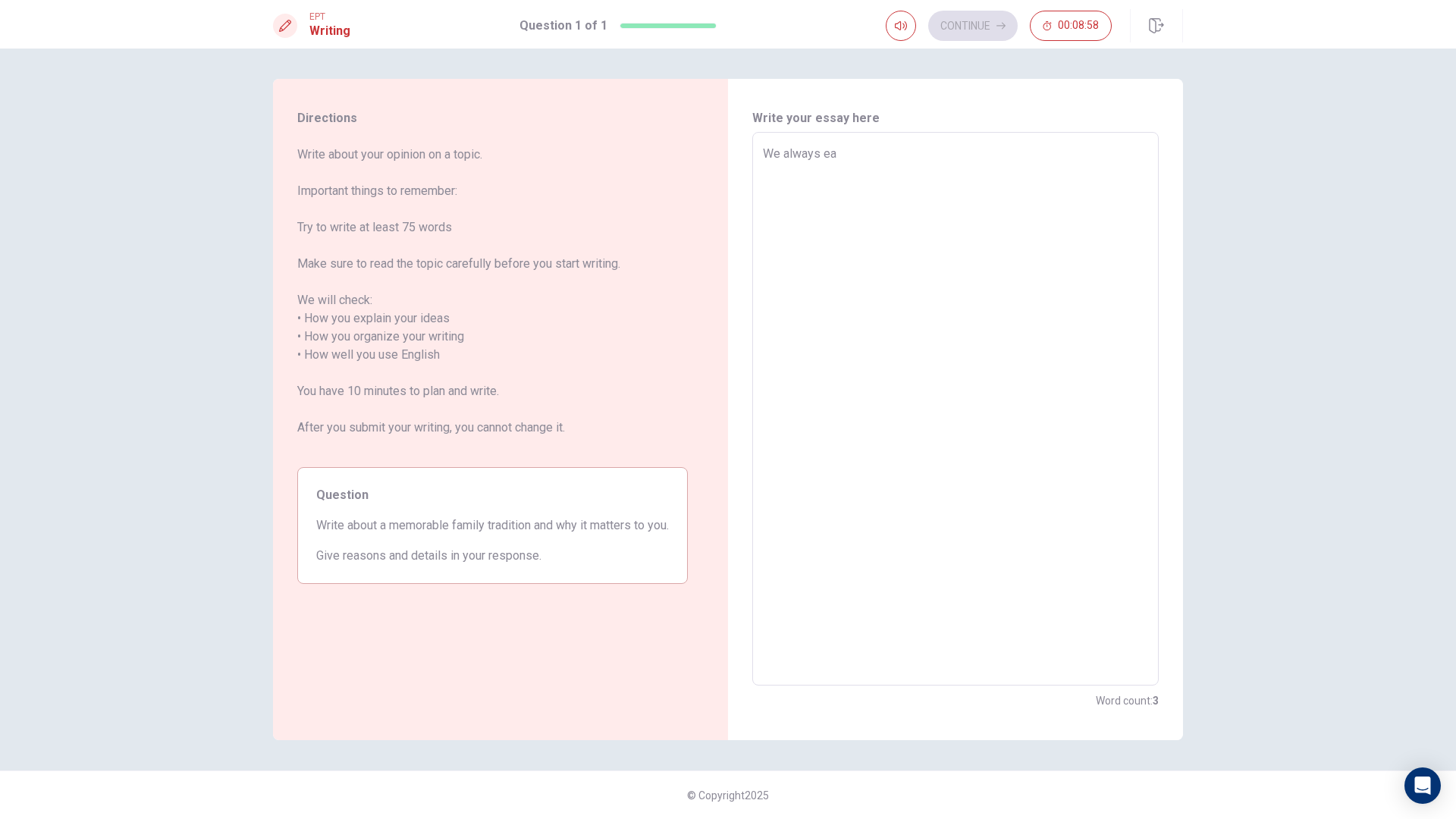
type textarea "We always eat"
type textarea "x"
type textarea "We always eati"
type textarea "x"
type textarea "We always eatin"
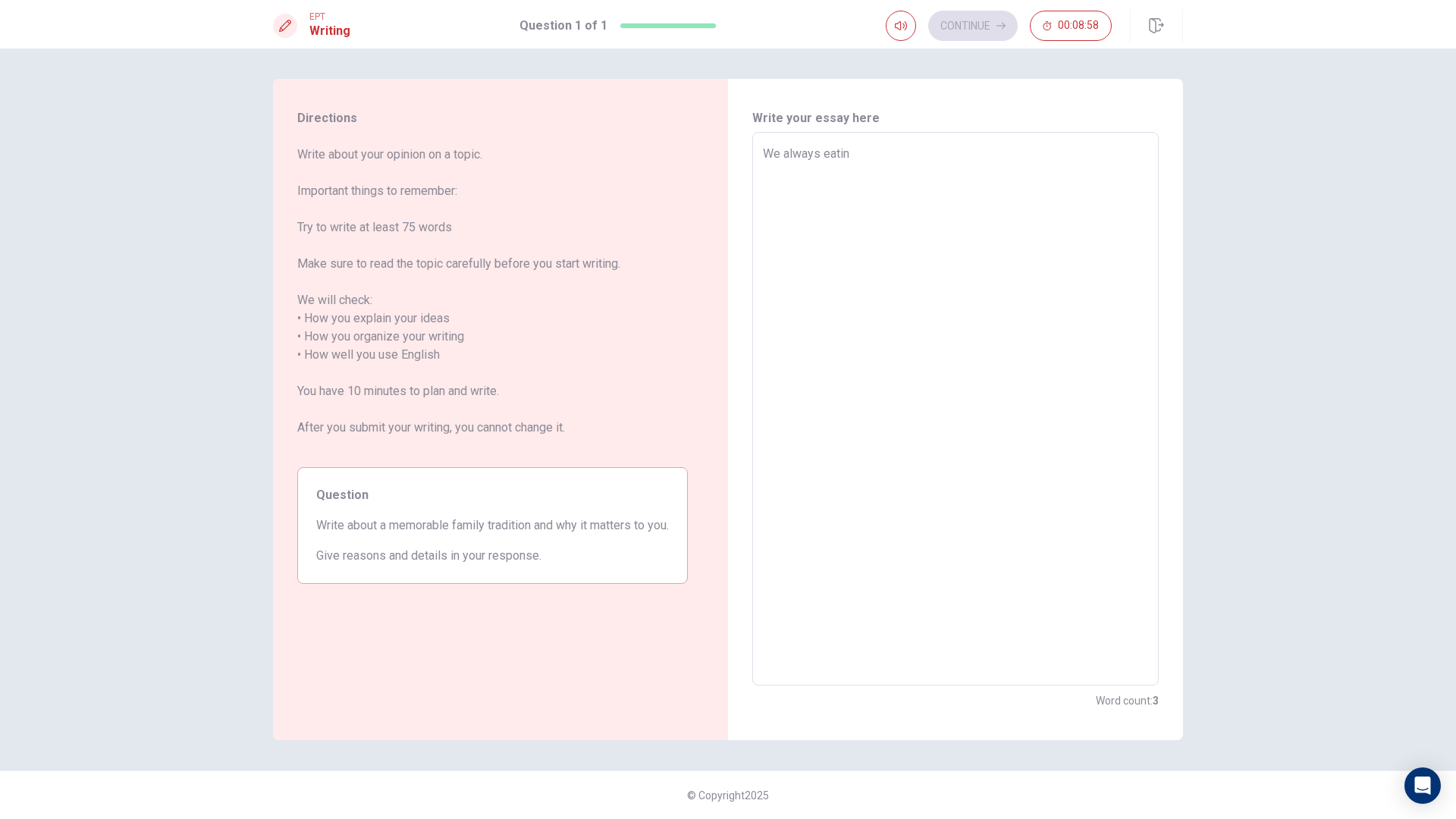
type textarea "x"
type textarea "We always eating"
type textarea "x"
type textarea "We always eating"
type textarea "x"
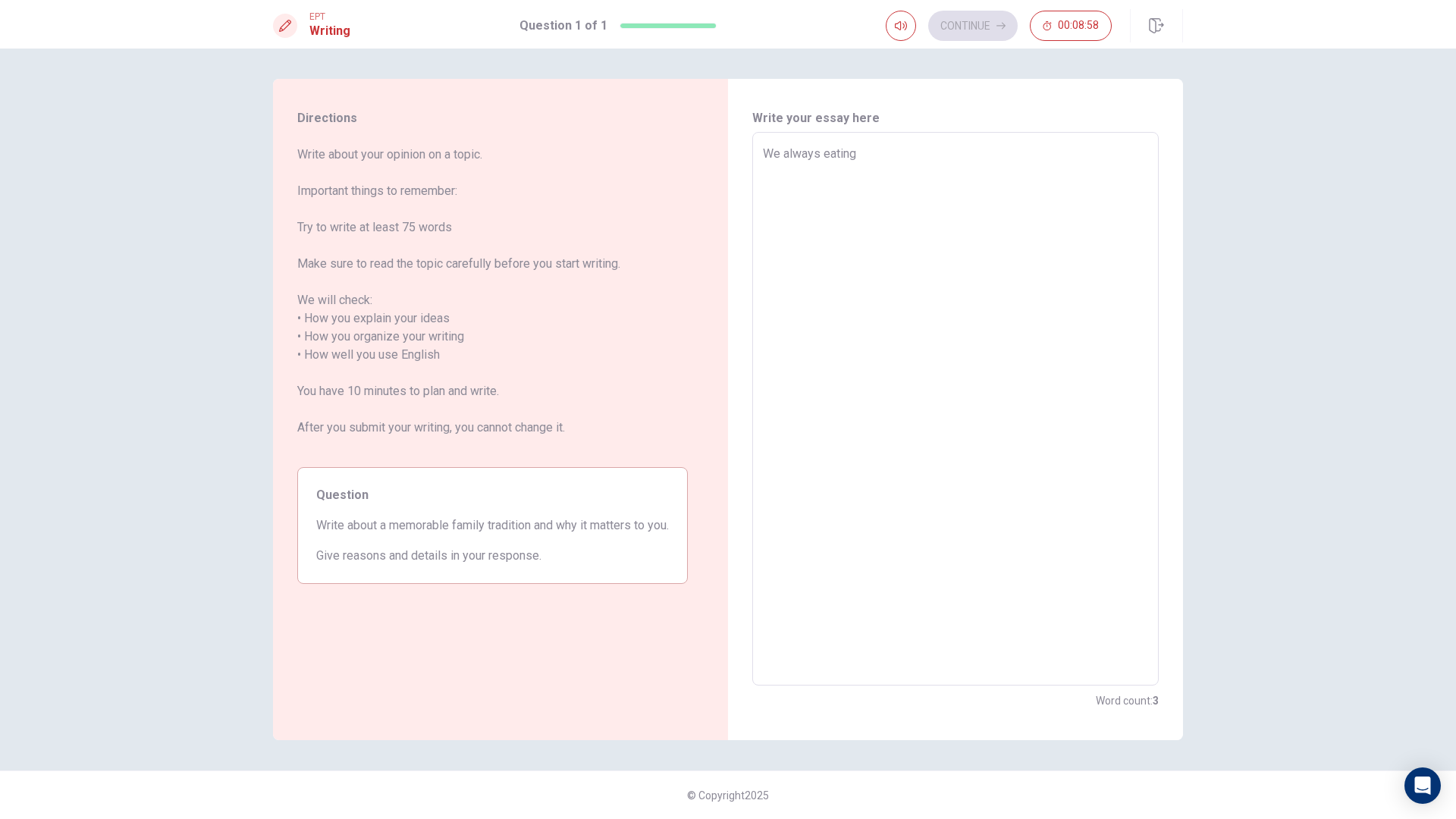
type textarea "We always eating t"
type textarea "x"
type textarea "We always eating to"
type textarea "x"
type textarea "We always eating tog"
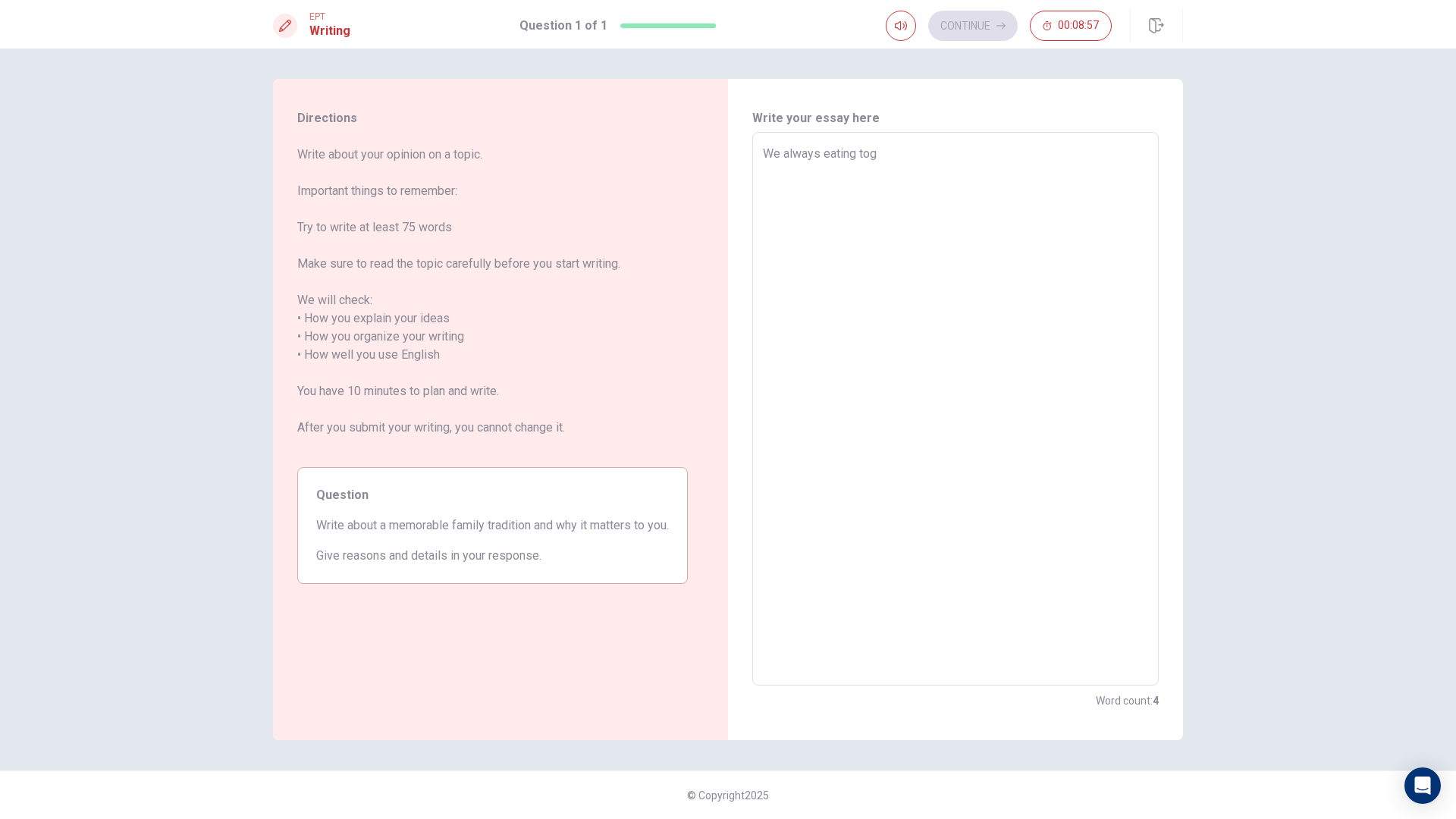
type textarea "x"
type textarea "We always eating toge"
type textarea "x"
type textarea "We always eating toget"
type textarea "x"
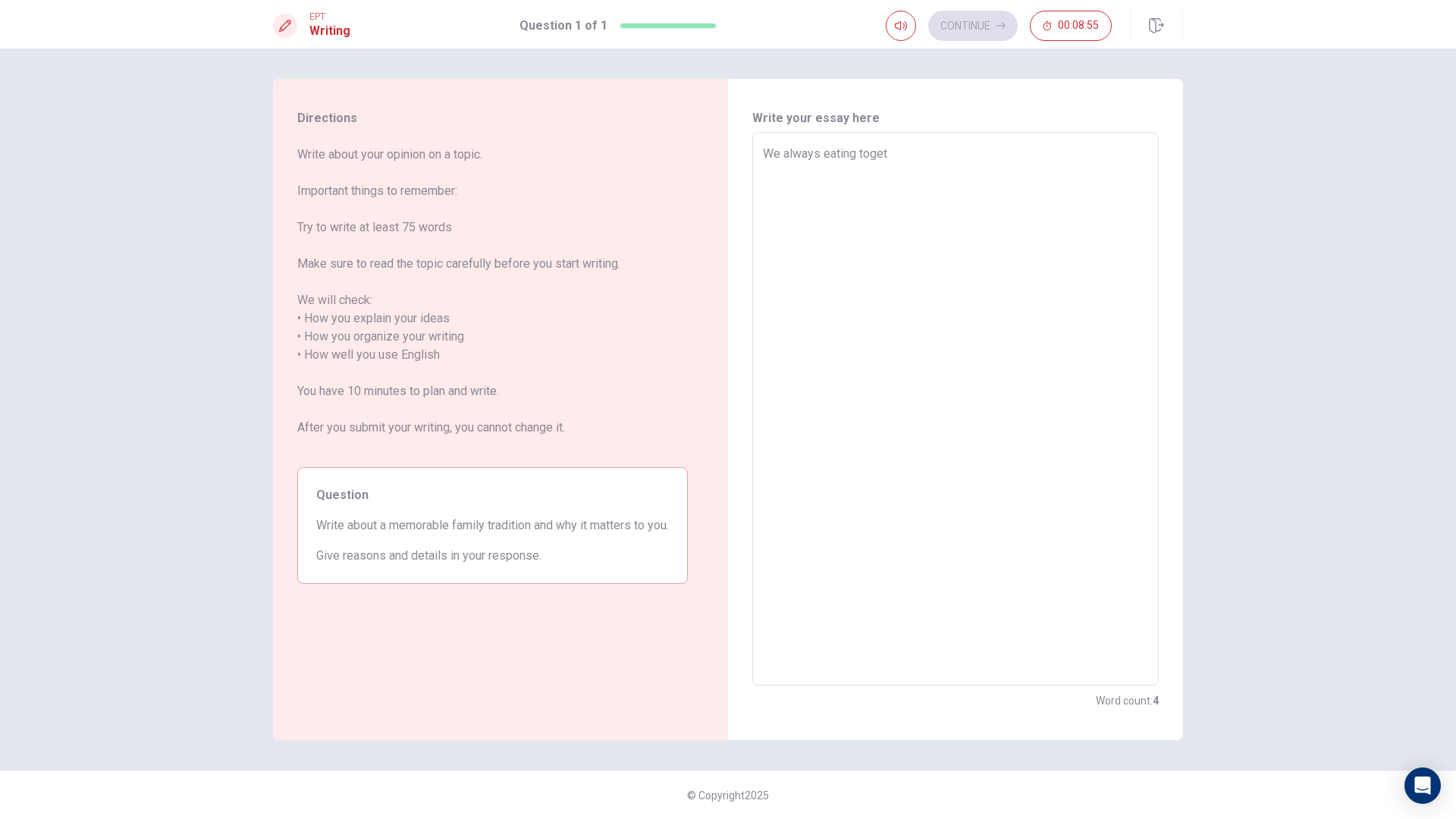
type textarea "We always eating togeth"
type textarea "x"
type textarea "We always eating togethe"
type textarea "x"
type textarea "We always eating together"
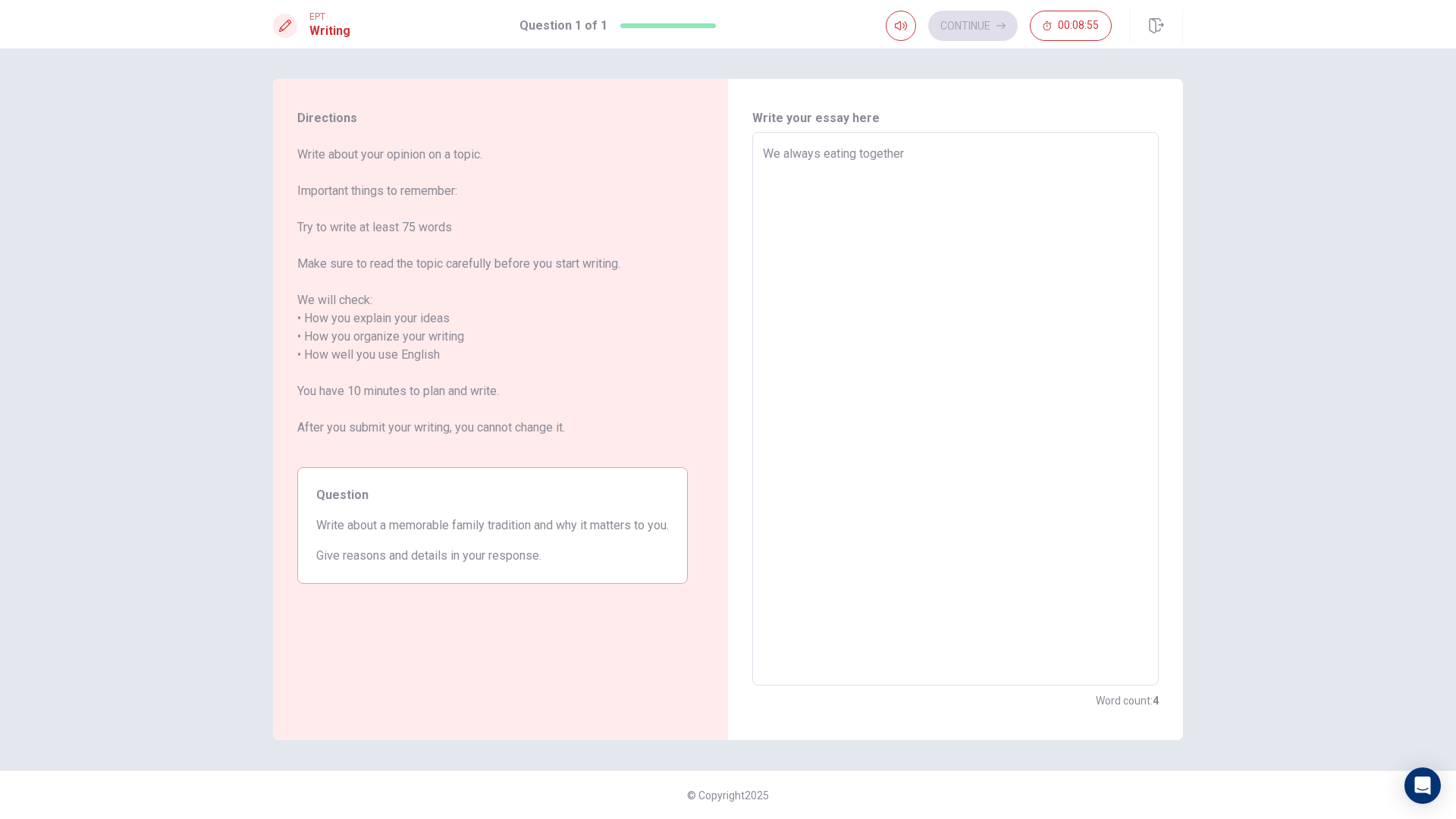
type textarea "x"
type textarea "We always eating together"
type textarea "x"
type textarea "We always eating together o"
type textarea "x"
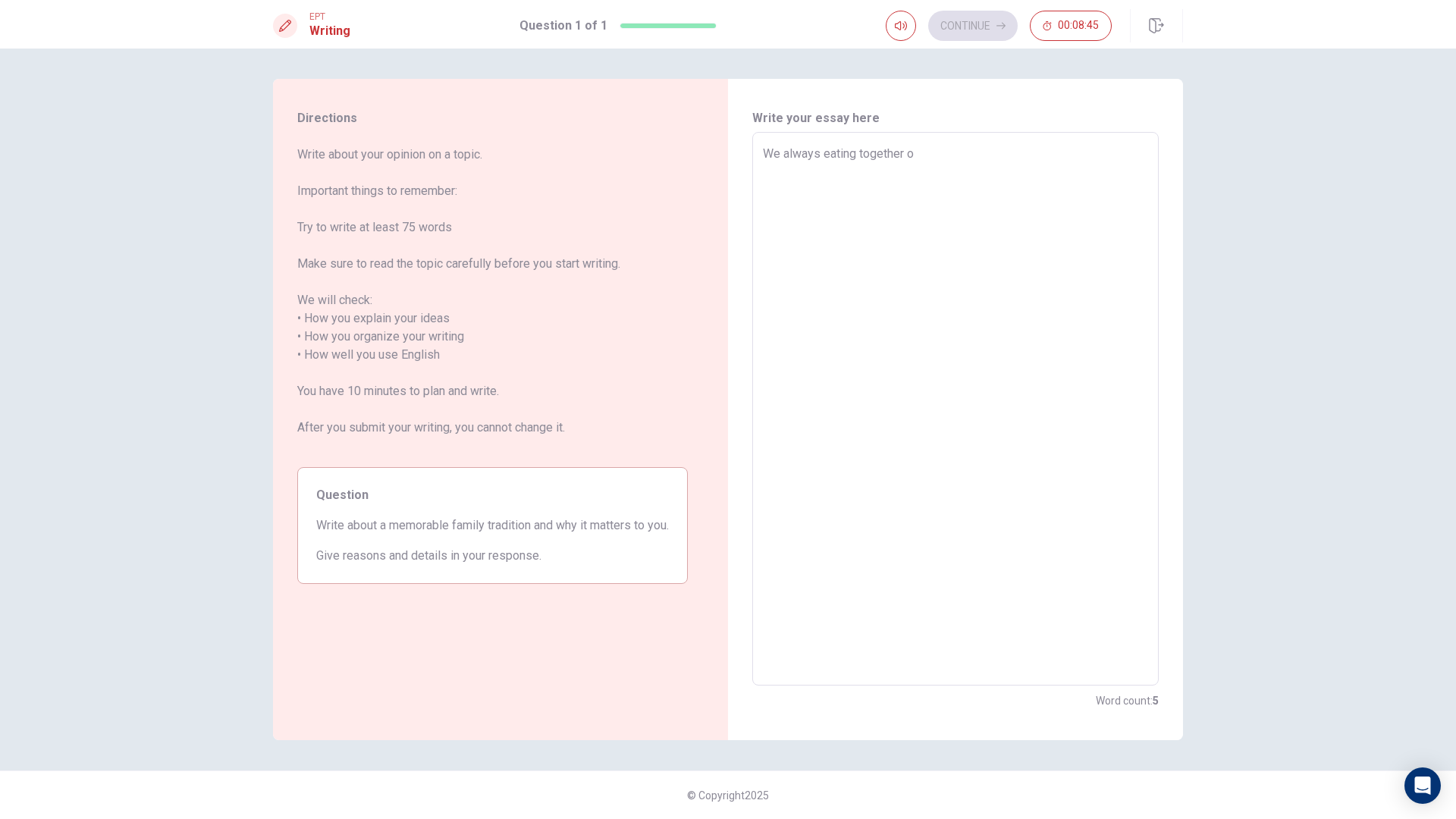
type textarea "We always eating together on"
type textarea "x"
type textarea "We always eating together on"
type textarea "x"
type textarea "We always eating together on t"
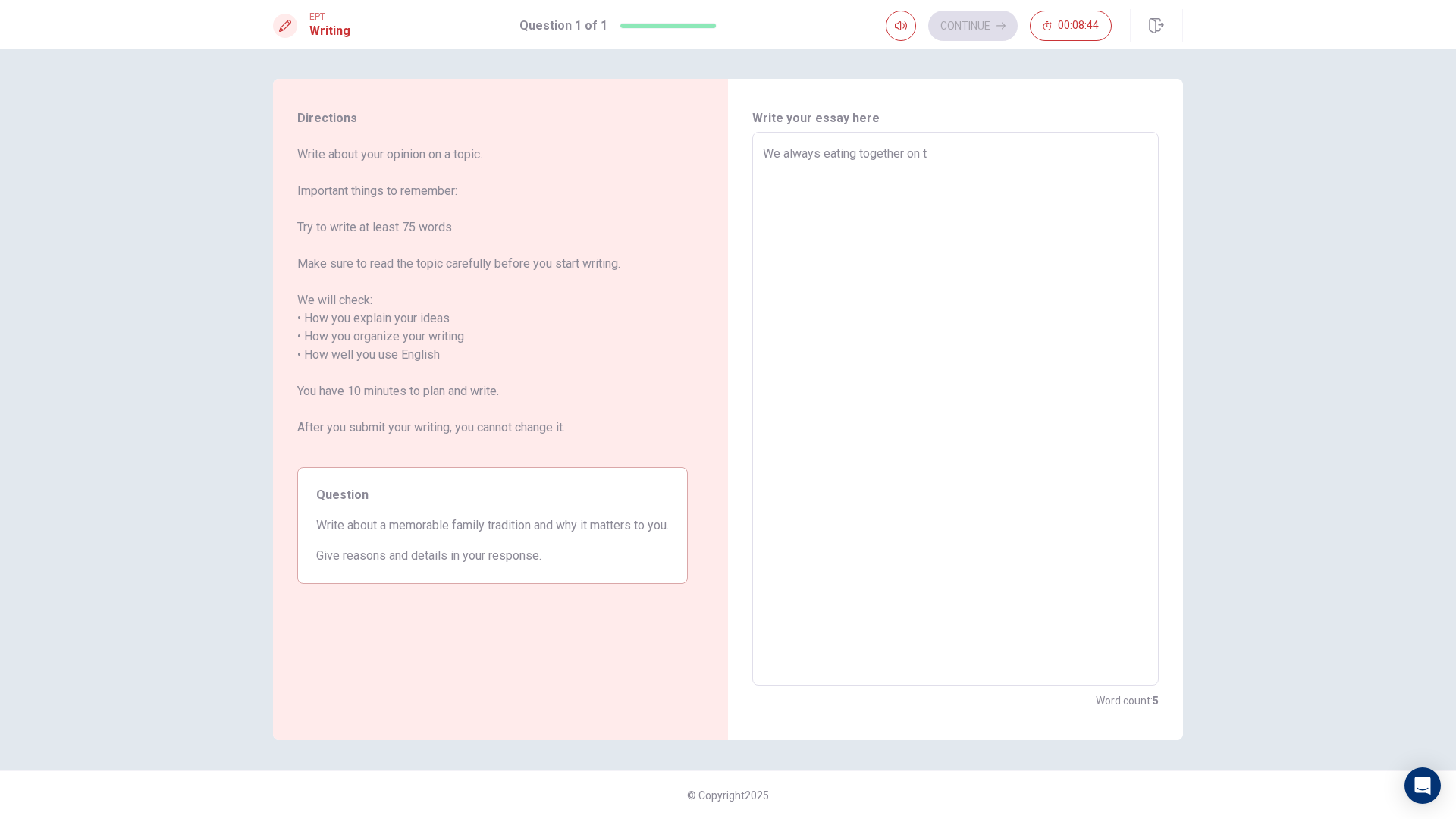
type textarea "x"
type textarea "We always eating together on th"
type textarea "x"
type textarea "We always eating together on the"
type textarea "x"
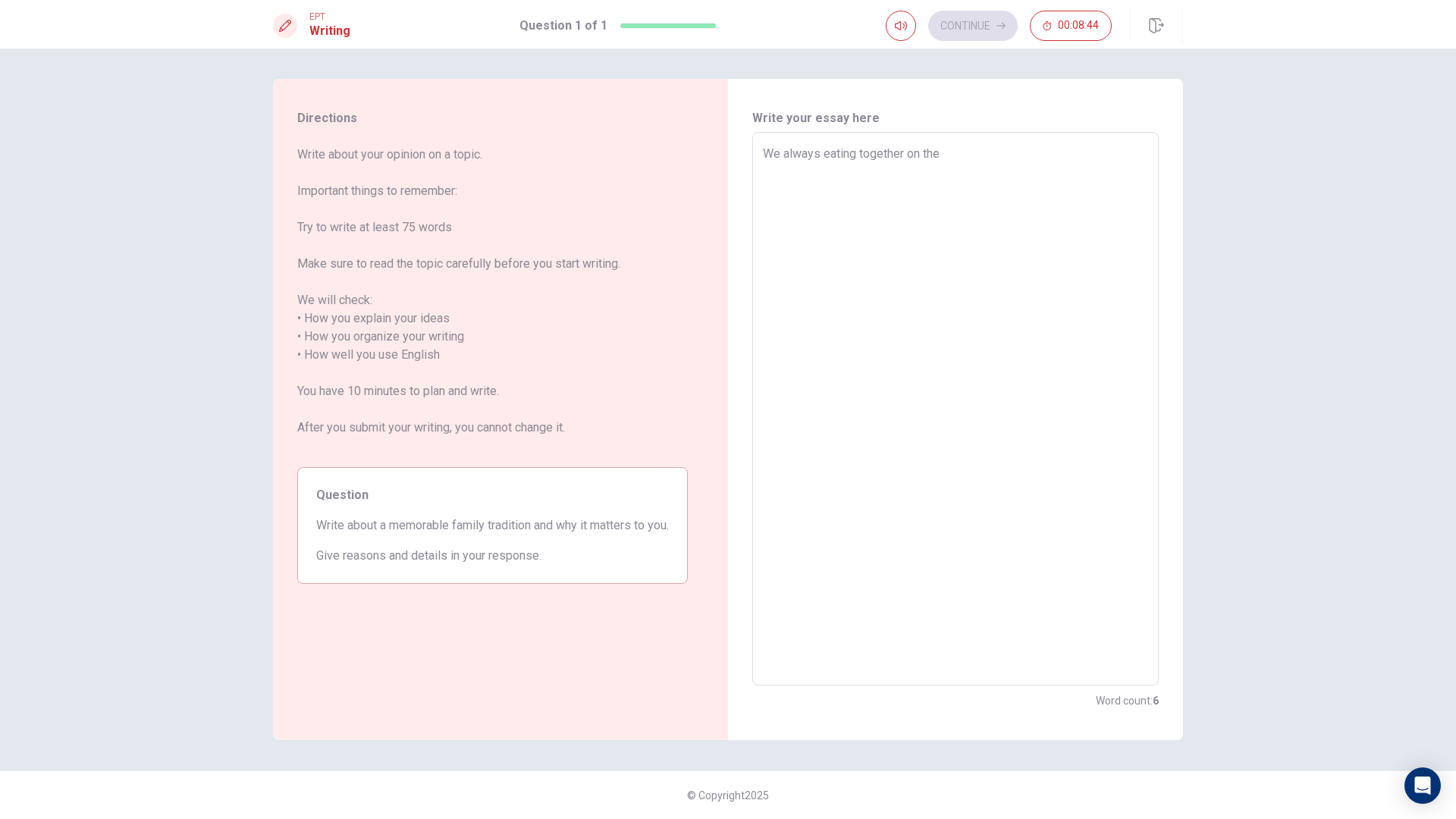
type textarea "We always eating together on the"
type textarea "x"
type textarea "We always eating together on the"
type textarea "x"
type textarea "We always eating together on th"
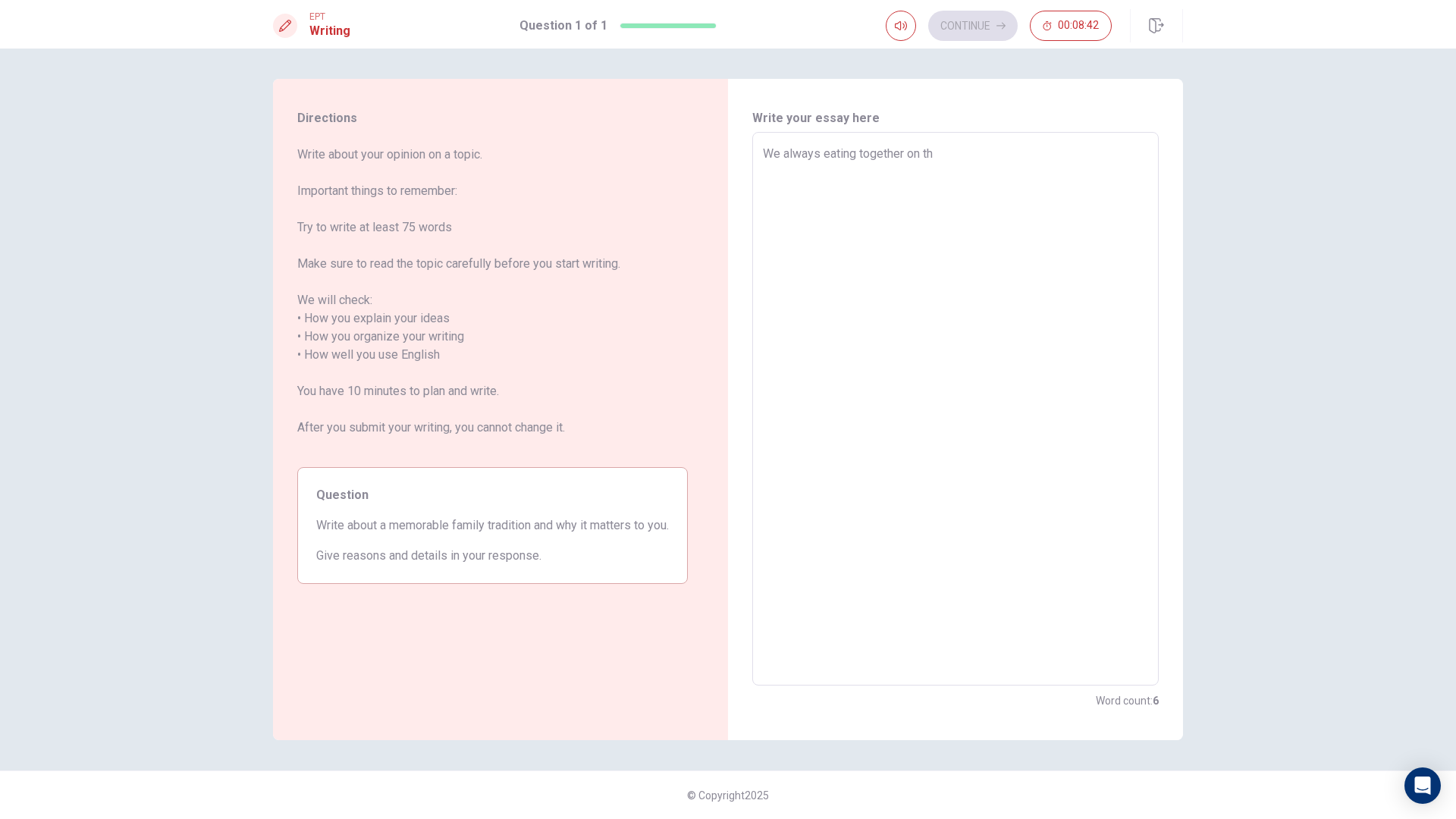
type textarea "x"
type textarea "We always eating together on t"
type textarea "x"
type textarea "We always eating together on"
type textarea "x"
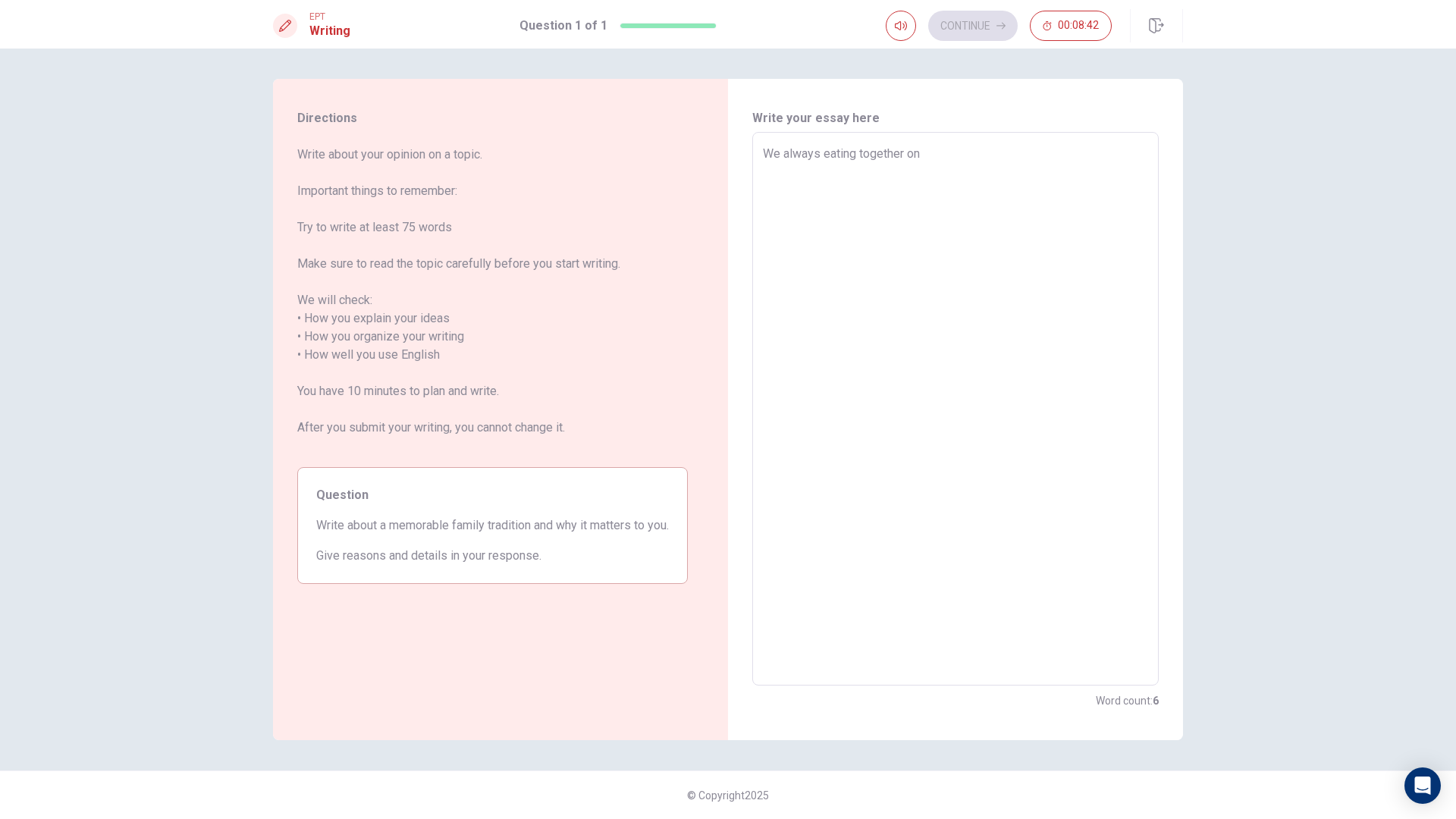
type textarea "We always eating together on"
type textarea "x"
type textarea "We always eating together o"
type textarea "x"
type textarea "We always eating together"
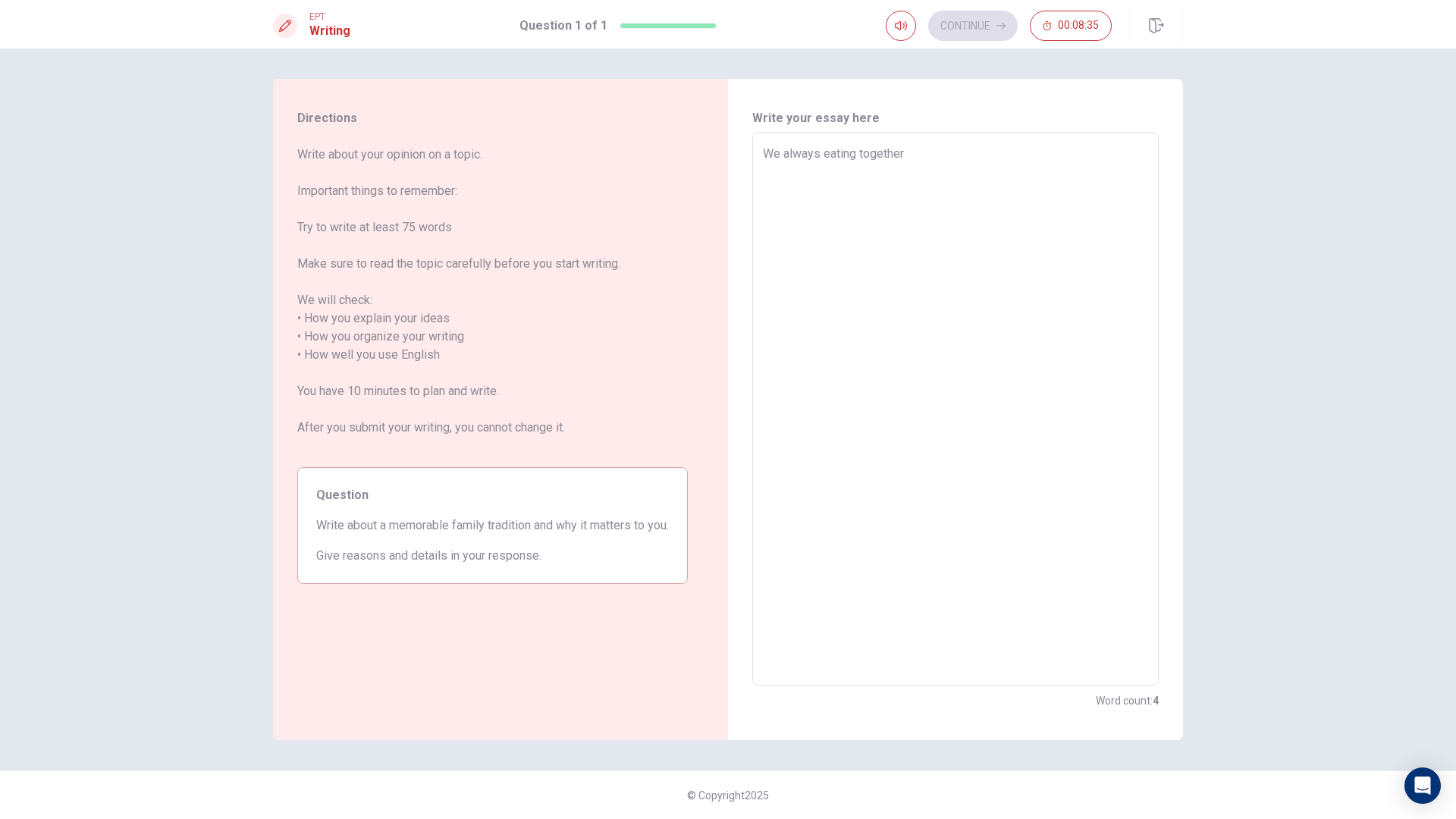
type textarea "x"
type textarea "We always eating together"
type textarea "x"
type textarea "We always eating togethe"
type textarea "x"
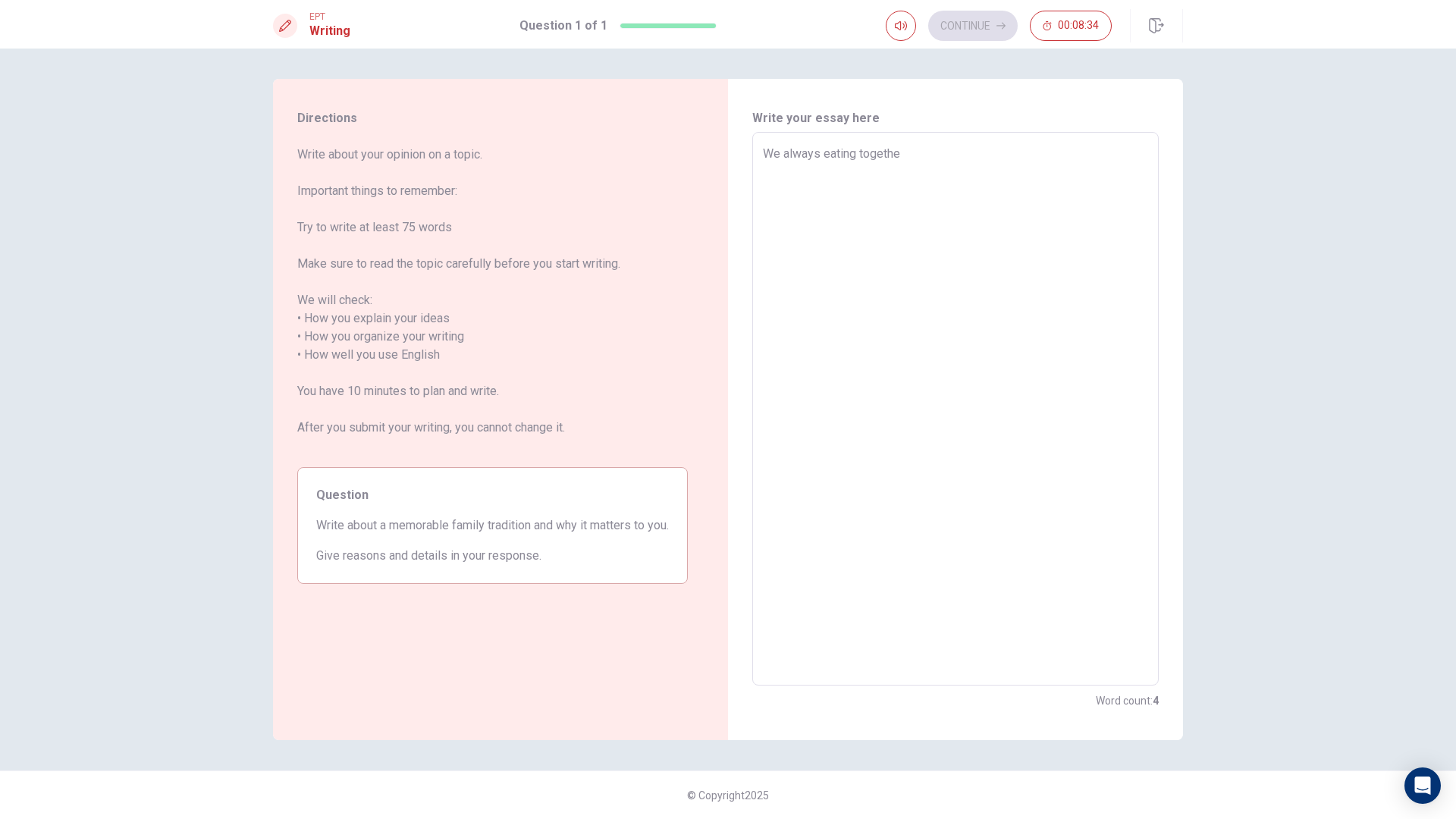
type textarea "We always eating togeth"
type textarea "x"
type textarea "We always eating toget"
type textarea "x"
type textarea "We always eating toge"
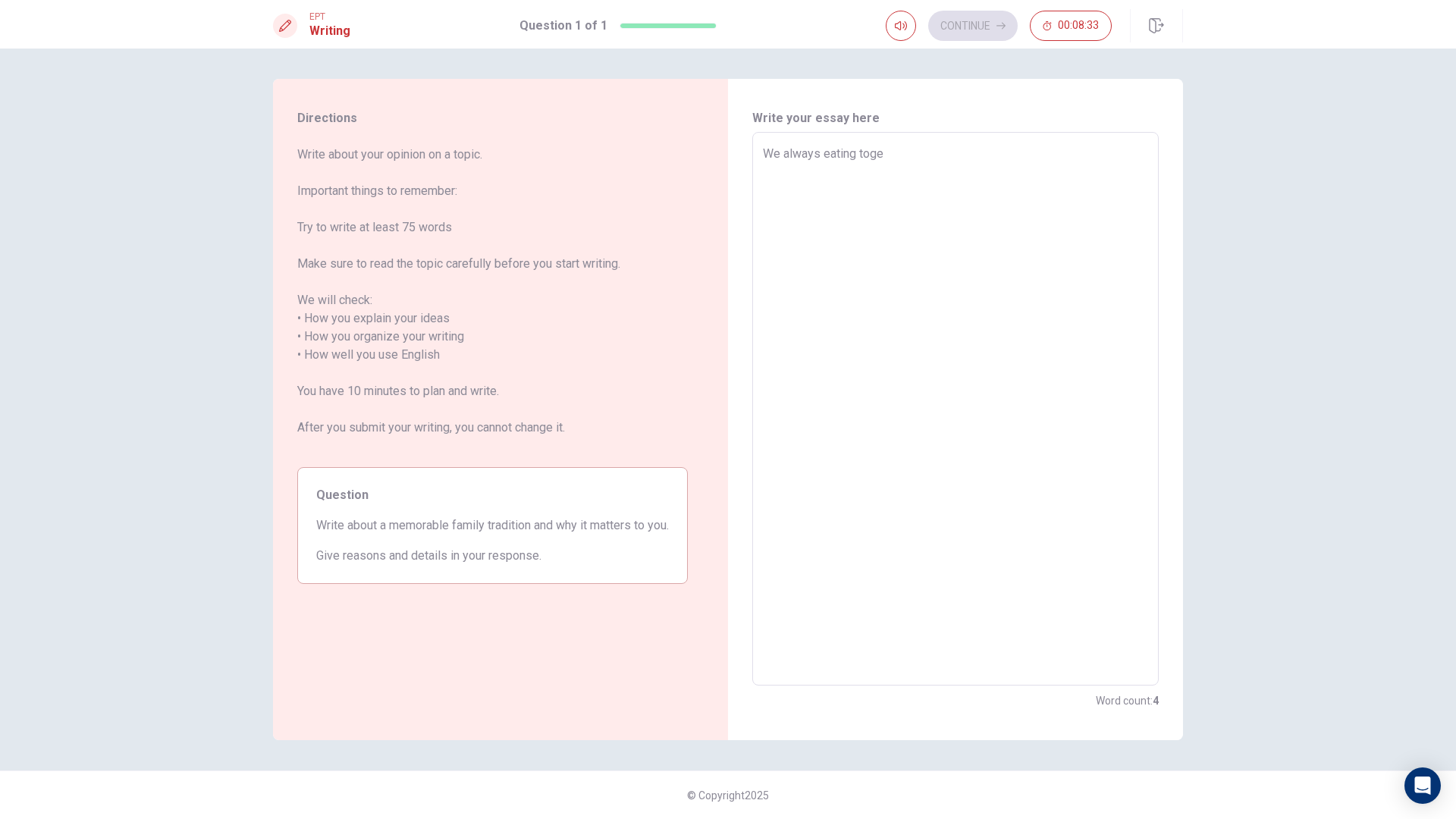
type textarea "x"
type textarea "We always eating togeh"
type textarea "x"
type textarea "We always eating togehr"
type textarea "x"
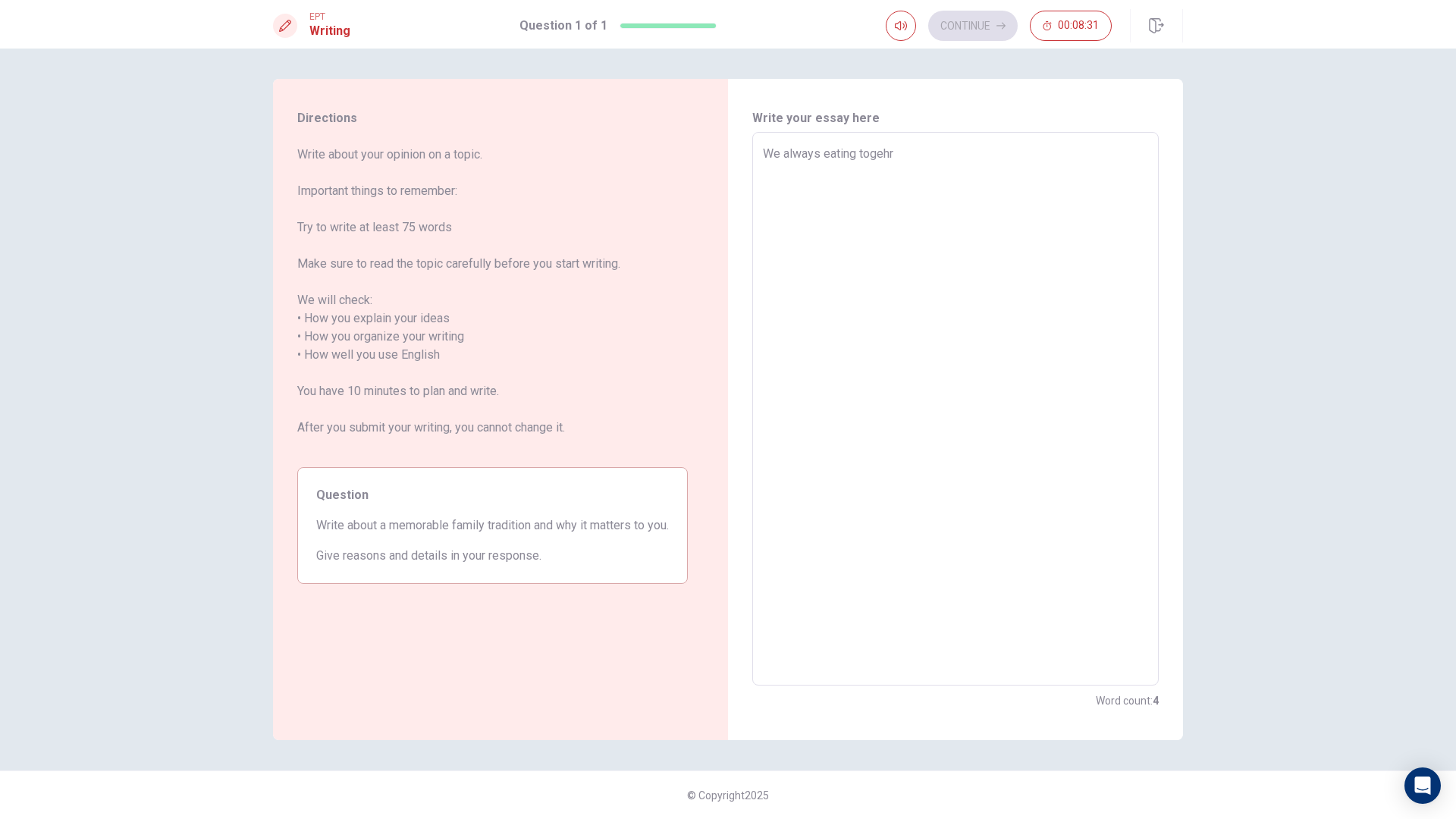
type textarea "We always eating togehrt"
type textarea "x"
type textarea "We always eating togehr"
type textarea "x"
type textarea "We always eating togeh"
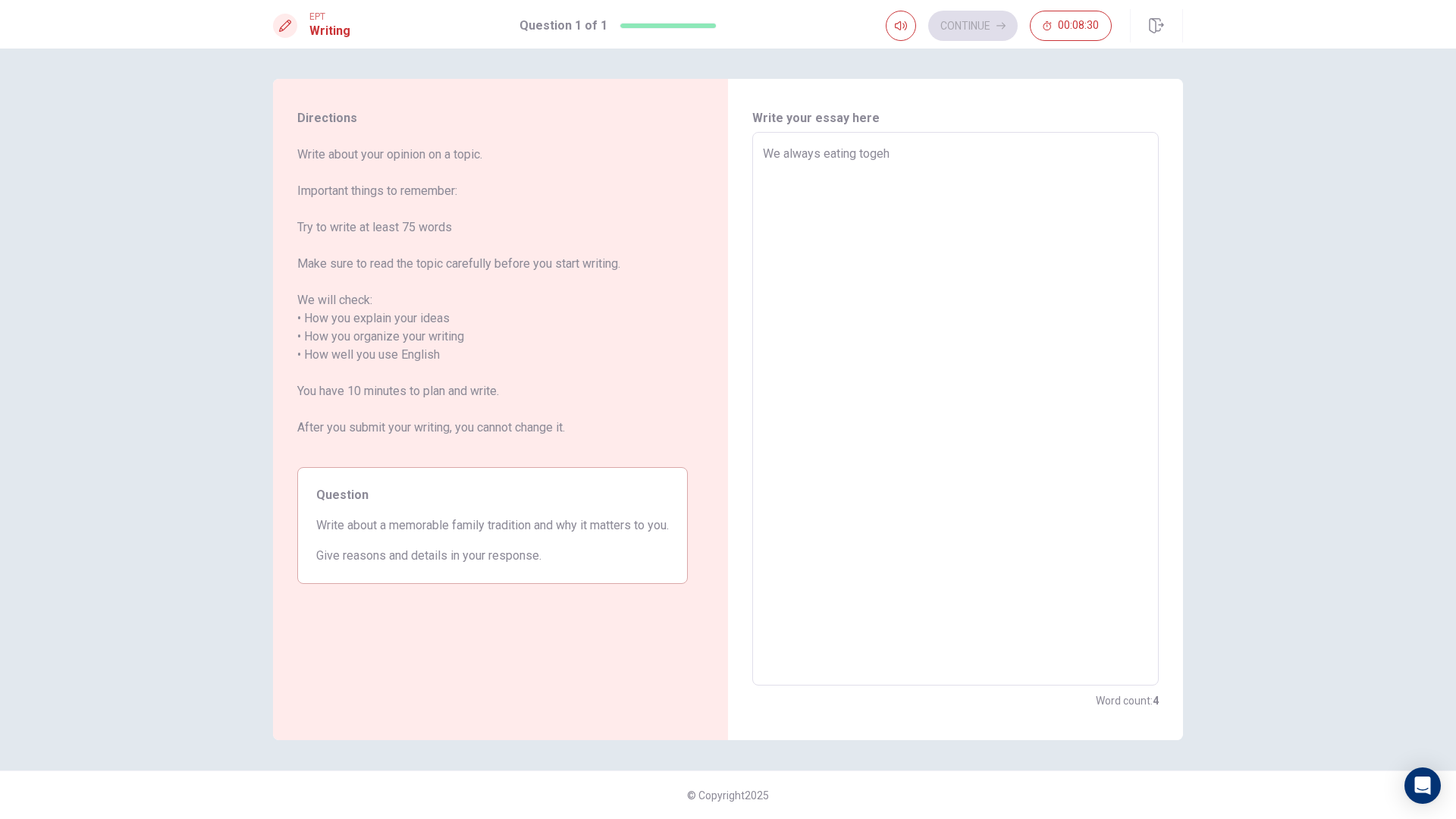
type textarea "x"
type textarea "We always eating toge"
type textarea "x"
type textarea "We always eating toget"
type textarea "x"
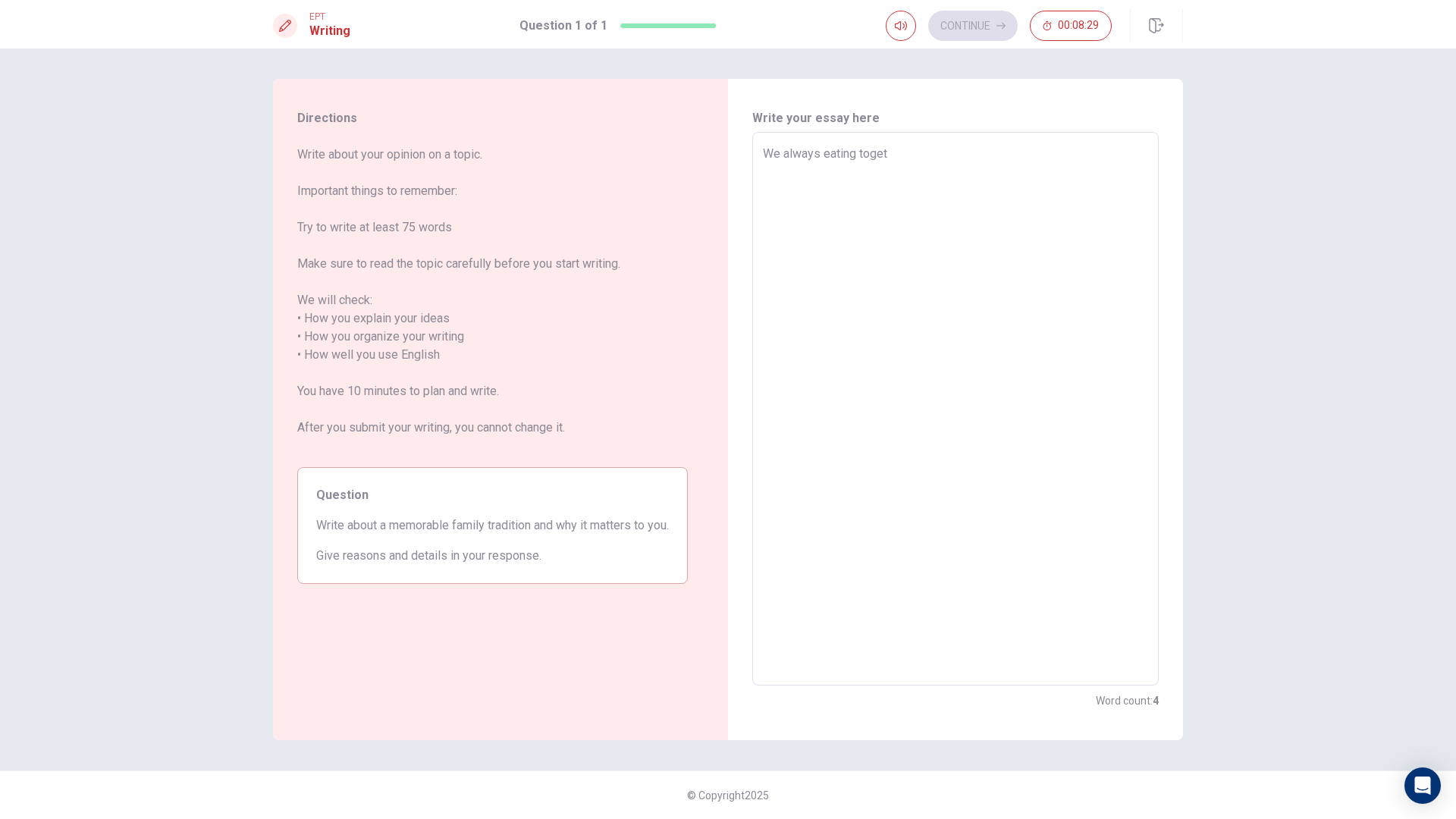
type textarea "We always eating togeth"
type textarea "x"
type textarea "We always eating togethr"
type textarea "x"
type textarea "We always eating togeth"
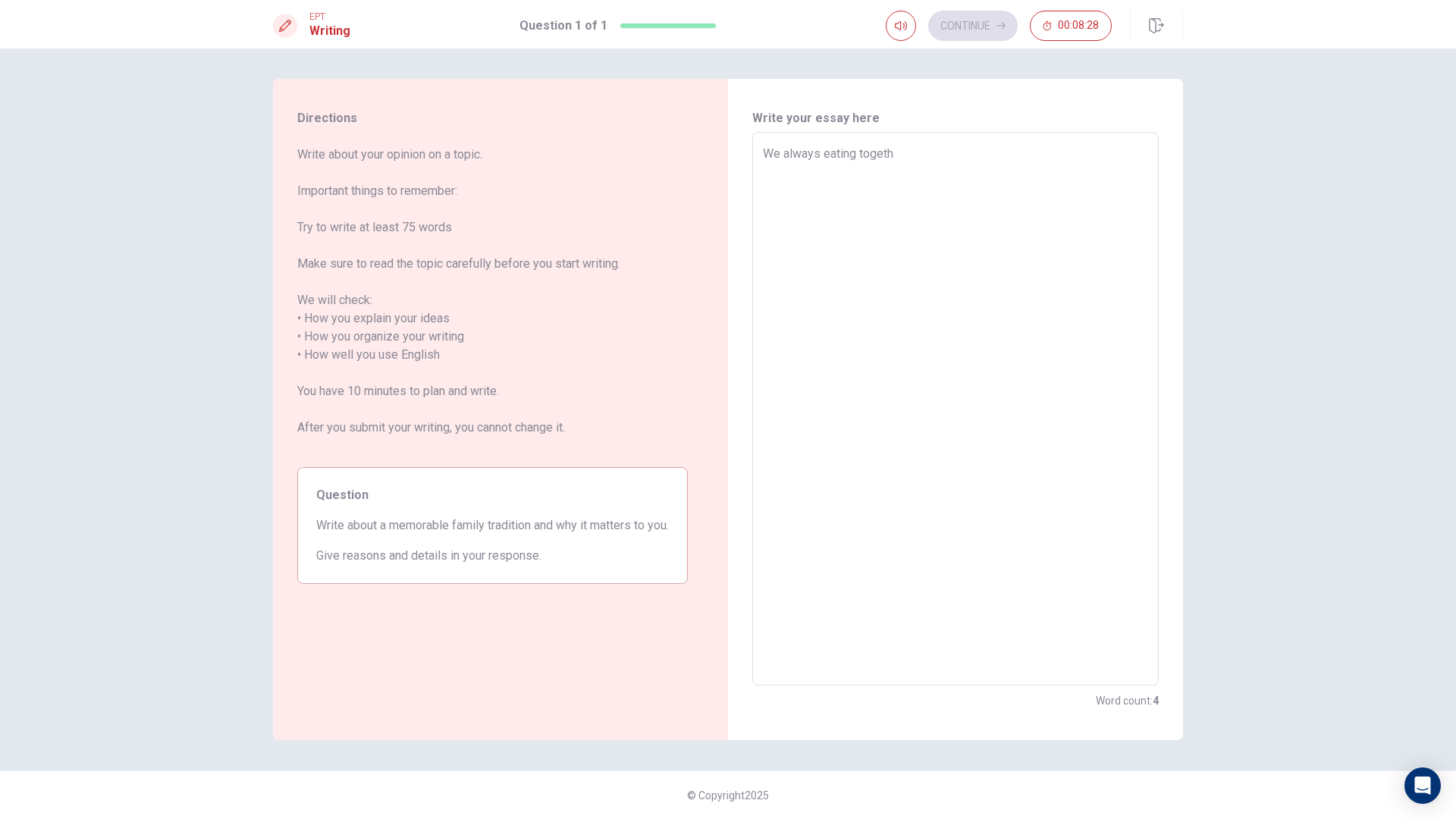
type textarea "x"
type textarea "We always eating togethe"
type textarea "x"
type textarea "We always eating together"
type textarea "x"
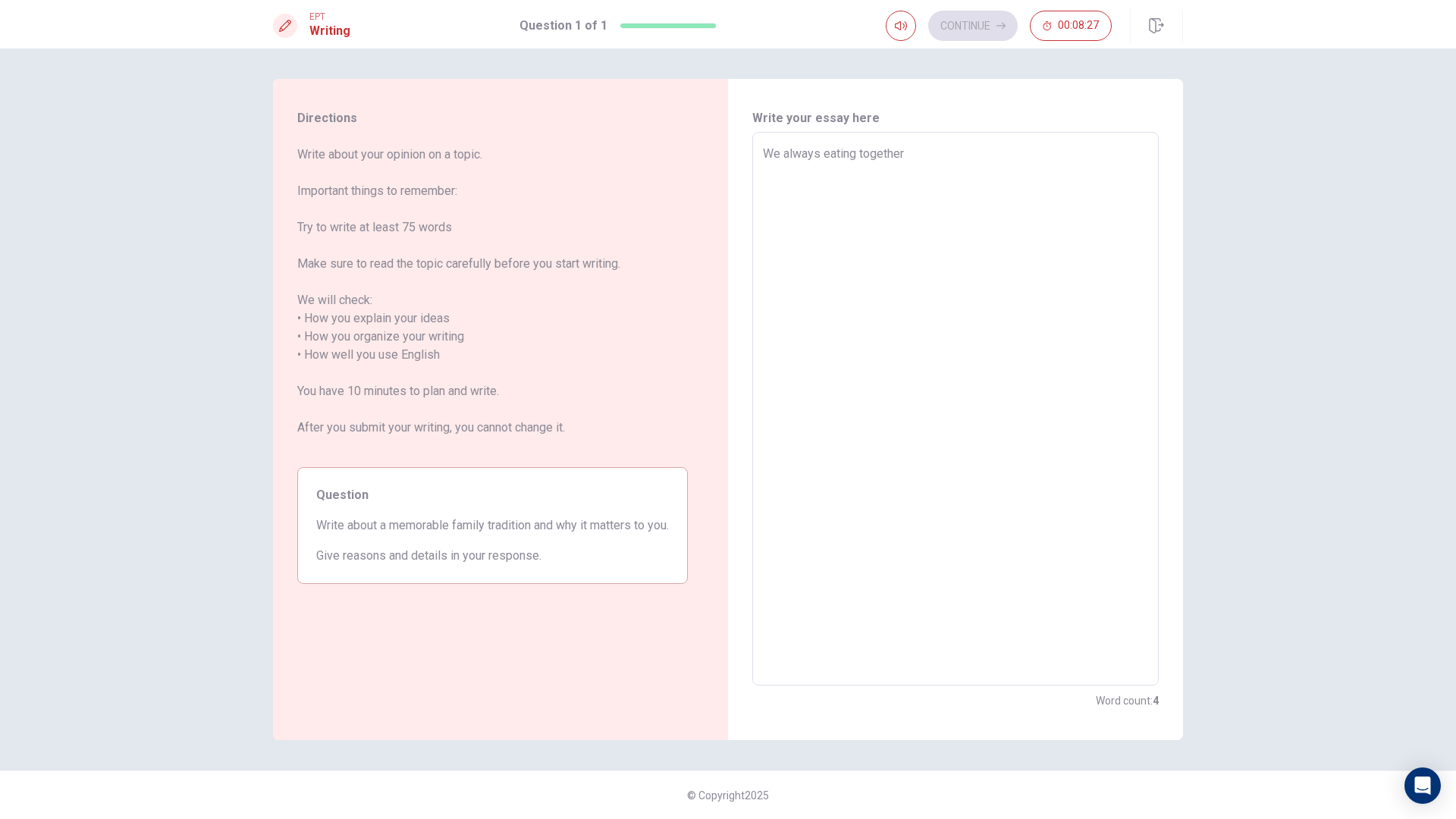
type textarea "We always eating together"
type textarea "x"
type textarea "We always eating together o"
type textarea "x"
type textarea "We always eating together ou"
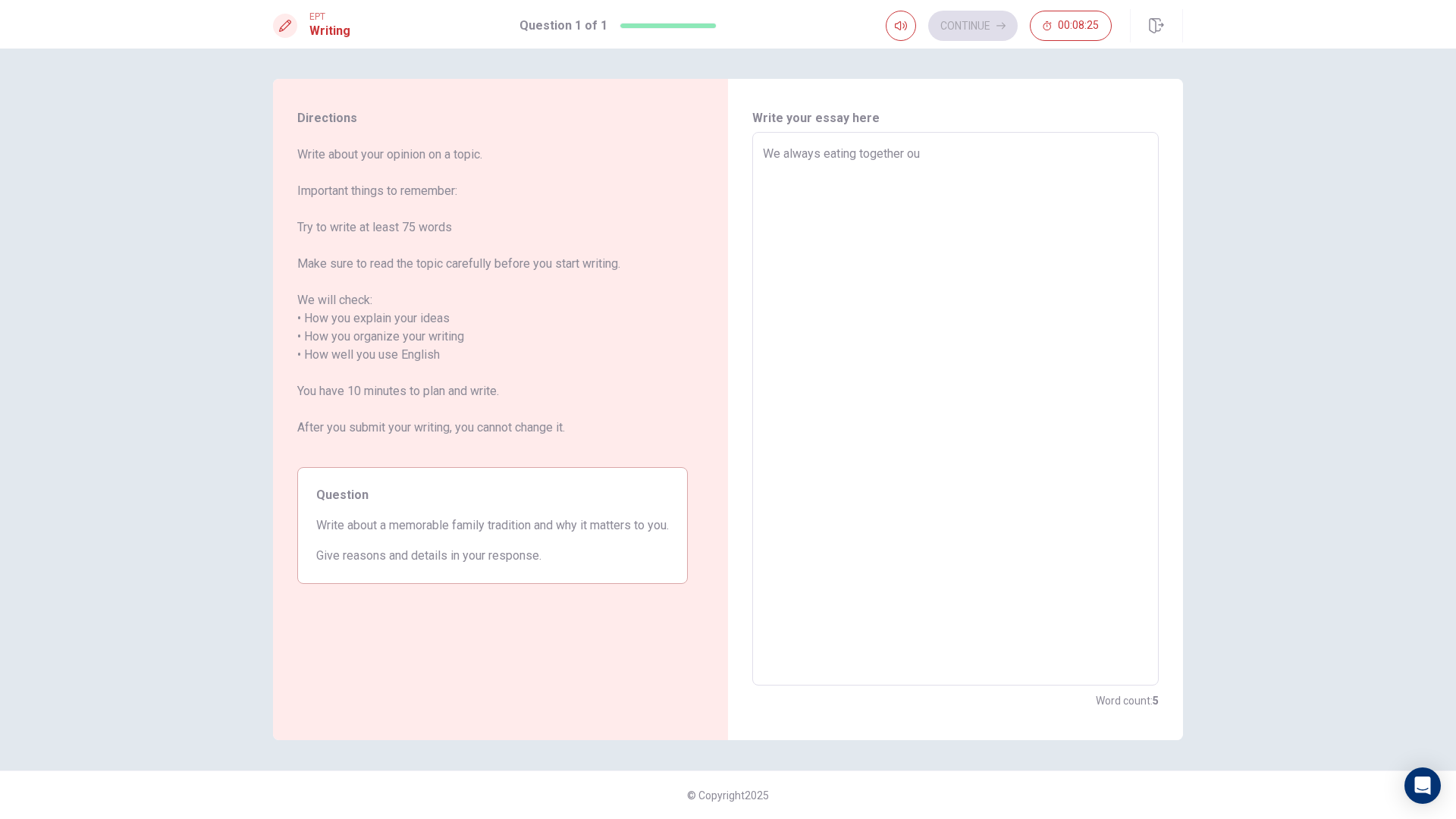
type textarea "x"
type textarea "We always eating together o"
type textarea "x"
type textarea "We always eating together"
type textarea "x"
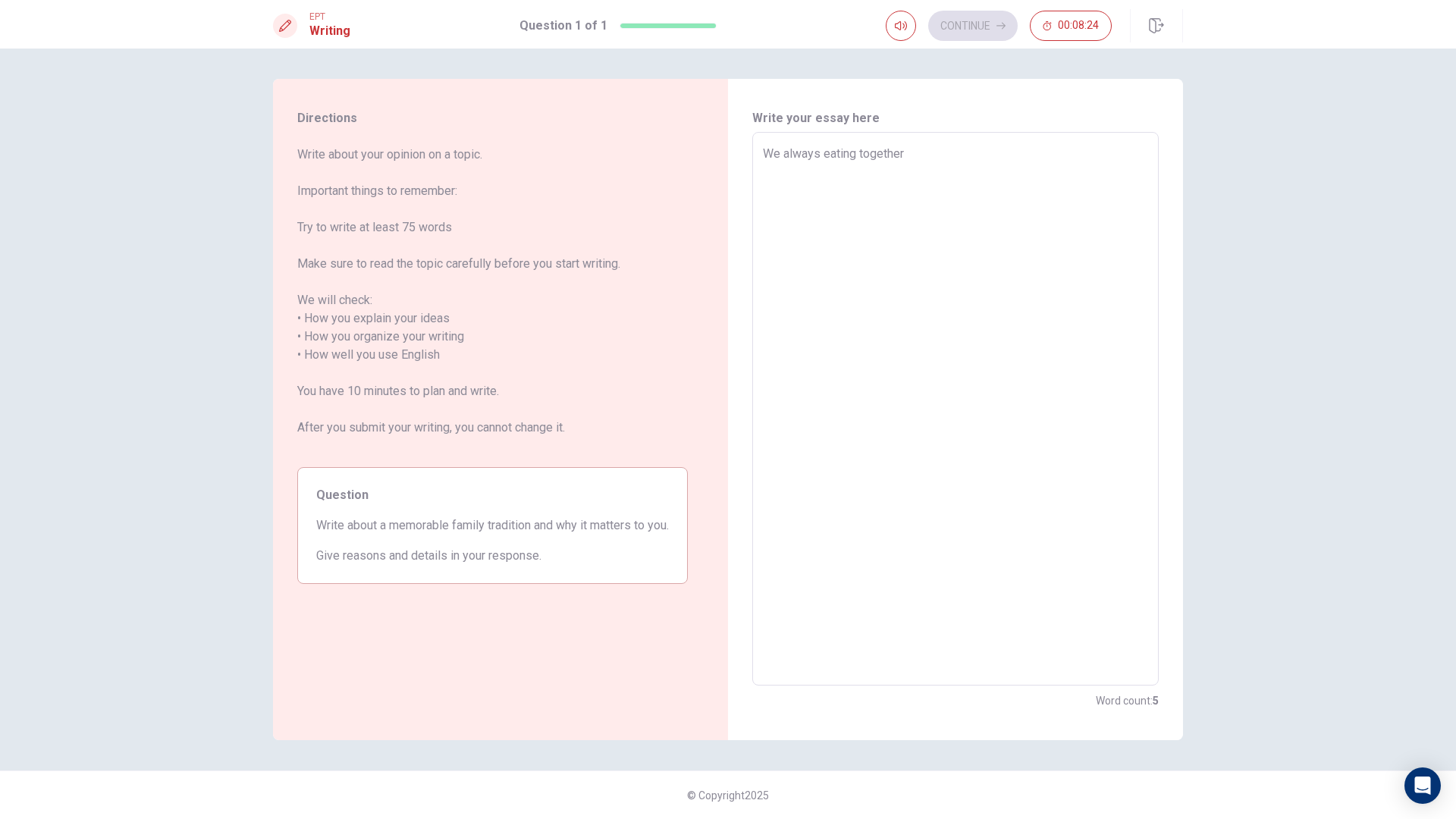
type textarea "We always eating together"
type textarea "x"
type textarea "We always eating together"
type textarea "x"
type textarea "We always eating together"
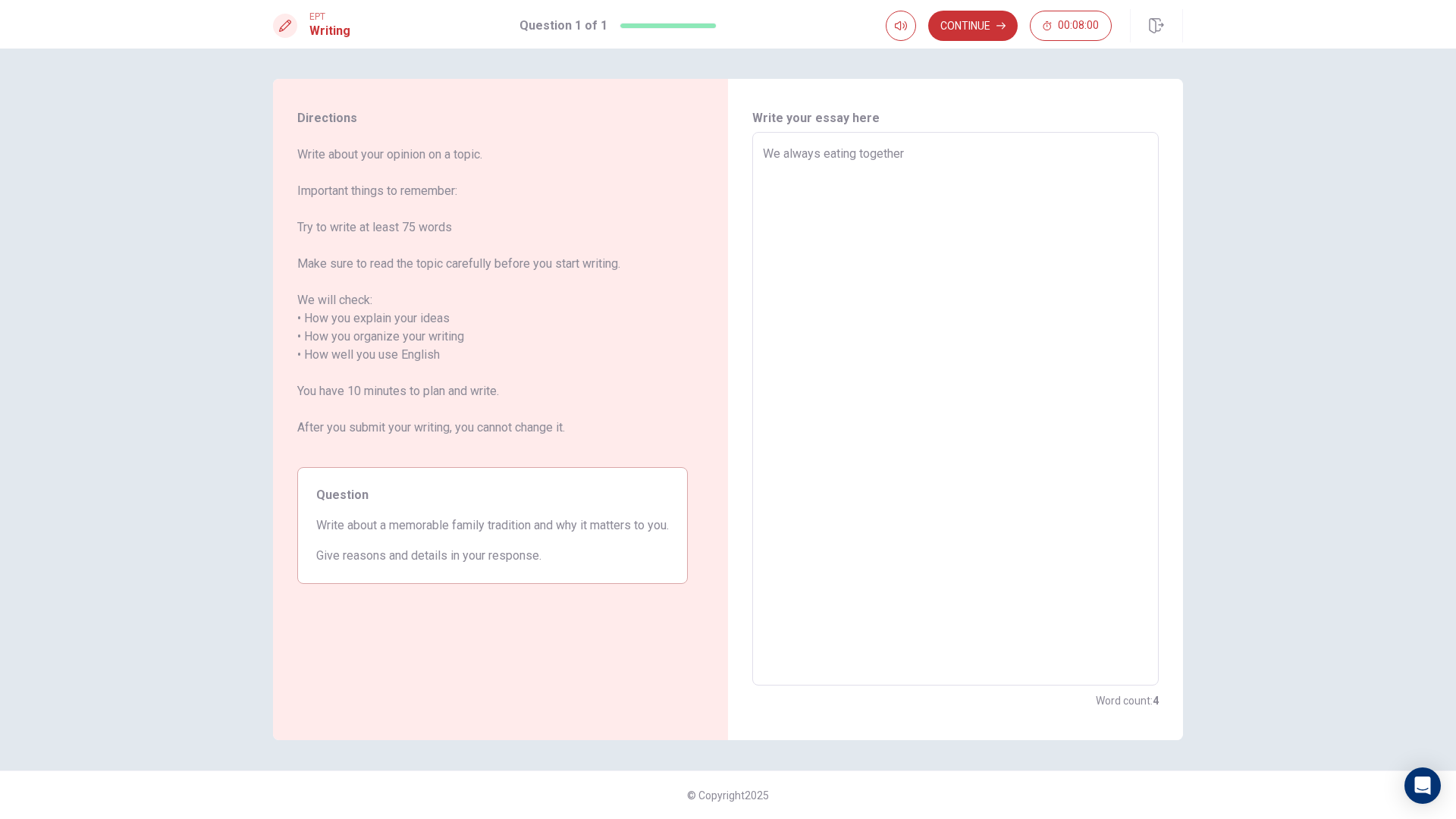
type textarea "x"
type textarea "We always eating togethe"
type textarea "x"
type textarea "We always eating togeth"
type textarea "x"
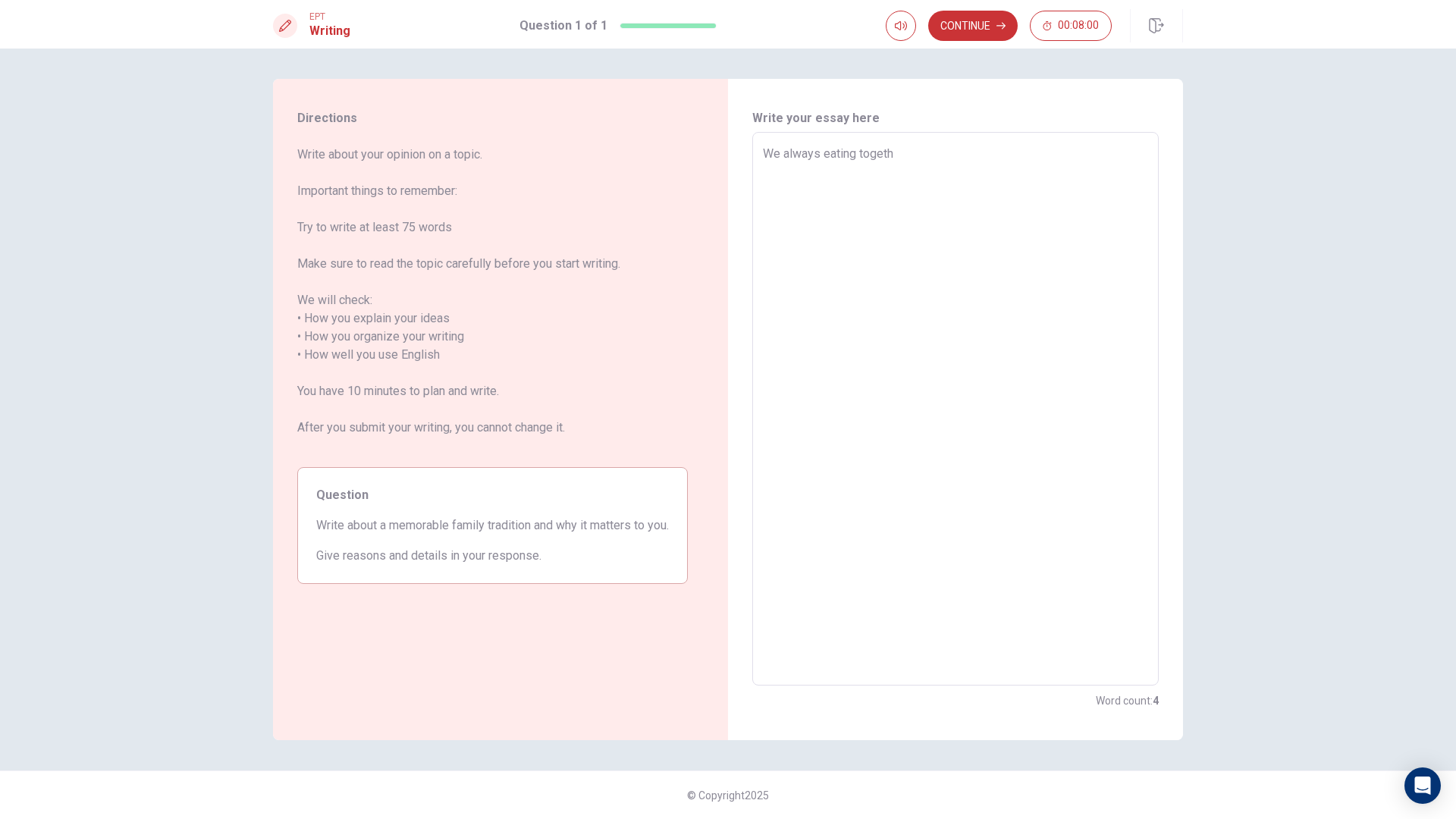
type textarea "We always eating toget"
type textarea "x"
type textarea "We always eating toge"
type textarea "x"
type textarea "We always eating tog"
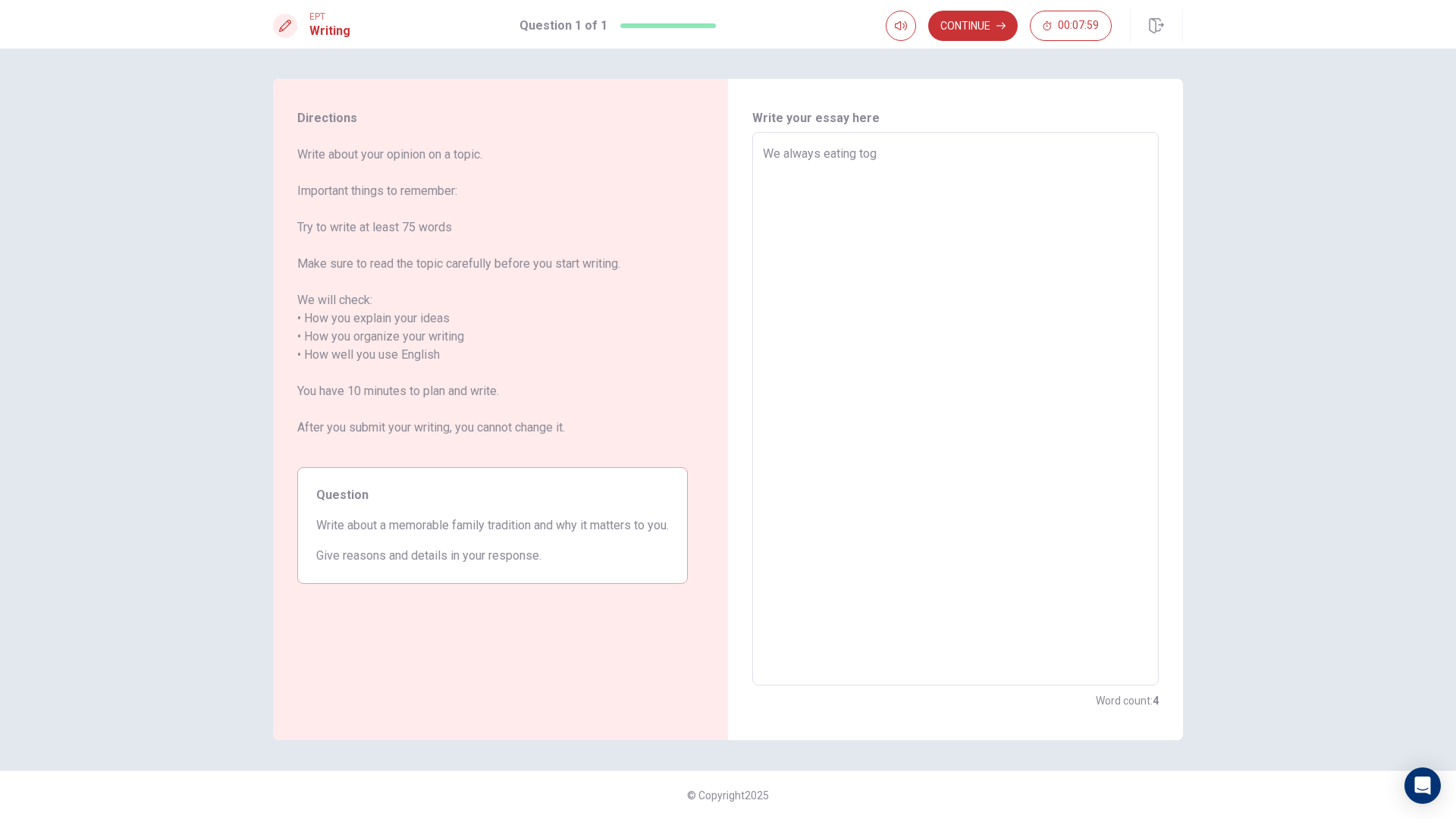
type textarea "x"
type textarea "We always eating to"
type textarea "x"
type textarea "We always eating t"
type textarea "x"
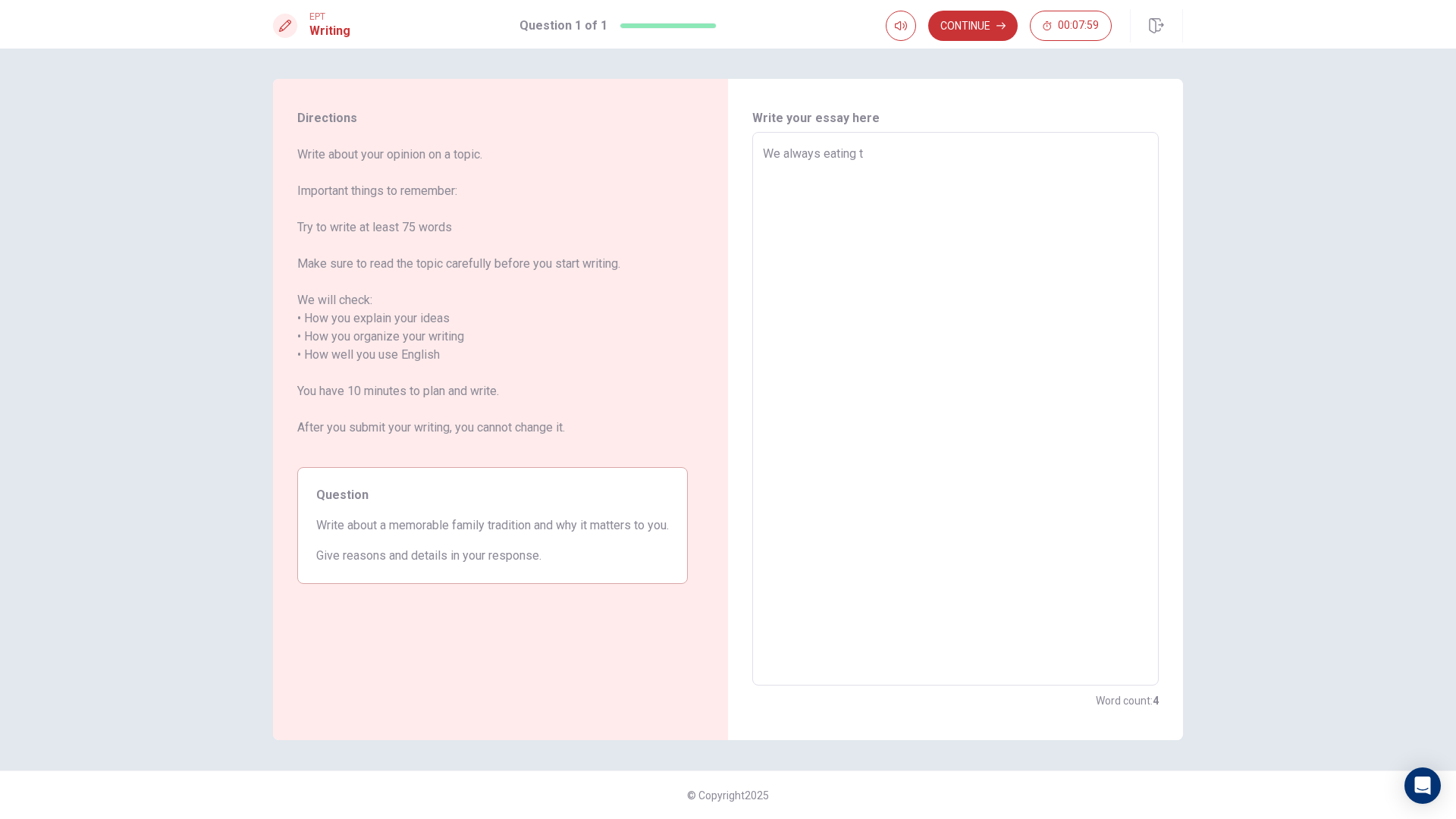
type textarea "We always eating"
type textarea "x"
type textarea "We always eating"
type textarea "x"
type textarea "We always eatin"
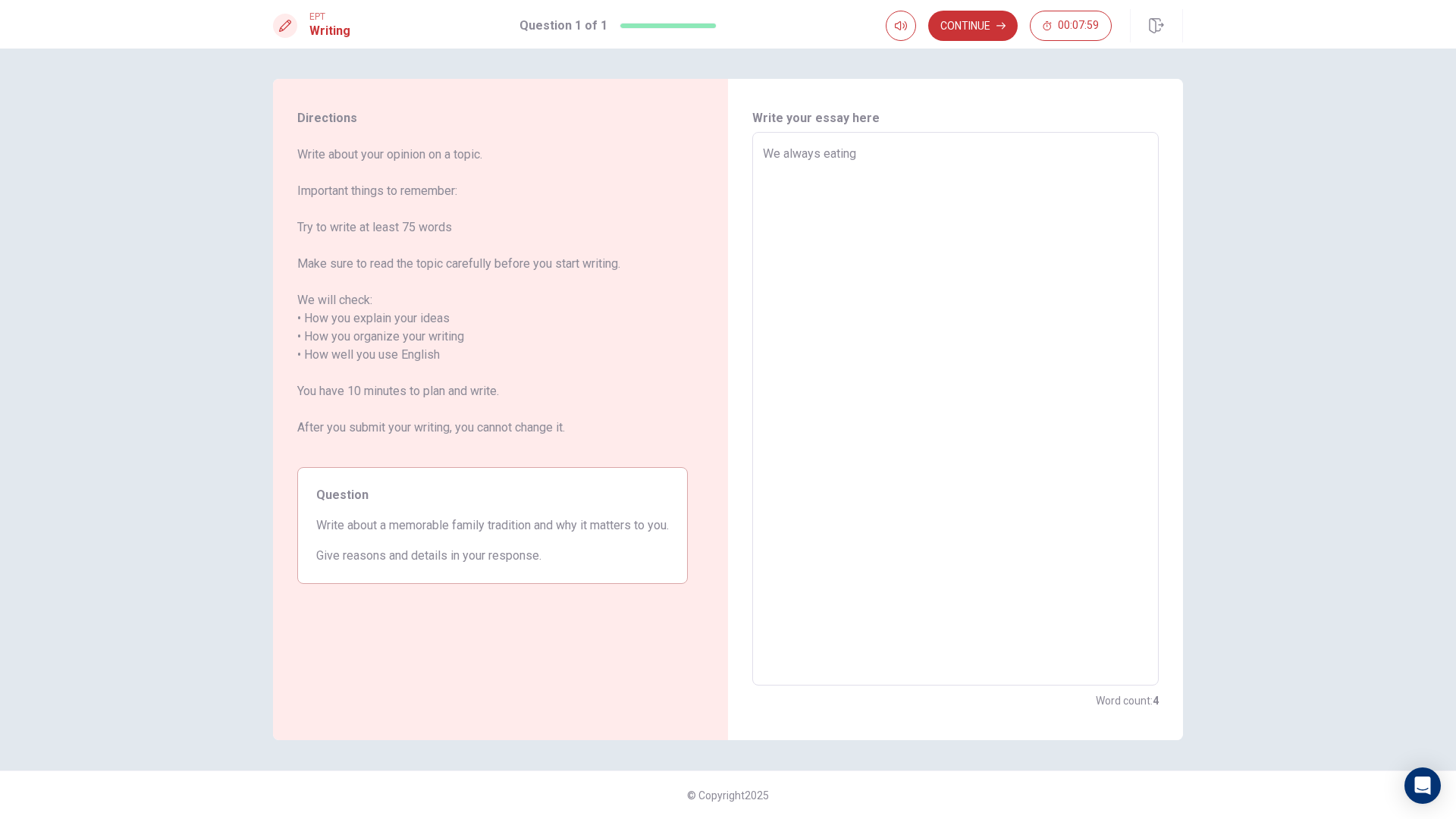
type textarea "x"
type textarea "We always eati"
type textarea "x"
type textarea "We always eat"
type textarea "x"
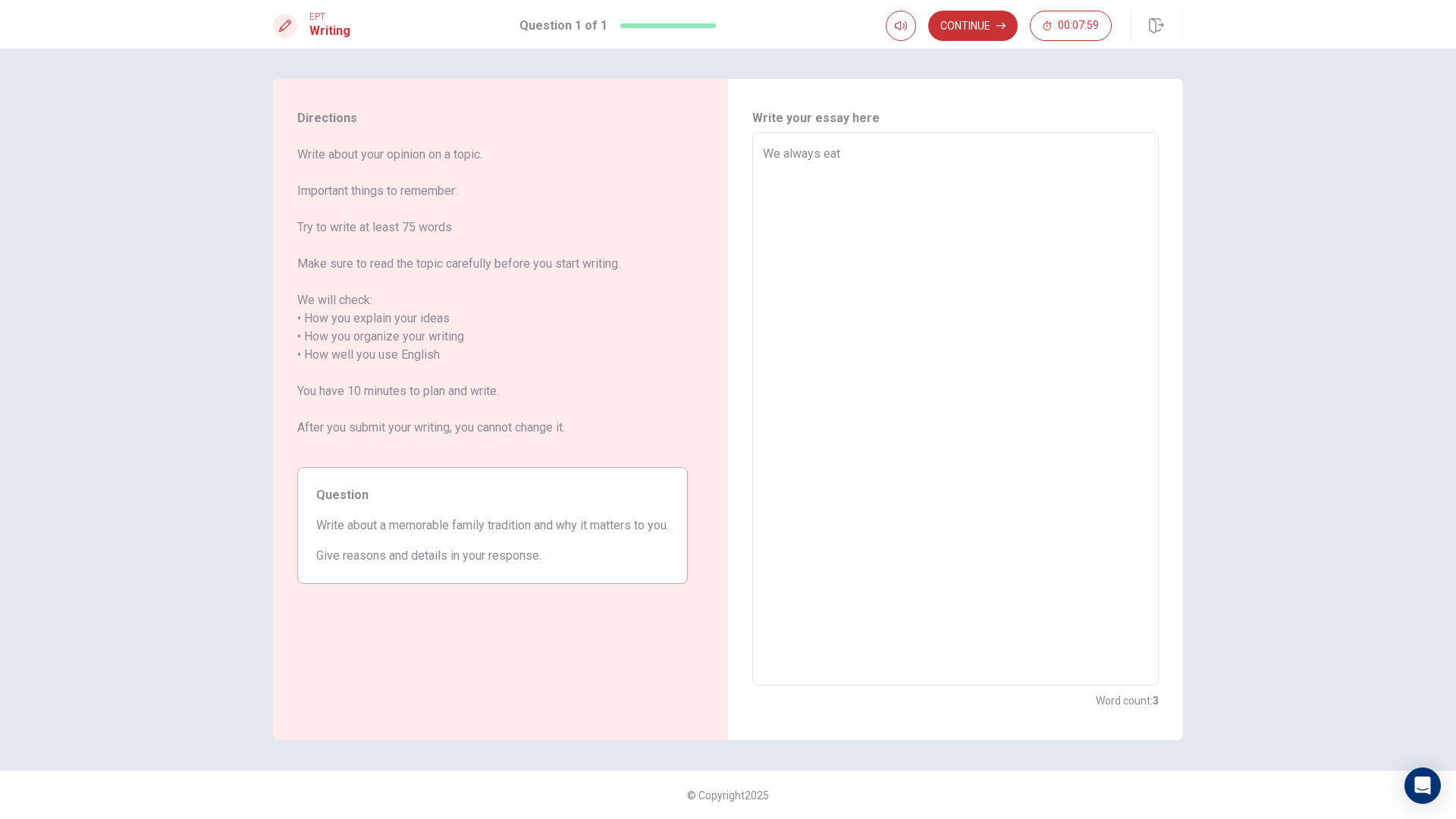
type textarea "We always ea"
type textarea "x"
type textarea "We always e"
type textarea "x"
type textarea "We always"
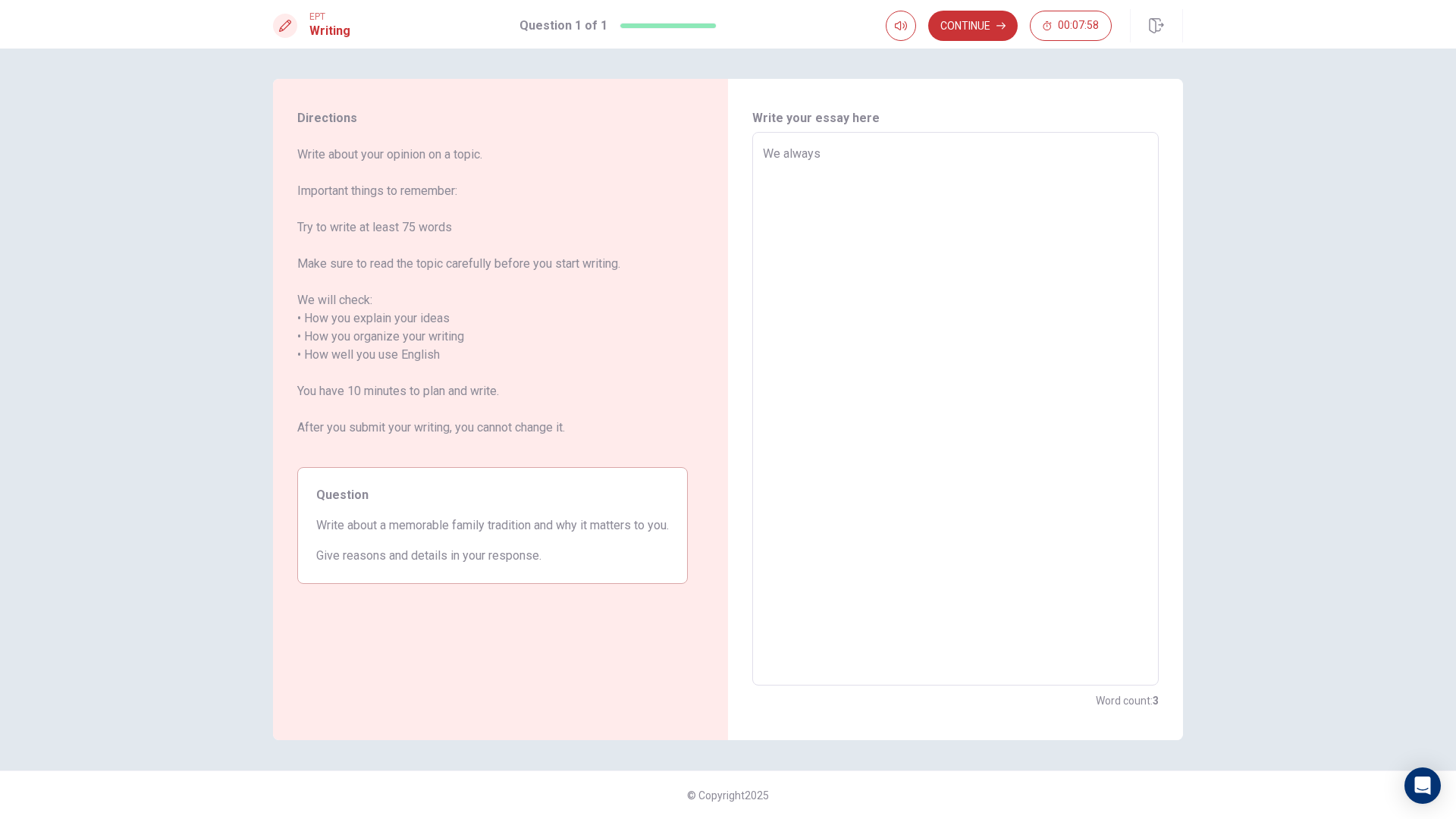
type textarea "x"
type textarea "We always h"
type textarea "x"
type textarea "We always ha"
type textarea "x"
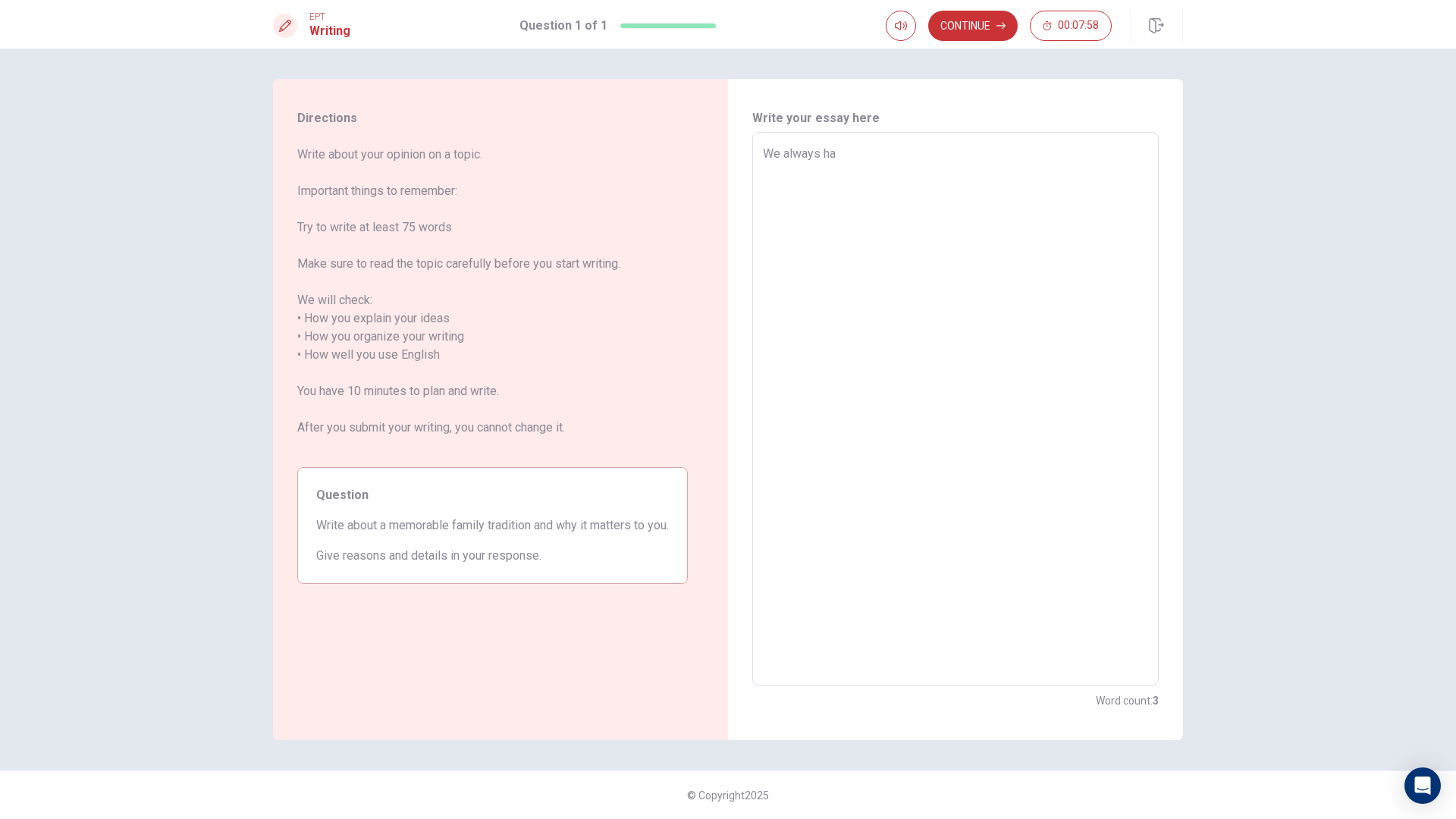
type textarea "We always hav"
type textarea "x"
type textarea "We always have"
type textarea "x"
type textarea "We always have"
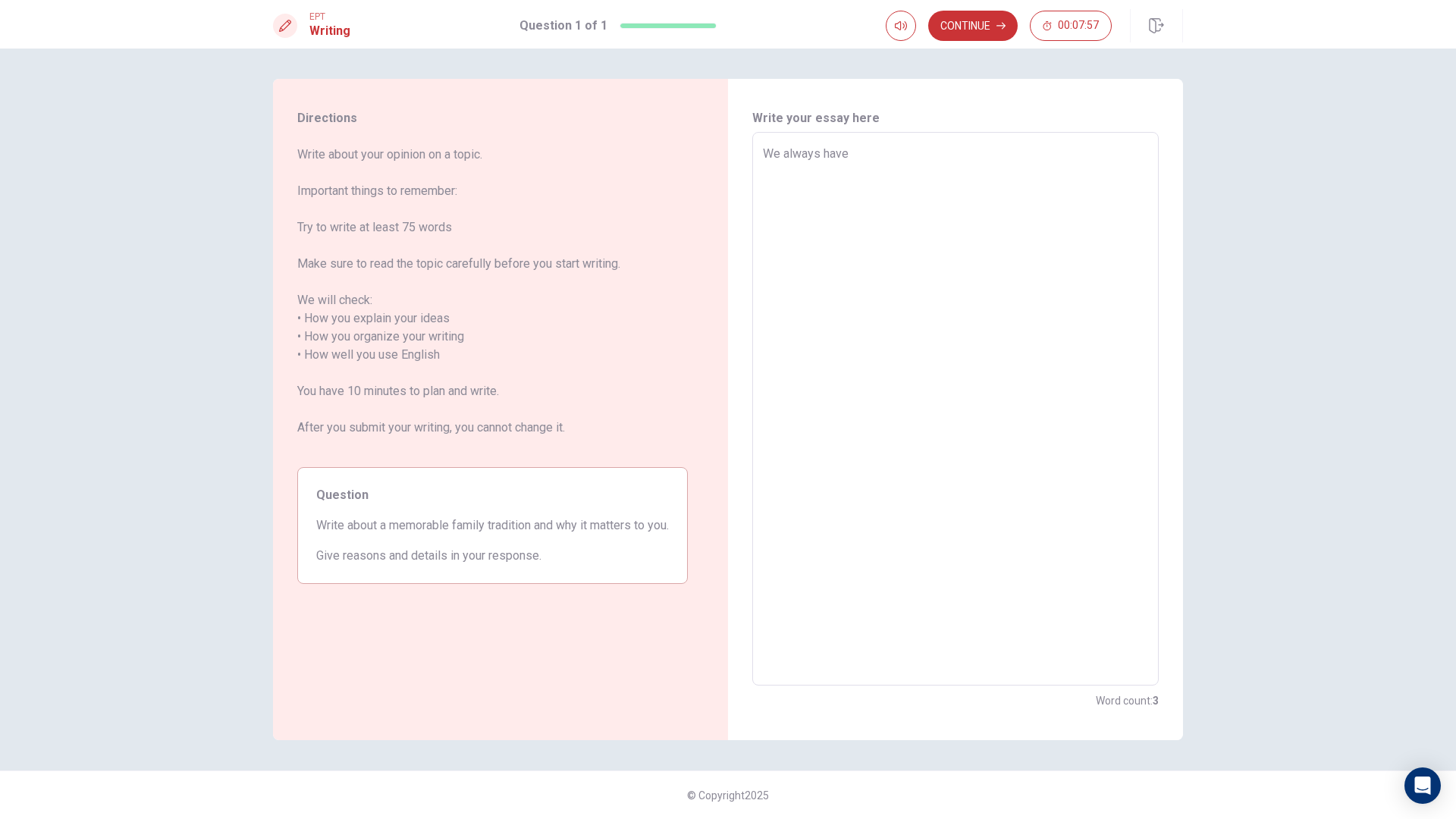
type textarea "x"
type textarea "We always have d"
type textarea "x"
type textarea "We always have di"
type textarea "x"
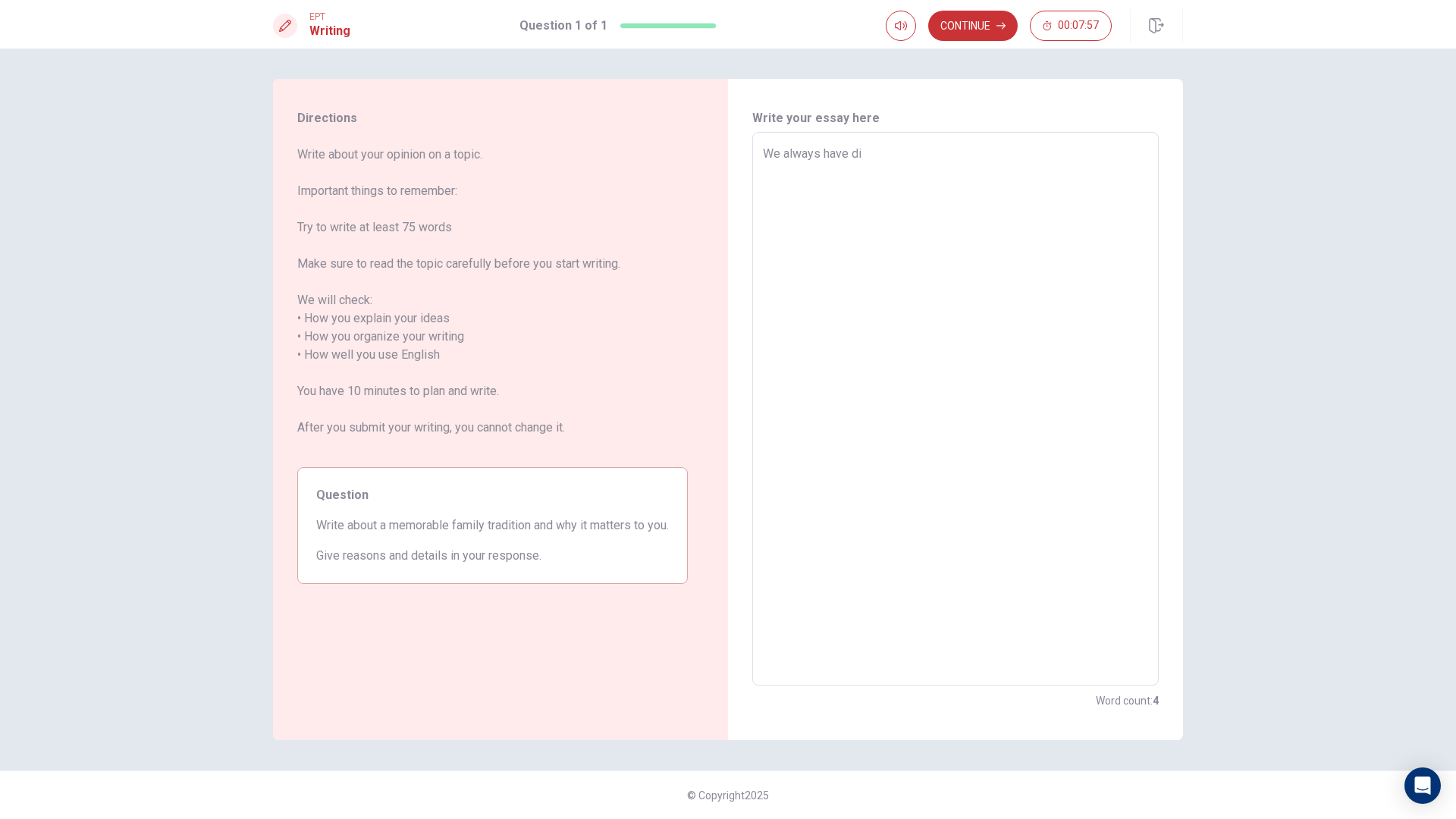
type textarea "We always have din"
type textarea "x"
type textarea "We always have dinn"
type textarea "x"
type textarea "We always have dinne"
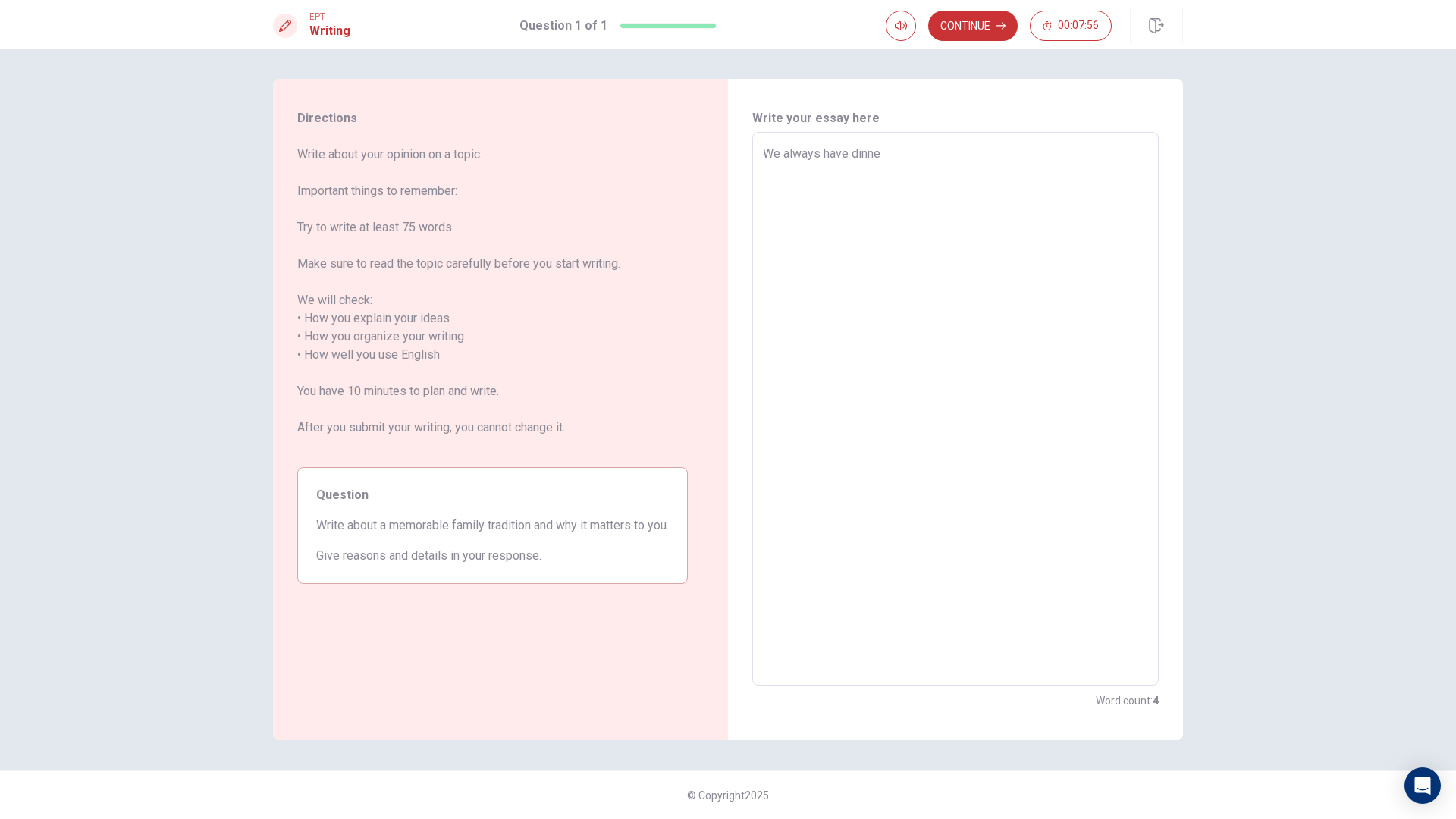
type textarea "x"
type textarea "We always have dinner"
type textarea "x"
type textarea "We always have dinner"
type textarea "x"
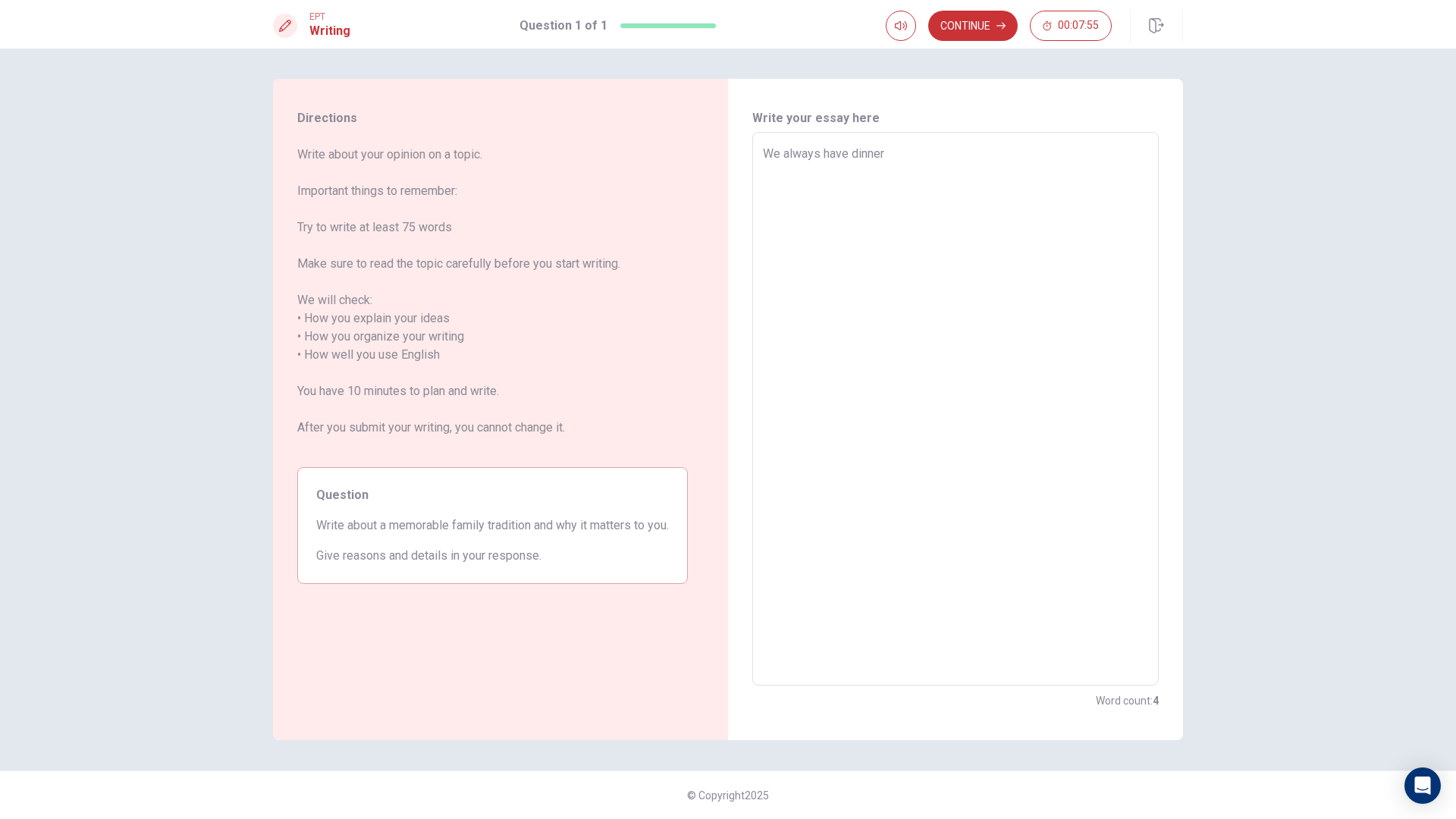
type textarea "We always have dinner t"
type textarea "x"
type textarea "We always have dinner to"
type textarea "x"
type textarea "We always have dinner tog"
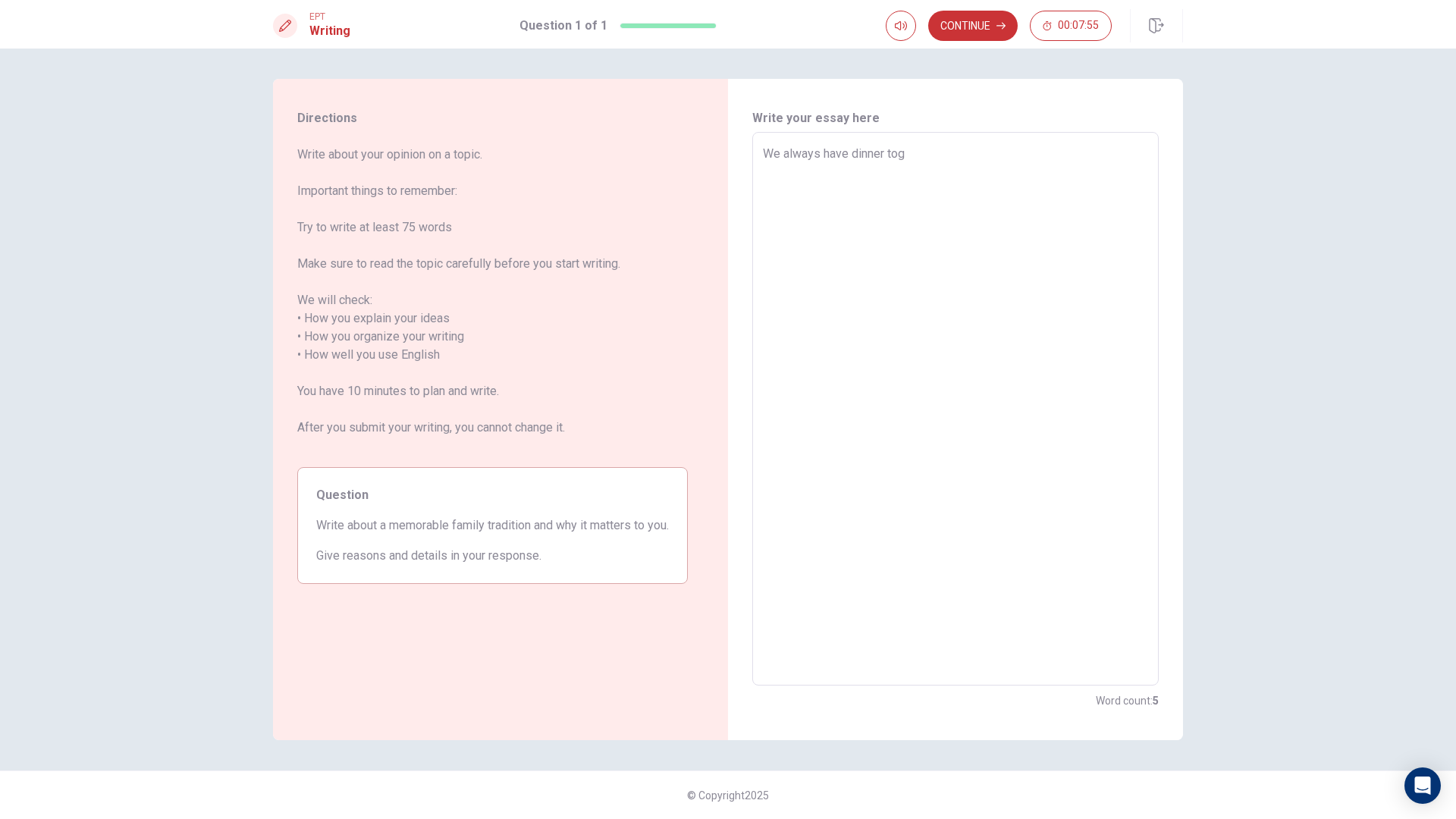
type textarea "x"
type textarea "We always have dinner toge"
type textarea "x"
type textarea "We always have dinner toget"
type textarea "x"
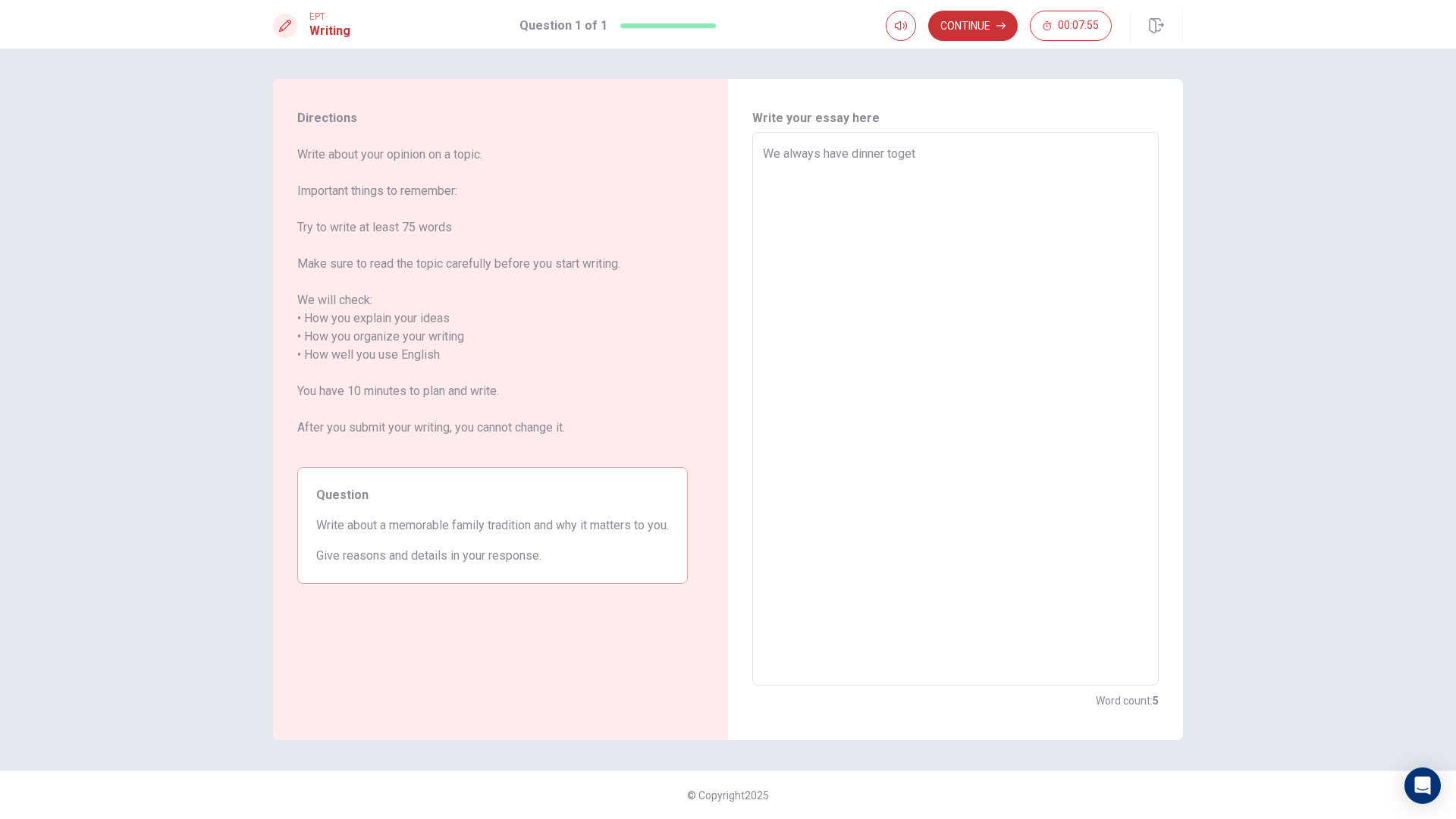
type textarea "We always have dinner togeth"
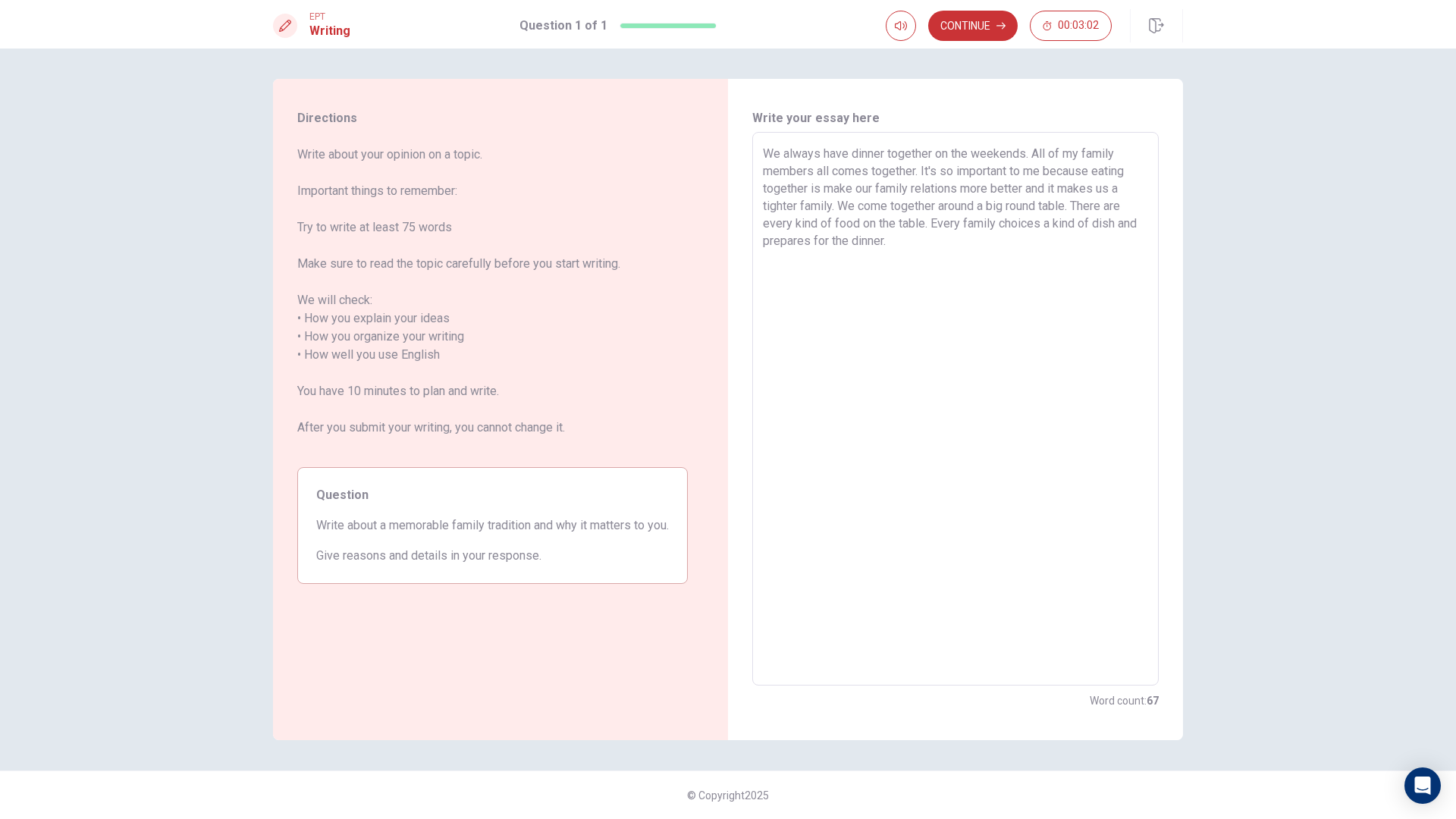
drag, startPoint x: 922, startPoint y: 167, endPoint x: 835, endPoint y: 212, distance: 97.9
click at [835, 212] on textarea "We always have dinner together on the weekends. All of my family members all co…" at bounding box center [955, 409] width 385 height 529
click at [985, 211] on textarea "We always have dinner together on the weekends. All of my family members all co…" at bounding box center [955, 409] width 385 height 529
paste textarea "I"
click at [976, 205] on textarea "We always have dinner together on the weekends. All of my family members all co…" at bounding box center [955, 409] width 385 height 529
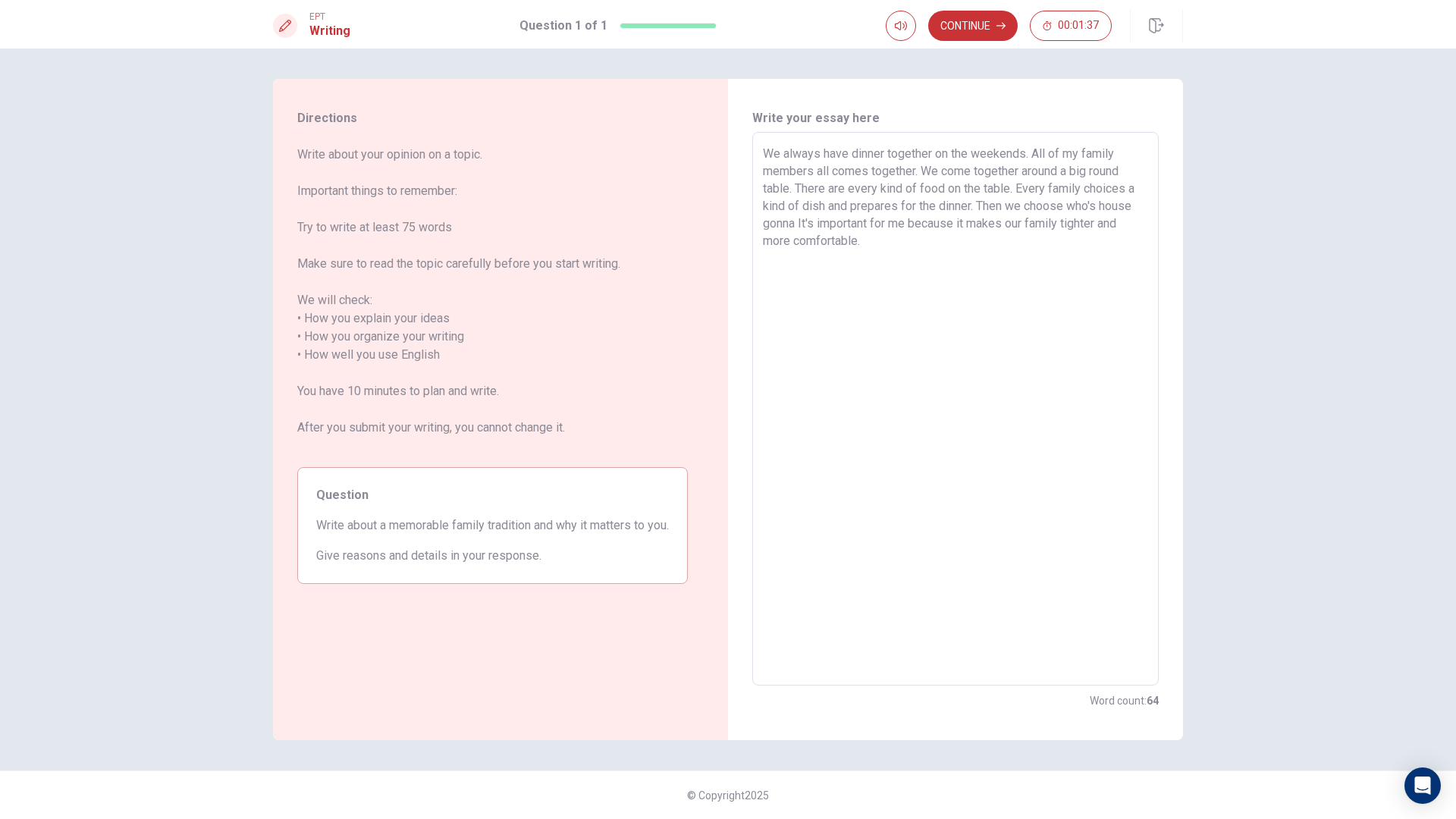
click at [1068, 206] on textarea "We always have dinner together on the weekends. All of my family members all co…" at bounding box center [955, 409] width 385 height 529
click at [1026, 245] on textarea "We always have dinner together on the weekends. All of my family members all co…" at bounding box center [955, 409] width 385 height 529
click at [989, 37] on button "Continue" at bounding box center [973, 26] width 90 height 30
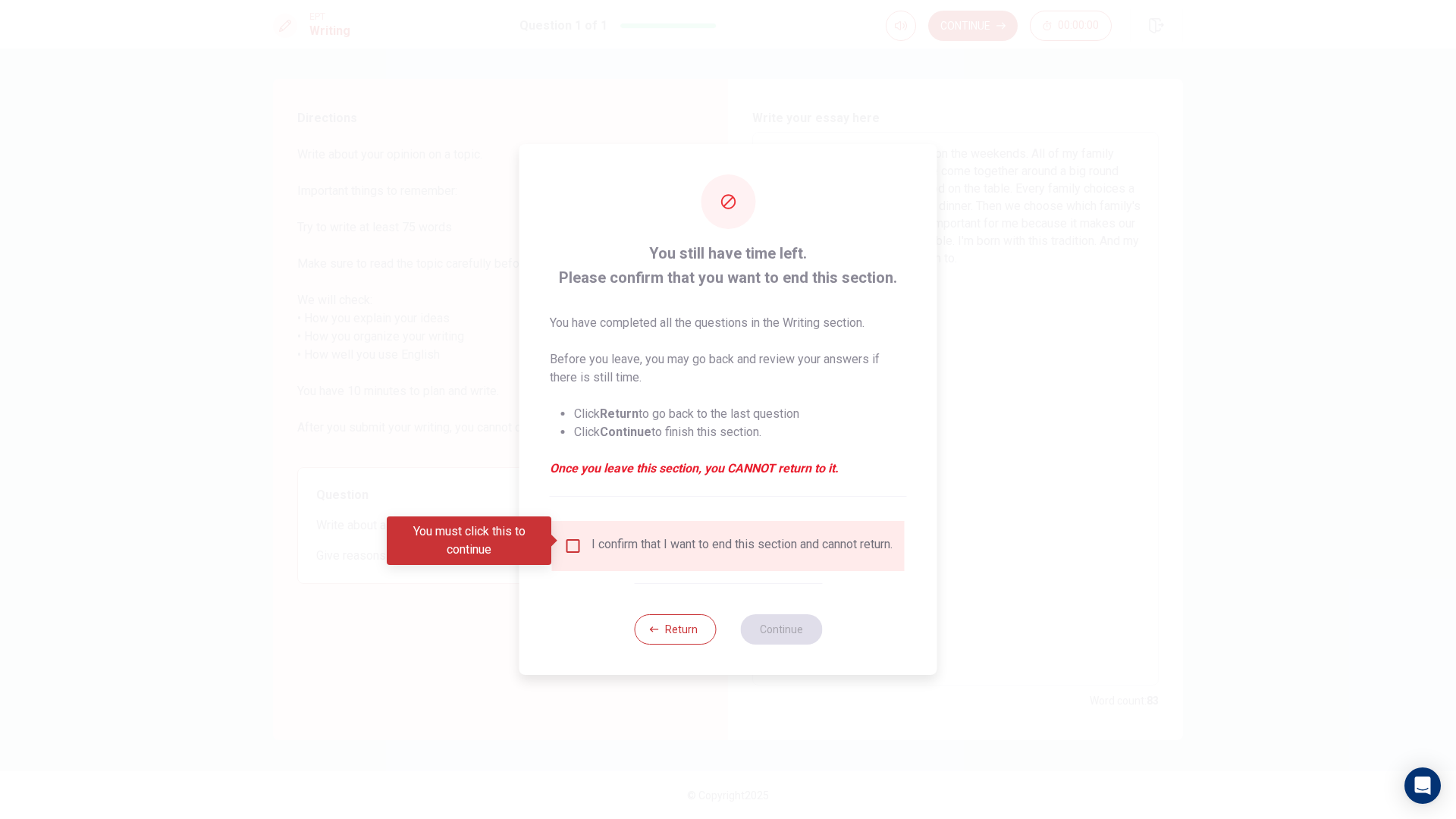
click at [573, 538] on input "You must click this to continue" at bounding box center [574, 546] width 18 height 18
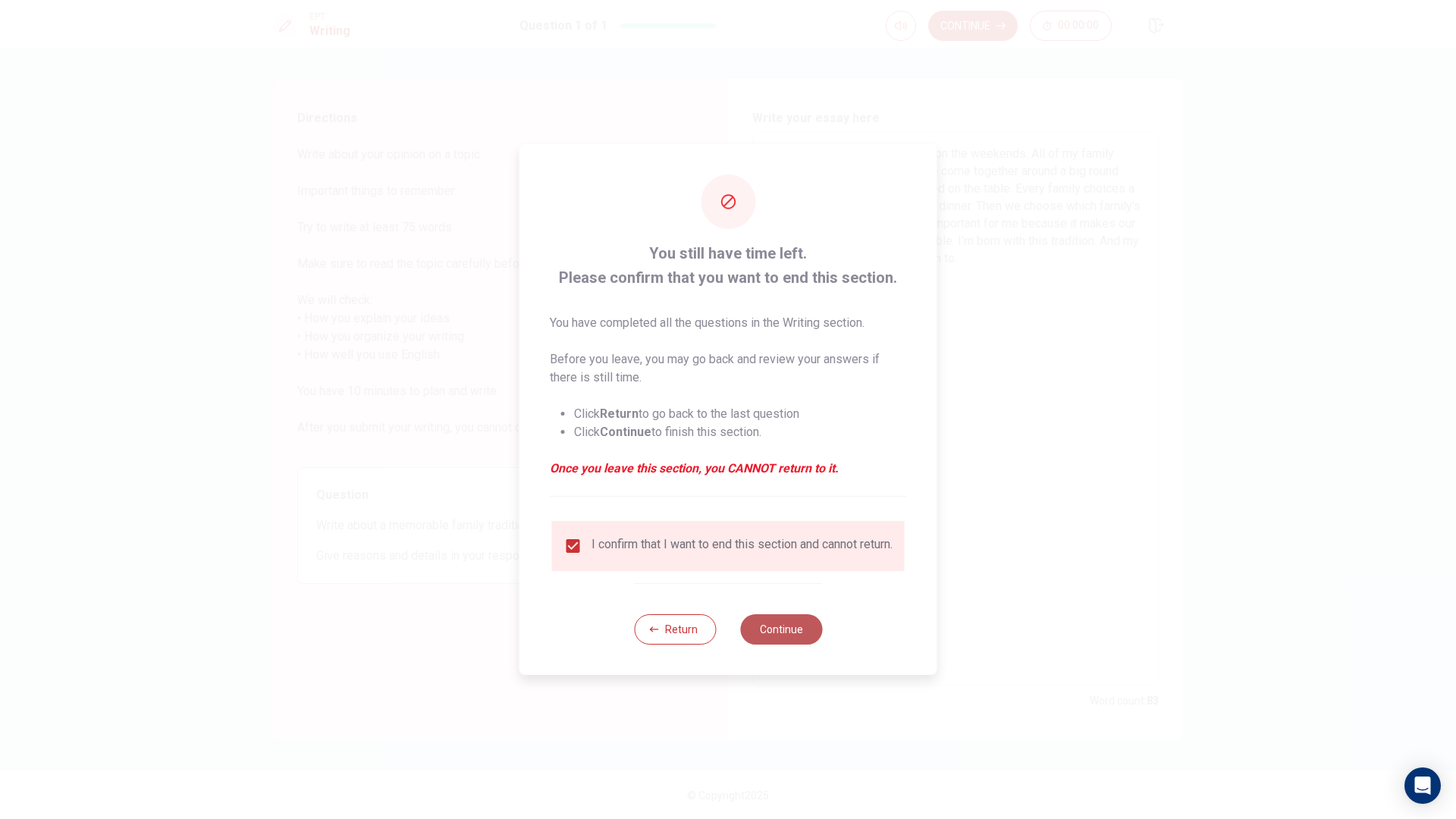
click at [785, 640] on button "Continue" at bounding box center [781, 628] width 82 height 30
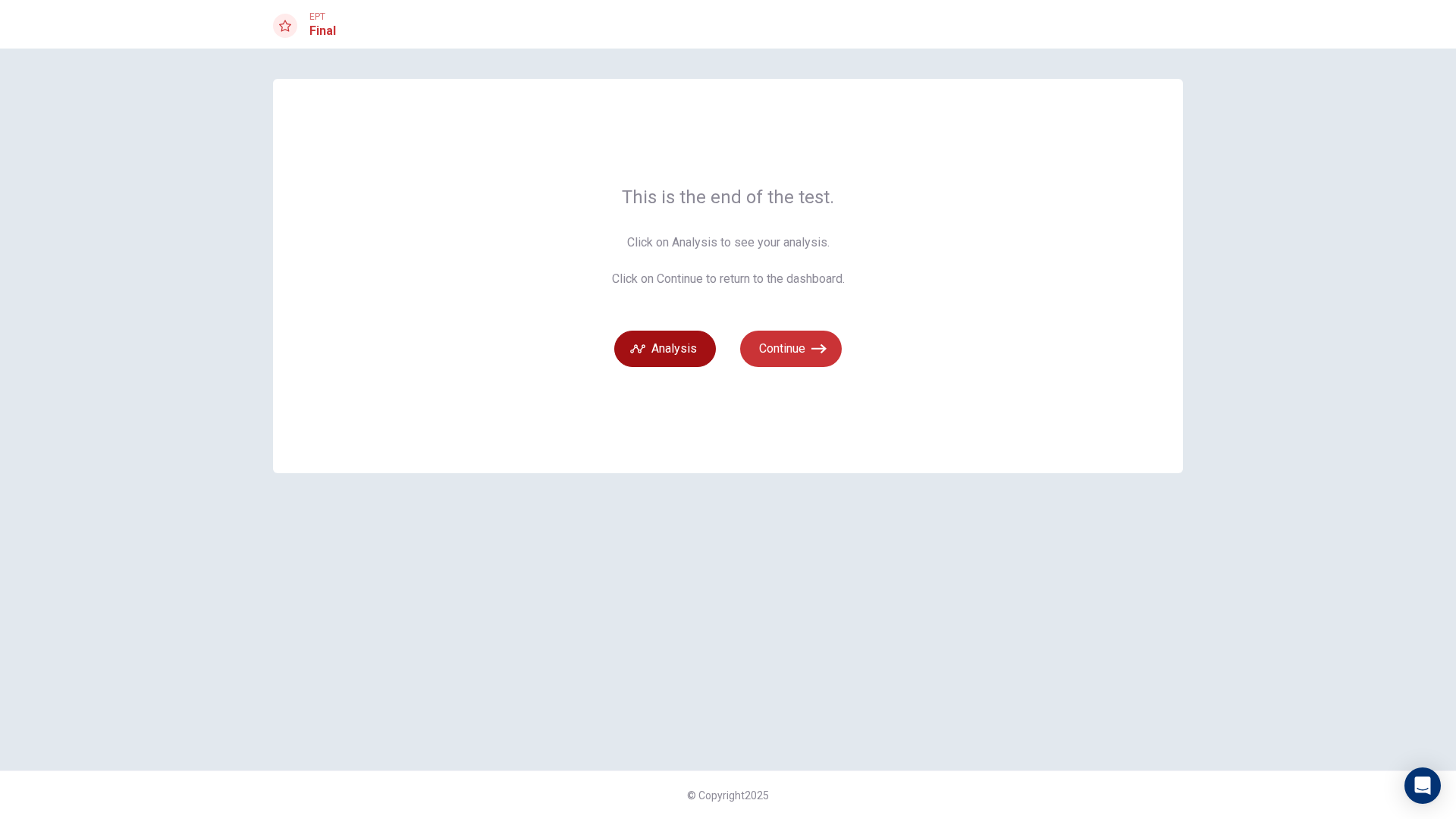
click at [686, 355] on button "Analysis" at bounding box center [664, 349] width 101 height 37
